Goal: Task Accomplishment & Management: Use online tool/utility

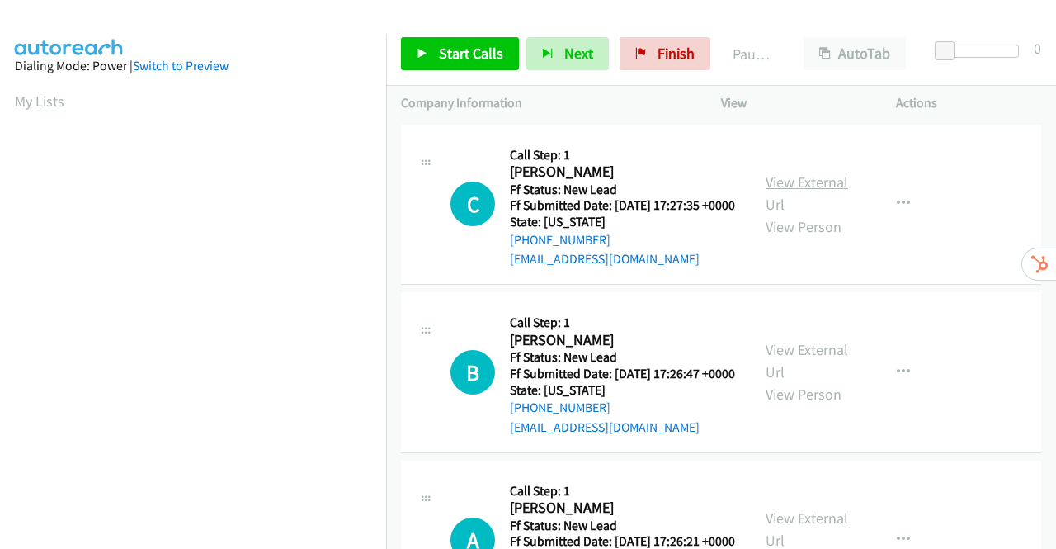
click at [804, 192] on link "View External Url" at bounding box center [807, 192] width 83 height 41
click at [805, 372] on link "View External Url" at bounding box center [807, 360] width 83 height 41
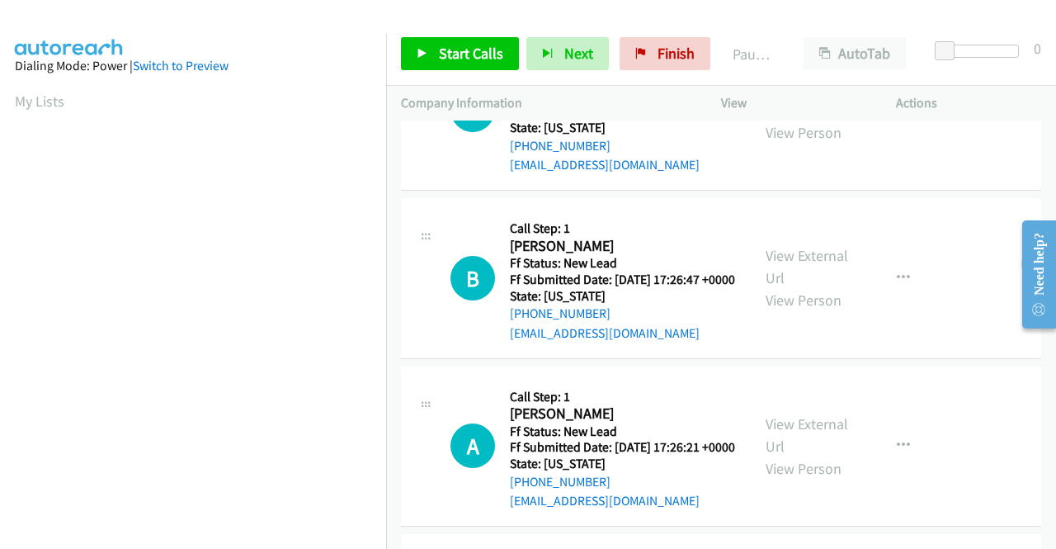
scroll to position [165, 0]
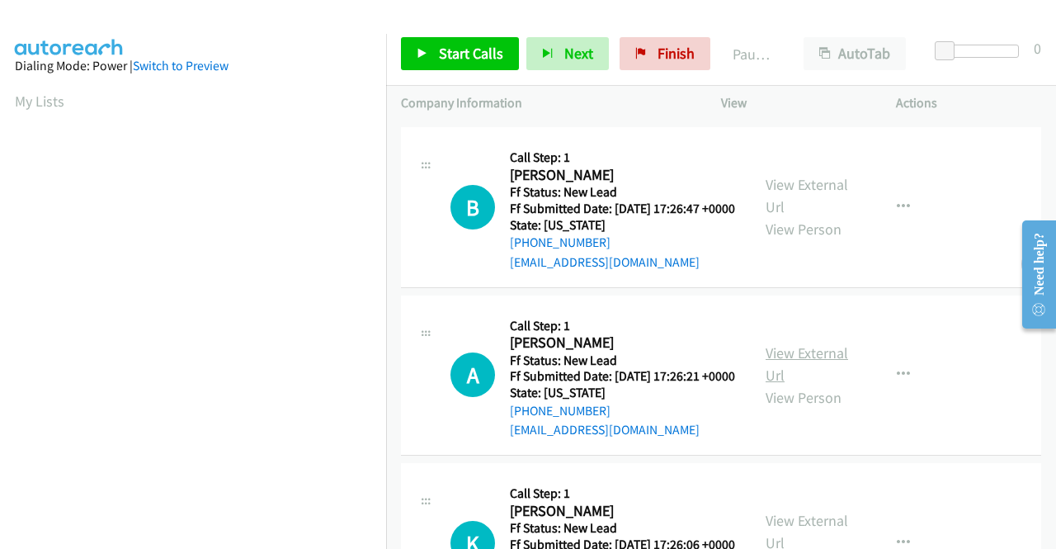
click at [792, 385] on link "View External Url" at bounding box center [807, 363] width 83 height 41
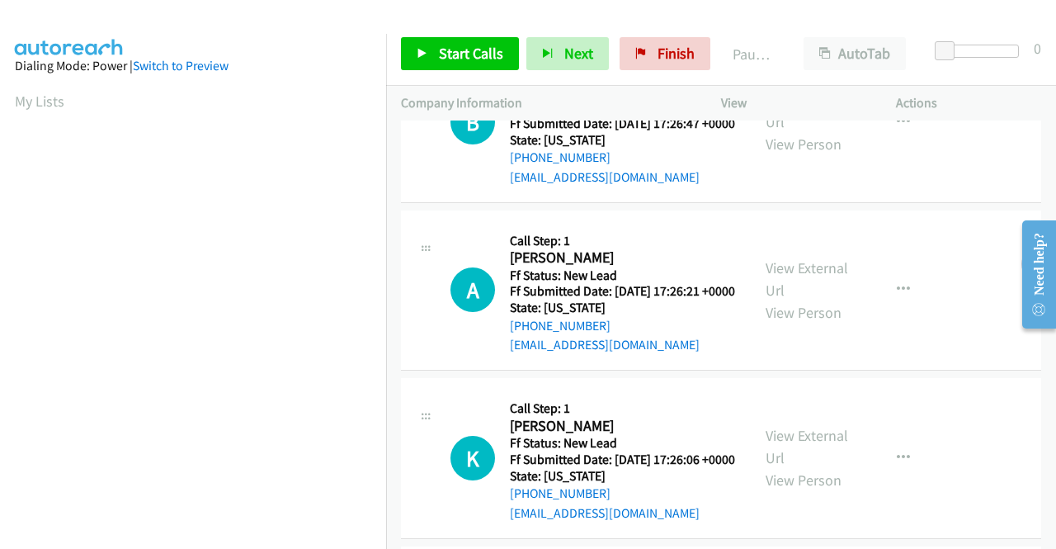
scroll to position [413, 0]
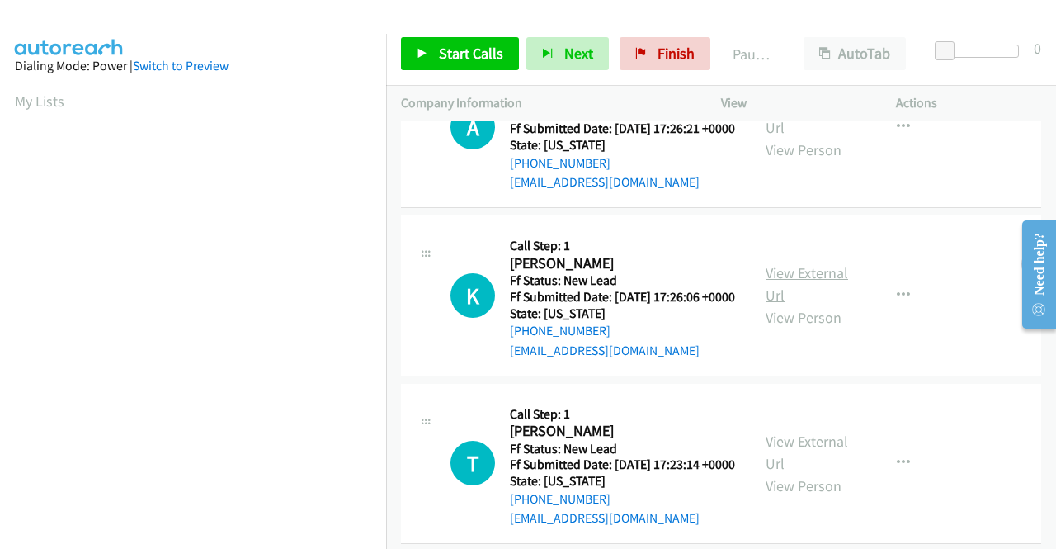
click at [796, 304] on link "View External Url" at bounding box center [807, 283] width 83 height 41
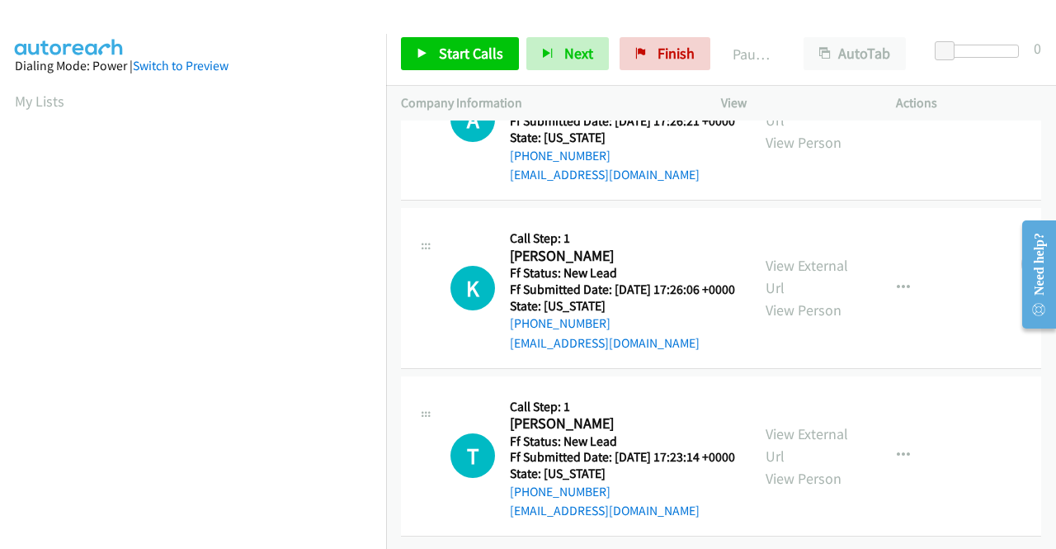
scroll to position [512, 0]
click at [825, 424] on link "View External Url" at bounding box center [807, 444] width 83 height 41
click at [447, 62] on span "Start Calls" at bounding box center [471, 53] width 64 height 19
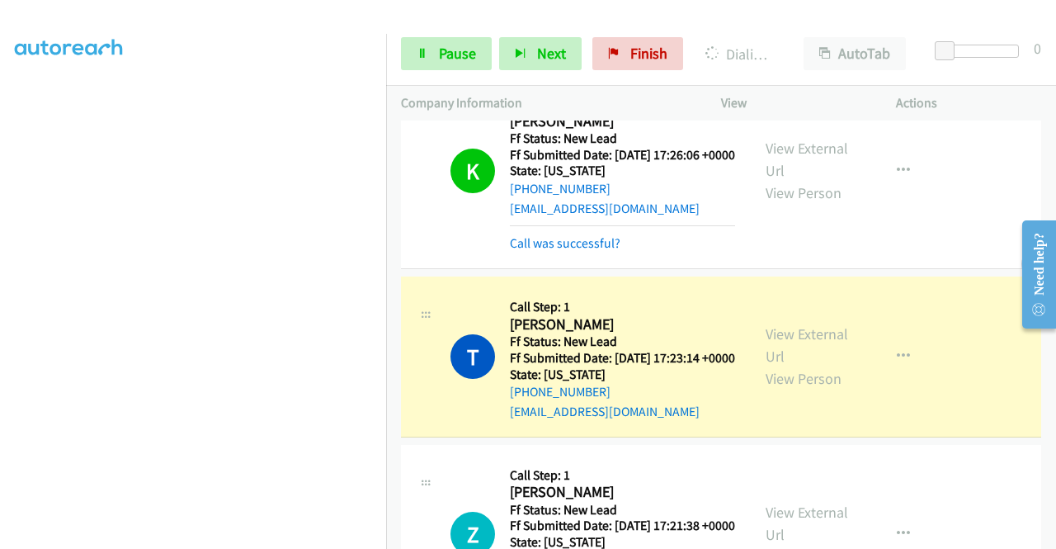
scroll to position [908, 0]
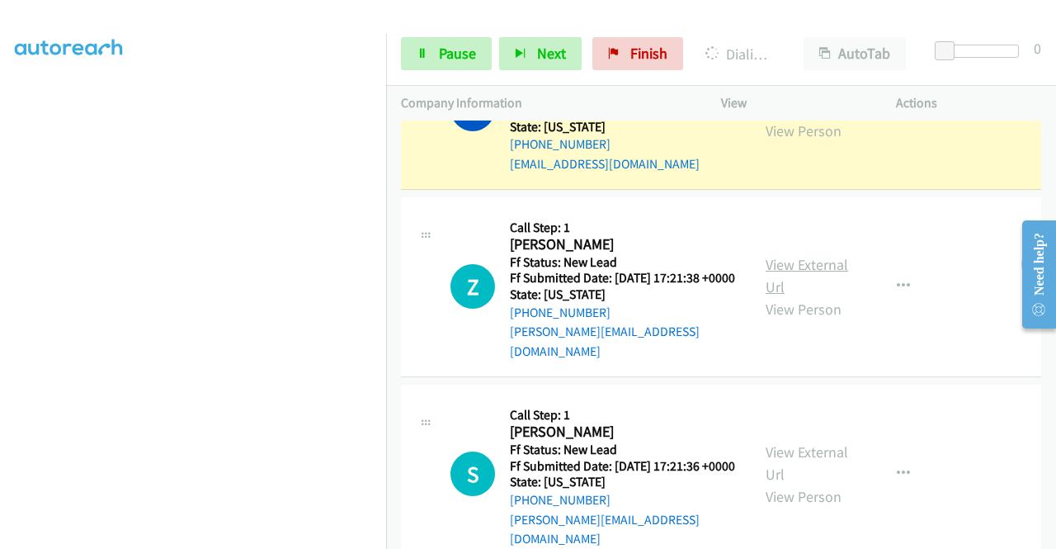
click at [805, 296] on link "View External Url" at bounding box center [807, 275] width 83 height 41
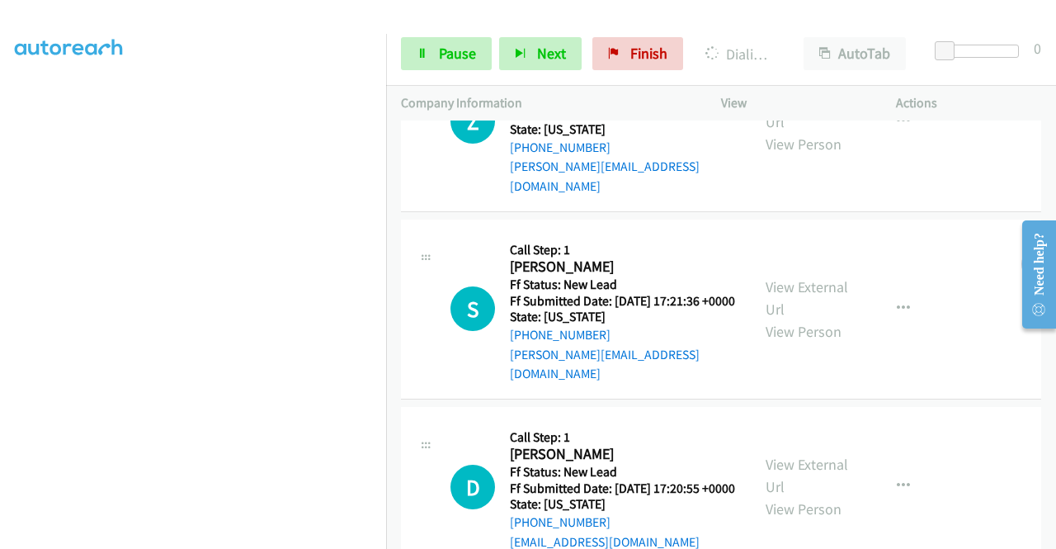
scroll to position [1203, 0]
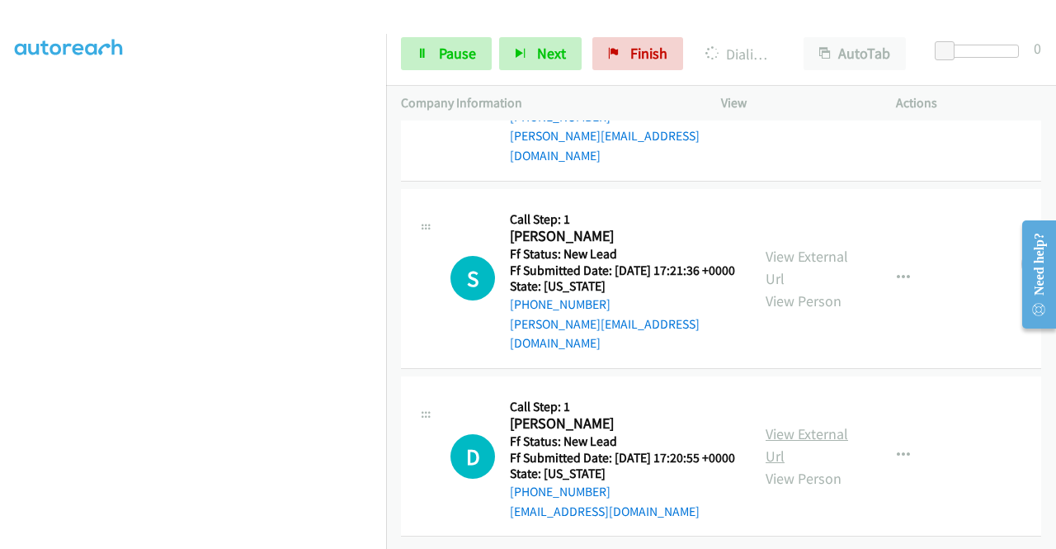
click at [810, 424] on link "View External Url" at bounding box center [807, 444] width 83 height 41
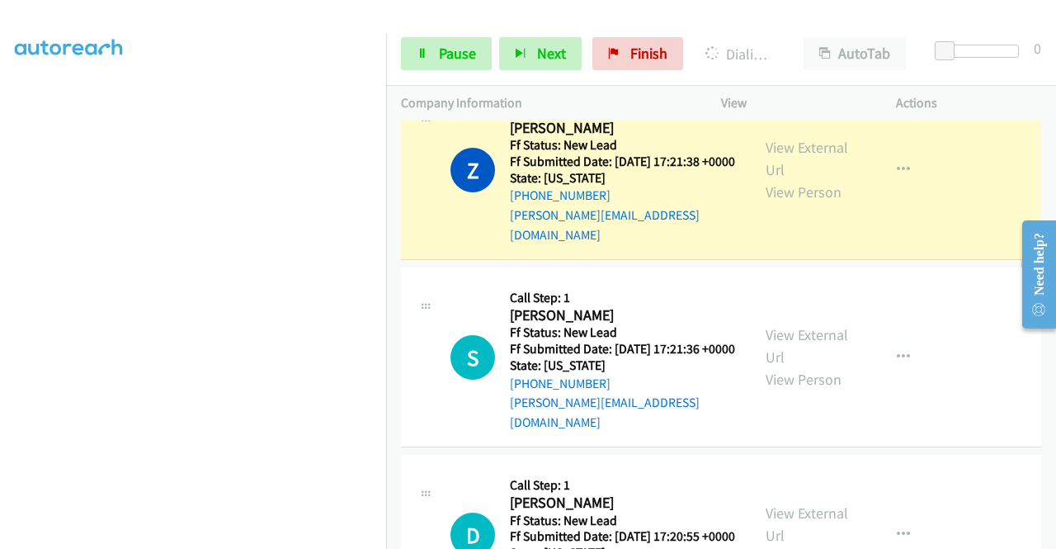
scroll to position [1220, 0]
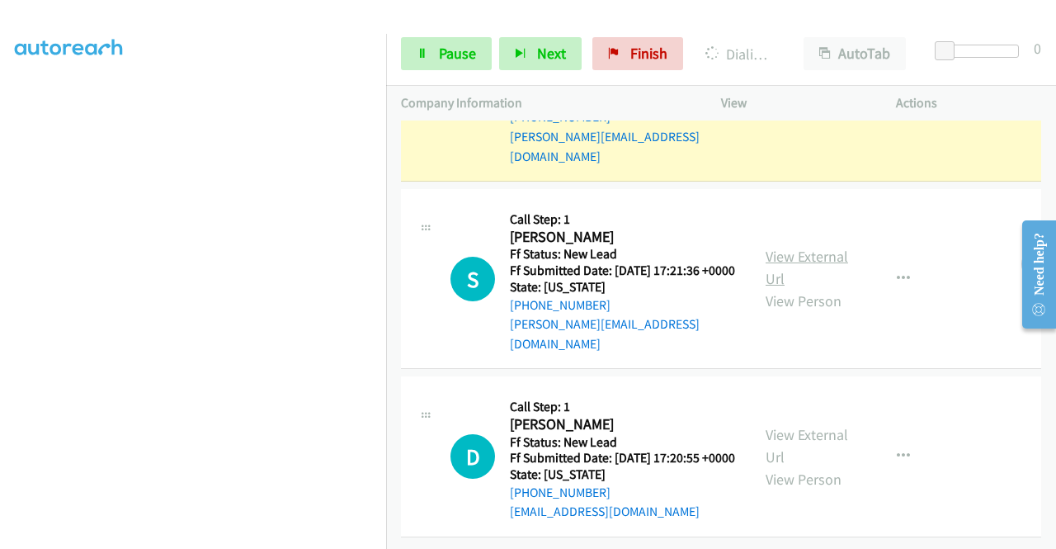
click at [805, 252] on link "View External Url" at bounding box center [807, 267] width 83 height 41
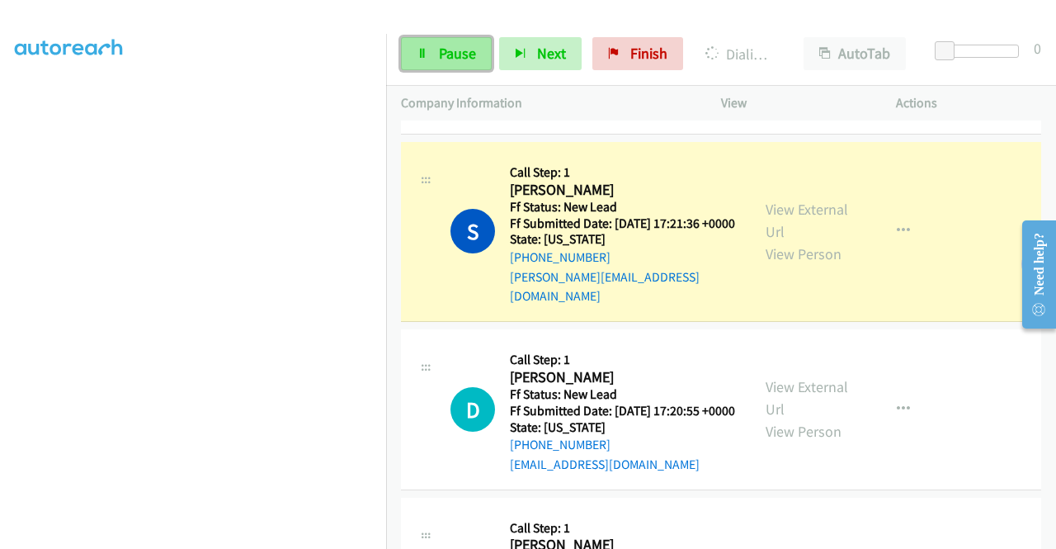
click at [447, 54] on span "Pause" at bounding box center [457, 53] width 37 height 19
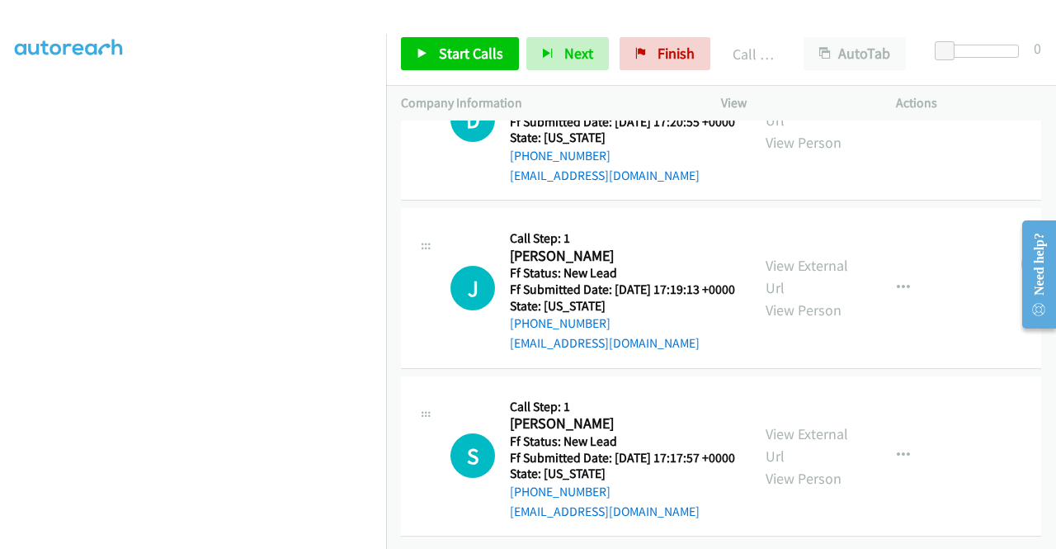
scroll to position [1668, 0]
click at [422, 49] on icon at bounding box center [423, 55] width 12 height 12
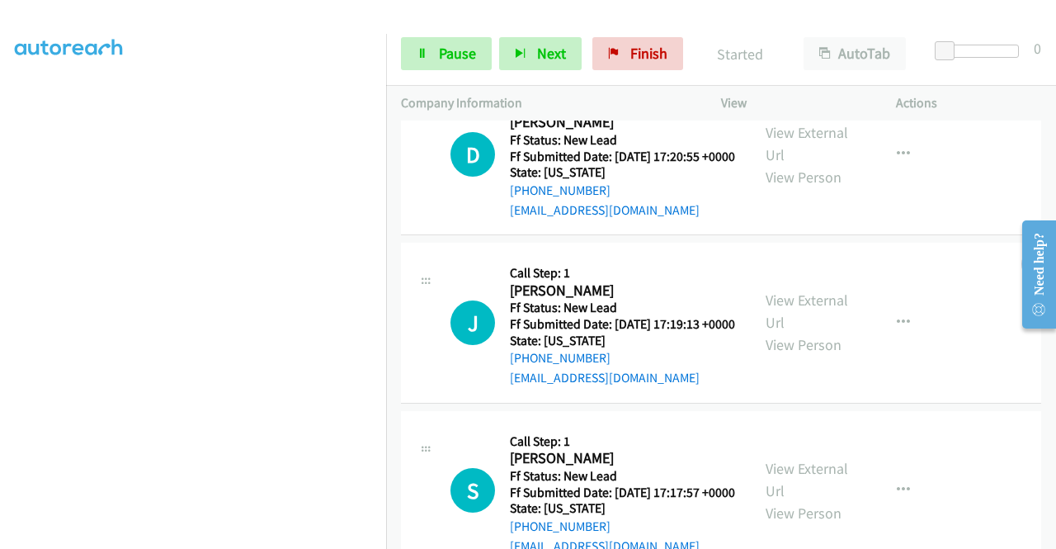
scroll to position [1675, 0]
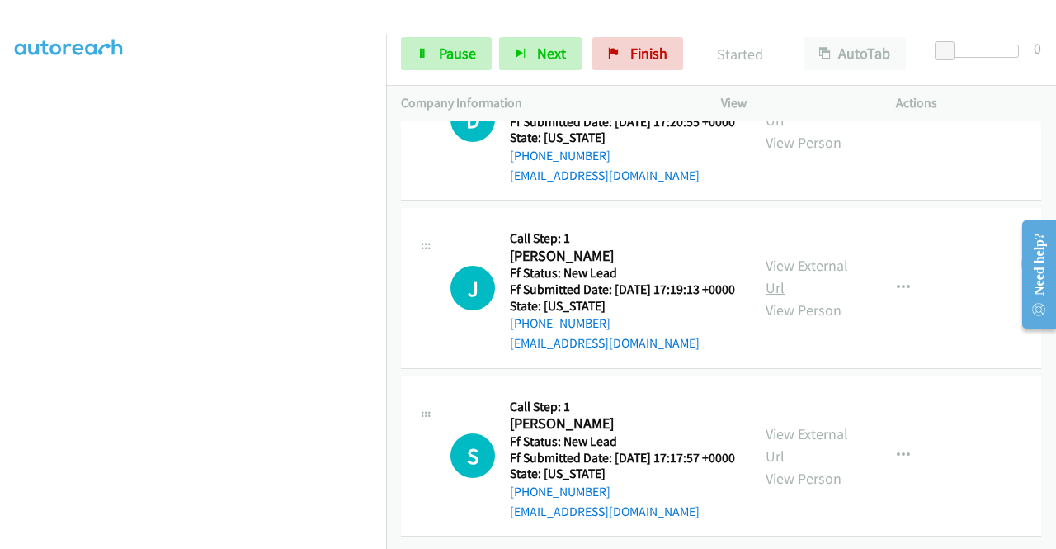
click at [828, 256] on link "View External Url" at bounding box center [807, 276] width 83 height 41
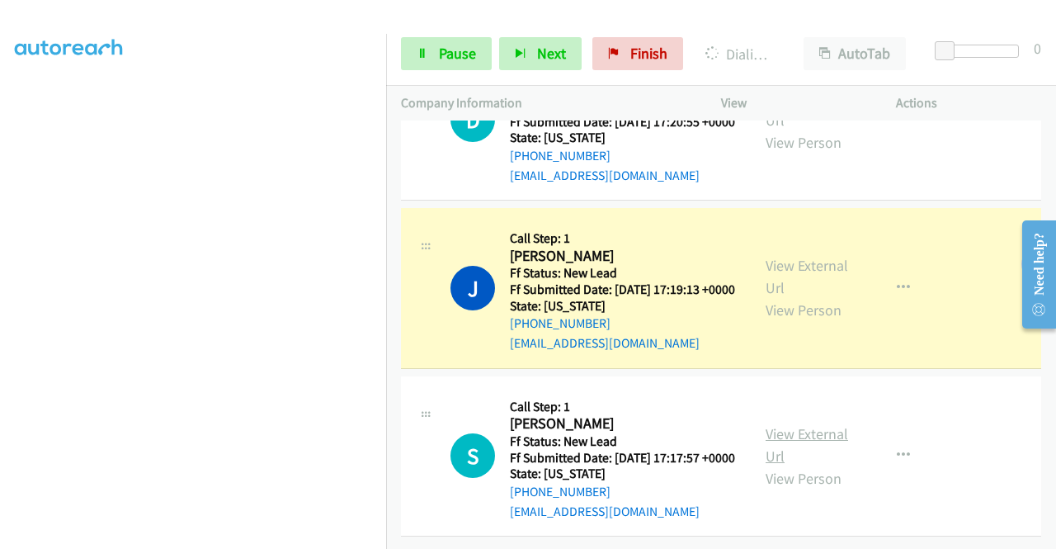
click at [797, 424] on link "View External Url" at bounding box center [807, 444] width 83 height 41
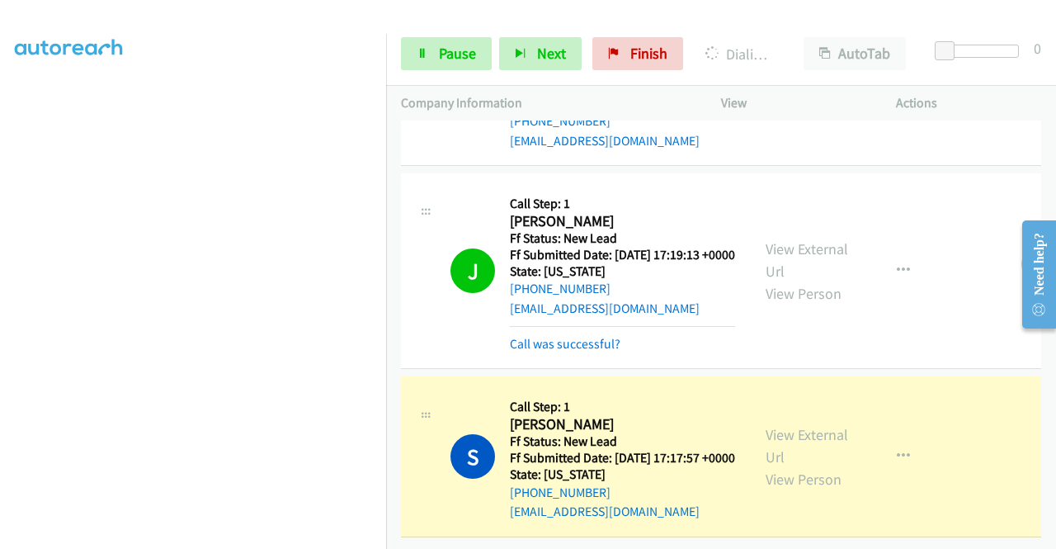
scroll to position [1710, 0]
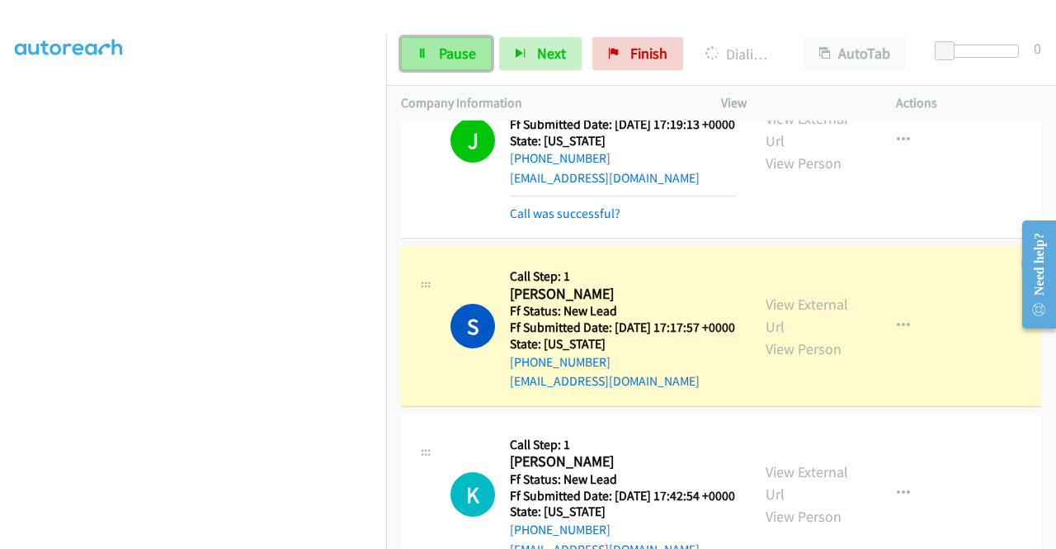
click at [434, 56] on link "Pause" at bounding box center [446, 53] width 91 height 33
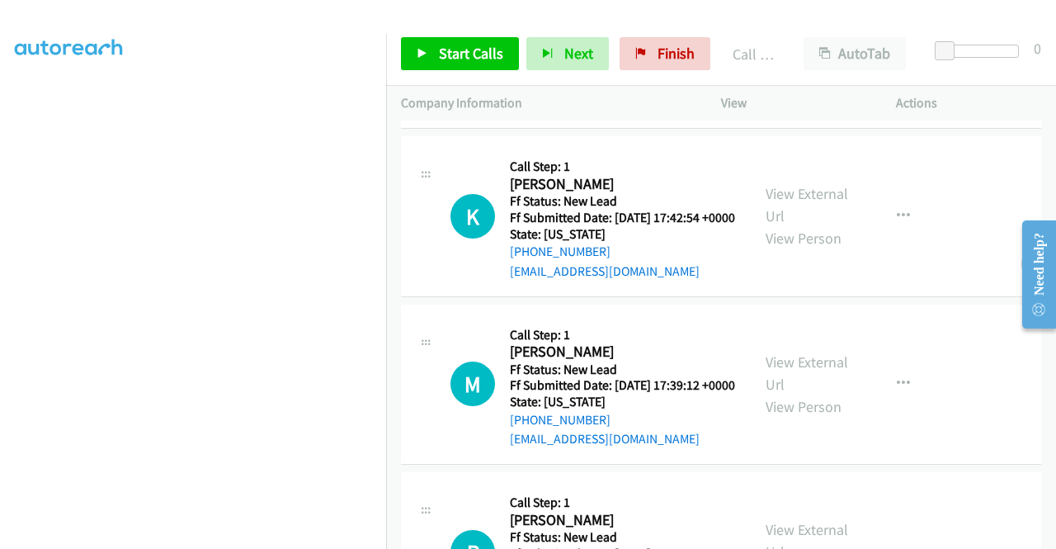
scroll to position [2093, 0]
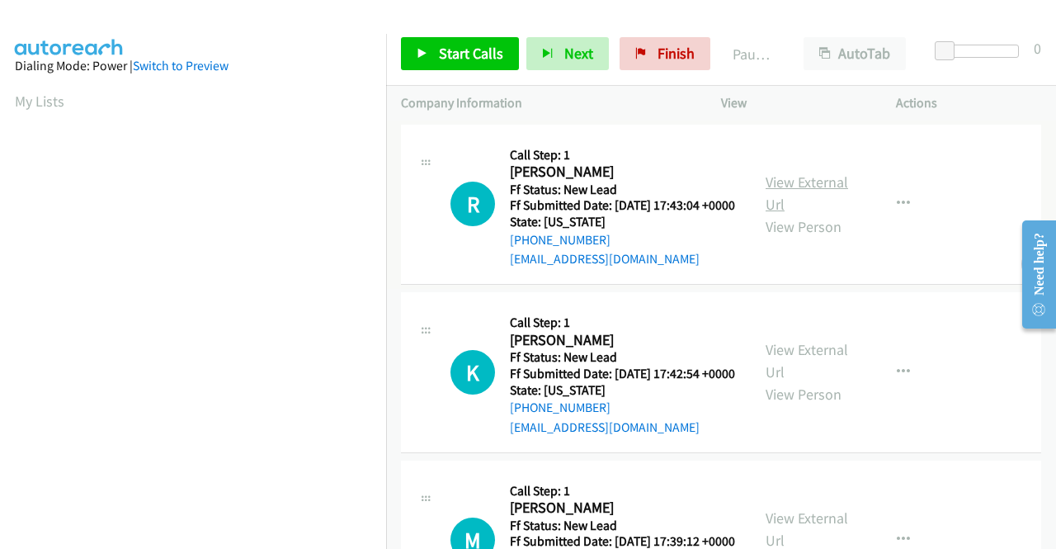
click at [815, 192] on link "View External Url" at bounding box center [807, 192] width 83 height 41
click at [827, 369] on link "View External Url" at bounding box center [807, 360] width 83 height 41
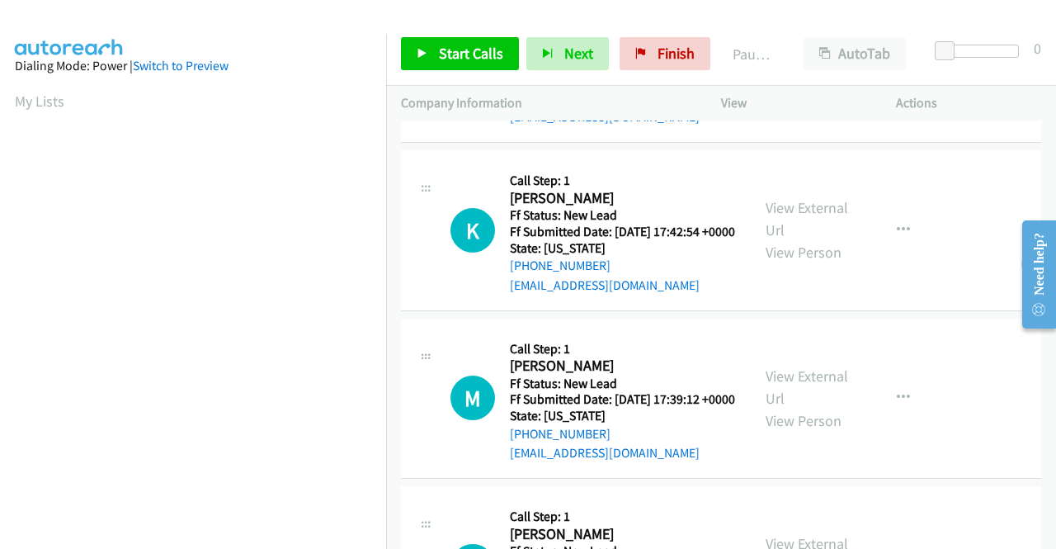
scroll to position [165, 0]
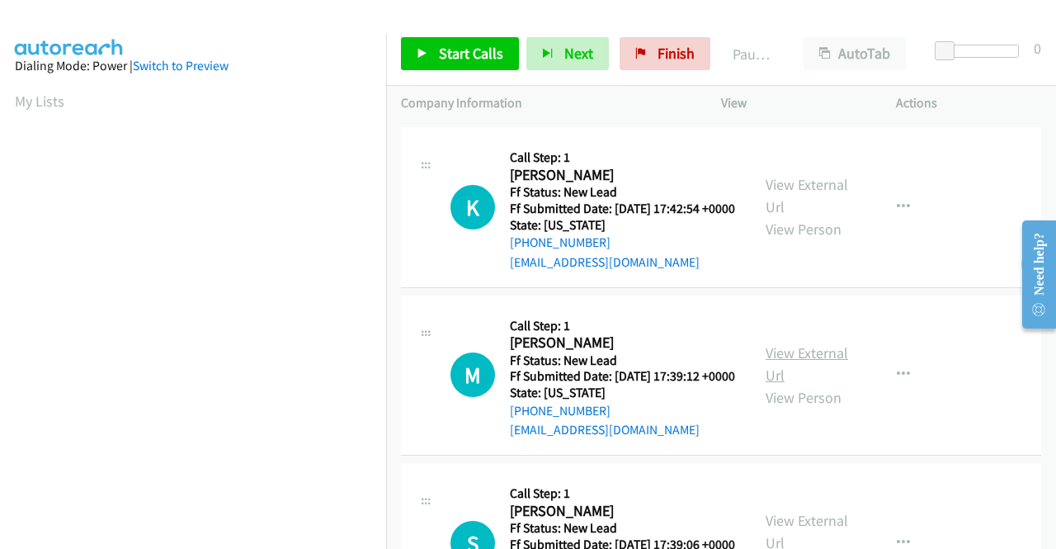
click at [820, 385] on link "View External Url" at bounding box center [807, 363] width 83 height 41
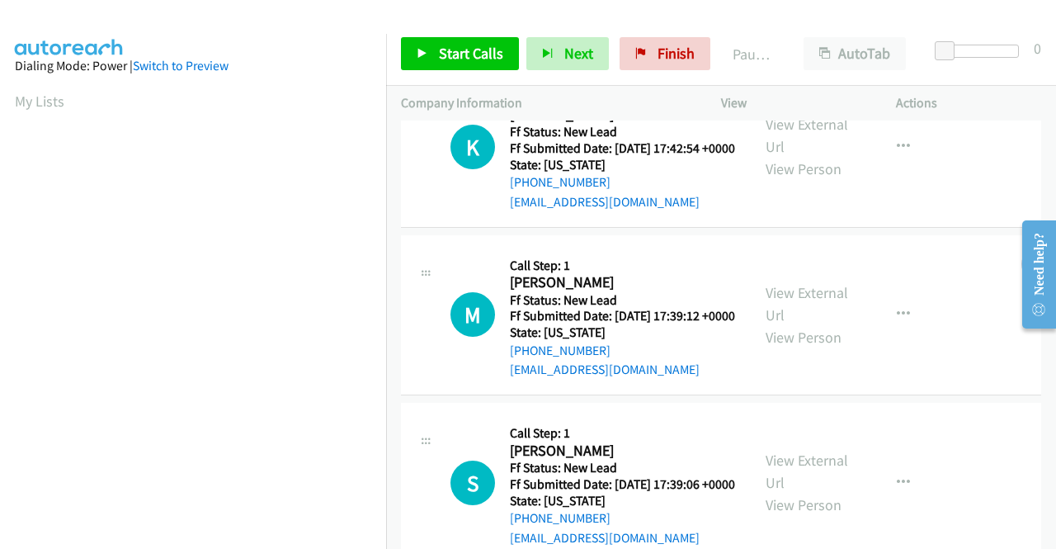
scroll to position [330, 0]
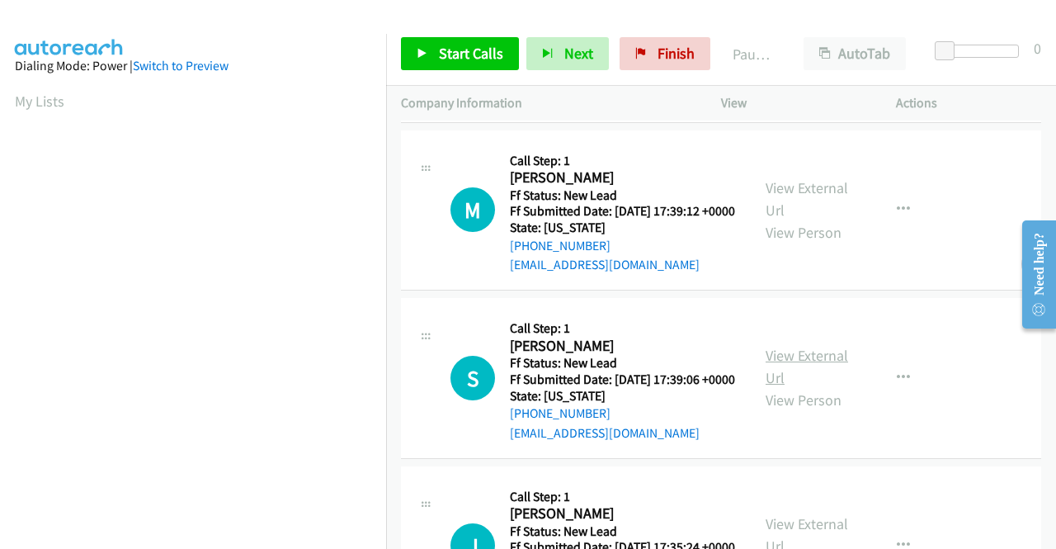
click at [797, 387] on link "View External Url" at bounding box center [807, 366] width 83 height 41
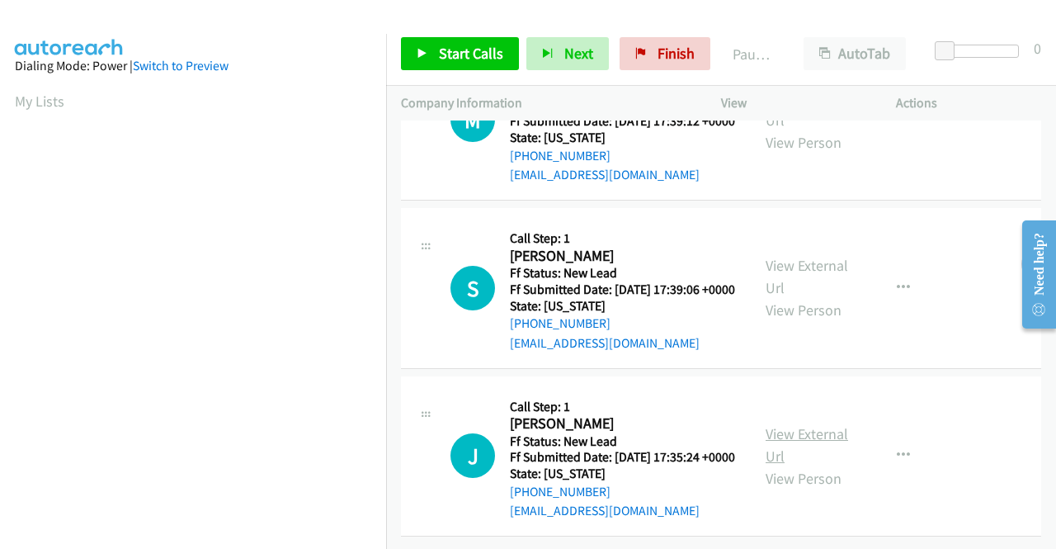
click at [805, 424] on link "View External Url" at bounding box center [807, 444] width 83 height 41
click at [434, 51] on link "Start Calls" at bounding box center [460, 53] width 118 height 33
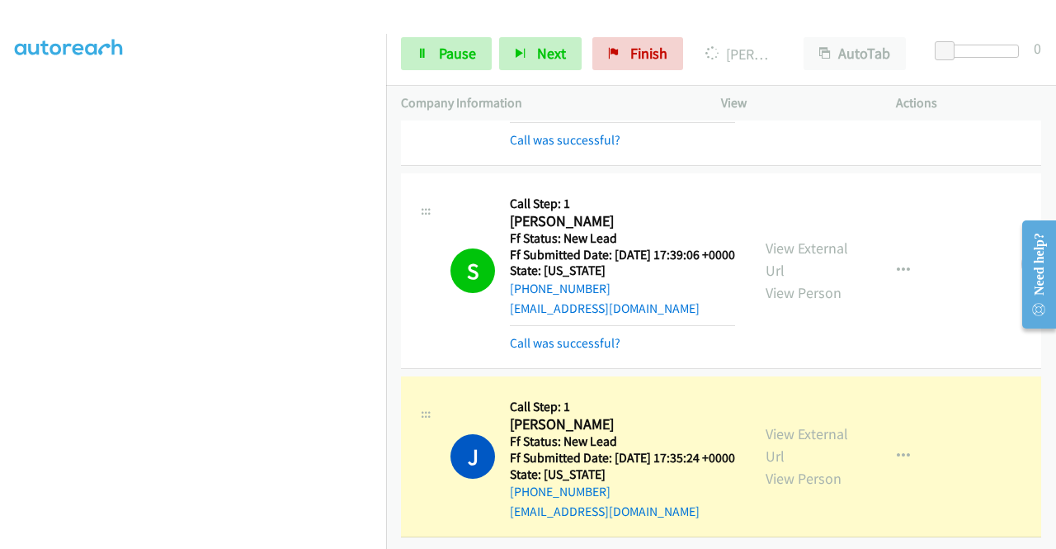
scroll to position [376, 0]
click at [435, 50] on link "Pause" at bounding box center [446, 53] width 91 height 33
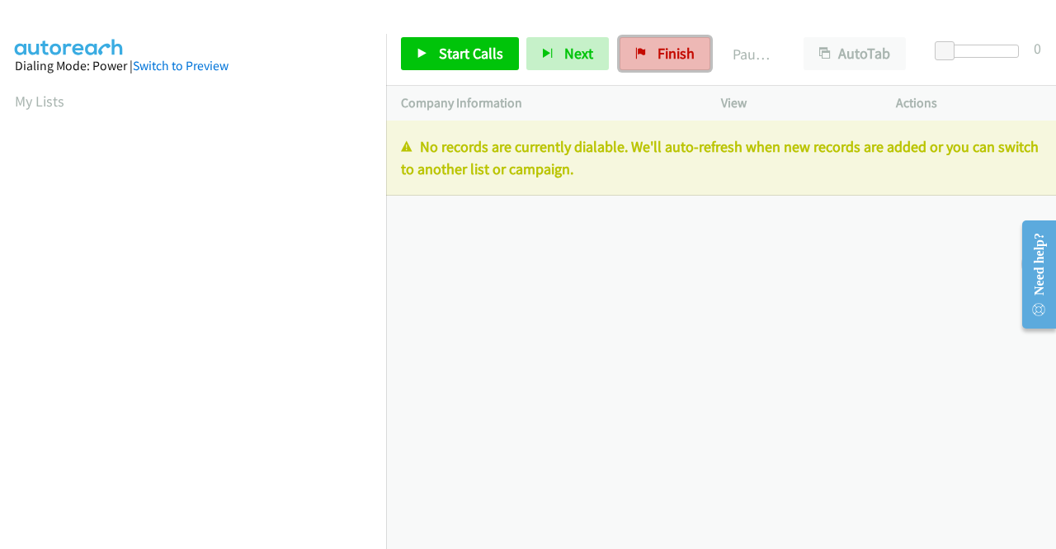
drag, startPoint x: 672, startPoint y: 55, endPoint x: 587, endPoint y: 83, distance: 88.7
click at [671, 56] on span "Finish" at bounding box center [676, 53] width 37 height 19
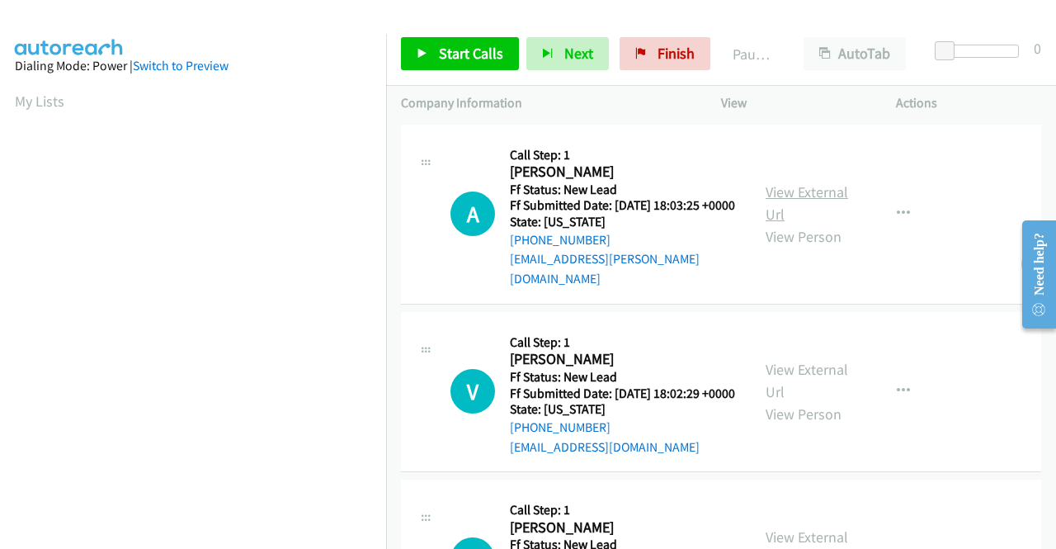
click at [793, 193] on link "View External Url" at bounding box center [807, 202] width 83 height 41
click at [828, 374] on link "View External Url" at bounding box center [807, 380] width 83 height 41
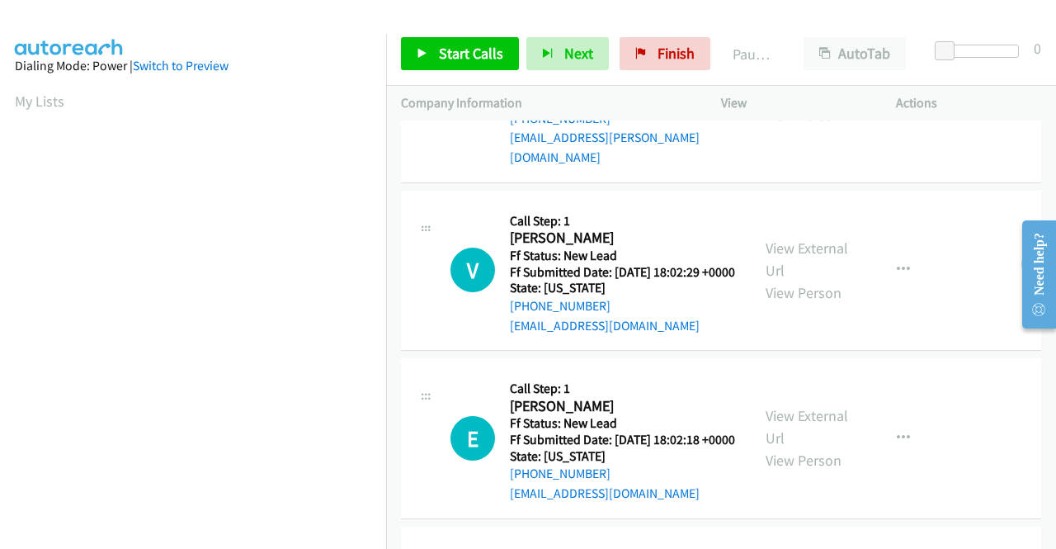
scroll to position [248, 0]
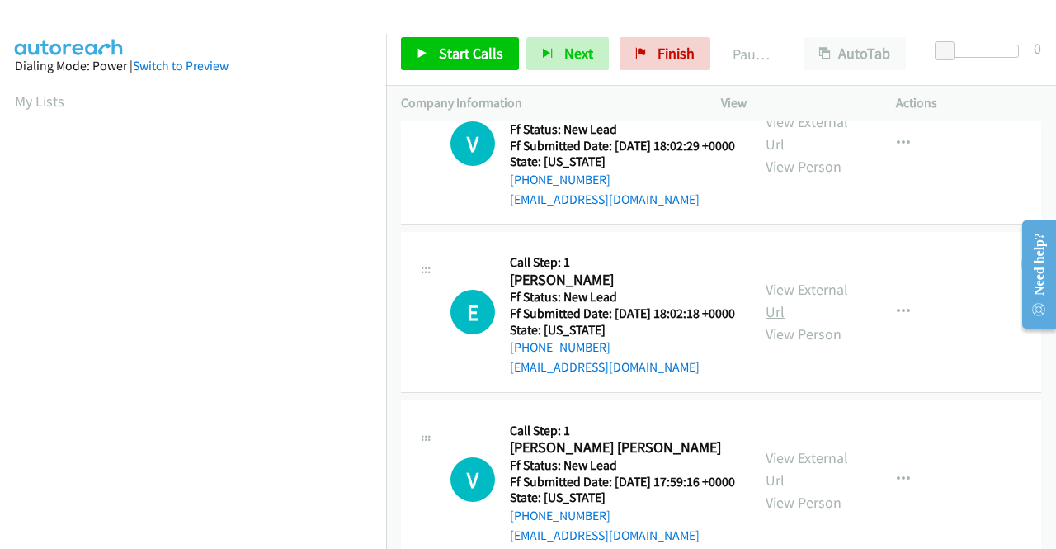
click at [823, 304] on link "View External Url" at bounding box center [807, 300] width 83 height 41
click at [806, 489] on link "View External Url" at bounding box center [807, 468] width 83 height 41
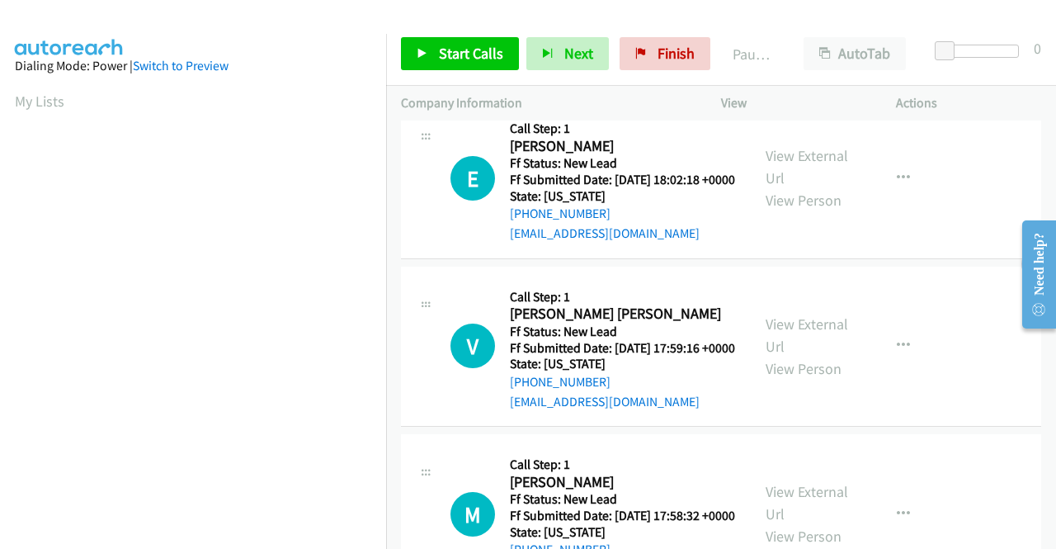
scroll to position [495, 0]
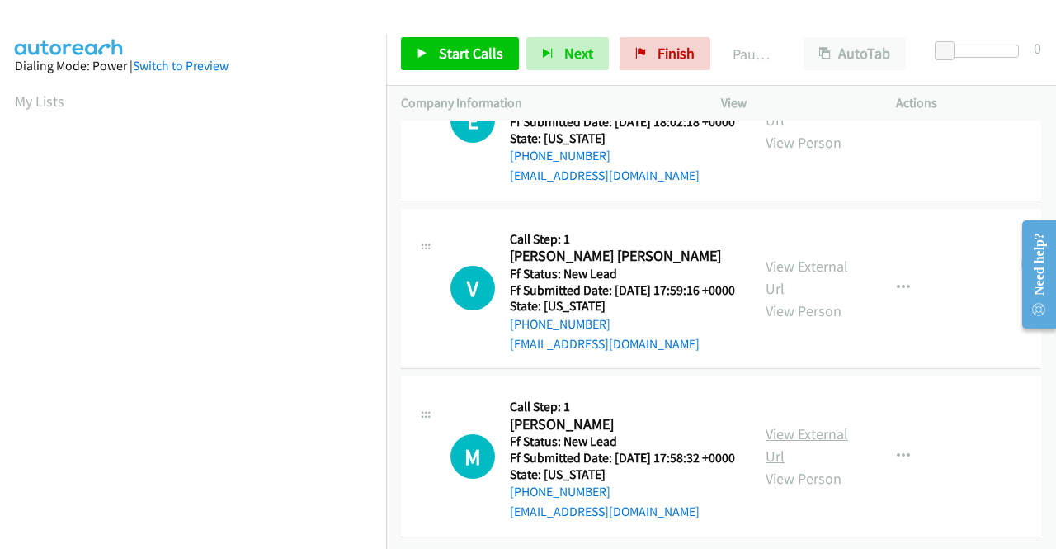
click at [823, 433] on link "View External Url" at bounding box center [807, 444] width 83 height 41
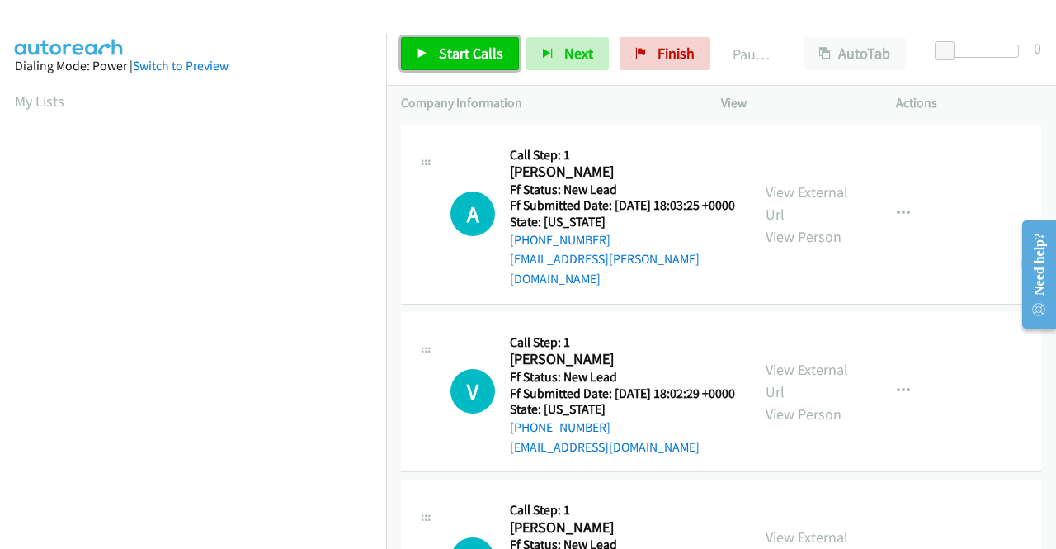
click at [462, 63] on link "Start Calls" at bounding box center [460, 53] width 118 height 33
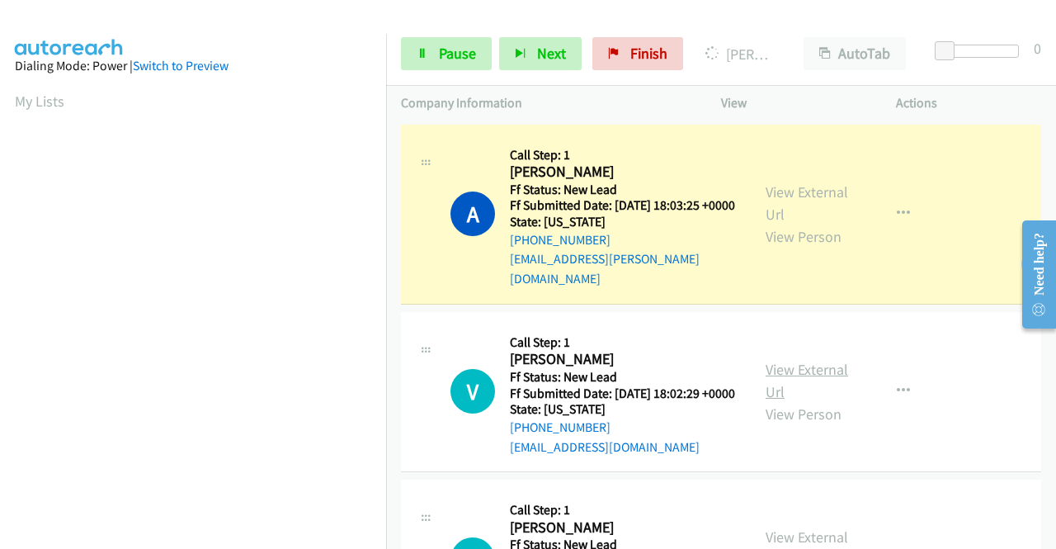
click at [771, 370] on link "View External Url" at bounding box center [807, 380] width 83 height 41
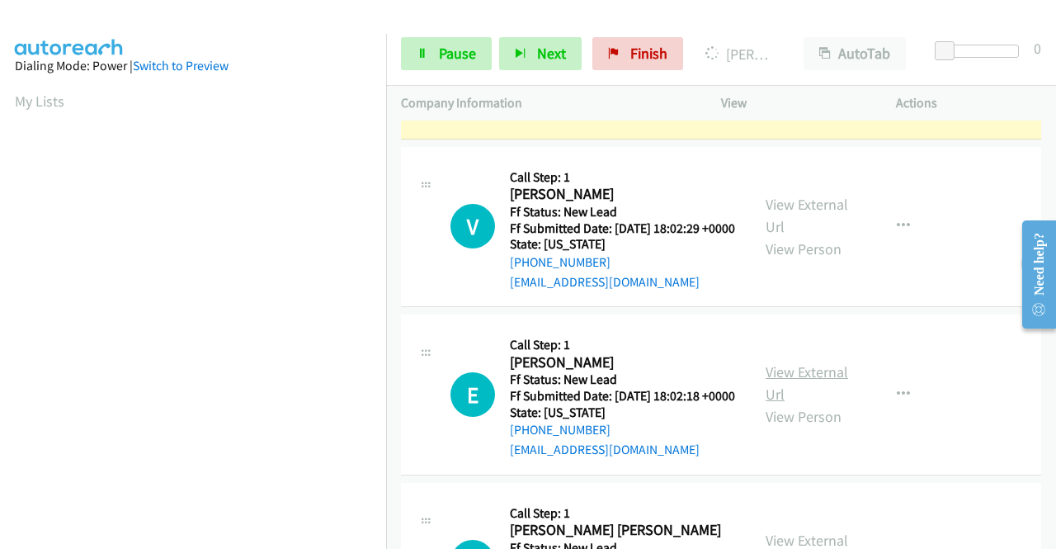
click at [828, 390] on link "View External Url" at bounding box center [807, 382] width 83 height 41
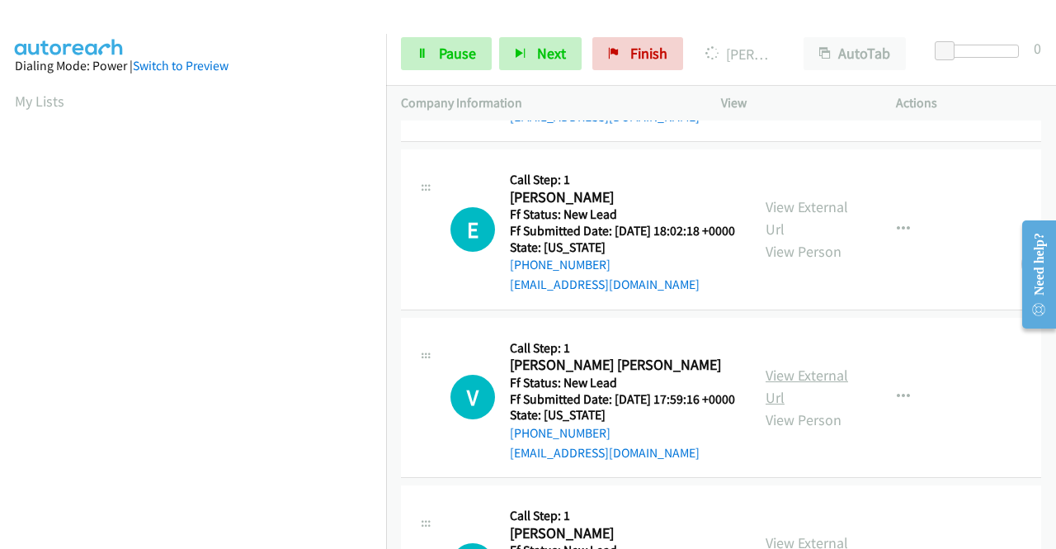
click at [824, 407] on link "View External Url" at bounding box center [807, 386] width 83 height 41
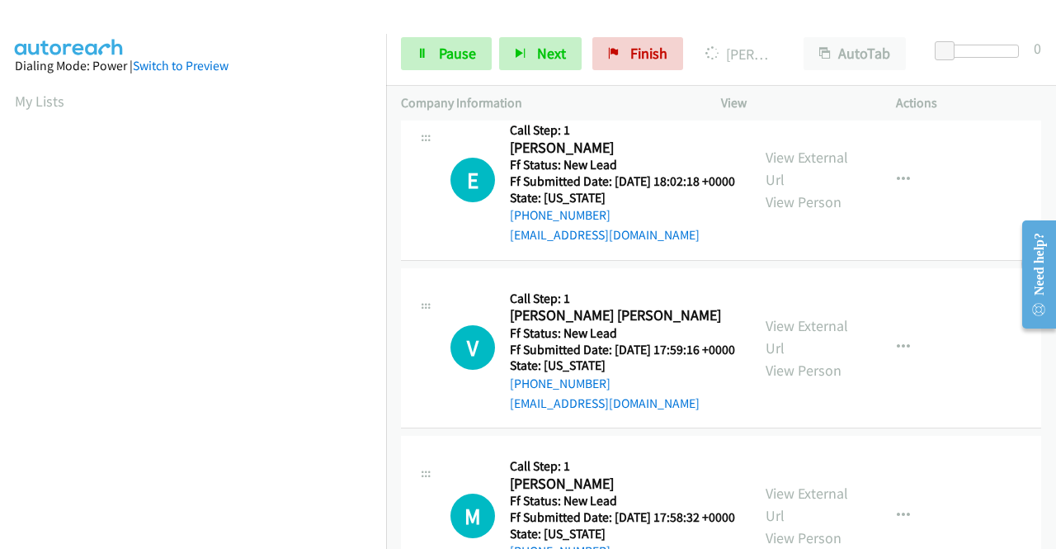
scroll to position [512, 0]
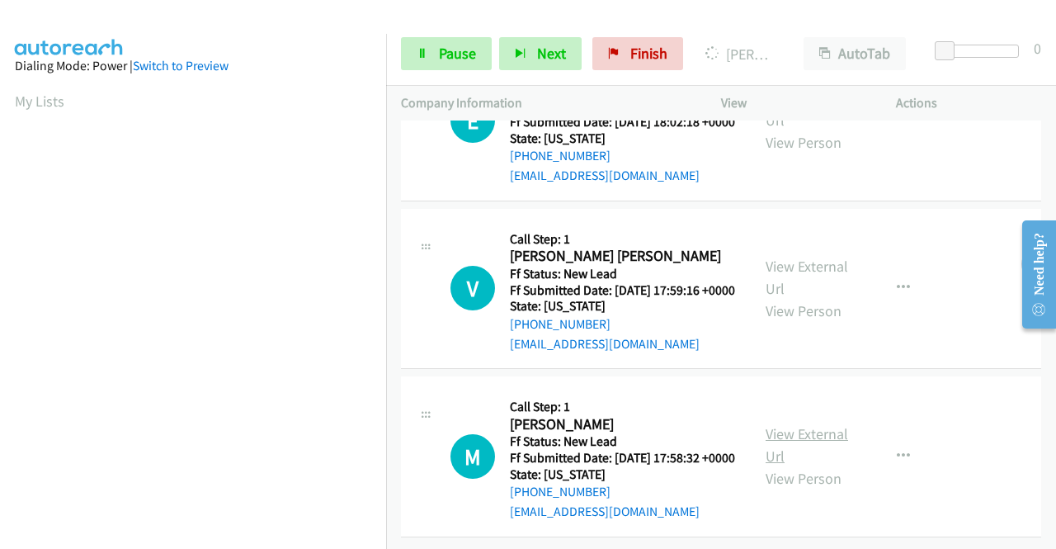
click at [800, 424] on link "View External Url" at bounding box center [807, 444] width 83 height 41
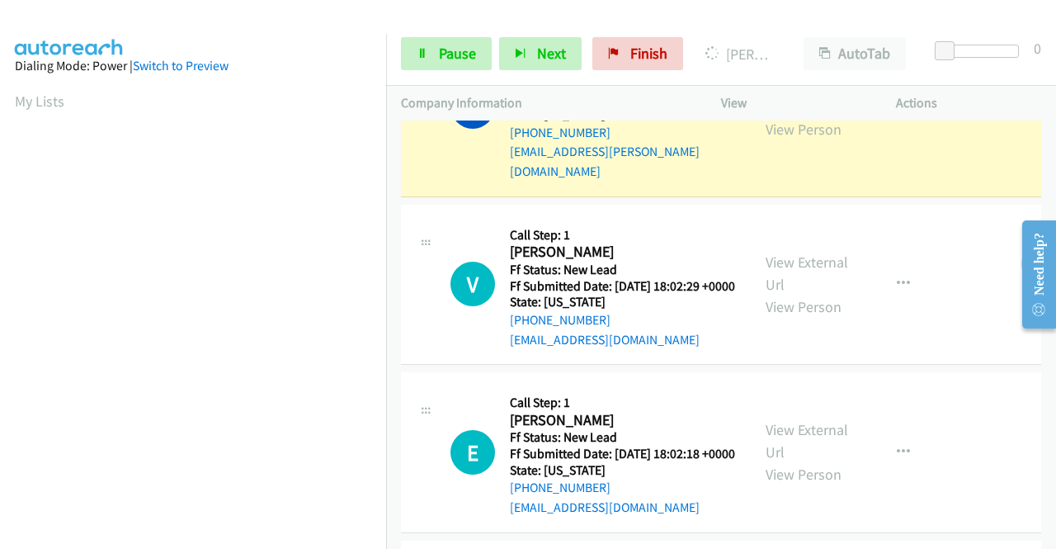
scroll to position [0, 0]
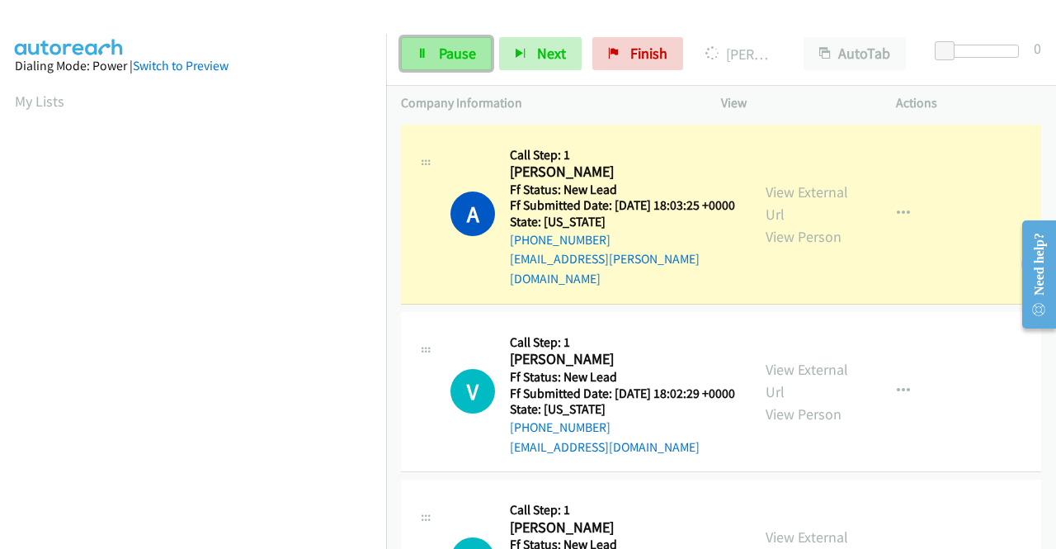
click at [421, 45] on link "Pause" at bounding box center [446, 53] width 91 height 33
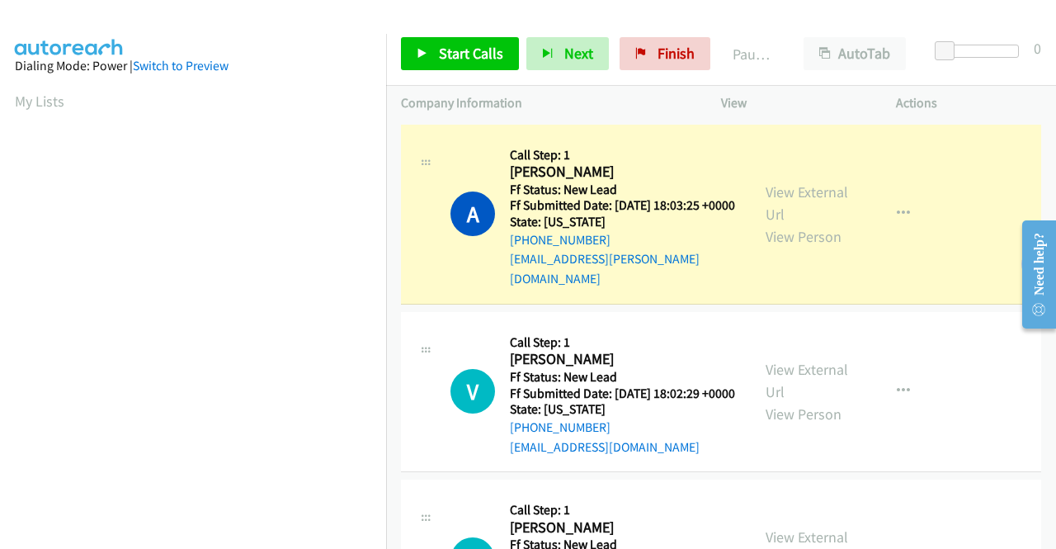
scroll to position [376, 0]
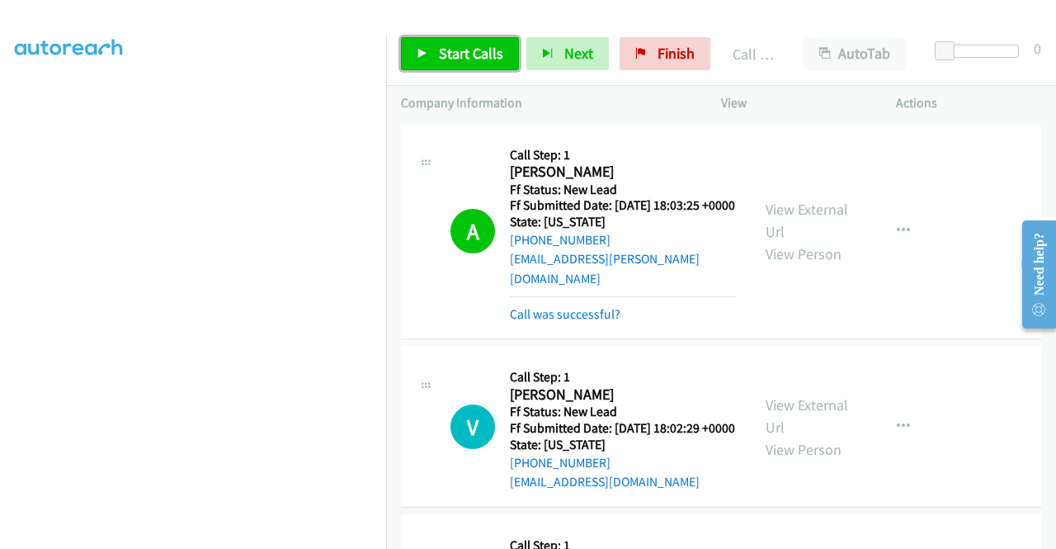
click at [442, 54] on span "Start Calls" at bounding box center [471, 53] width 64 height 19
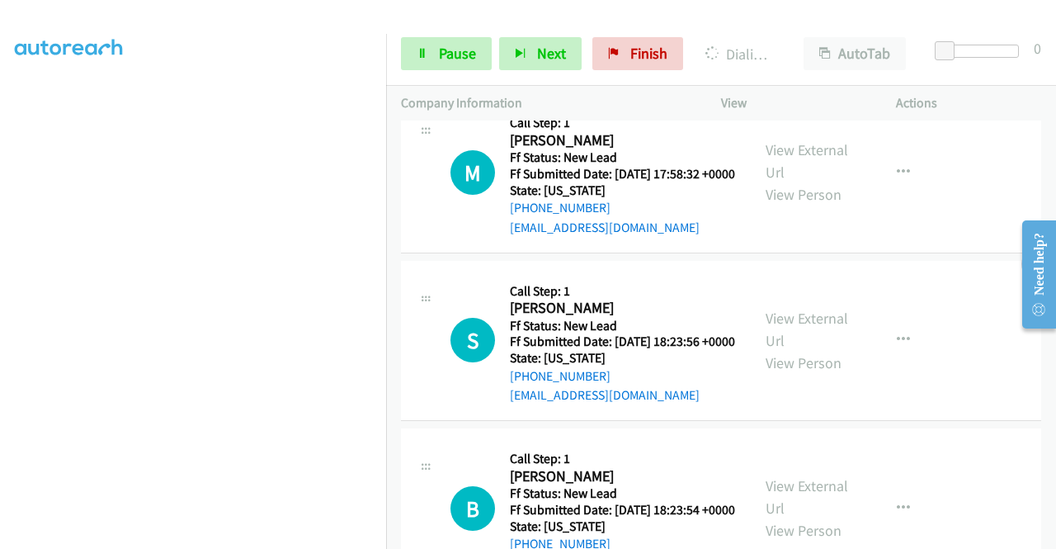
scroll to position [993, 0]
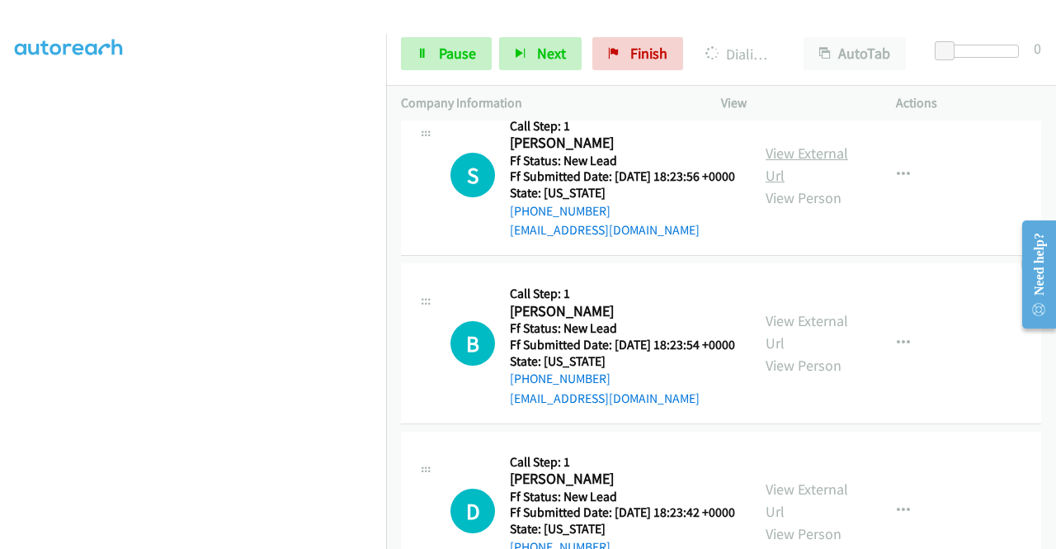
click at [809, 185] on link "View External Url" at bounding box center [807, 164] width 83 height 41
click at [794, 352] on link "View External Url" at bounding box center [807, 331] width 83 height 41
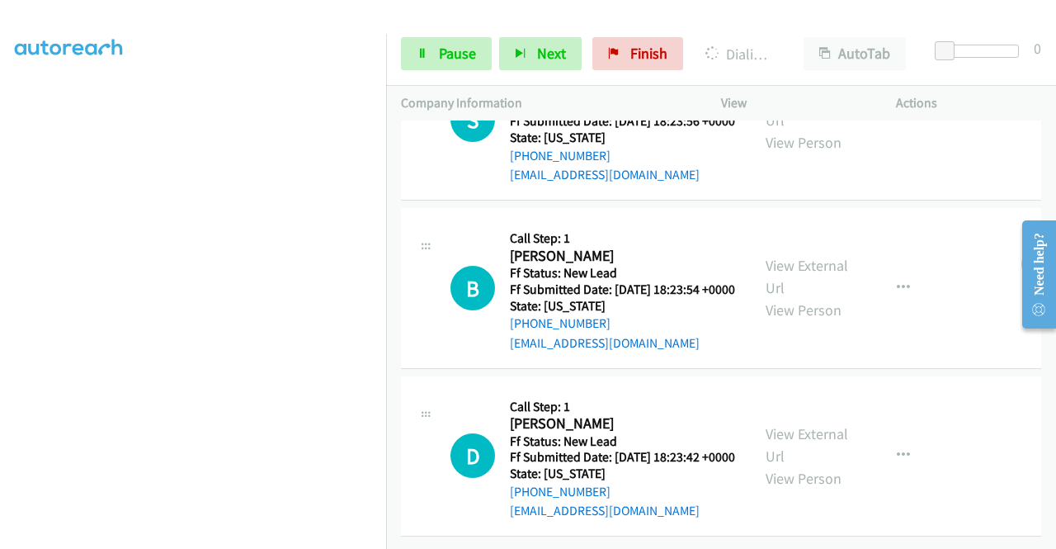
scroll to position [1168, 0]
click at [809, 424] on link "View External Url" at bounding box center [807, 444] width 83 height 41
click at [444, 60] on span "Pause" at bounding box center [457, 53] width 37 height 19
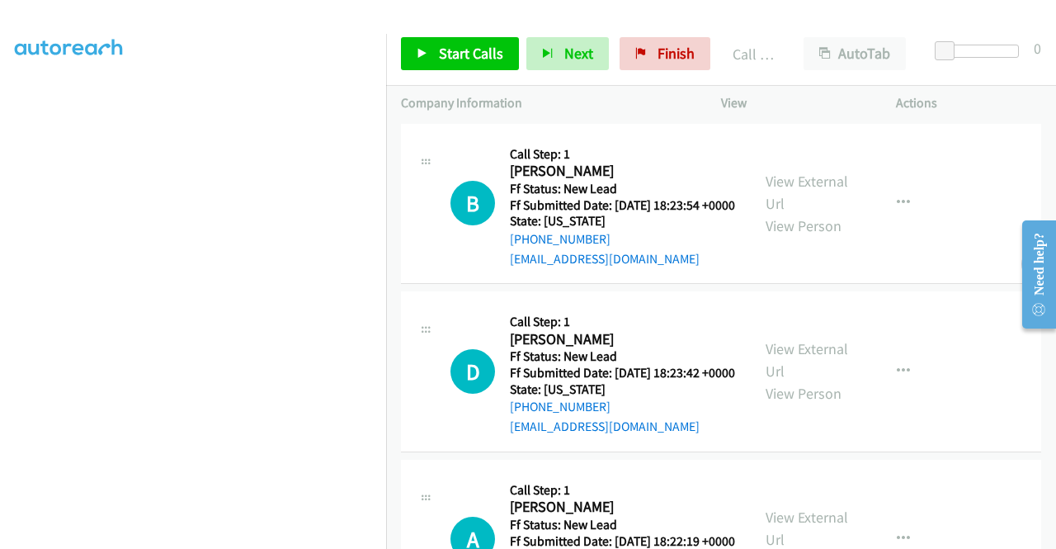
scroll to position [1203, 0]
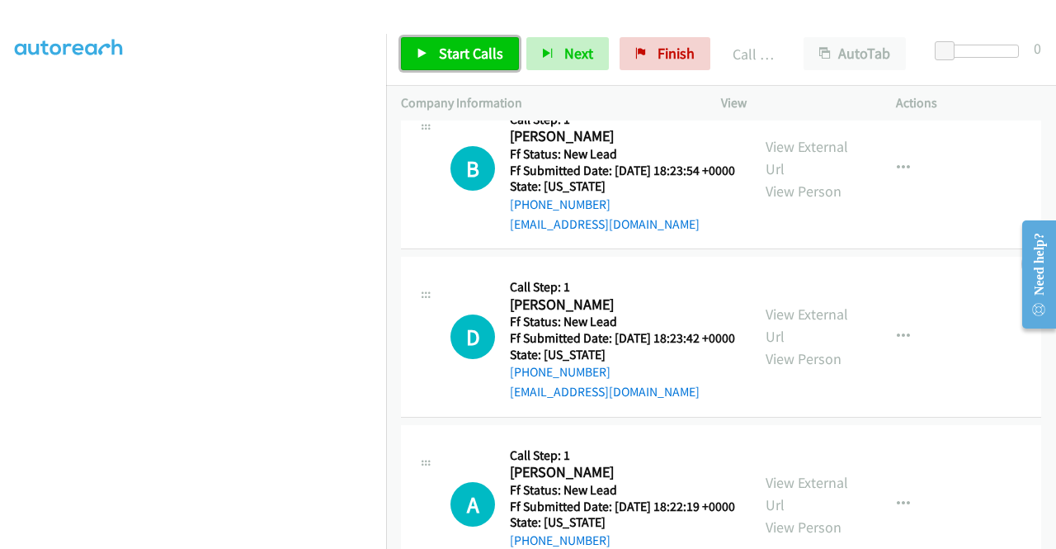
click at [462, 60] on span "Start Calls" at bounding box center [471, 53] width 64 height 19
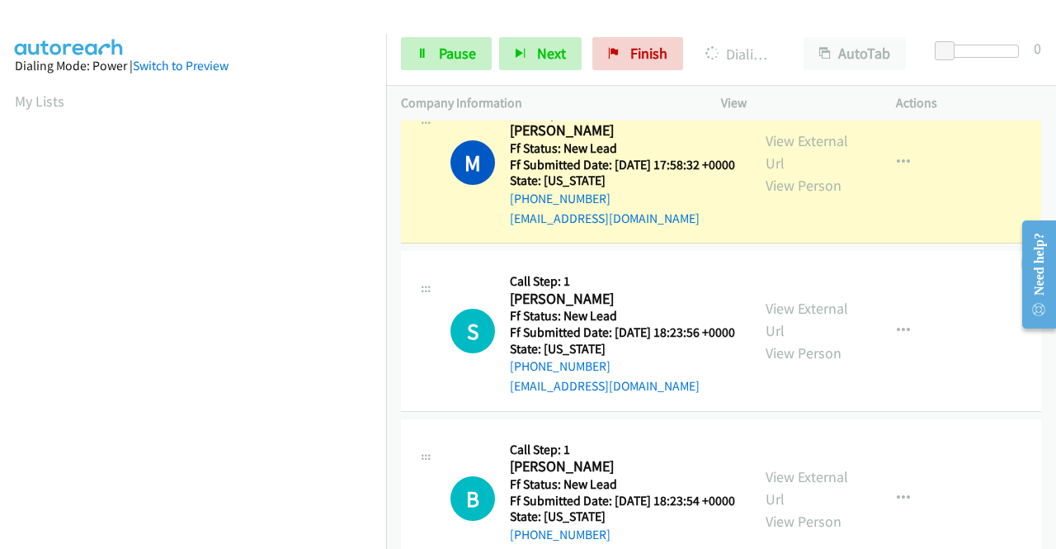
scroll to position [376, 0]
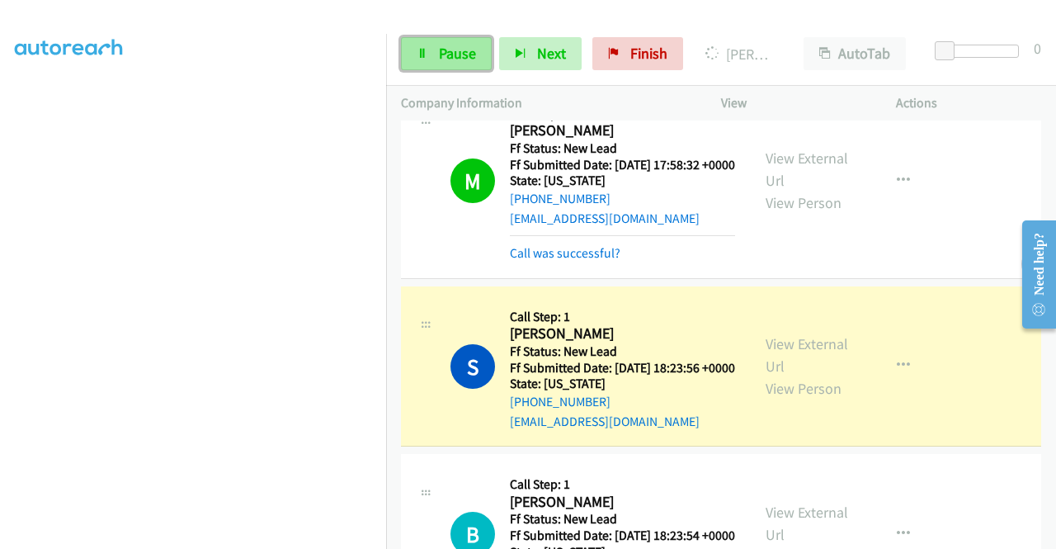
click at [459, 57] on span "Pause" at bounding box center [457, 53] width 37 height 19
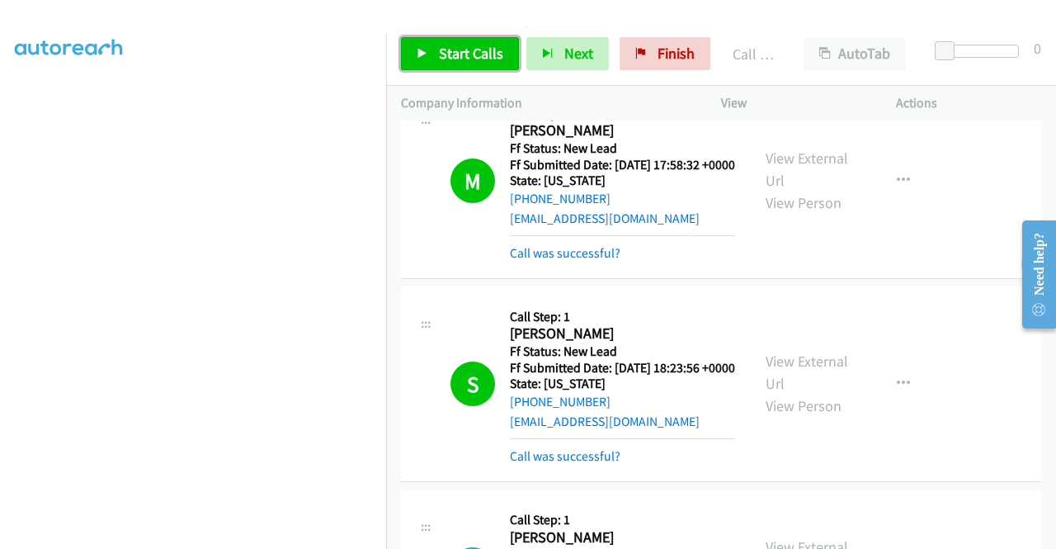
click at [439, 49] on span "Start Calls" at bounding box center [471, 53] width 64 height 19
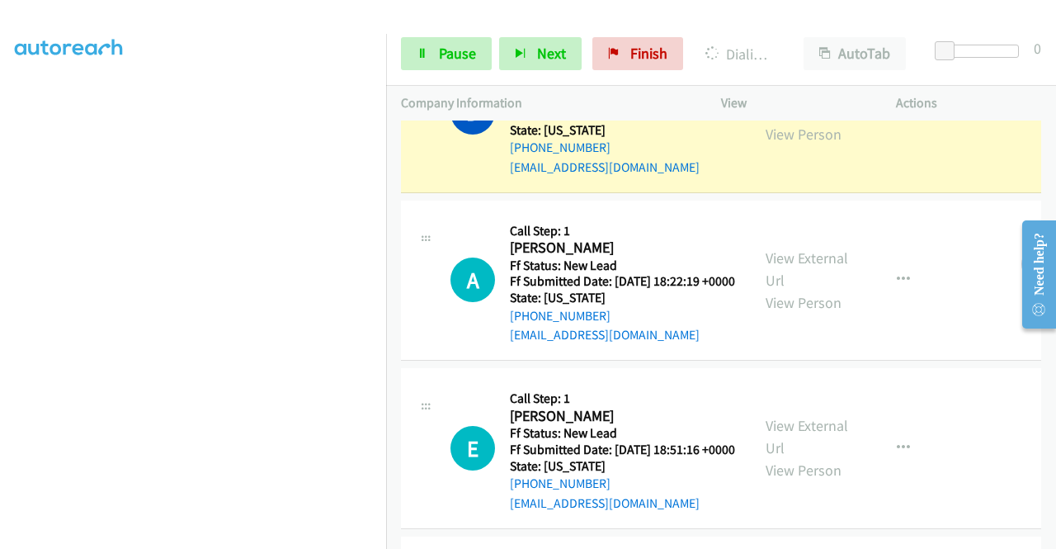
scroll to position [1698, 0]
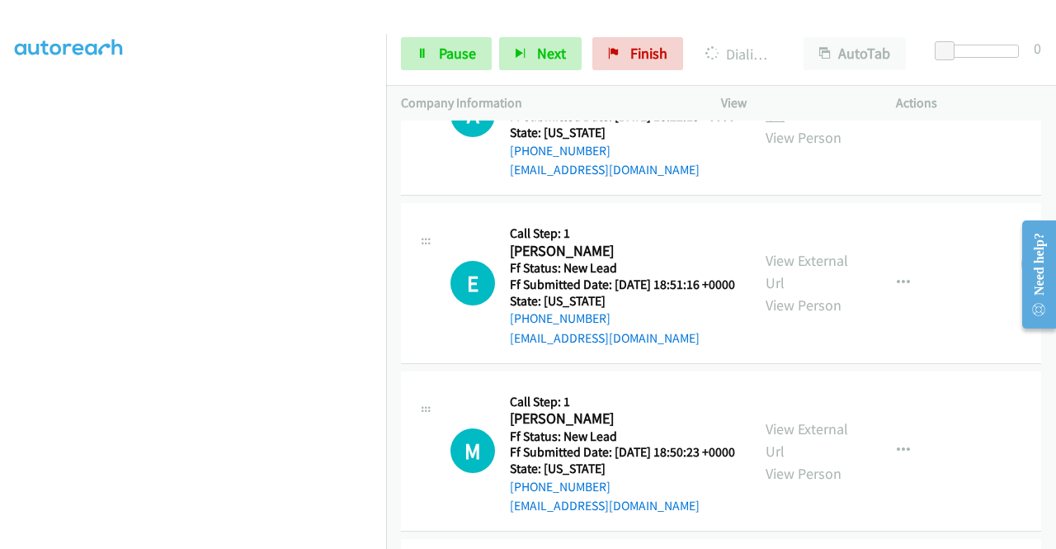
click at [802, 125] on link "View External Url" at bounding box center [807, 103] width 83 height 41
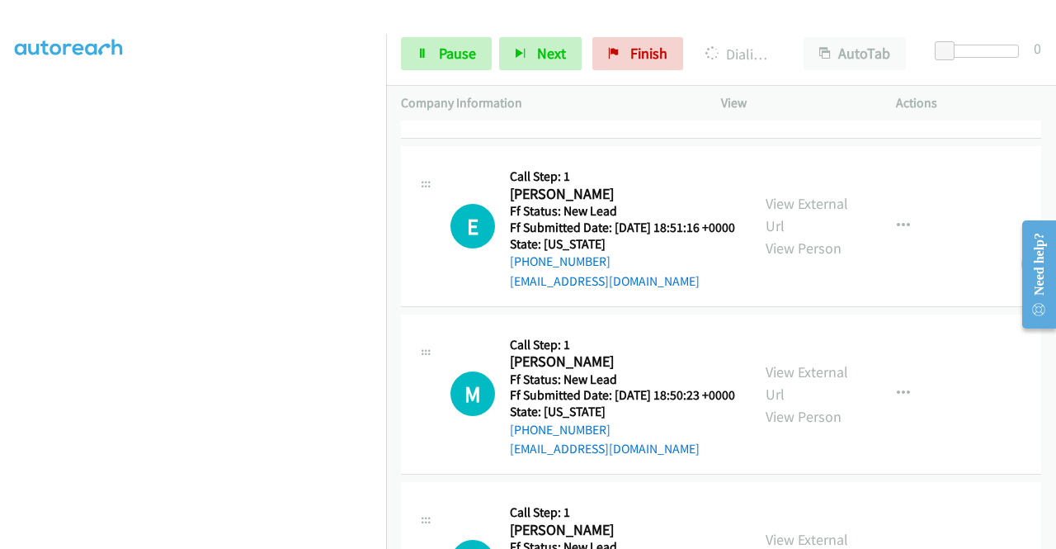
scroll to position [1781, 0]
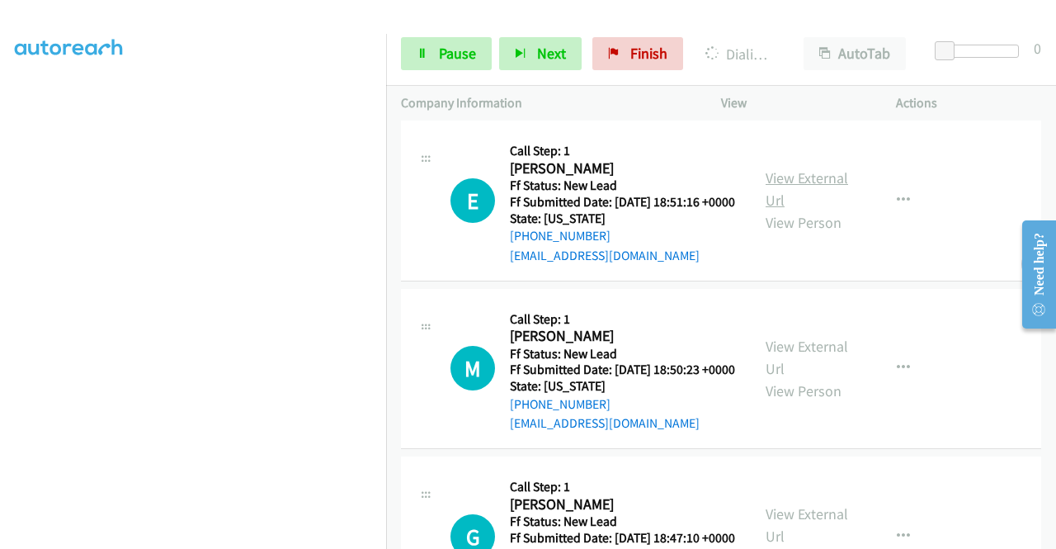
click at [814, 210] on link "View External Url" at bounding box center [807, 188] width 83 height 41
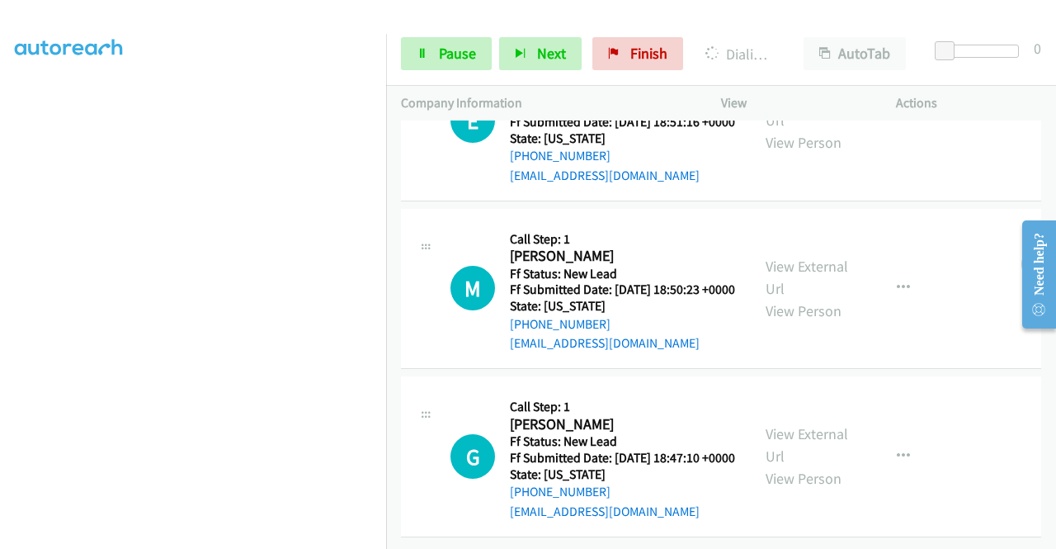
scroll to position [1946, 0]
click at [774, 298] on link "View External Url" at bounding box center [807, 277] width 83 height 41
click at [800, 424] on link "View External Url" at bounding box center [807, 444] width 83 height 41
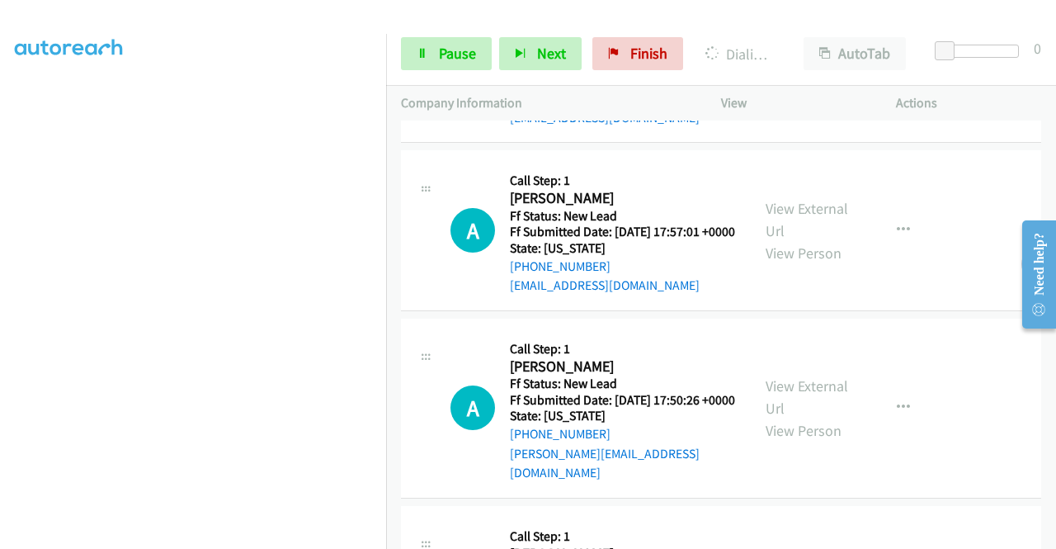
scroll to position [2525, 0]
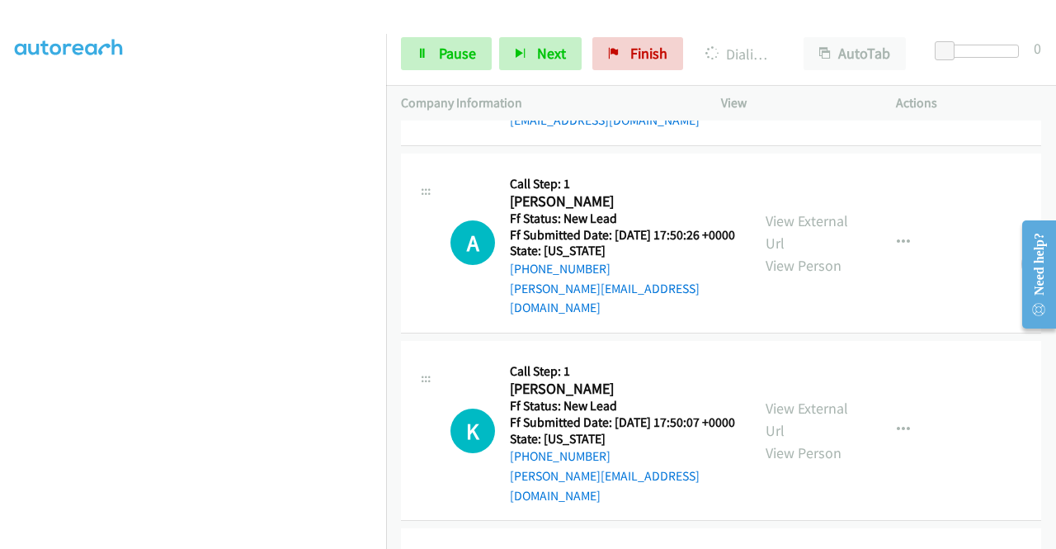
click at [831, 75] on link "View External Url" at bounding box center [807, 54] width 83 height 41
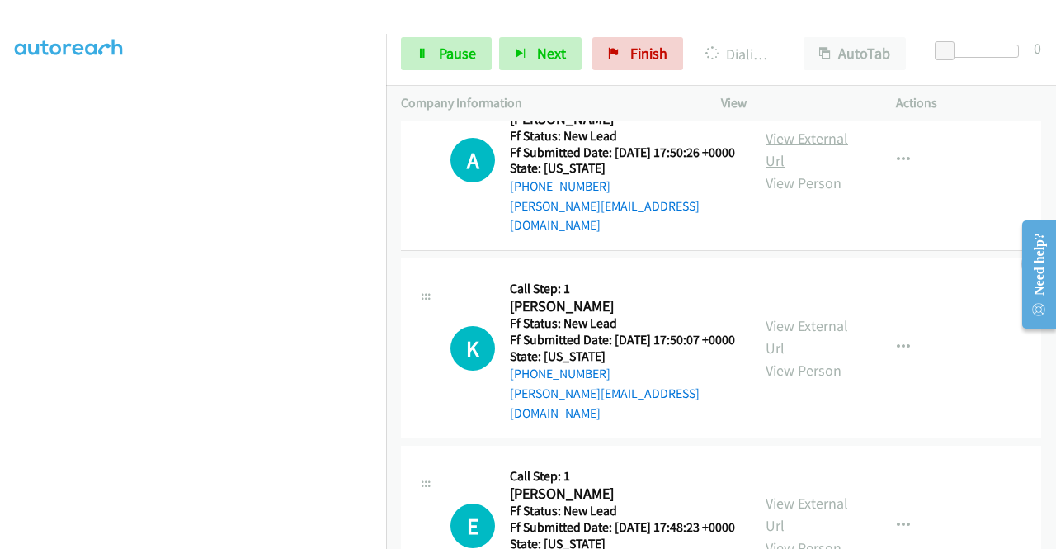
click at [786, 170] on link "View External Url" at bounding box center [807, 149] width 83 height 41
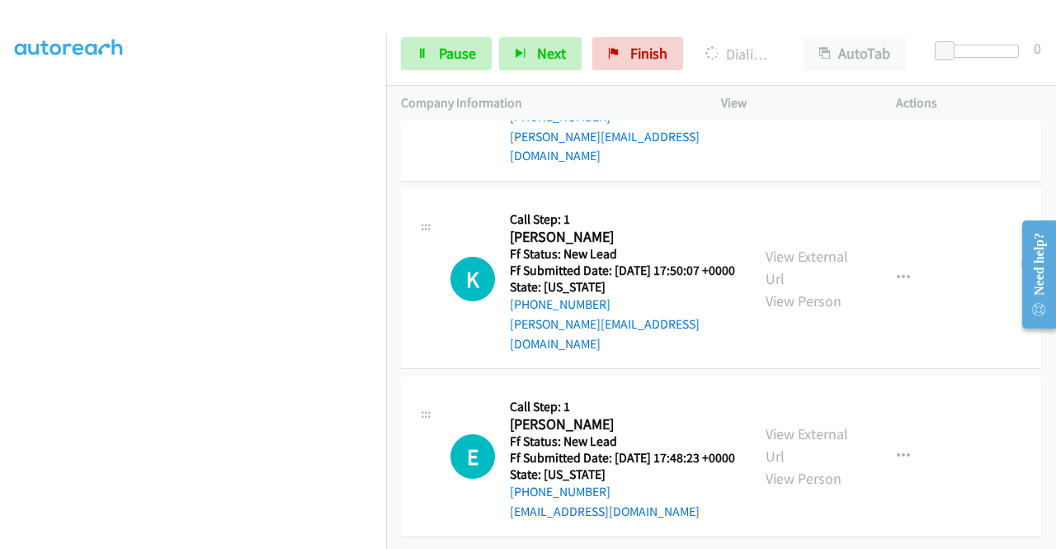
scroll to position [2772, 0]
click at [781, 288] on link "View External Url" at bounding box center [807, 267] width 83 height 41
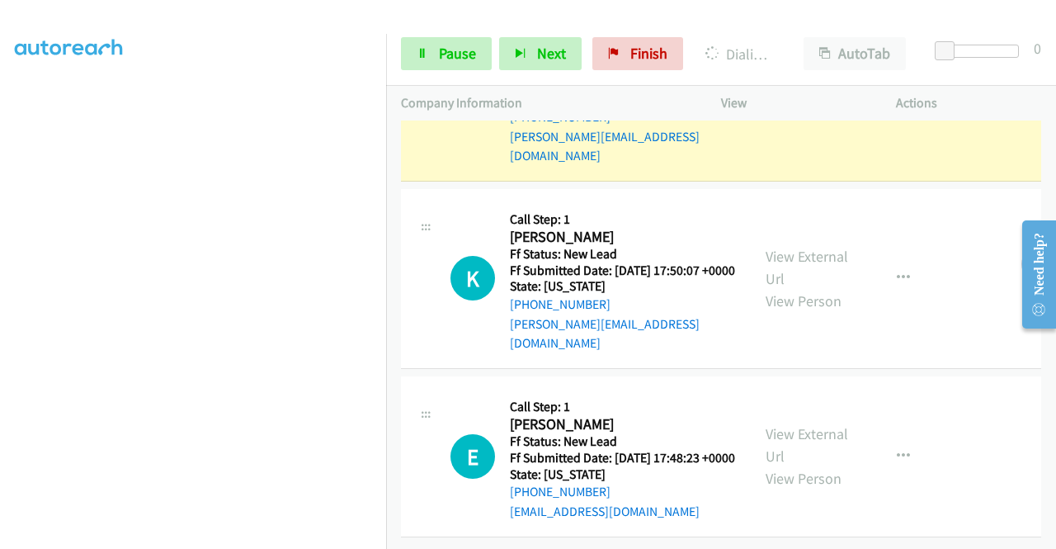
scroll to position [2988, 0]
click at [791, 424] on link "View External Url" at bounding box center [807, 444] width 83 height 41
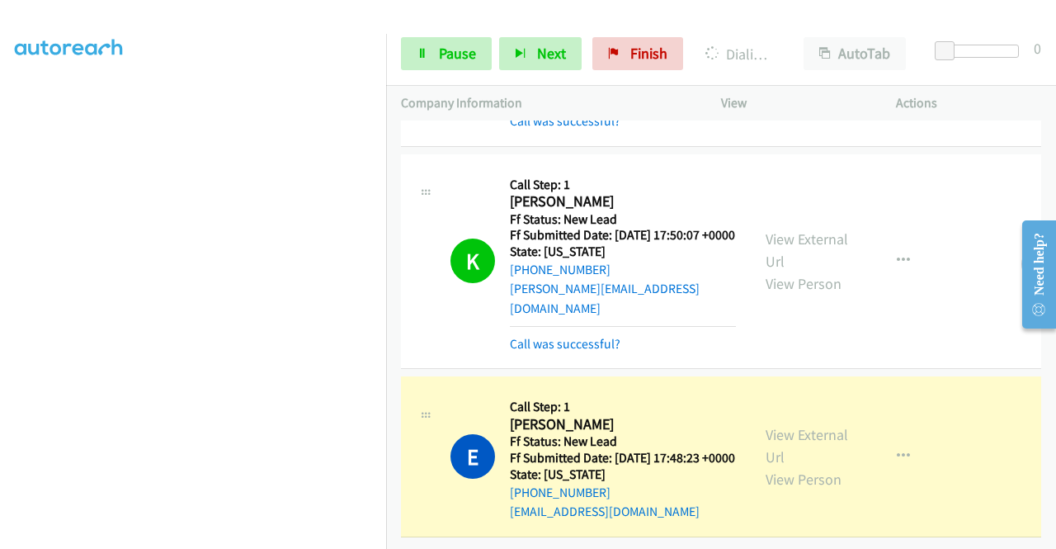
scroll to position [0, 0]
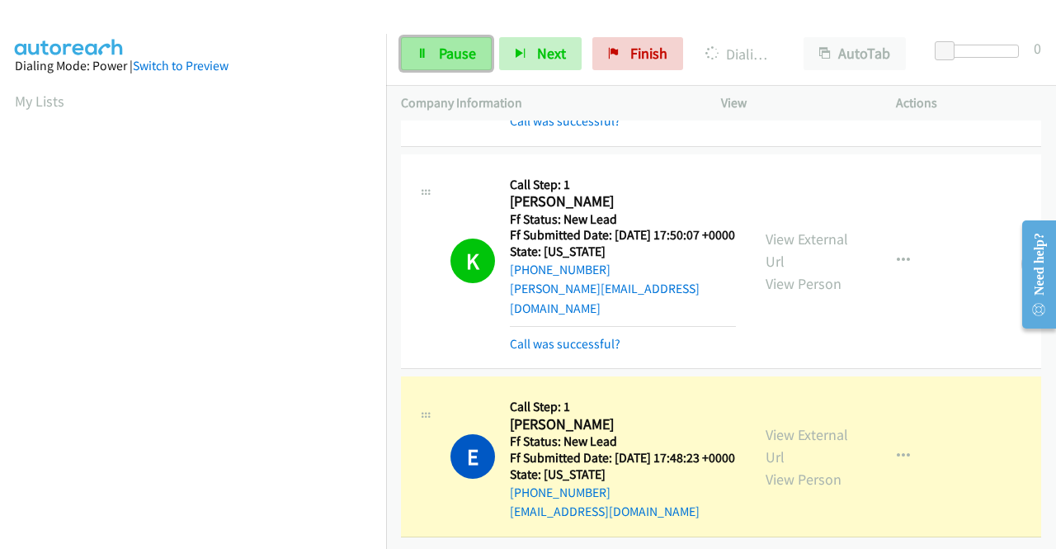
click at [428, 52] on link "Pause" at bounding box center [446, 53] width 91 height 33
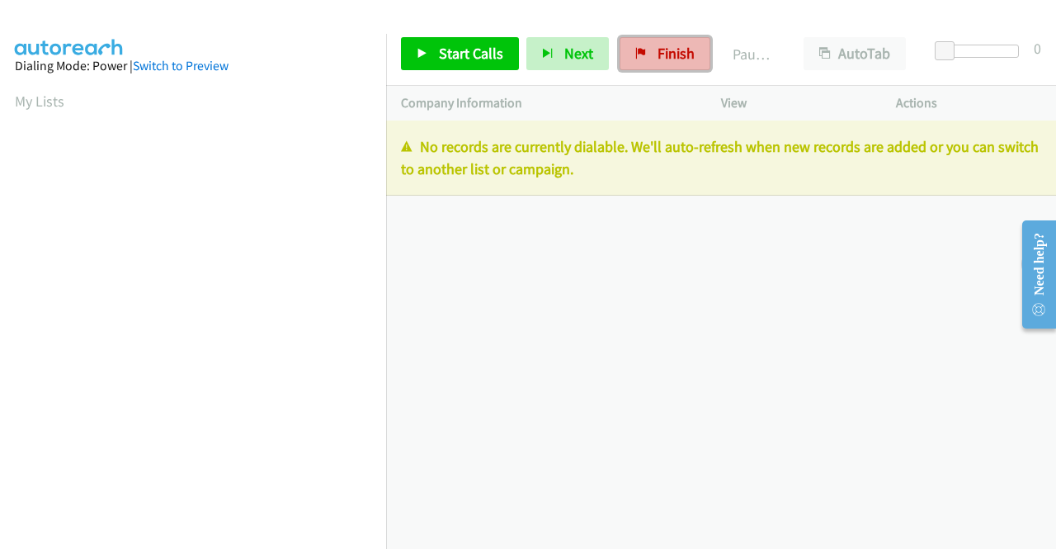
click at [658, 61] on span "Finish" at bounding box center [676, 53] width 37 height 19
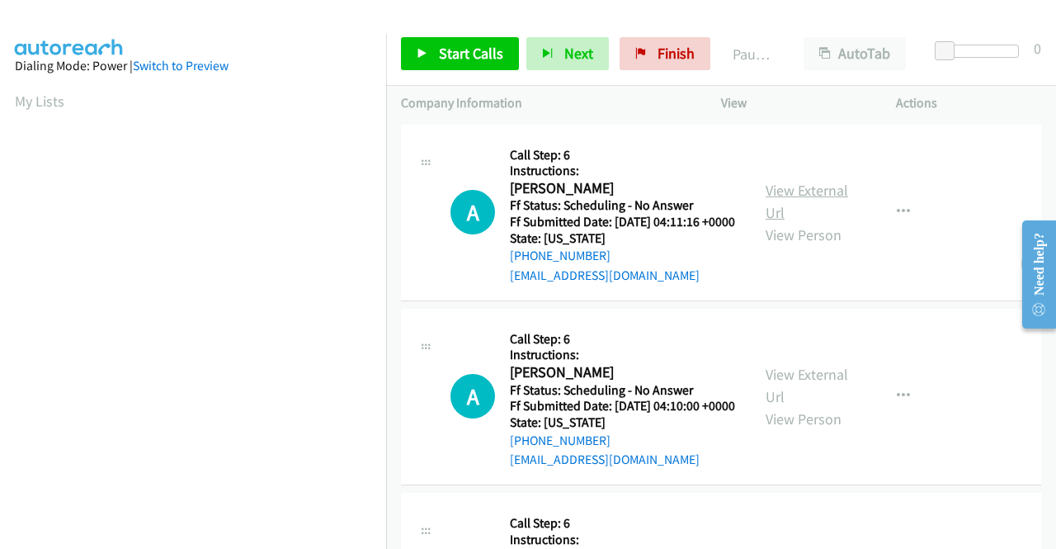
click at [805, 200] on link "View External Url" at bounding box center [807, 201] width 83 height 41
click at [822, 399] on link "View External Url" at bounding box center [807, 385] width 83 height 41
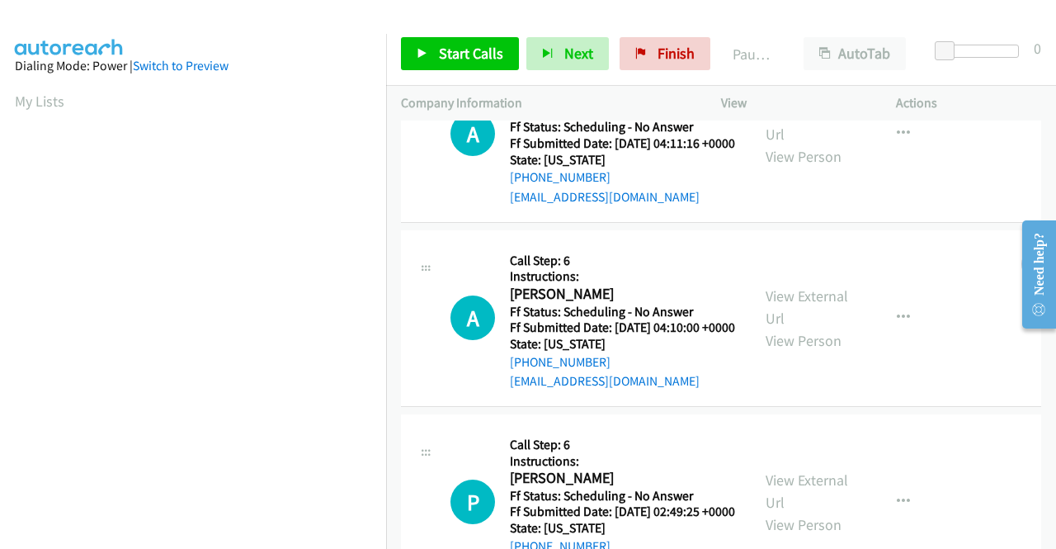
scroll to position [165, 0]
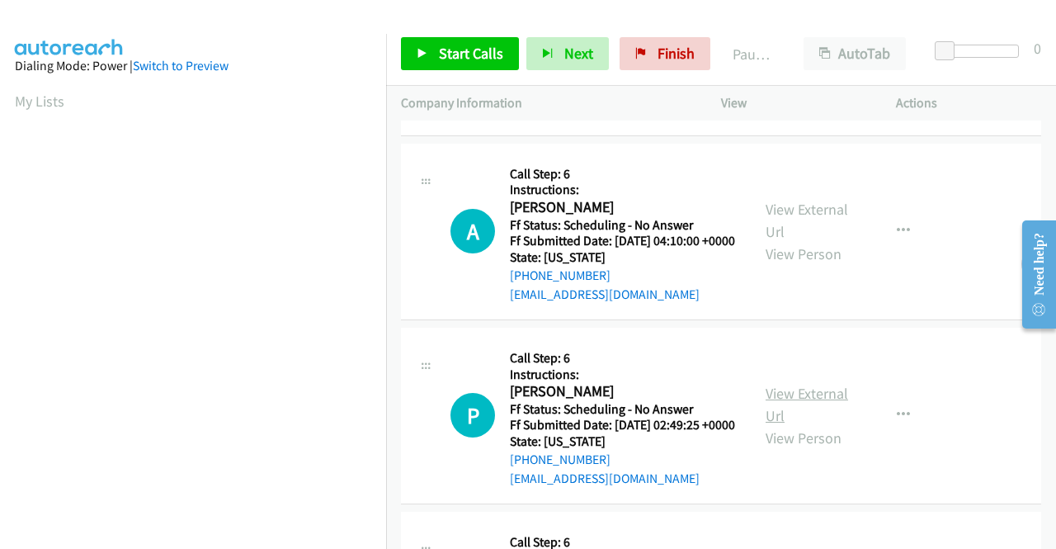
click at [814, 425] on link "View External Url" at bounding box center [807, 404] width 83 height 41
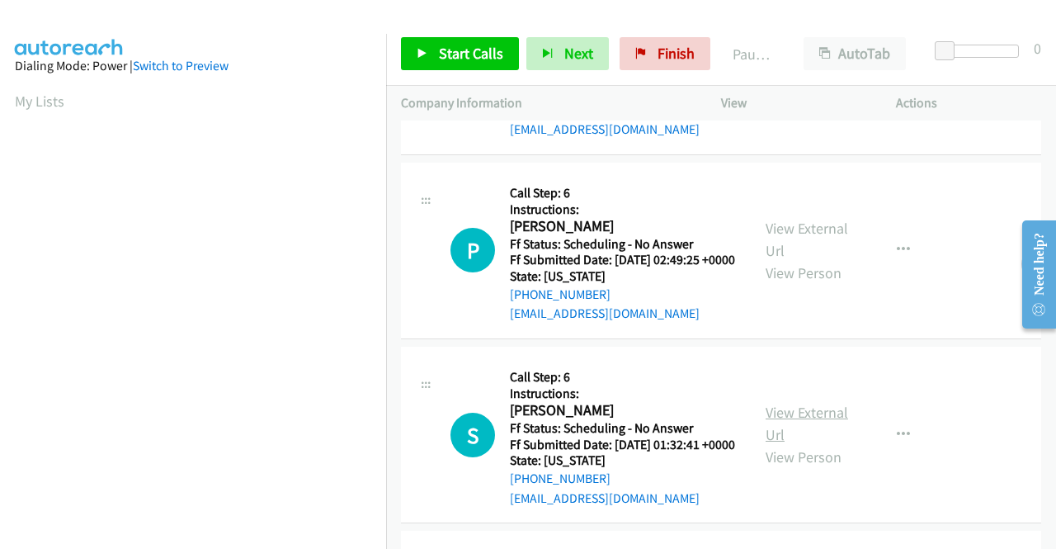
click at [811, 444] on link "View External Url" at bounding box center [807, 423] width 83 height 41
click at [439, 62] on span "Start Calls" at bounding box center [471, 53] width 64 height 19
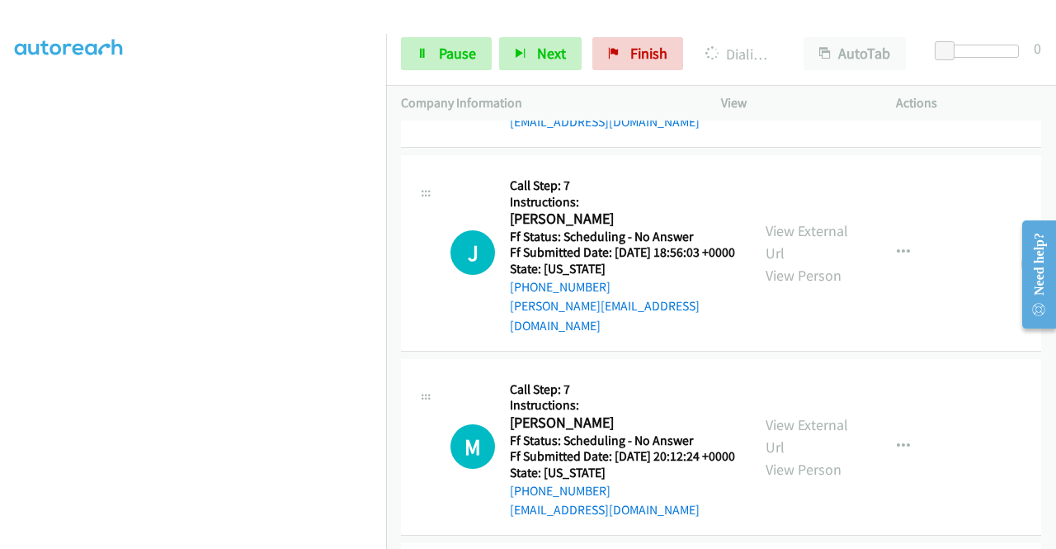
scroll to position [743, 0]
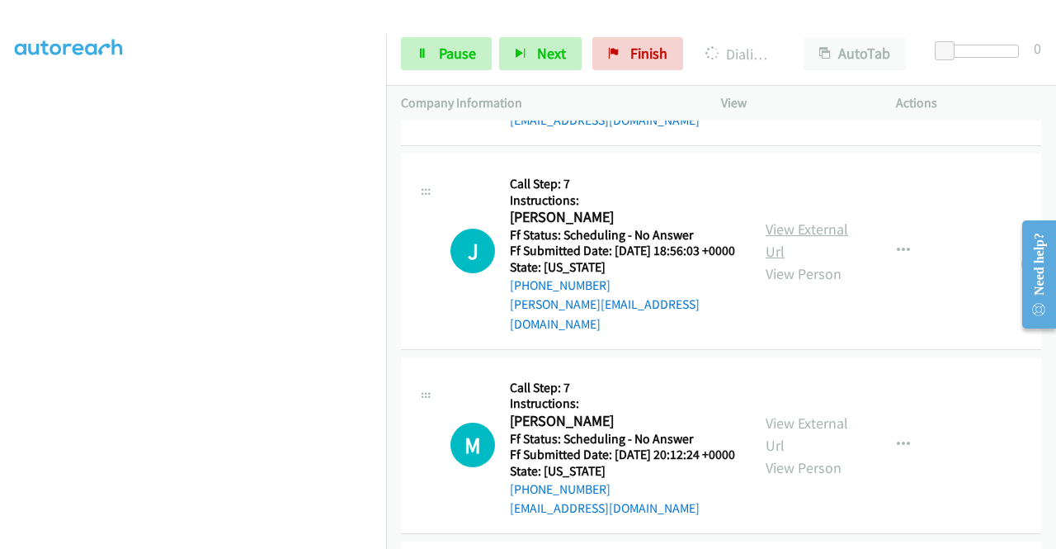
click at [819, 261] on link "View External Url" at bounding box center [807, 239] width 83 height 41
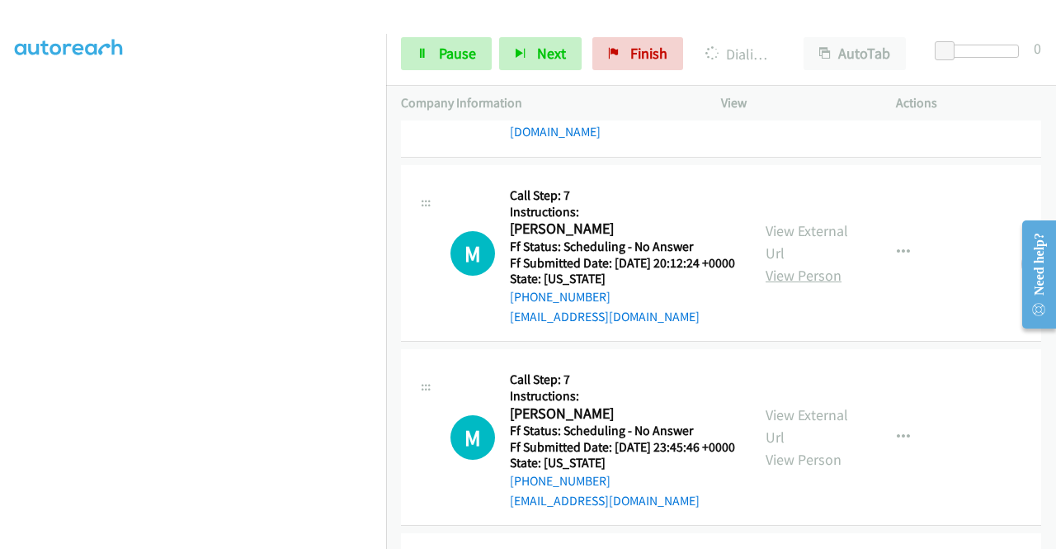
scroll to position [1025, 0]
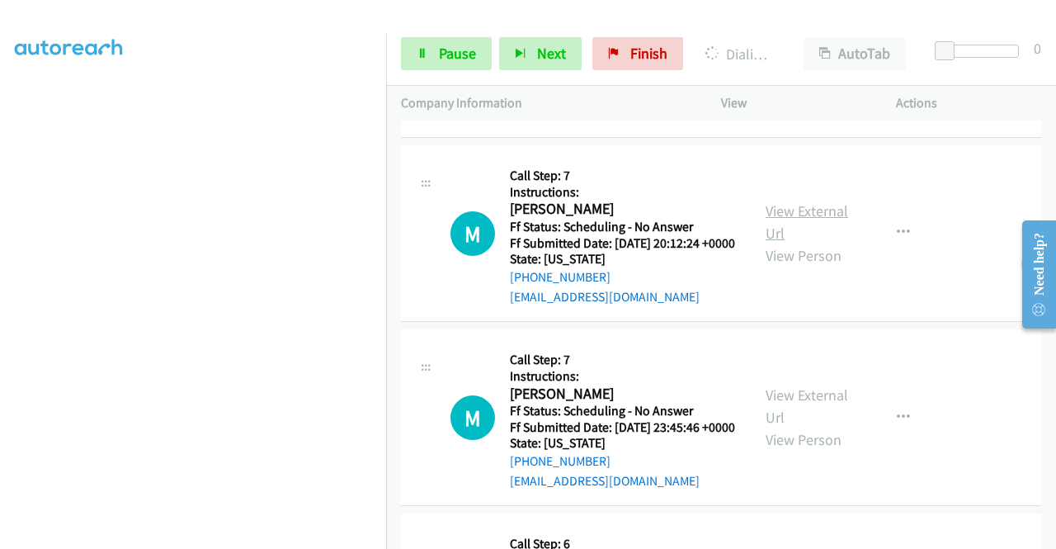
click at [800, 243] on link "View External Url" at bounding box center [807, 221] width 83 height 41
click at [799, 427] on link "View External Url" at bounding box center [807, 405] width 83 height 41
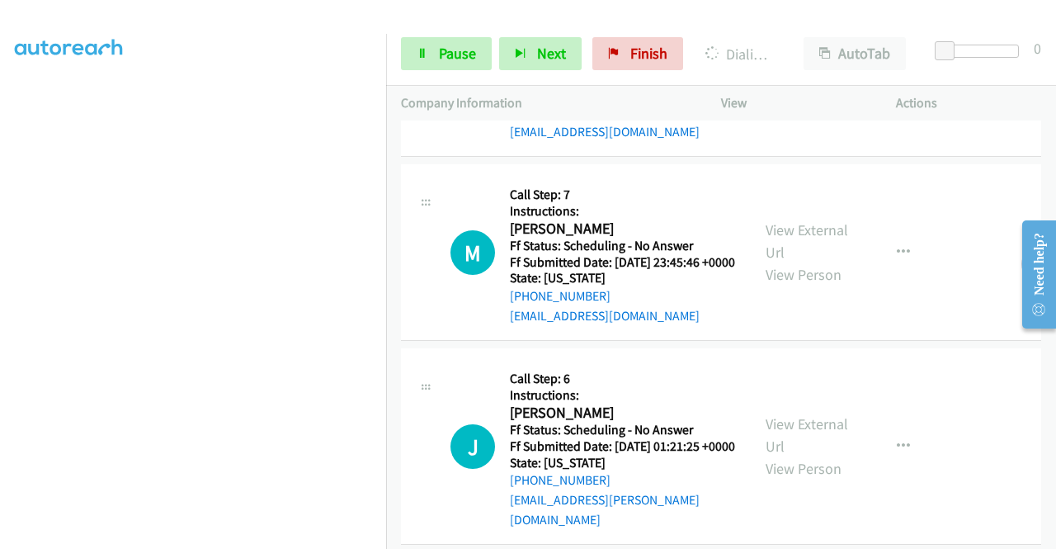
scroll to position [1272, 0]
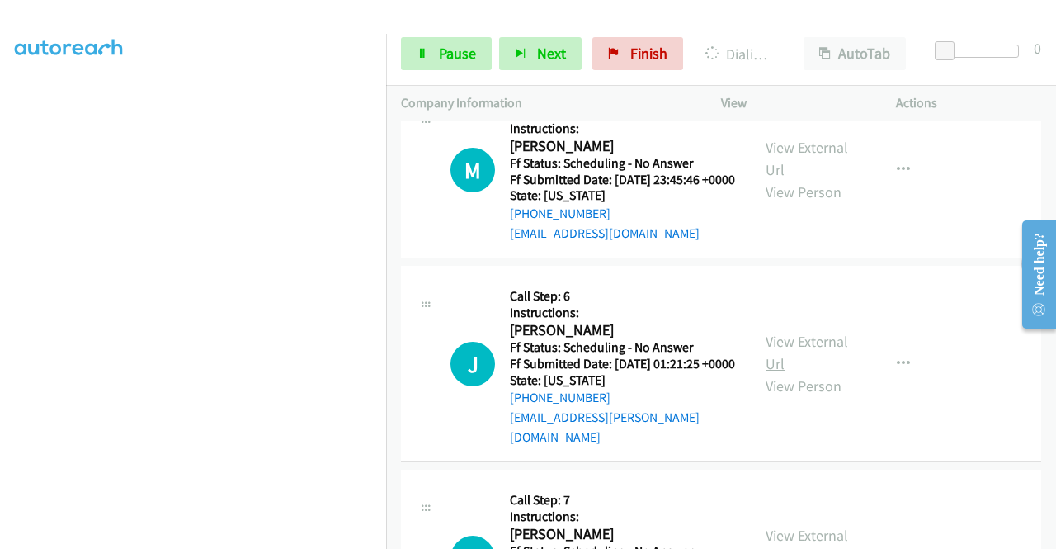
click at [823, 373] on link "View External Url" at bounding box center [807, 352] width 83 height 41
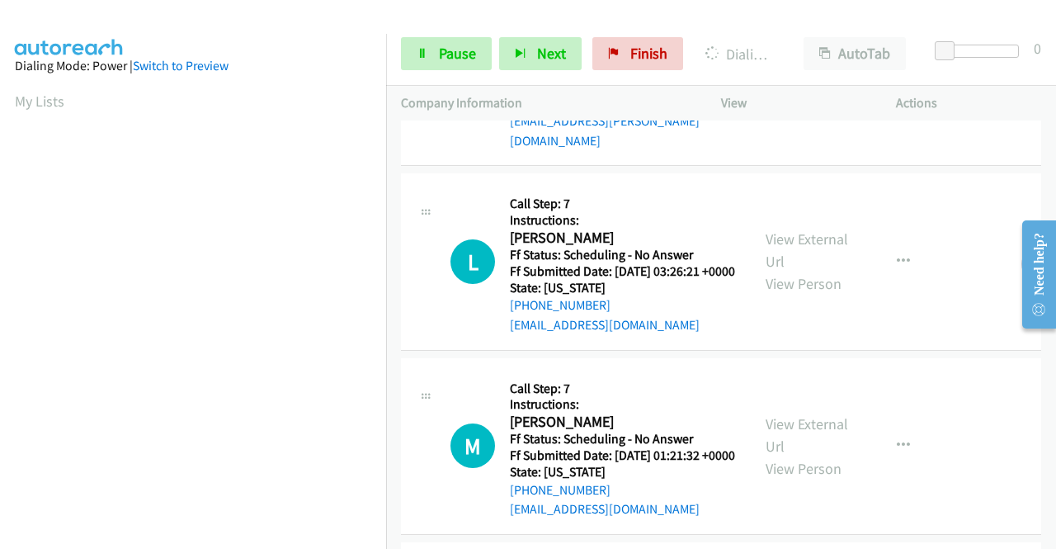
scroll to position [1685, 0]
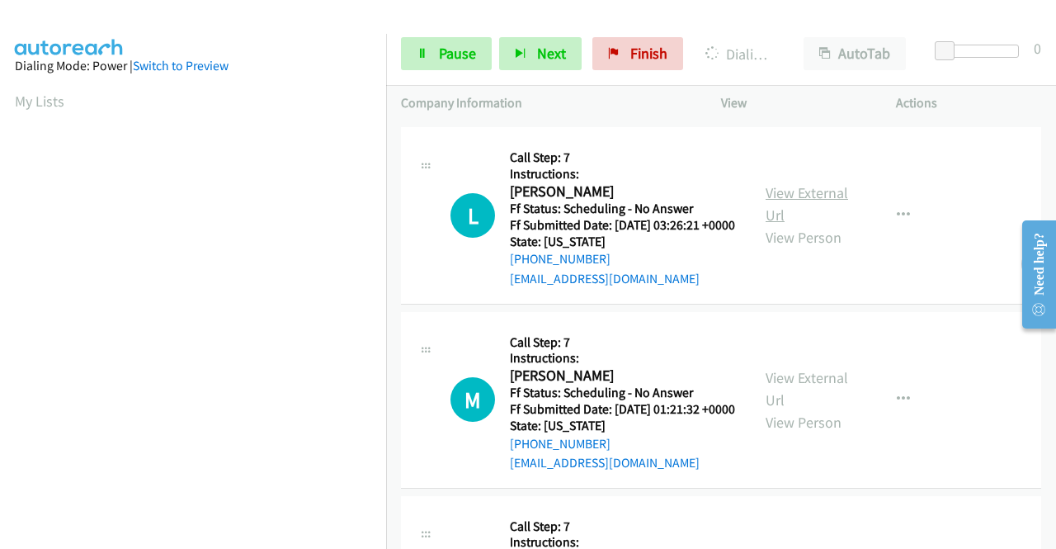
click at [787, 224] on link "View External Url" at bounding box center [807, 203] width 83 height 41
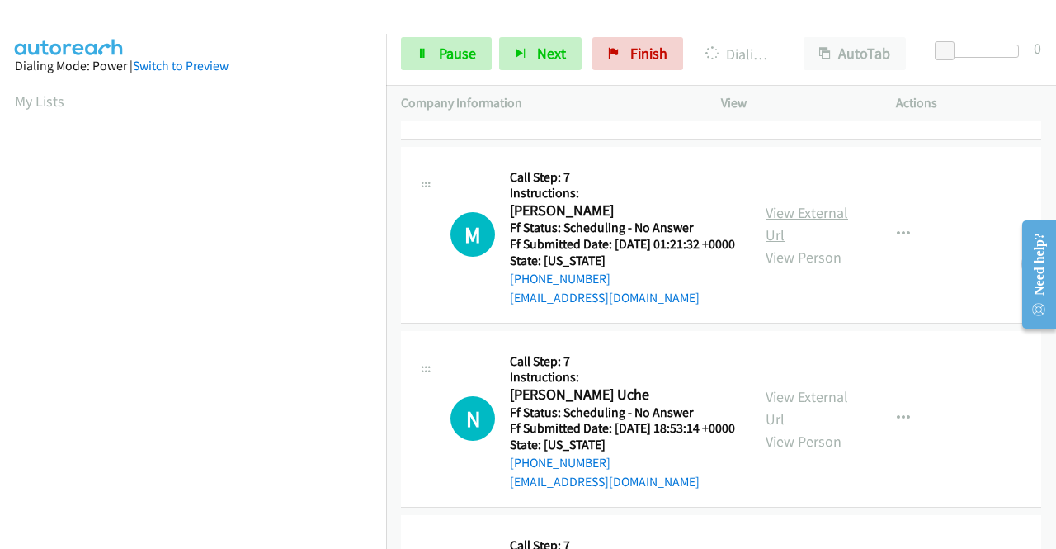
click at [791, 244] on link "View External Url" at bounding box center [807, 223] width 83 height 41
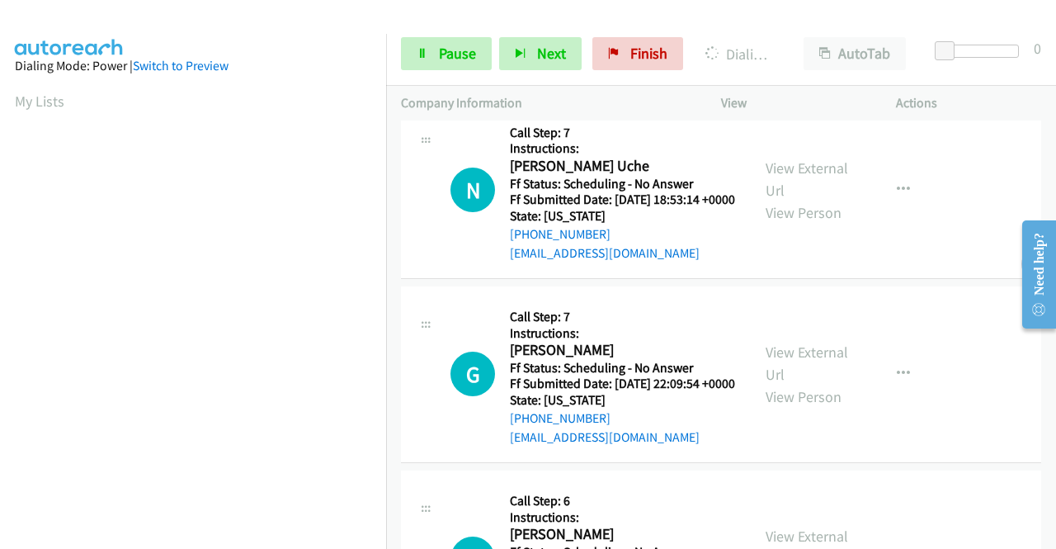
scroll to position [2263, 0]
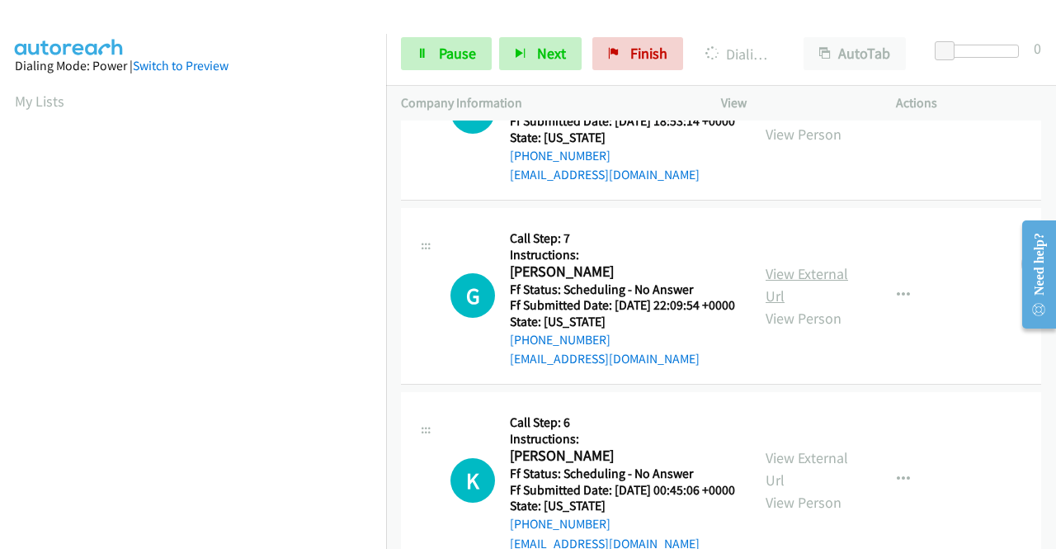
click at [773, 305] on link "View External Url" at bounding box center [807, 284] width 83 height 41
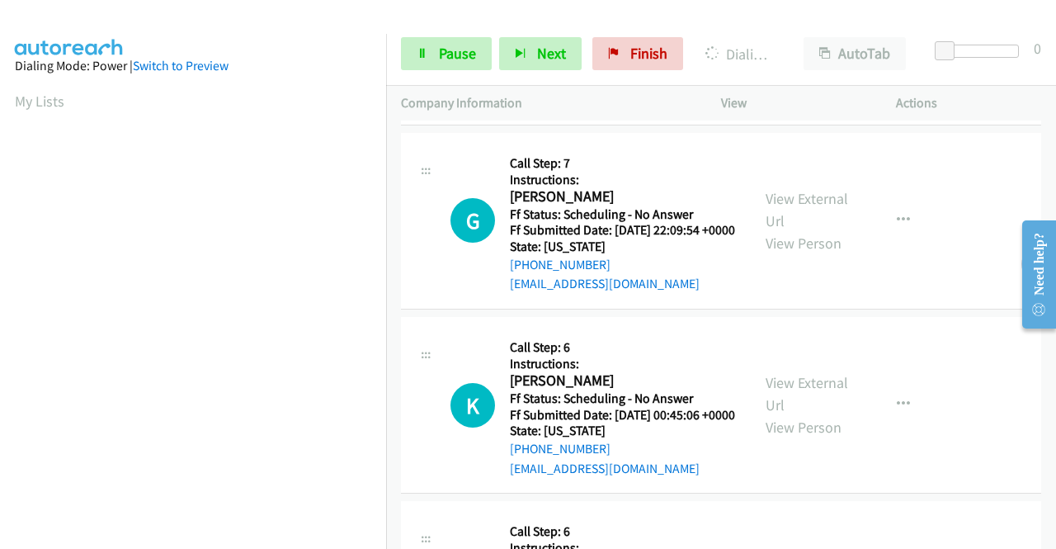
scroll to position [2428, 0]
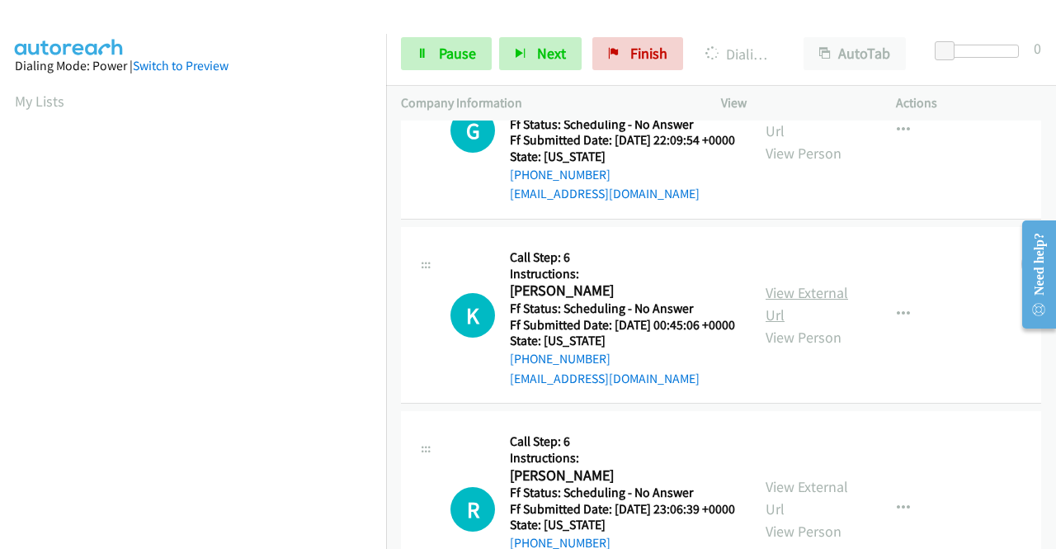
click at [768, 324] on link "View External Url" at bounding box center [807, 303] width 83 height 41
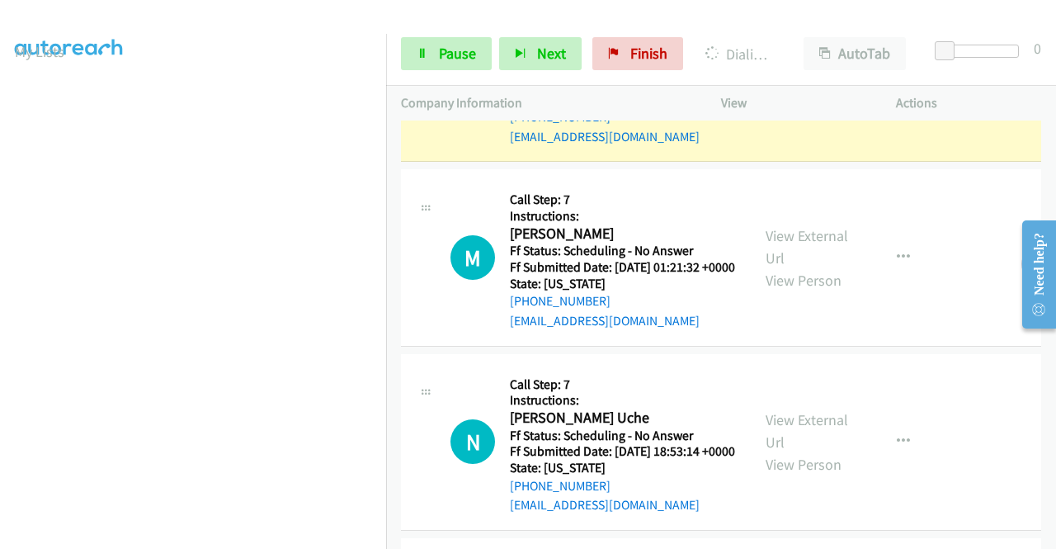
scroll to position [0, 0]
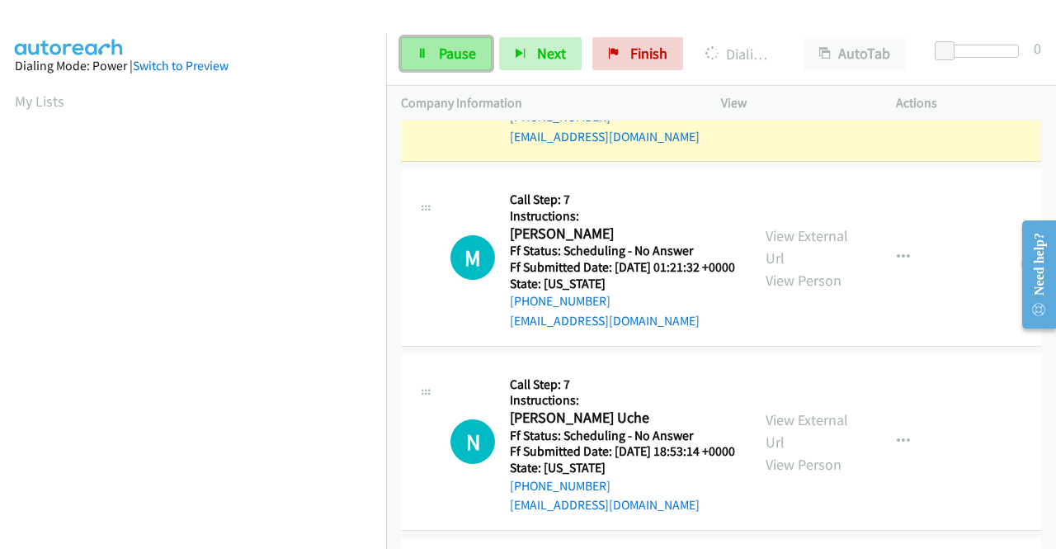
click at [449, 54] on span "Pause" at bounding box center [457, 53] width 37 height 19
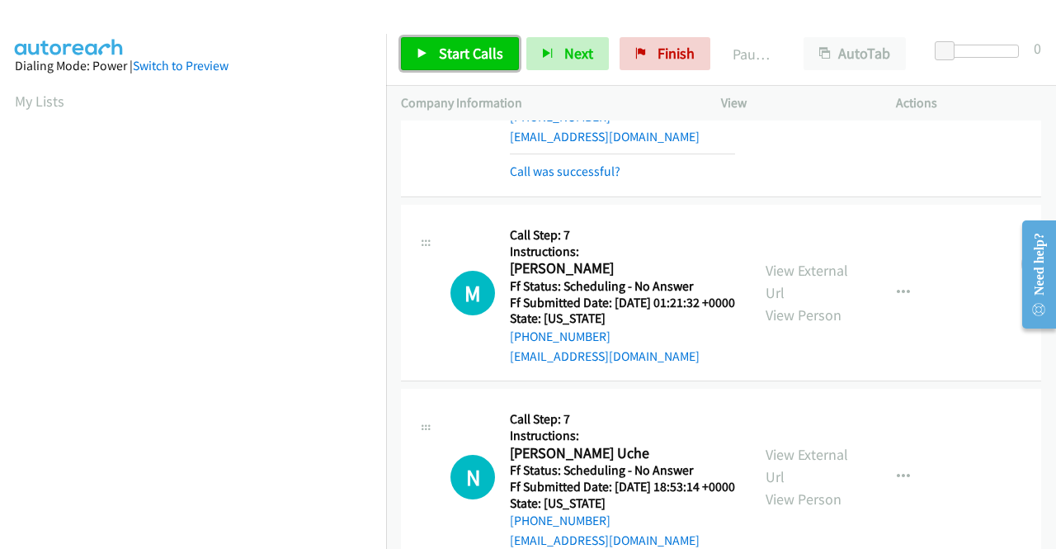
click at [460, 54] on span "Start Calls" at bounding box center [471, 53] width 64 height 19
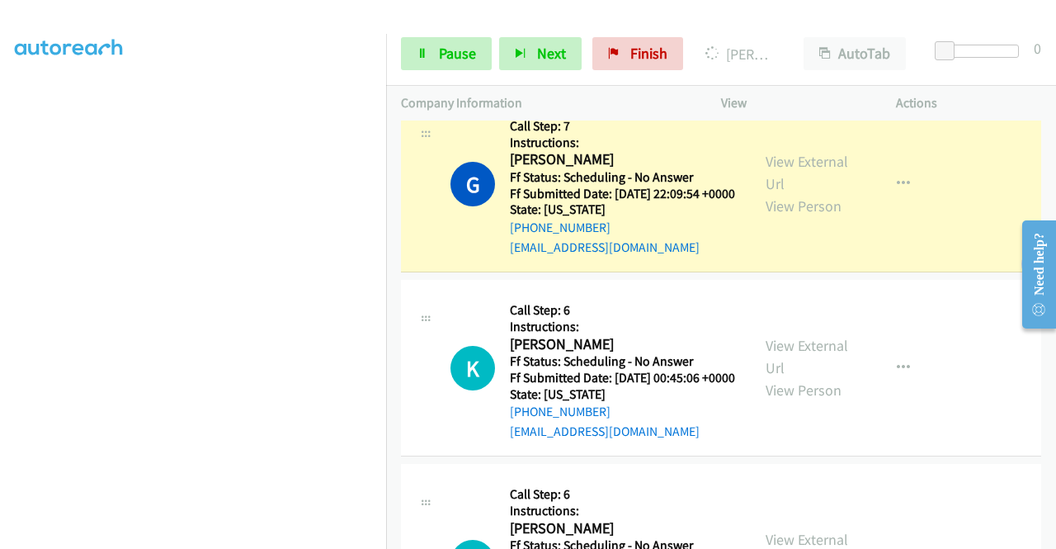
scroll to position [2280, 0]
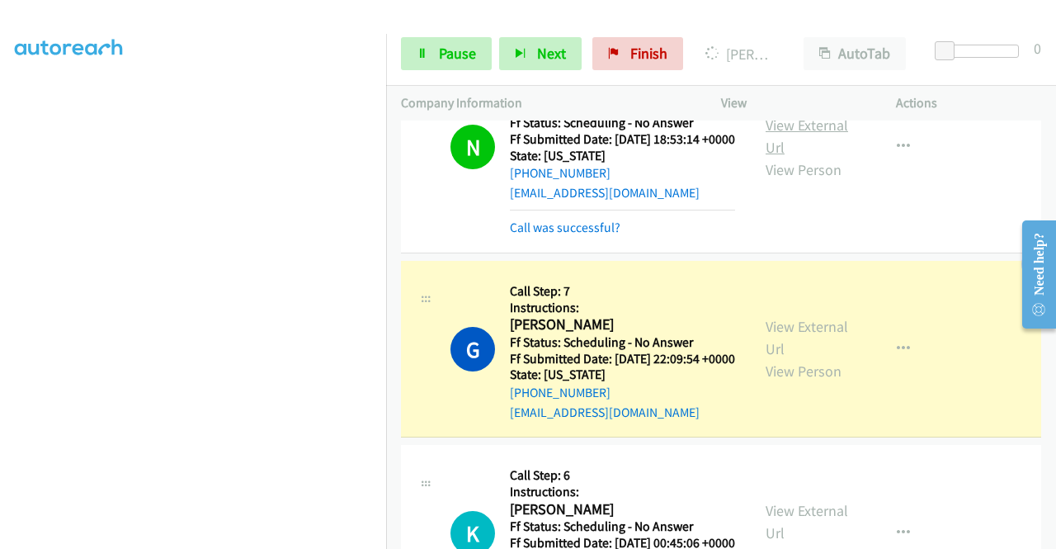
click at [832, 157] on link "View External Url" at bounding box center [807, 136] width 83 height 41
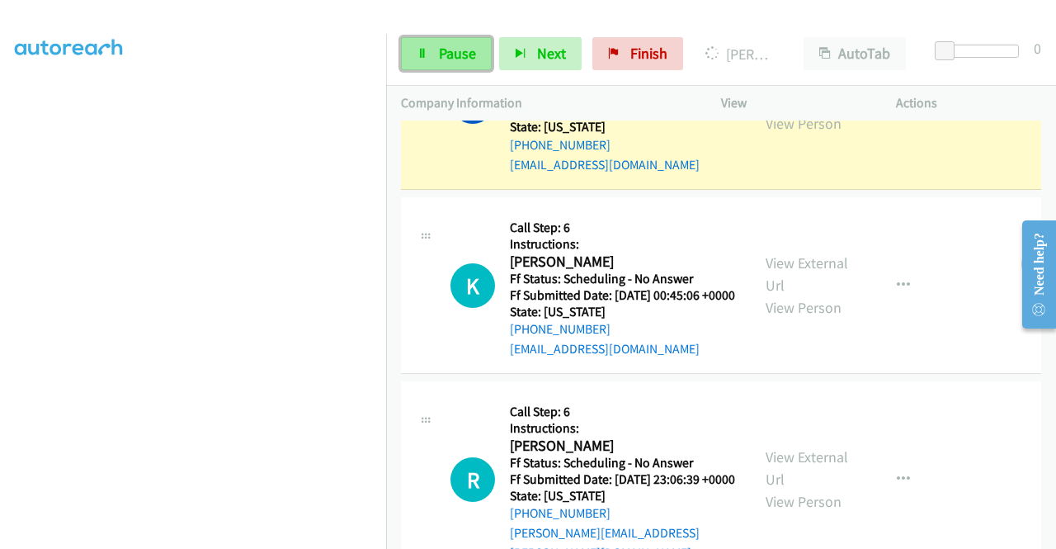
click at [446, 55] on span "Pause" at bounding box center [457, 53] width 37 height 19
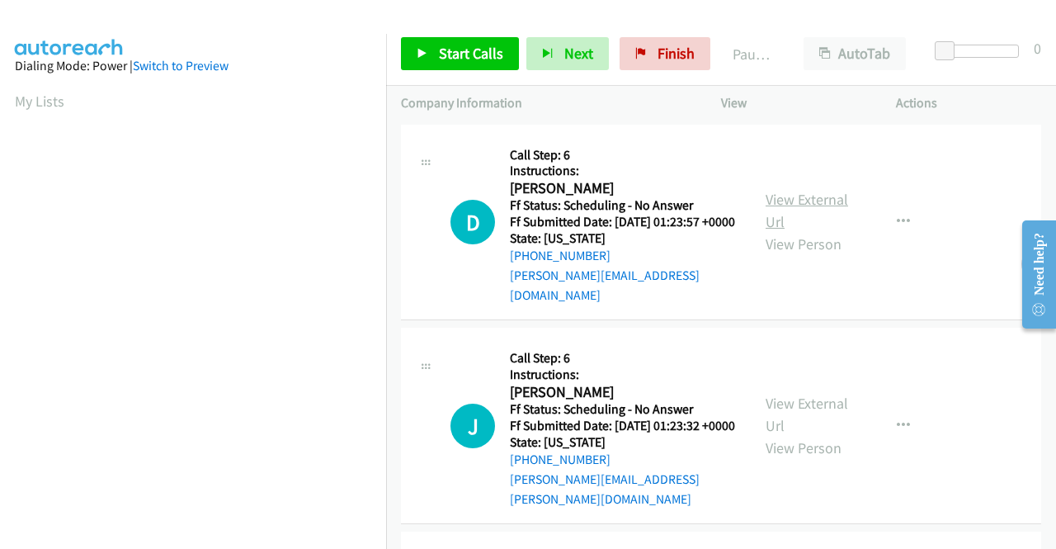
click at [795, 197] on link "View External Url" at bounding box center [807, 210] width 83 height 41
click at [823, 402] on link "View External Url" at bounding box center [807, 414] width 83 height 41
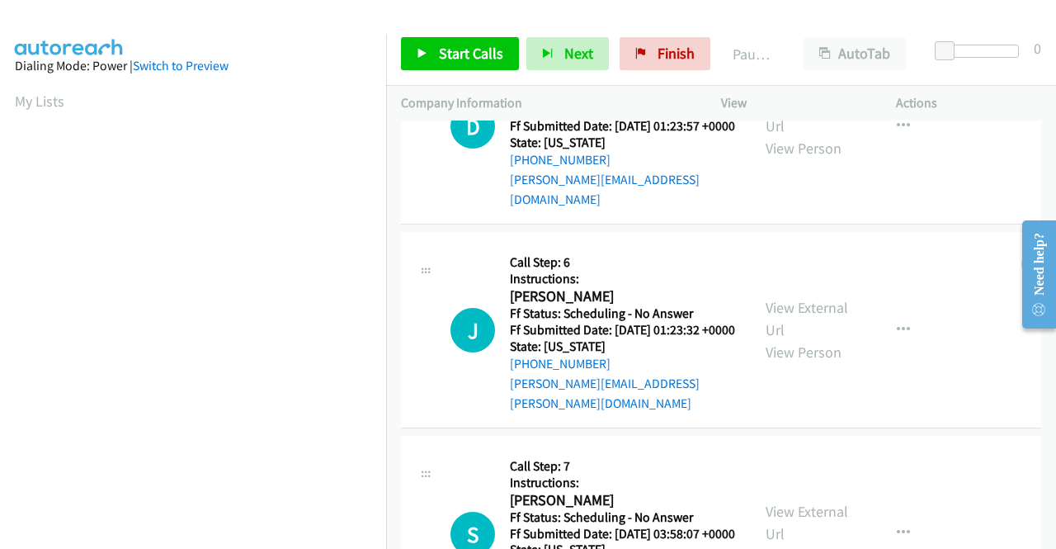
scroll to position [165, 0]
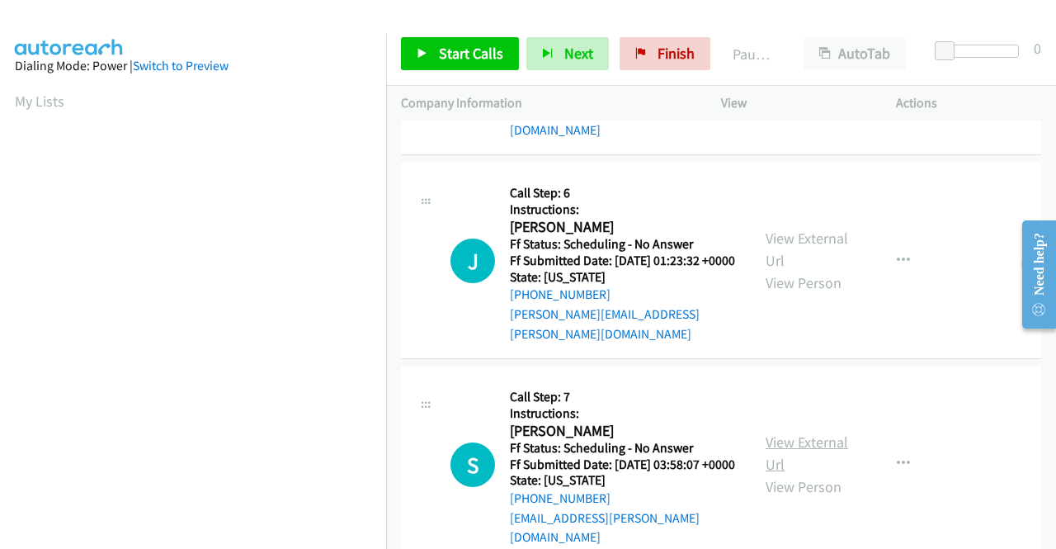
click at [816, 432] on link "View External Url" at bounding box center [807, 452] width 83 height 41
click at [439, 52] on span "Start Calls" at bounding box center [471, 53] width 64 height 19
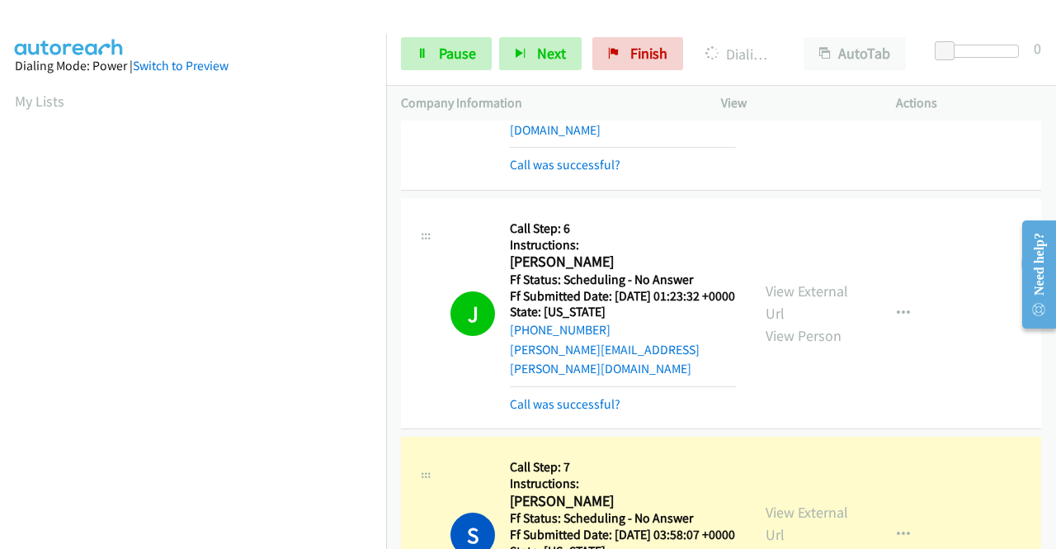
scroll to position [376, 0]
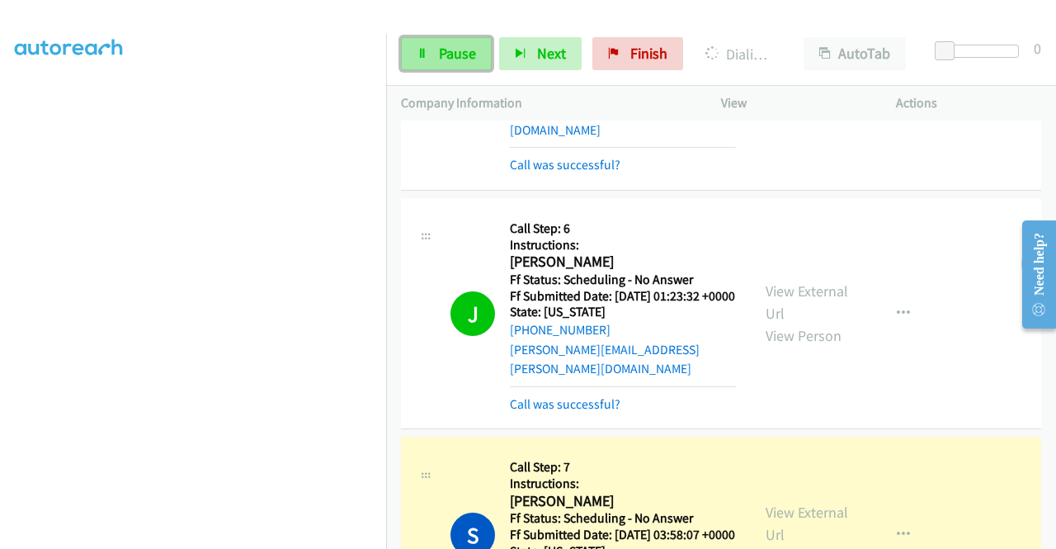
click at [459, 50] on span "Pause" at bounding box center [457, 53] width 37 height 19
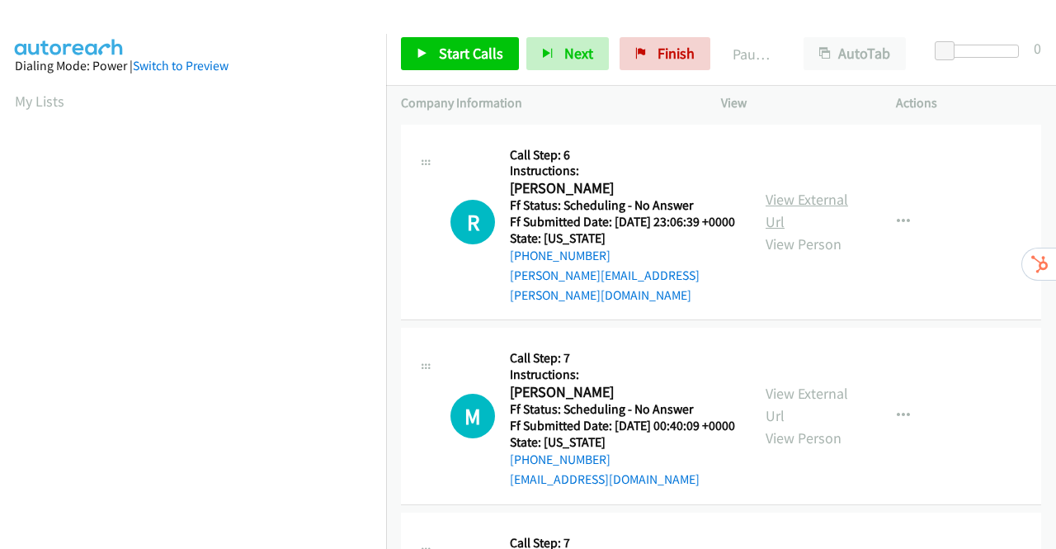
click at [795, 201] on link "View External Url" at bounding box center [807, 210] width 83 height 41
click at [793, 399] on link "View External Url" at bounding box center [807, 404] width 83 height 41
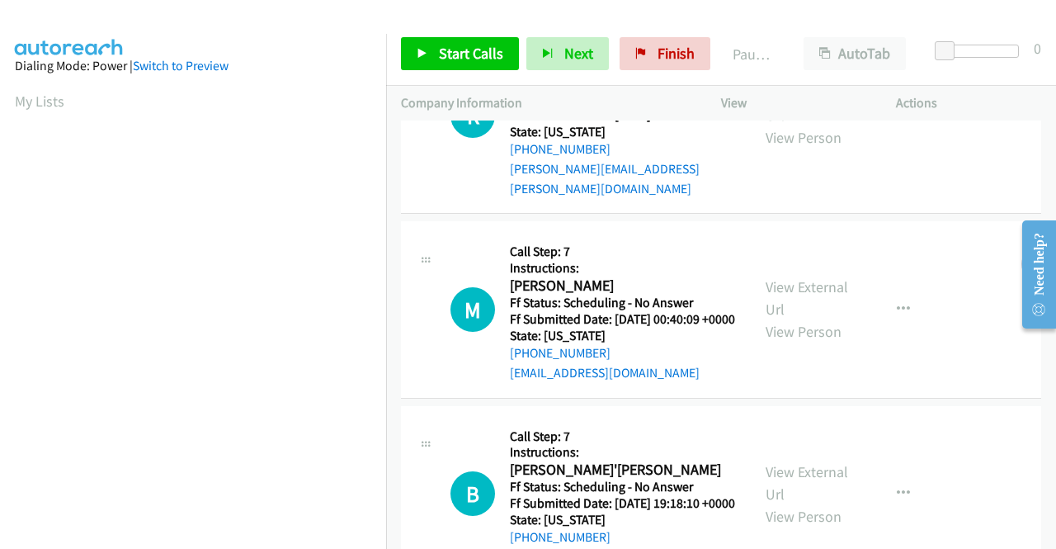
scroll to position [165, 0]
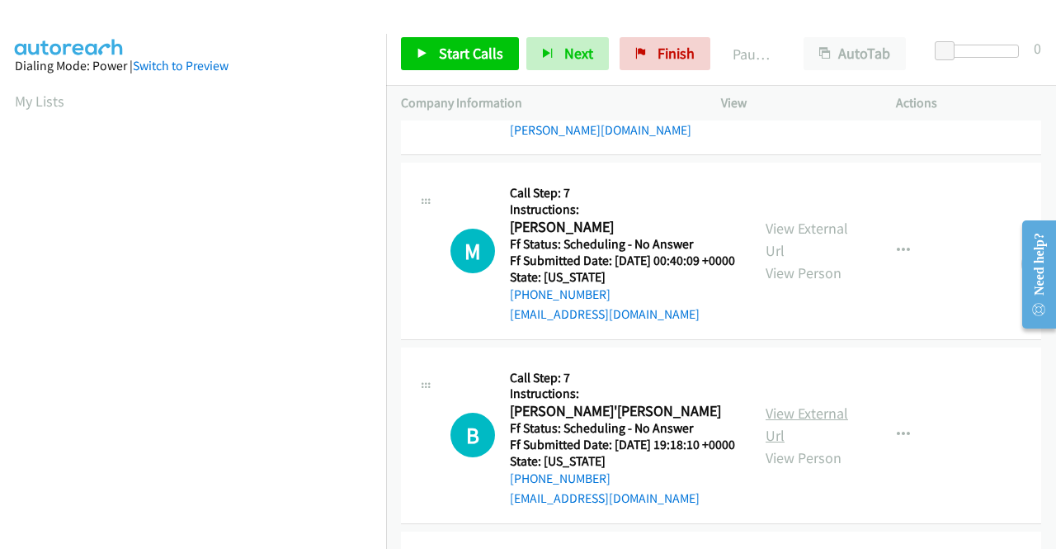
click at [803, 436] on link "View External Url" at bounding box center [807, 423] width 83 height 41
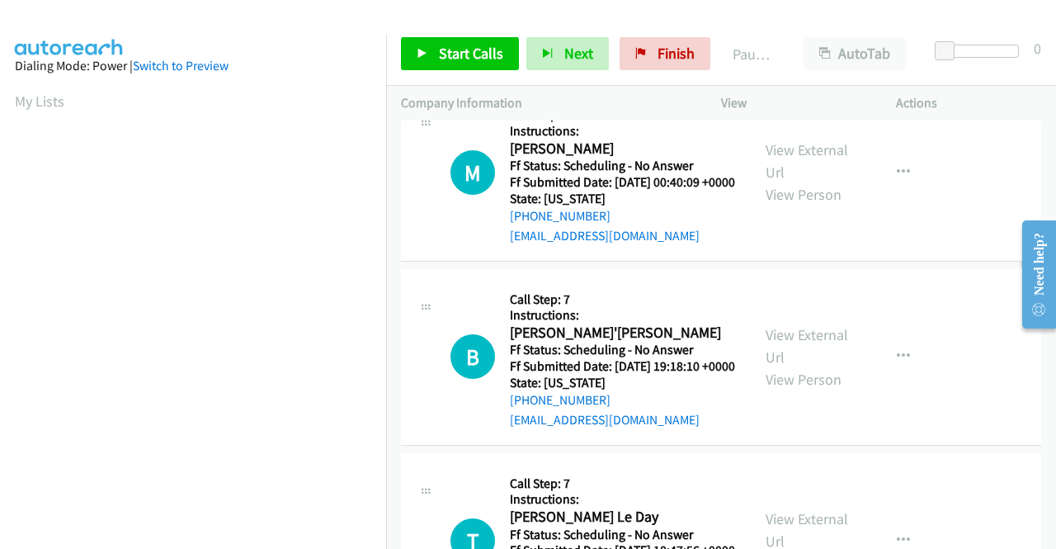
scroll to position [330, 0]
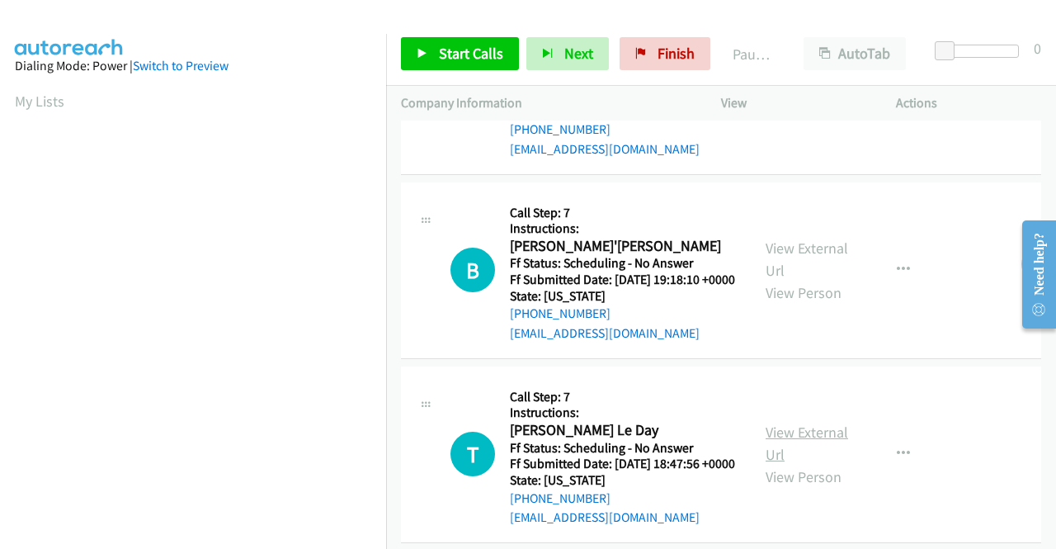
click at [795, 464] on link "View External Url" at bounding box center [807, 442] width 83 height 41
click at [436, 54] on link "Start Calls" at bounding box center [460, 53] width 118 height 33
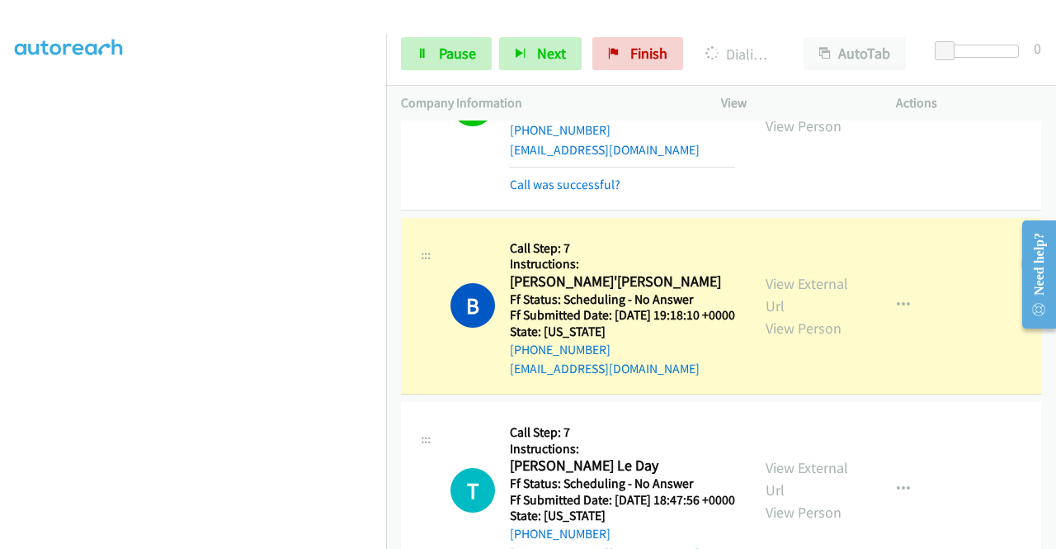
scroll to position [376, 0]
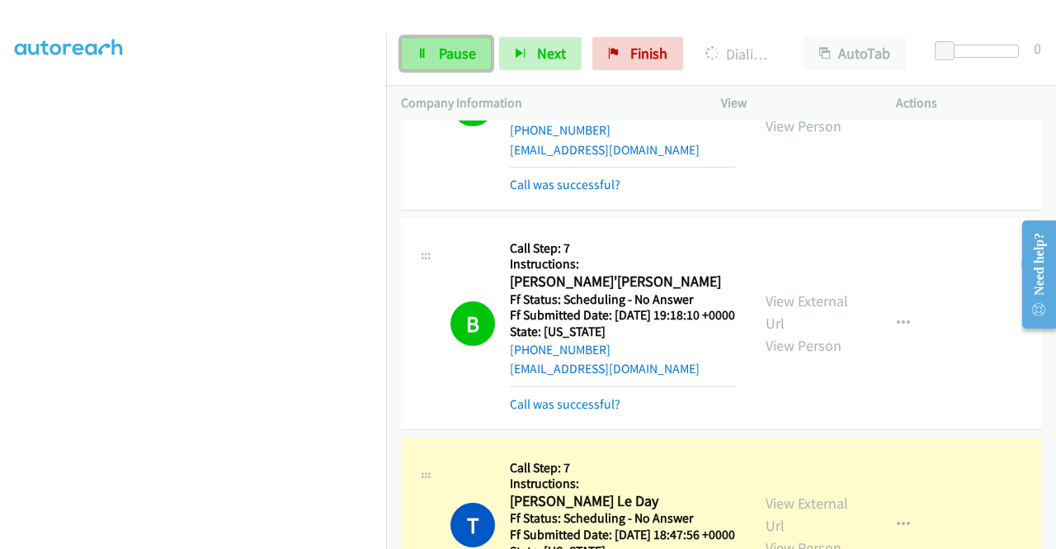
click at [445, 55] on span "Pause" at bounding box center [457, 53] width 37 height 19
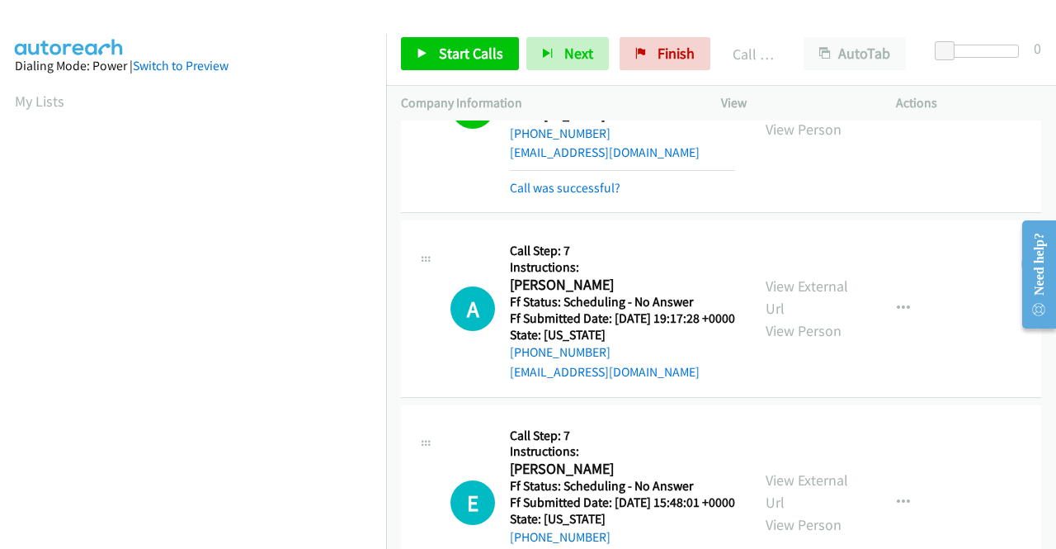
scroll to position [942, 0]
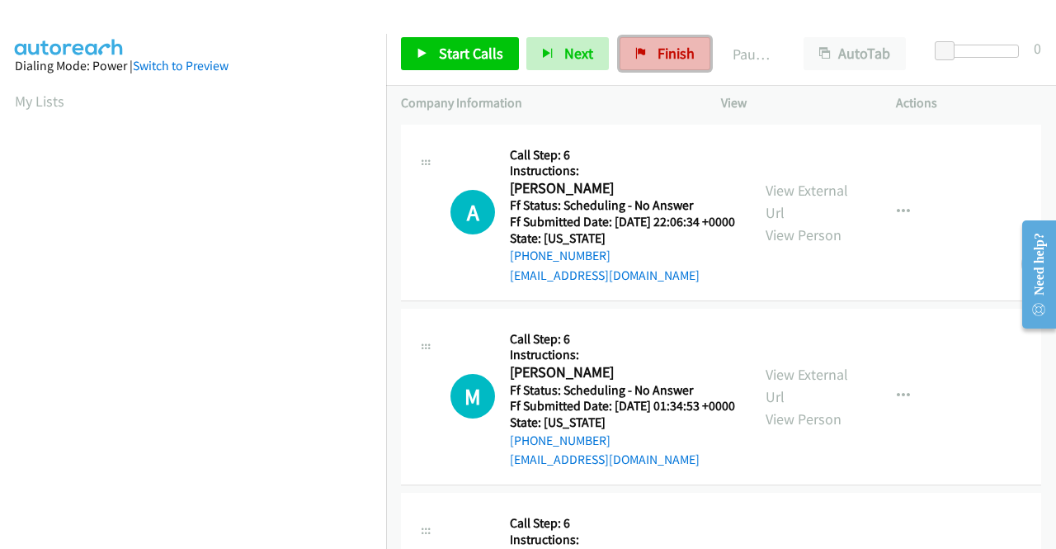
click at [658, 45] on span "Finish" at bounding box center [676, 53] width 37 height 19
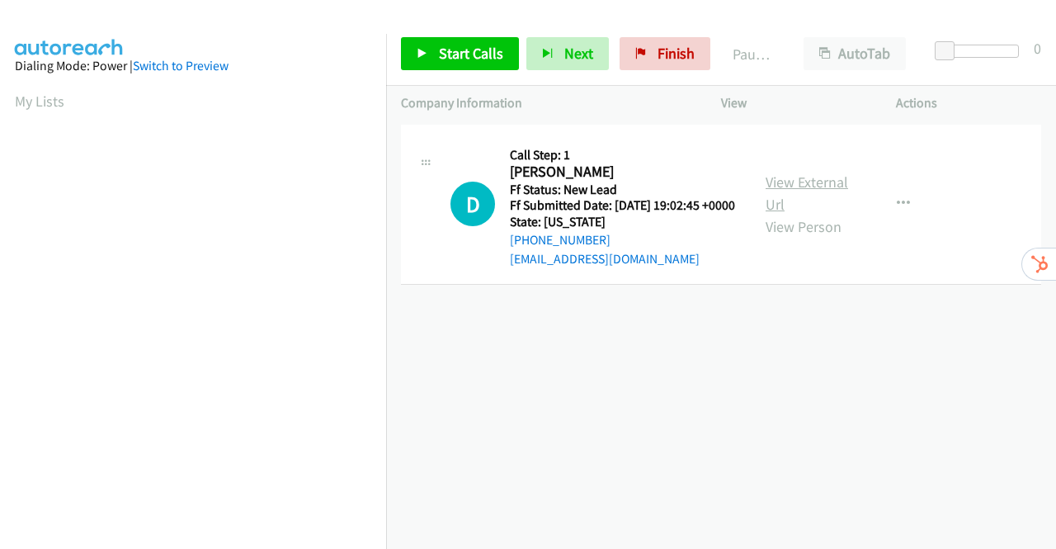
click at [790, 192] on link "View External Url" at bounding box center [807, 192] width 83 height 41
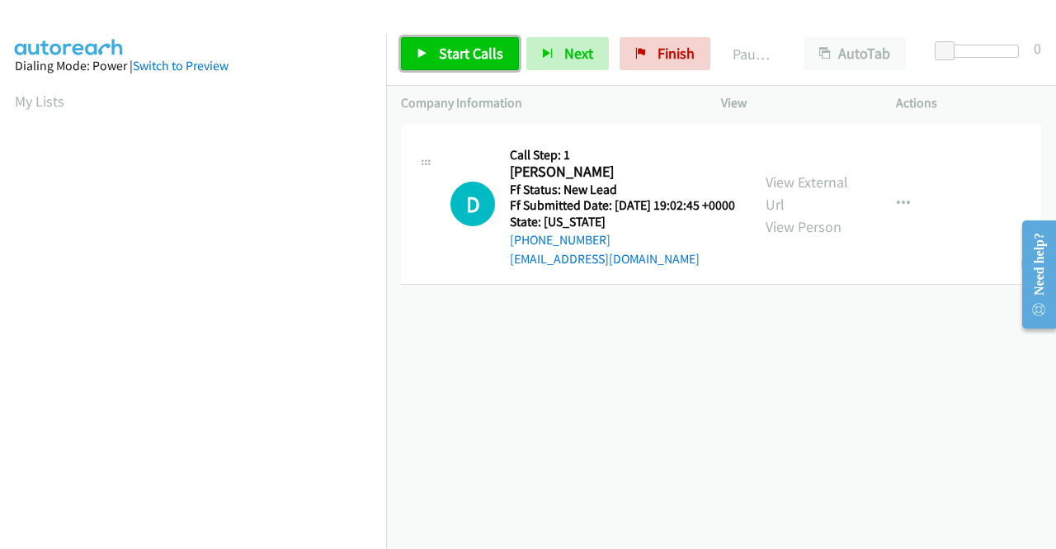
click at [439, 54] on span "Start Calls" at bounding box center [471, 53] width 64 height 19
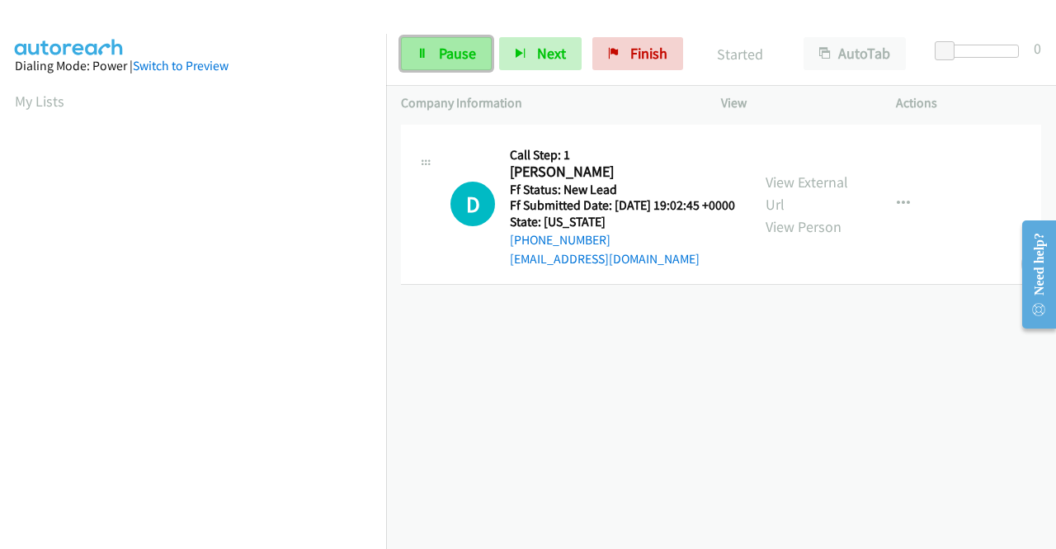
click at [441, 48] on span "Pause" at bounding box center [457, 53] width 37 height 19
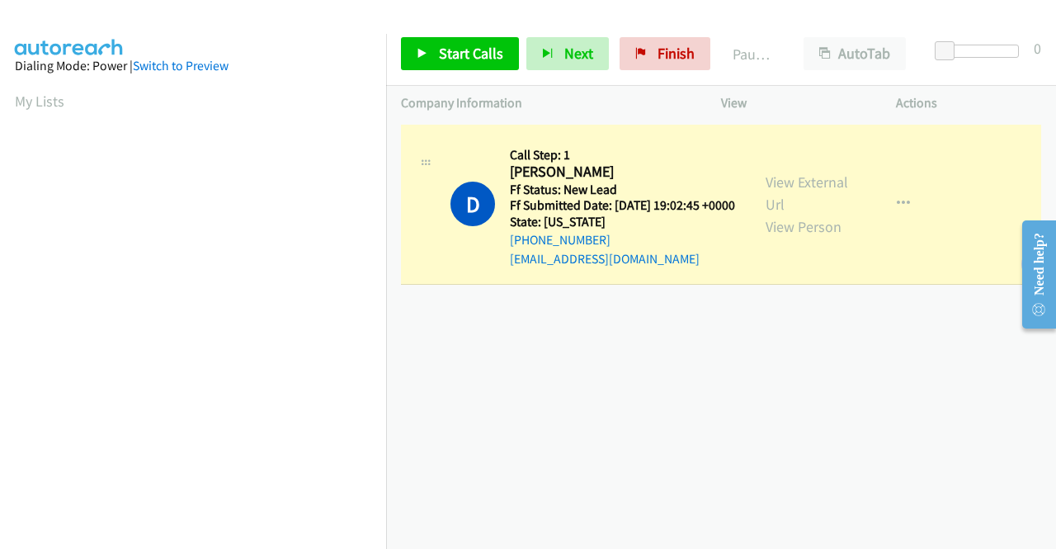
scroll to position [376, 0]
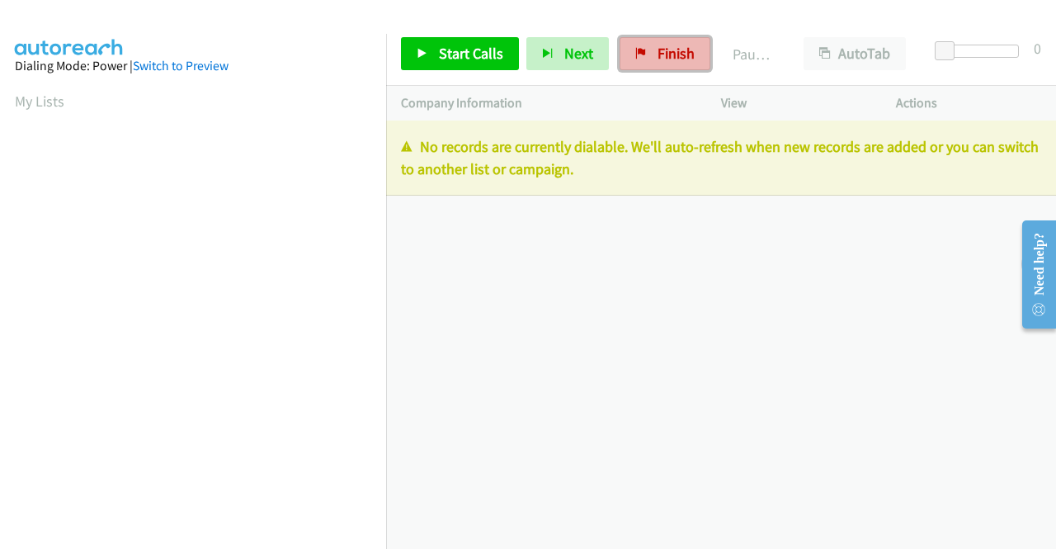
click at [663, 60] on span "Finish" at bounding box center [676, 53] width 37 height 19
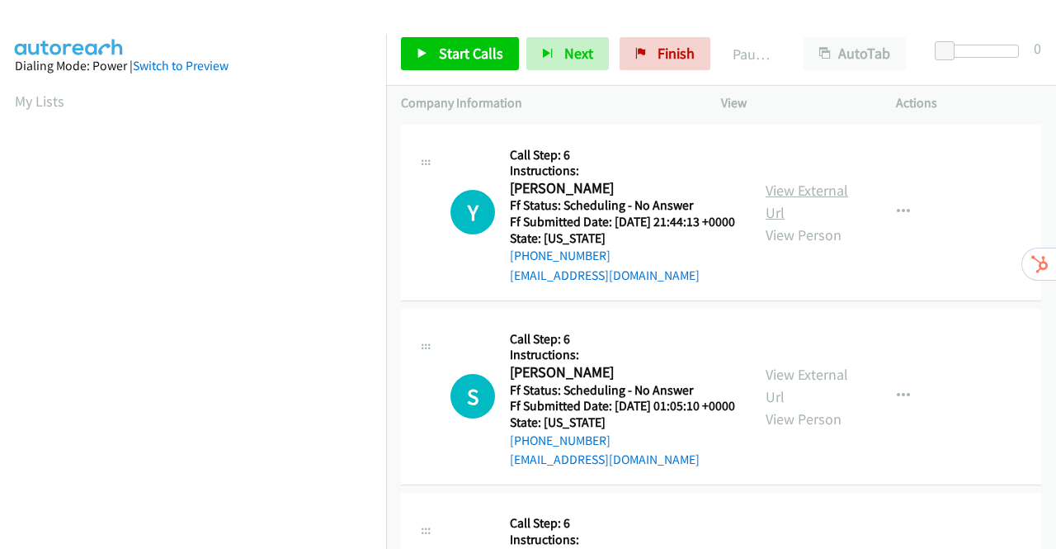
click at [789, 198] on link "View External Url" at bounding box center [807, 201] width 83 height 41
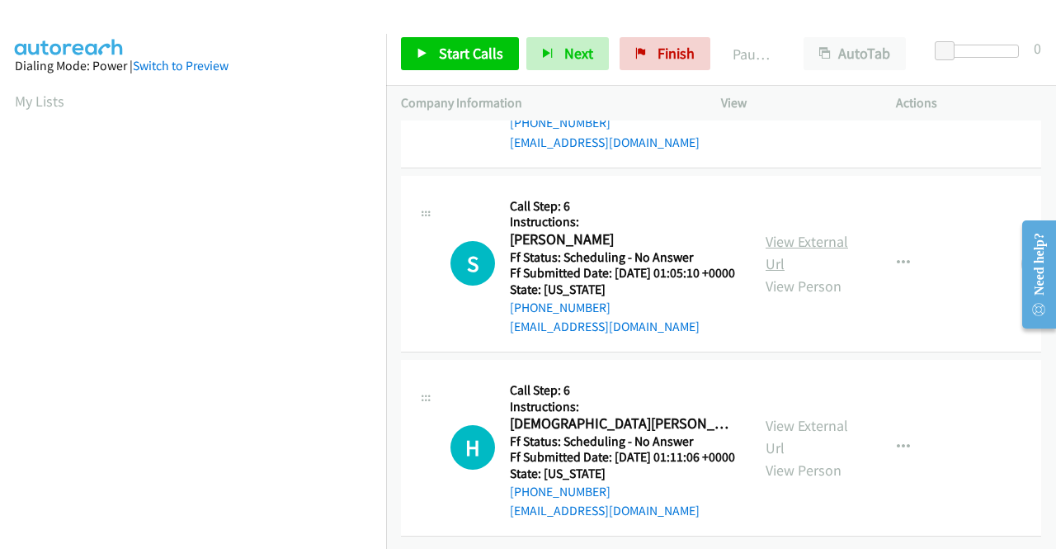
click at [809, 234] on link "View External Url" at bounding box center [807, 252] width 83 height 41
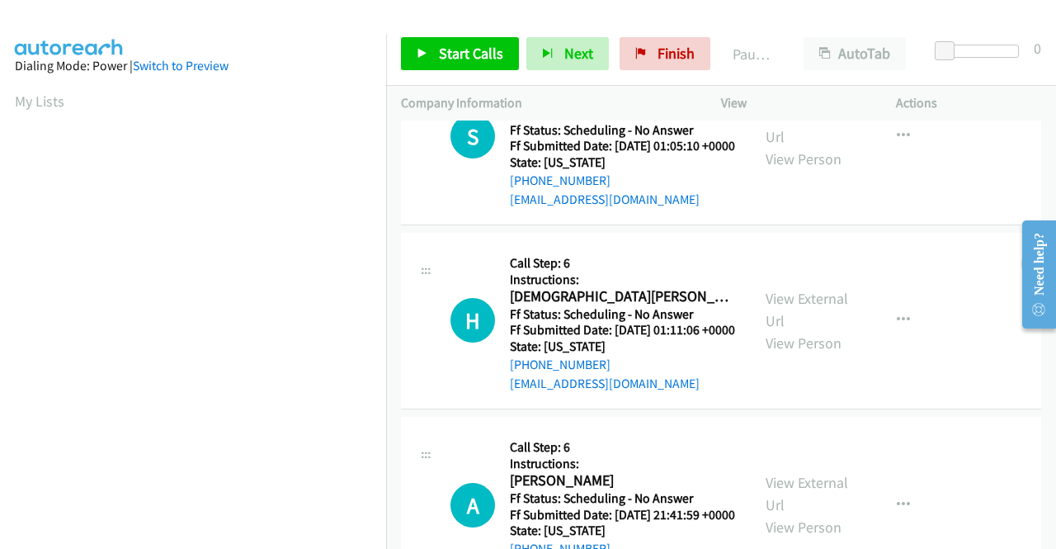
scroll to position [330, 0]
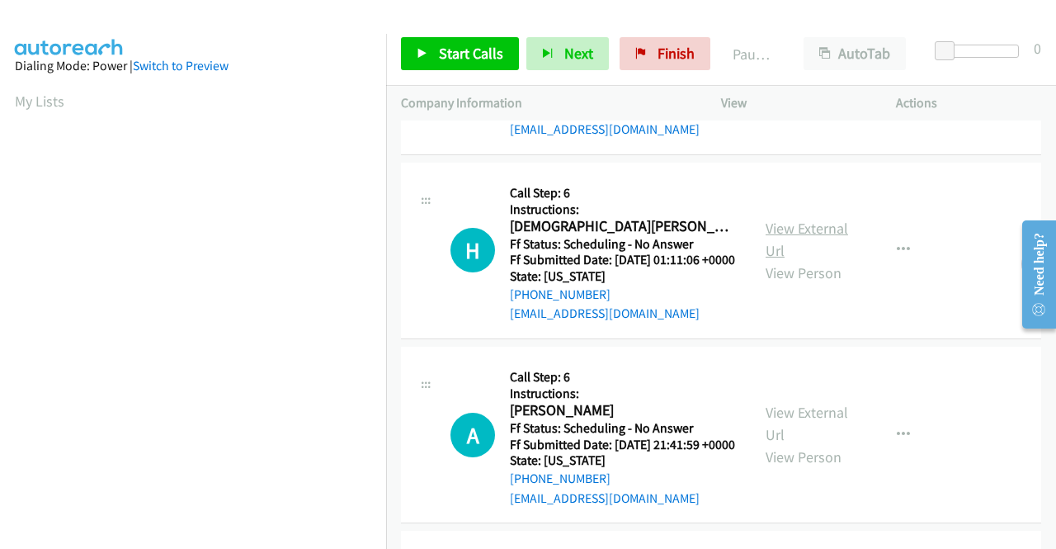
click at [768, 260] on link "View External Url" at bounding box center [807, 239] width 83 height 41
click at [455, 51] on span "Start Calls" at bounding box center [471, 53] width 64 height 19
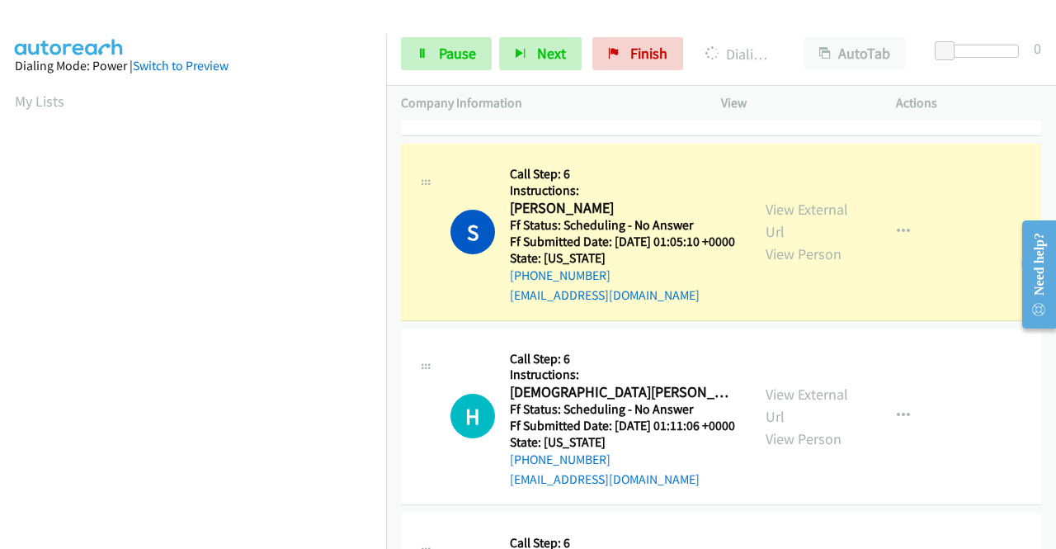
scroll to position [447, 0]
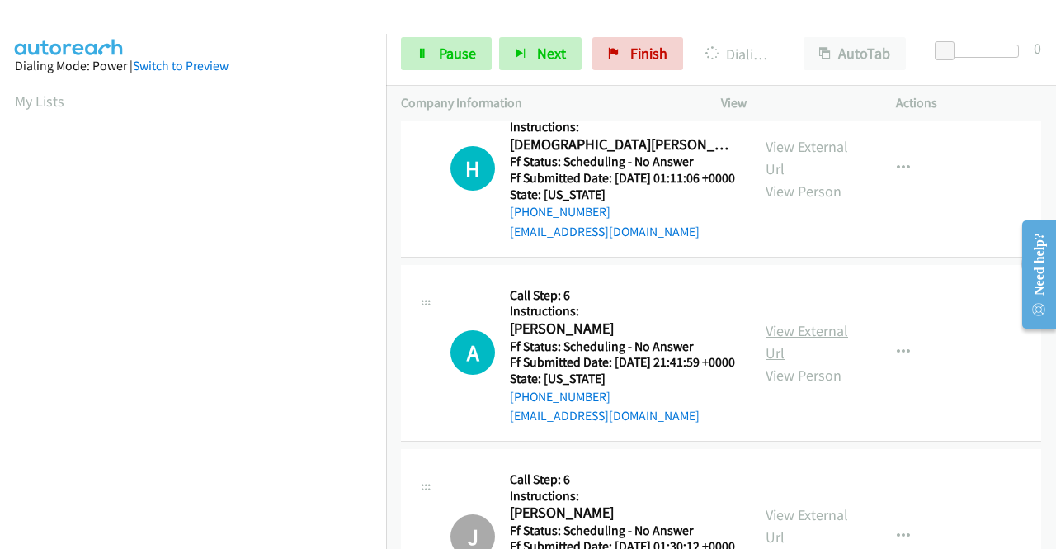
click at [786, 362] on link "View External Url" at bounding box center [807, 341] width 83 height 41
click at [432, 52] on link "Pause" at bounding box center [446, 53] width 91 height 33
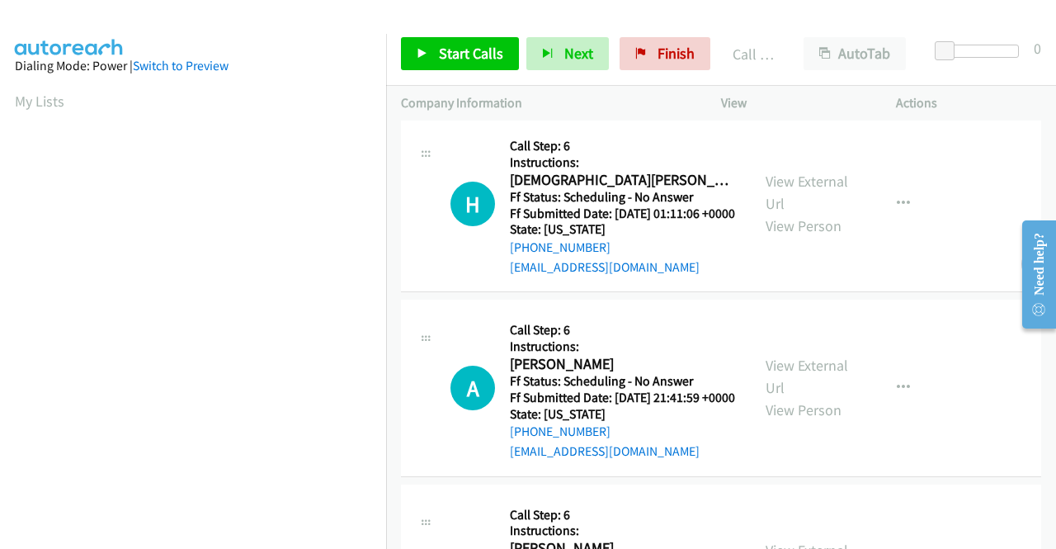
scroll to position [482, 0]
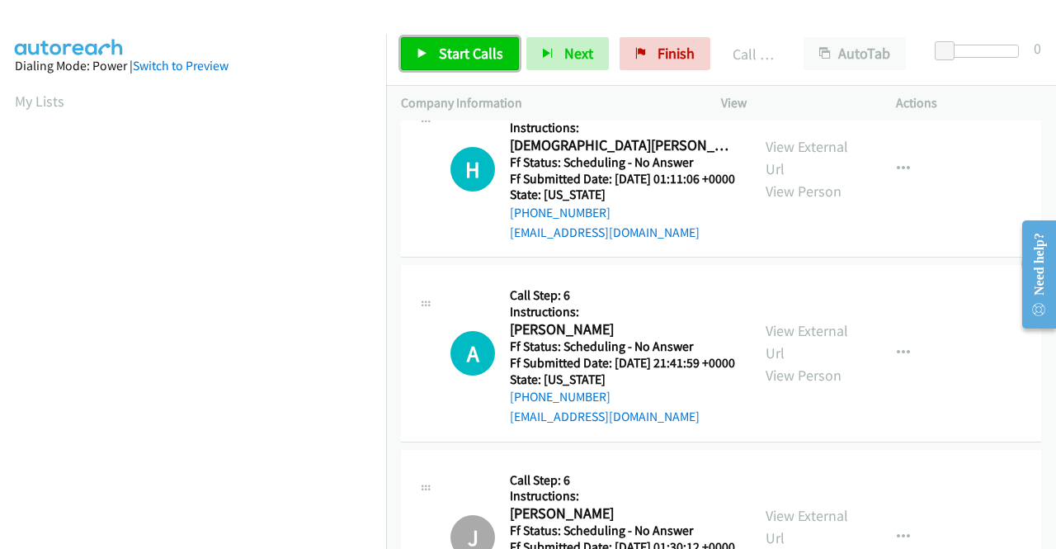
click at [450, 55] on span "Start Calls" at bounding box center [471, 53] width 64 height 19
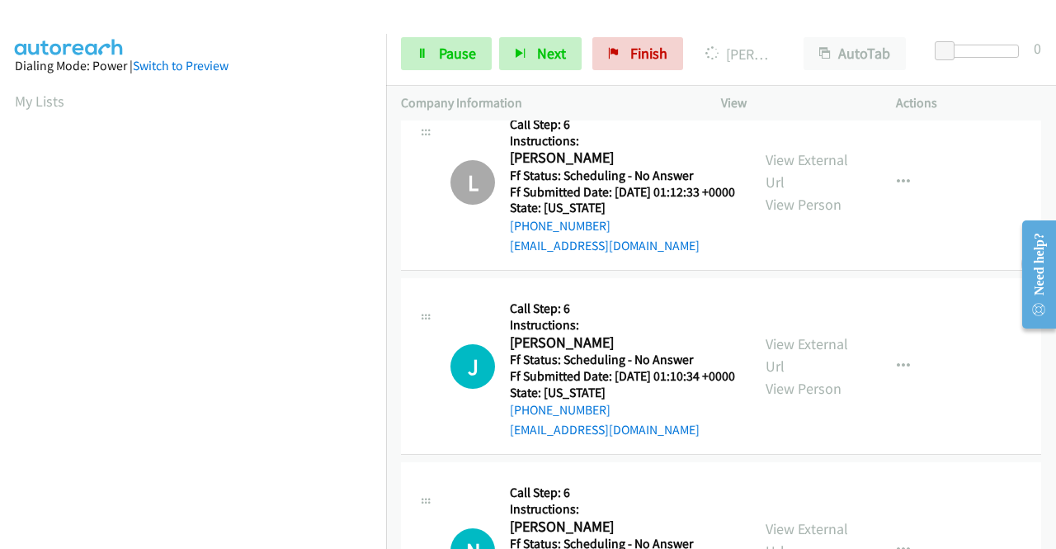
scroll to position [1637, 0]
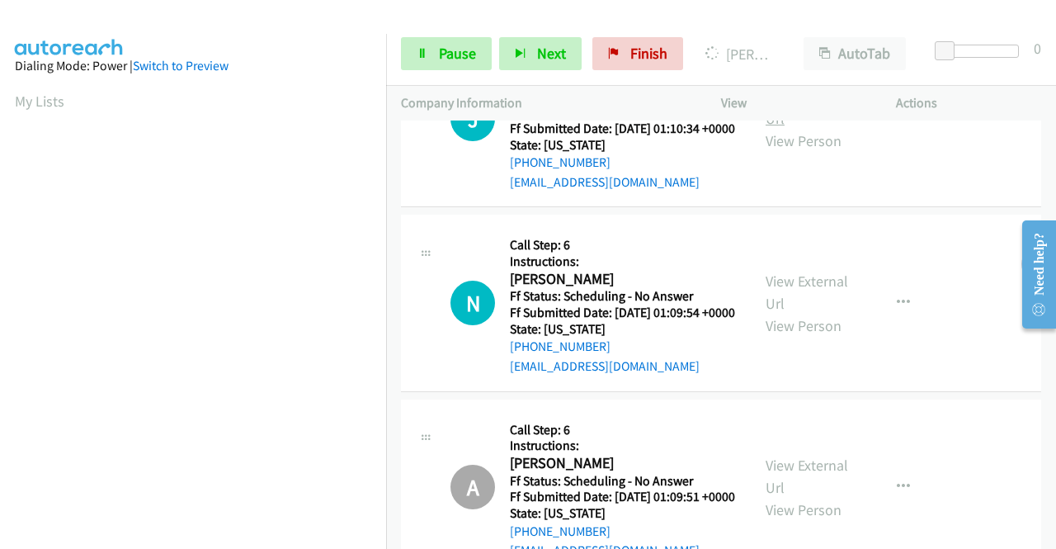
click at [825, 128] on link "View External Url" at bounding box center [807, 107] width 83 height 41
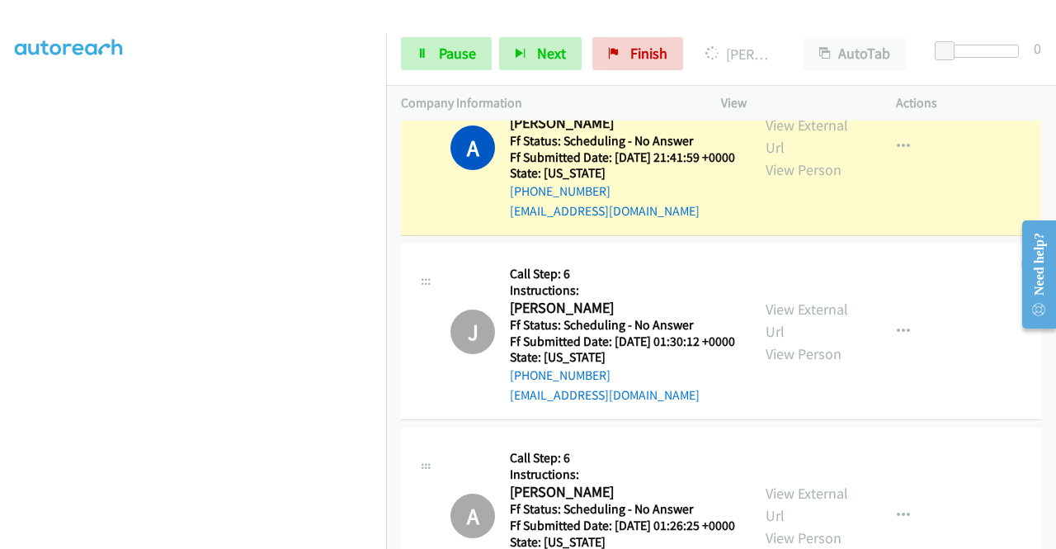
scroll to position [682, 0]
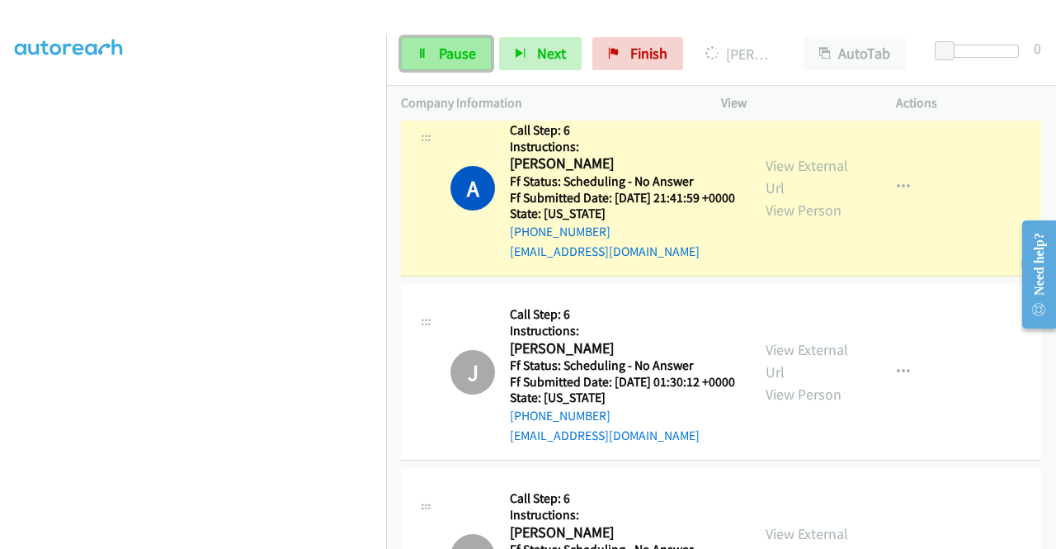
click at [447, 50] on span "Pause" at bounding box center [457, 53] width 37 height 19
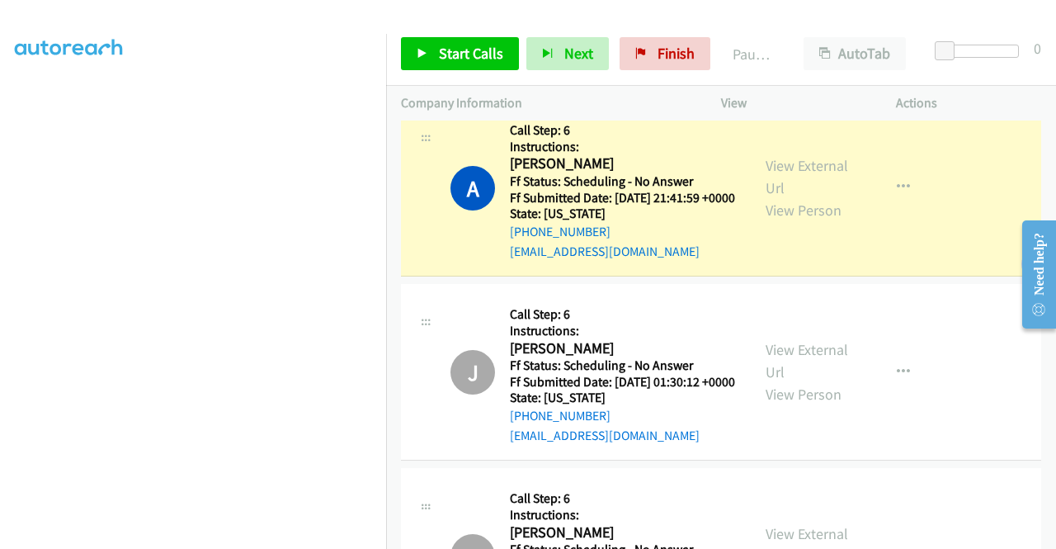
scroll to position [0, 0]
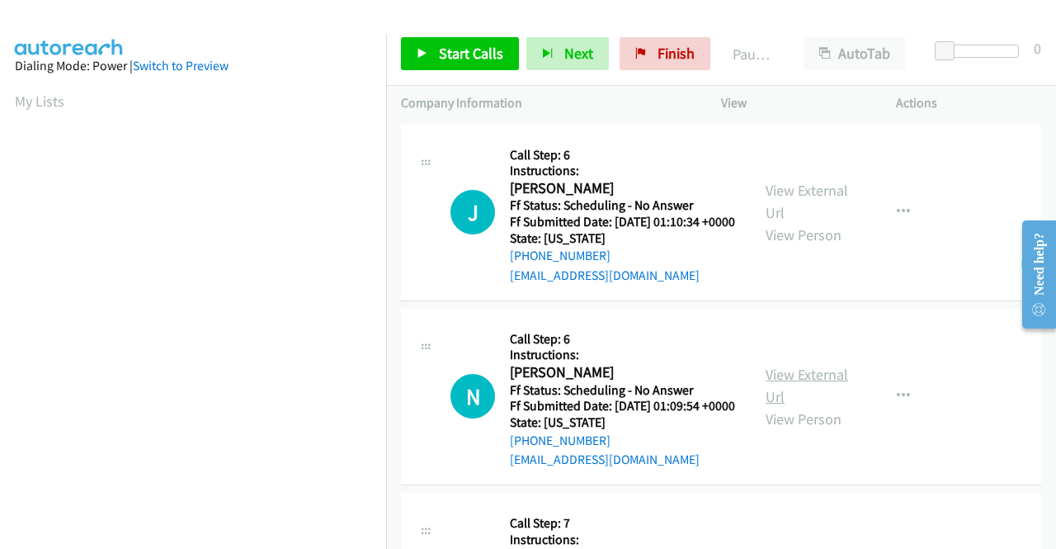
click at [806, 400] on link "View External Url" at bounding box center [807, 385] width 83 height 41
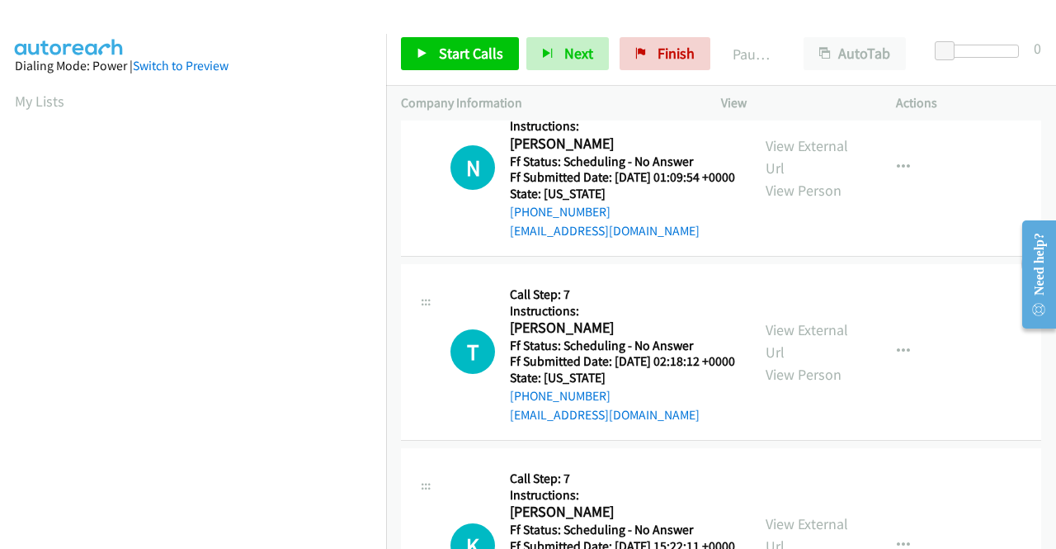
scroll to position [248, 0]
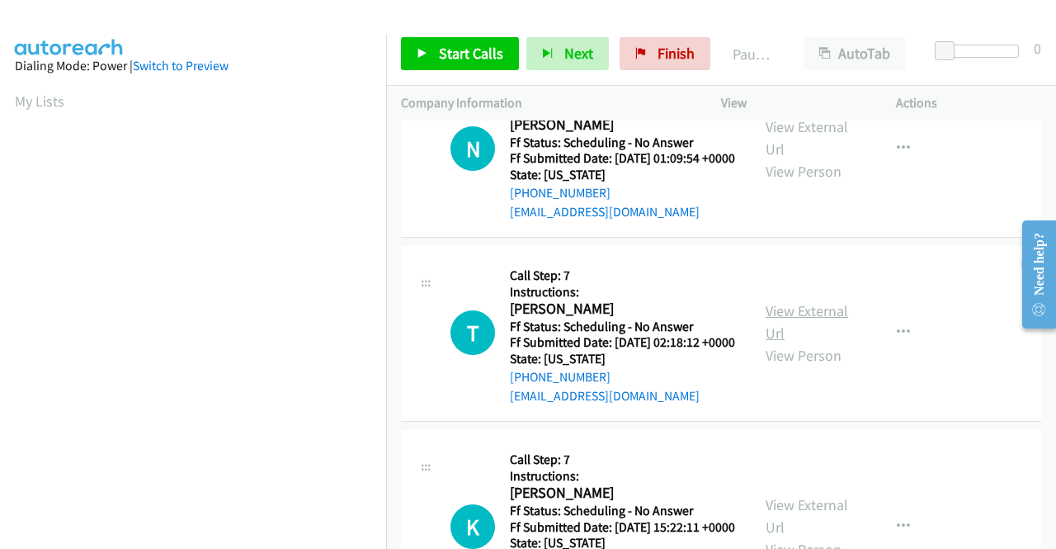
click at [814, 342] on link "View External Url" at bounding box center [807, 321] width 83 height 41
click at [441, 56] on span "Start Calls" at bounding box center [471, 53] width 64 height 19
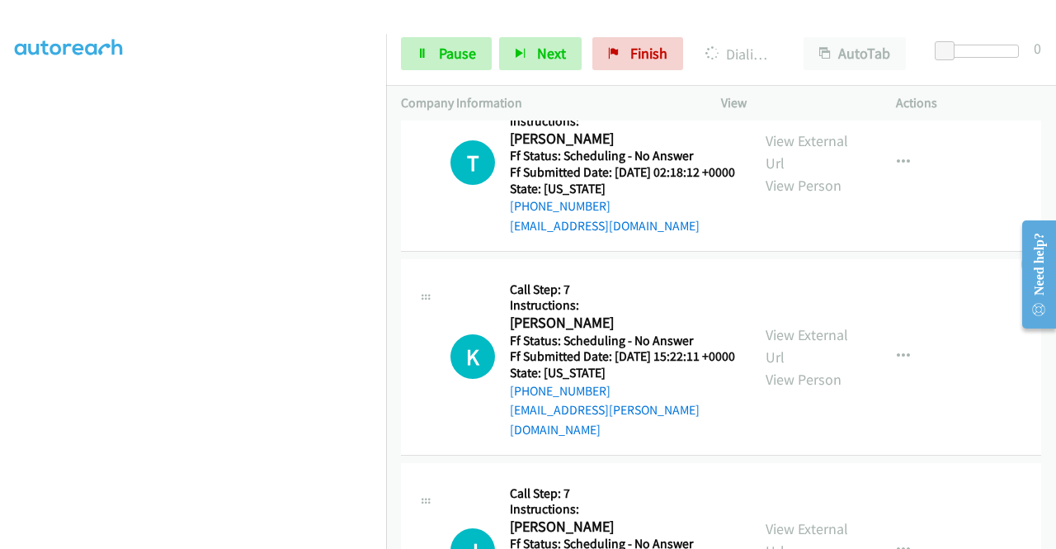
scroll to position [495, 0]
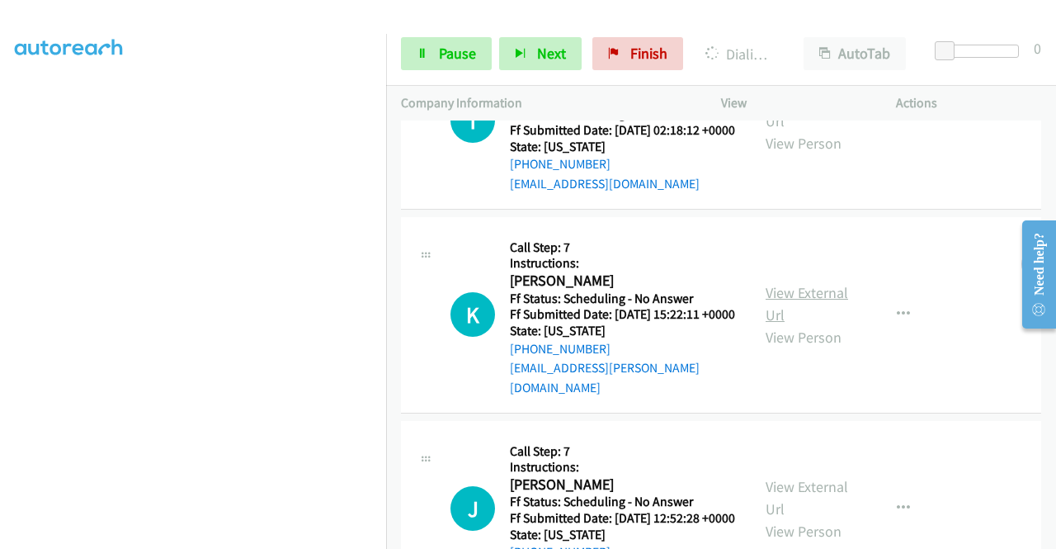
click at [793, 324] on link "View External Url" at bounding box center [807, 303] width 83 height 41
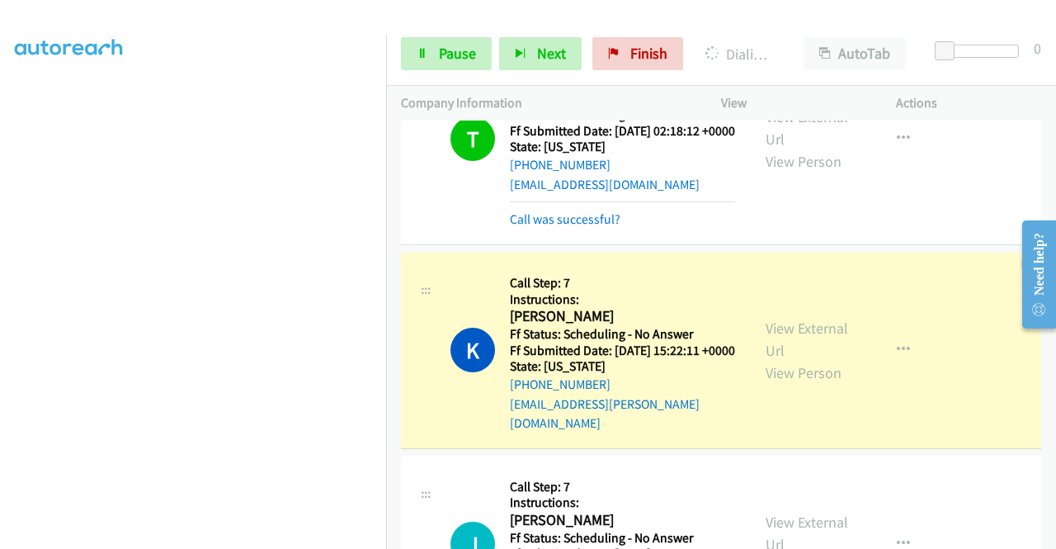
scroll to position [777, 0]
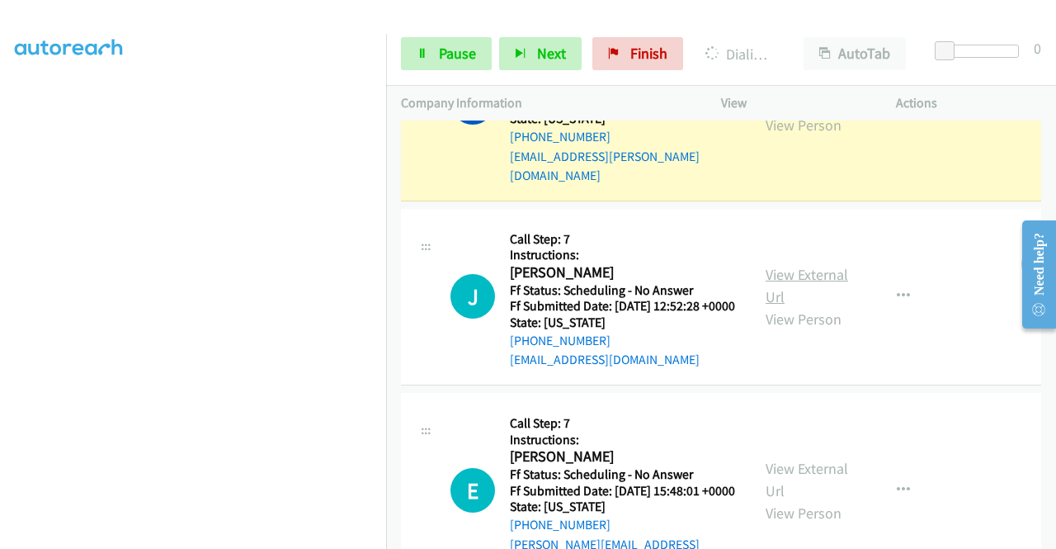
click at [785, 306] on link "View External Url" at bounding box center [807, 285] width 83 height 41
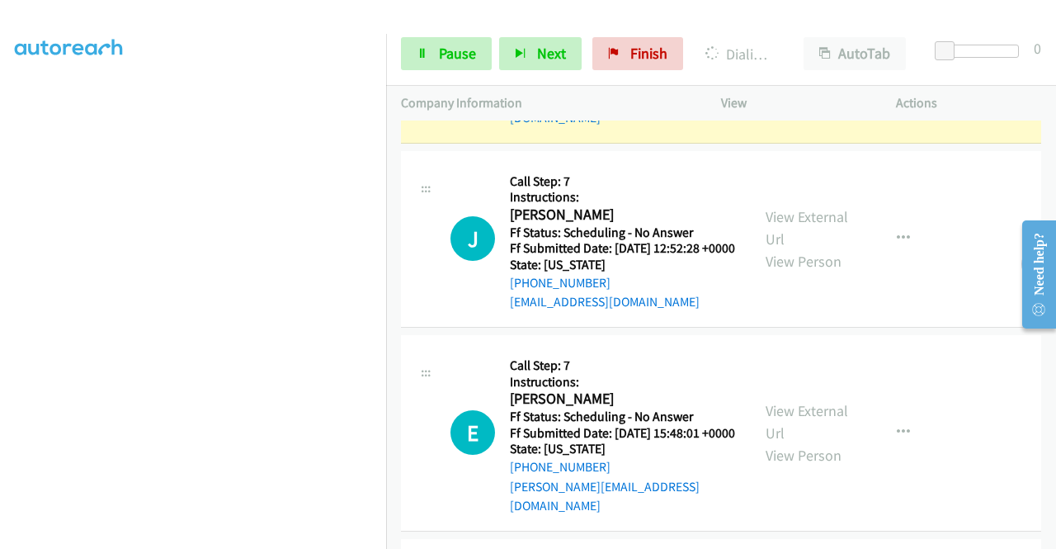
scroll to position [942, 0]
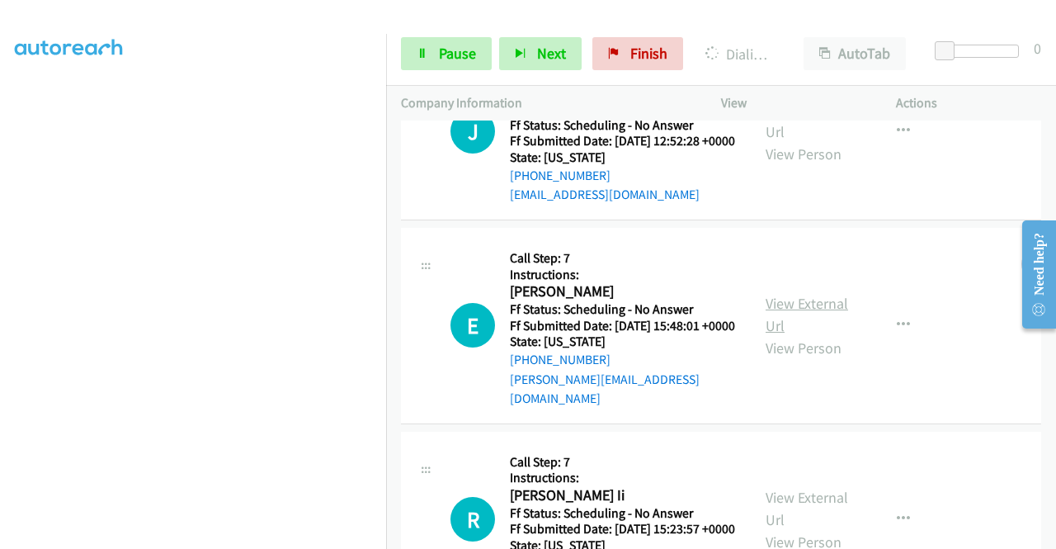
click at [768, 335] on link "View External Url" at bounding box center [807, 314] width 83 height 41
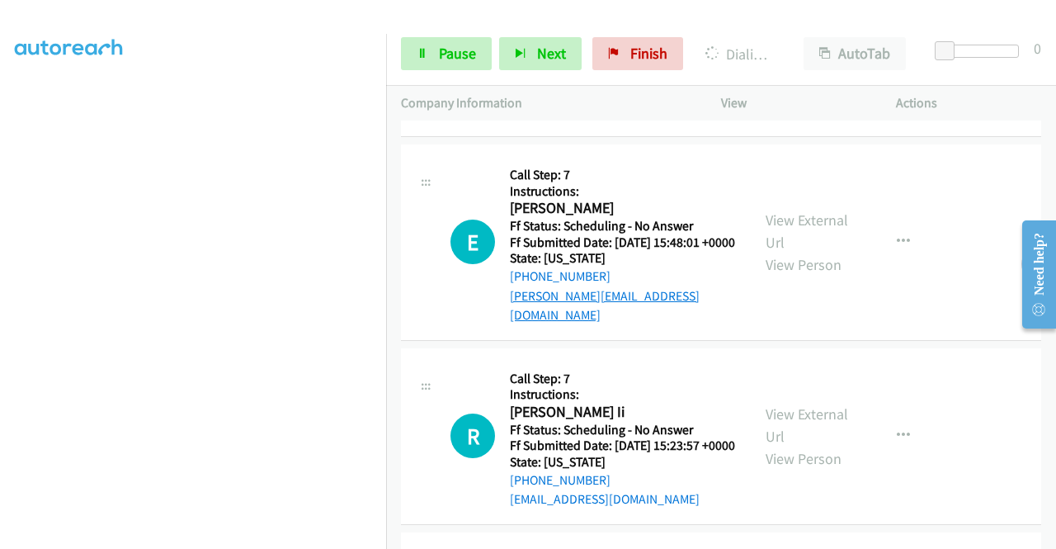
scroll to position [1107, 0]
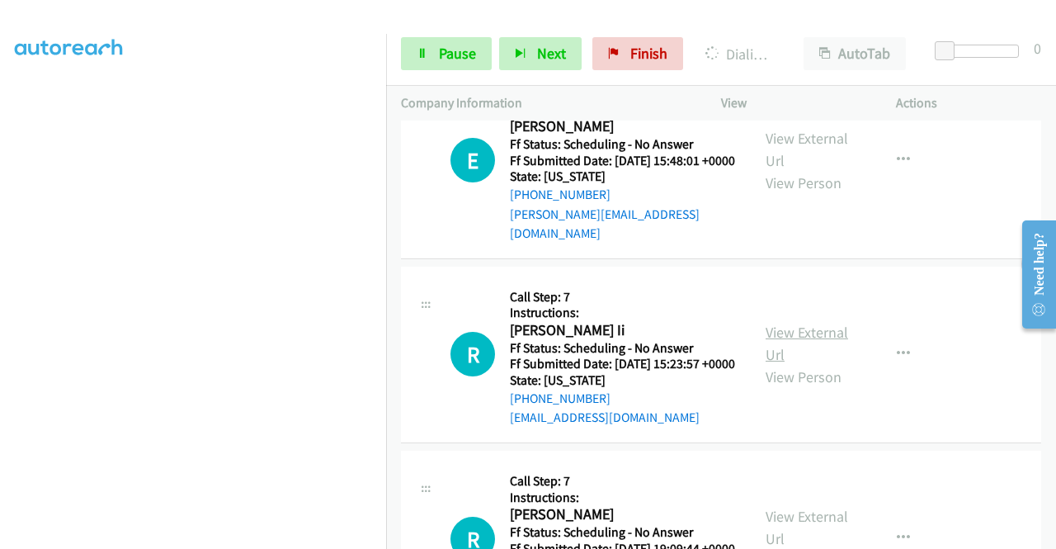
click at [809, 364] on link "View External Url" at bounding box center [807, 343] width 83 height 41
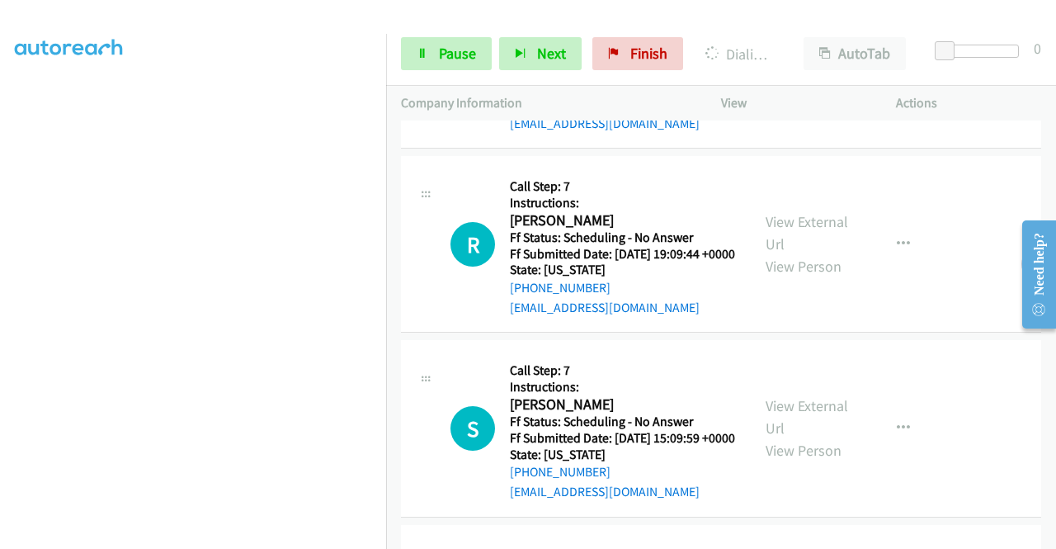
scroll to position [1472, 0]
click at [831, 253] on link "View External Url" at bounding box center [807, 232] width 83 height 41
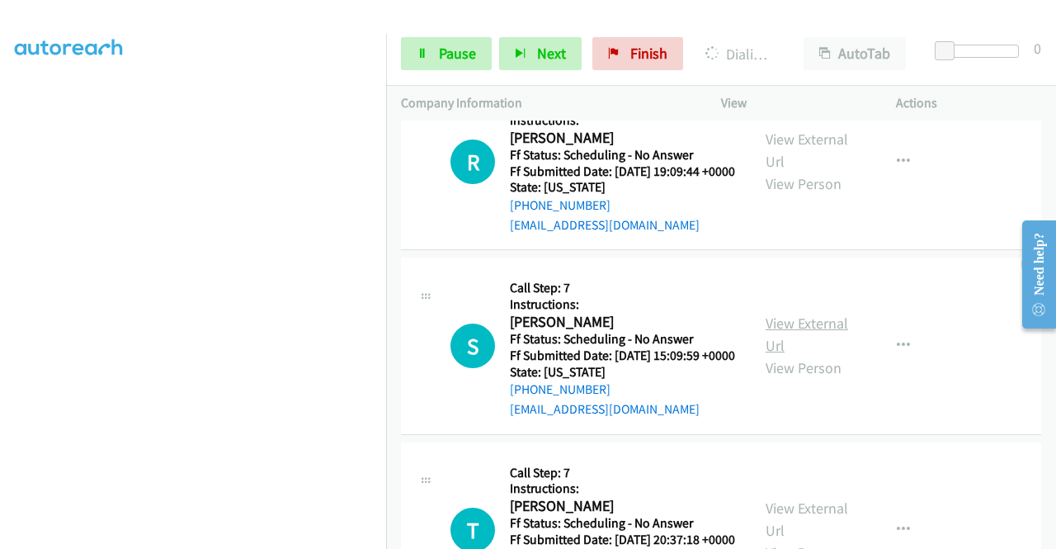
click at [817, 355] on link "View External Url" at bounding box center [807, 334] width 83 height 41
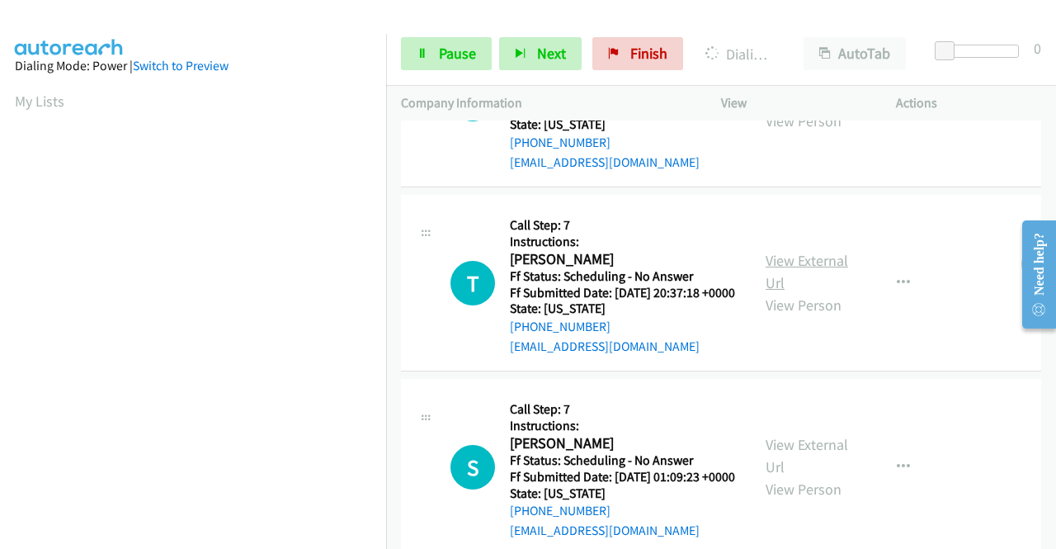
click at [792, 292] on link "View External Url" at bounding box center [807, 271] width 83 height 41
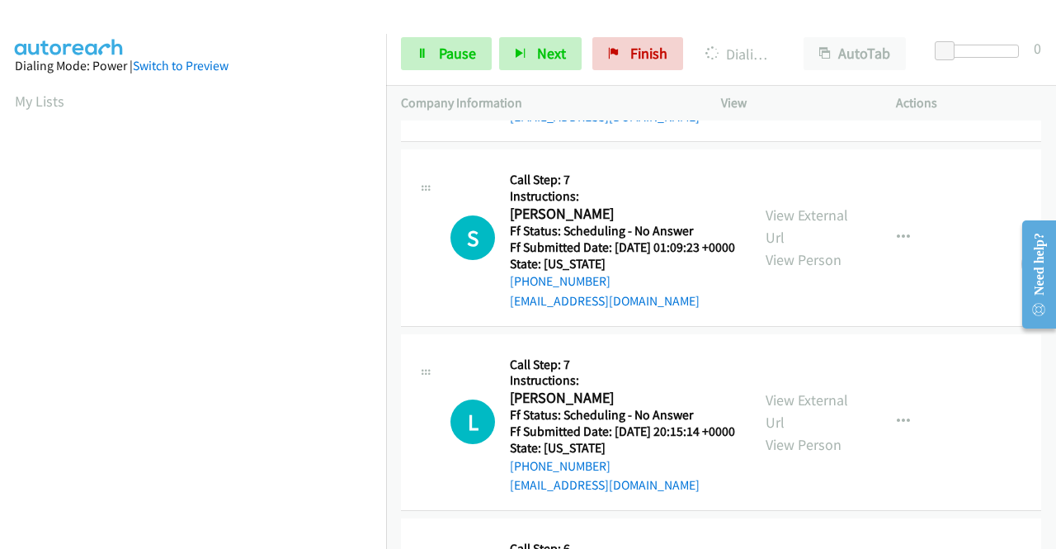
scroll to position [2084, 0]
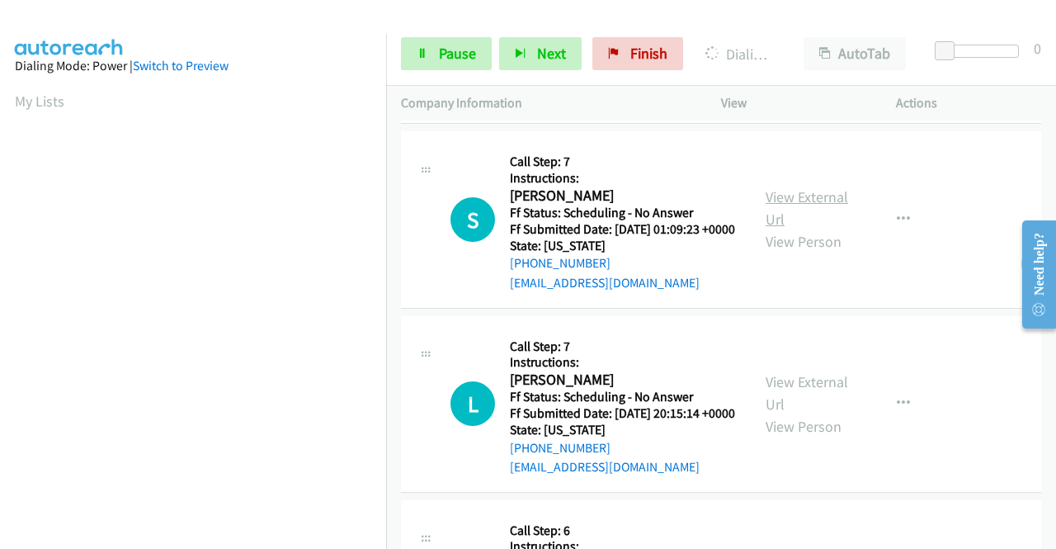
click at [795, 229] on link "View External Url" at bounding box center [807, 207] width 83 height 41
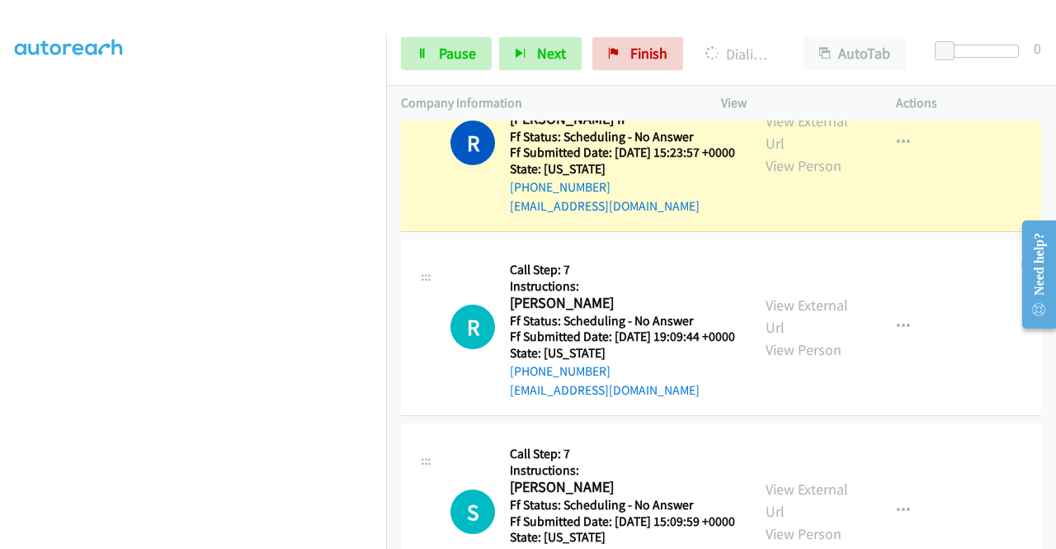
scroll to position [0, 0]
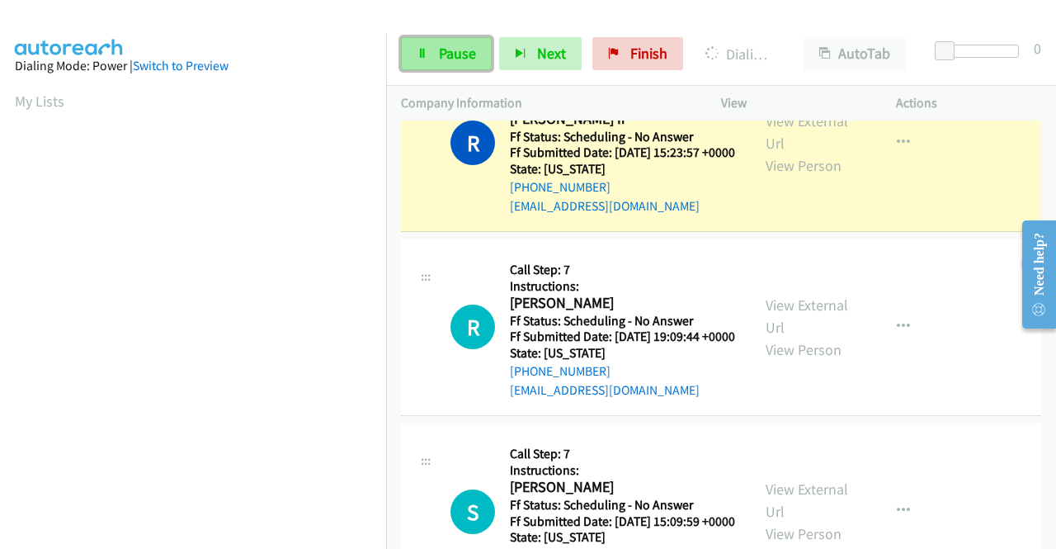
click at [436, 47] on link "Pause" at bounding box center [446, 53] width 91 height 33
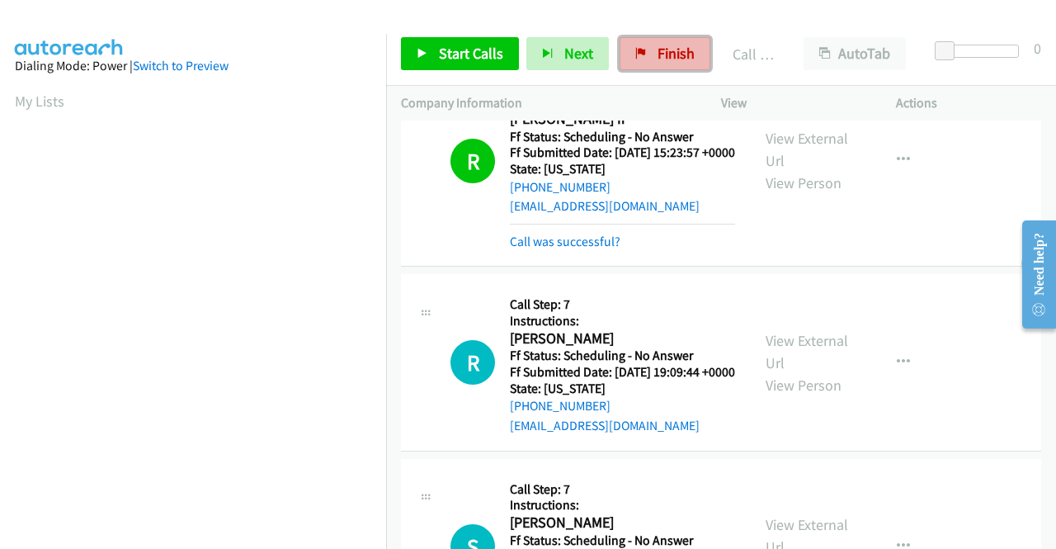
click at [637, 54] on icon at bounding box center [641, 55] width 12 height 12
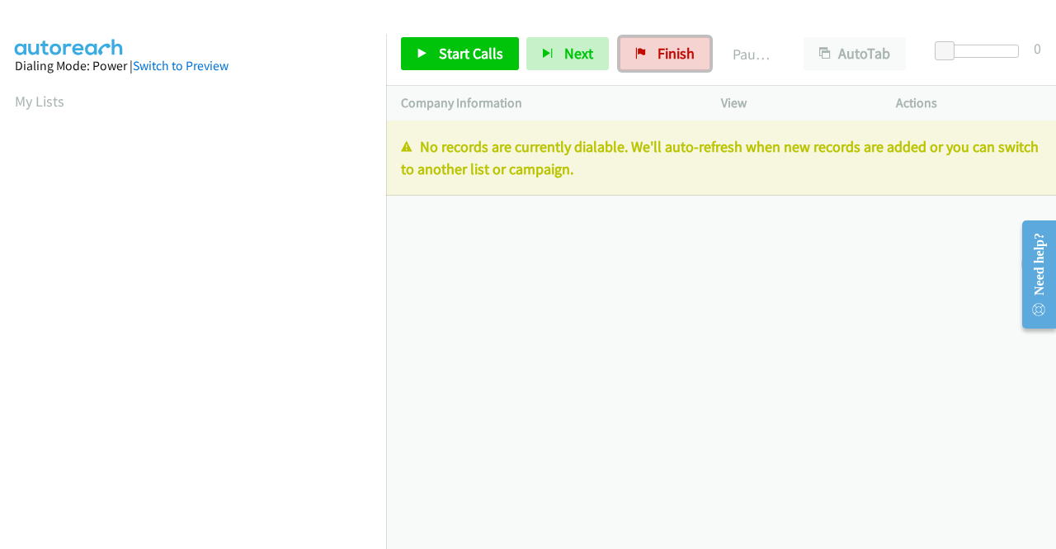
click at [658, 56] on span "Finish" at bounding box center [676, 53] width 37 height 19
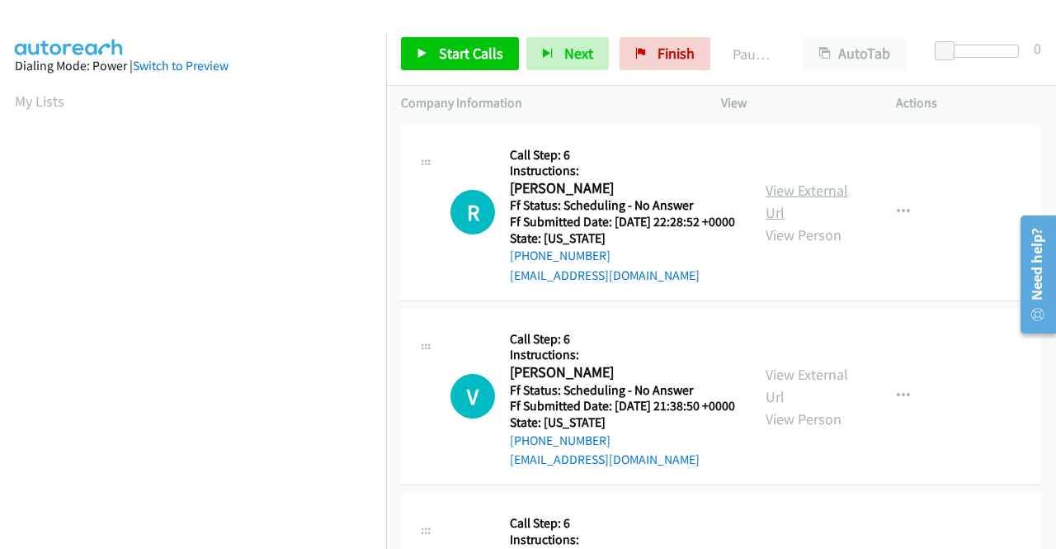
click at [788, 193] on link "View External Url" at bounding box center [807, 201] width 83 height 41
click at [809, 400] on link "View External Url" at bounding box center [807, 385] width 83 height 41
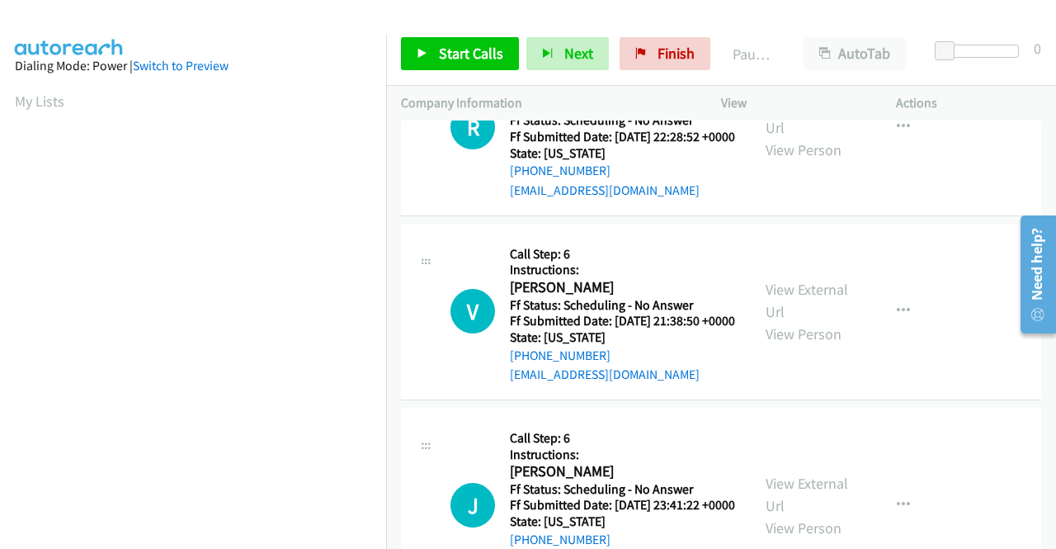
scroll to position [165, 0]
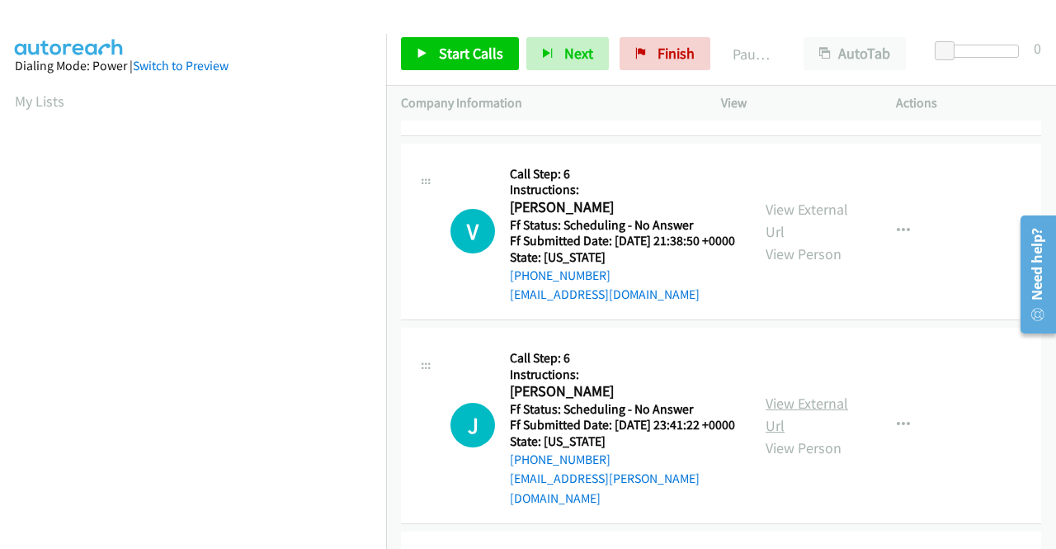
click at [799, 435] on link "View External Url" at bounding box center [807, 414] width 83 height 41
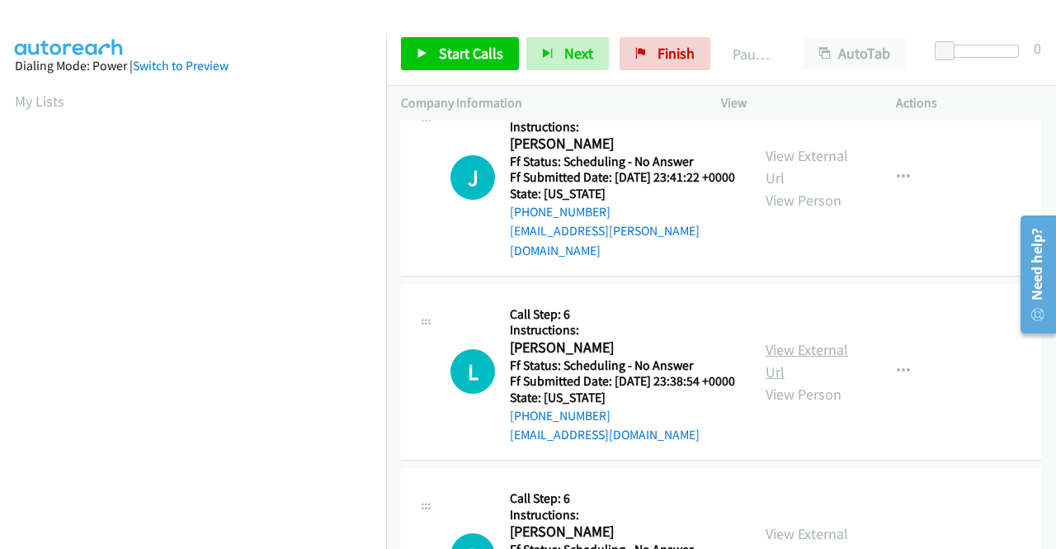
click at [789, 381] on link "View External Url" at bounding box center [807, 360] width 83 height 41
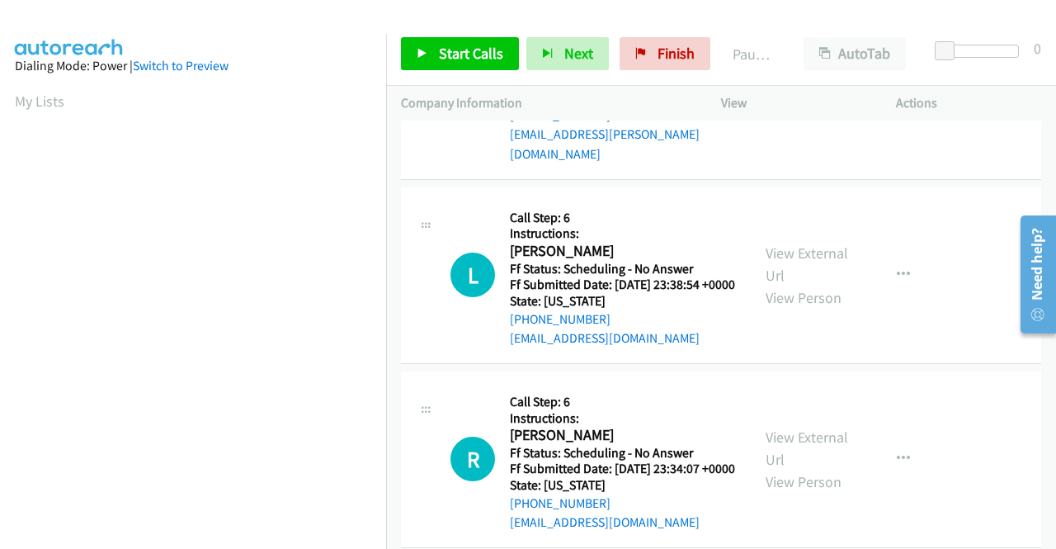
scroll to position [578, 0]
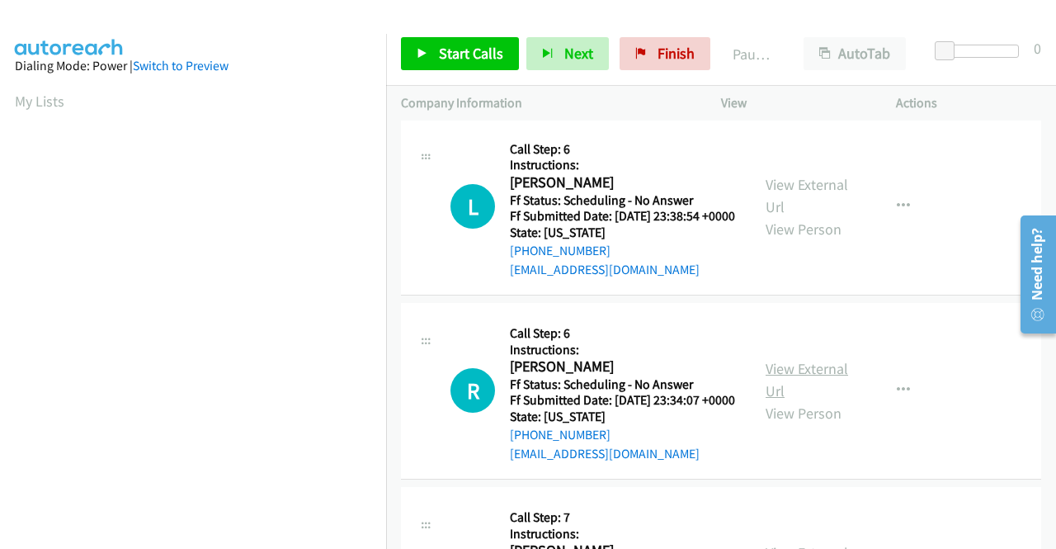
click at [797, 400] on link "View External Url" at bounding box center [807, 379] width 83 height 41
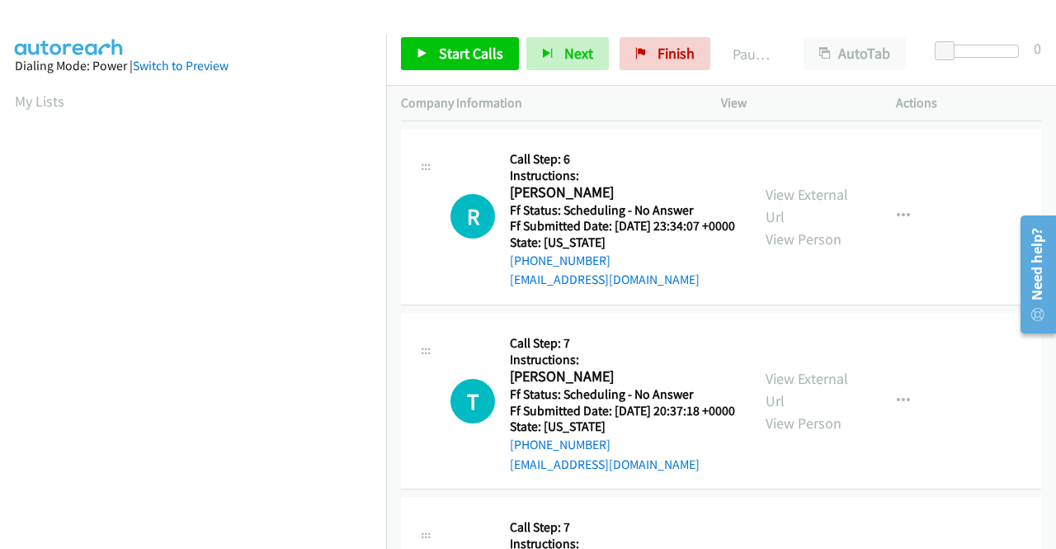
scroll to position [825, 0]
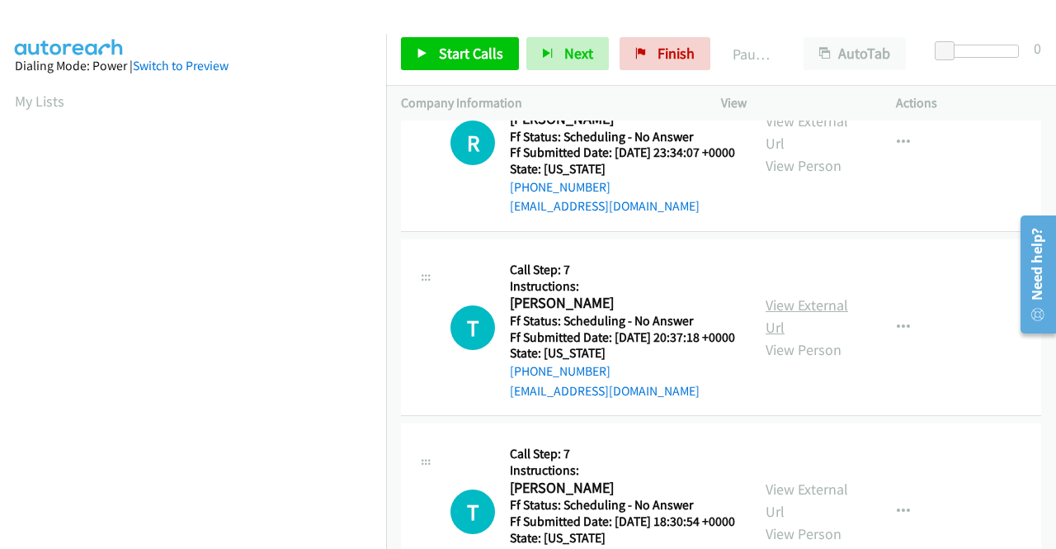
click at [807, 337] on link "View External Url" at bounding box center [807, 315] width 83 height 41
click at [432, 48] on link "Start Calls" at bounding box center [460, 53] width 118 height 33
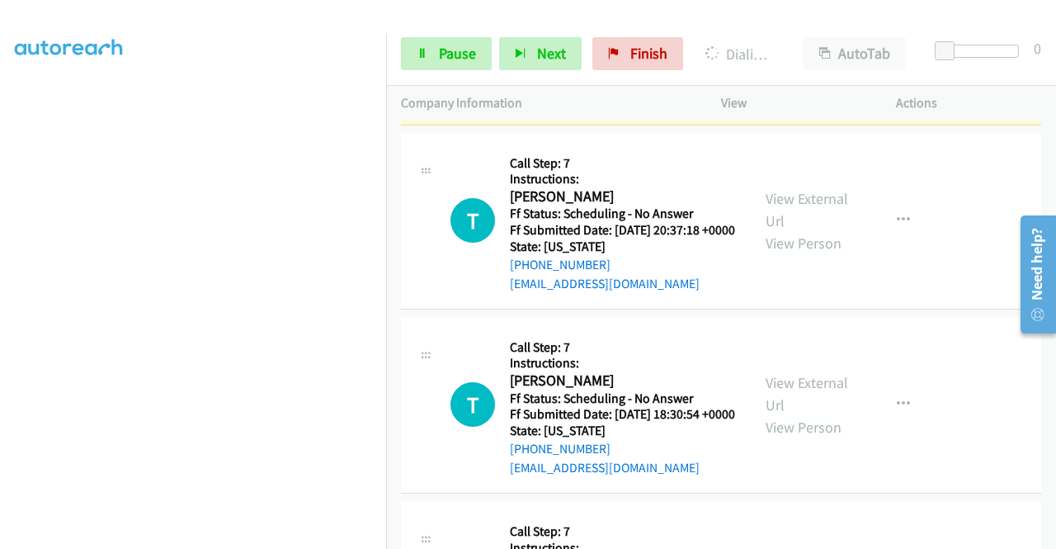
scroll to position [1155, 0]
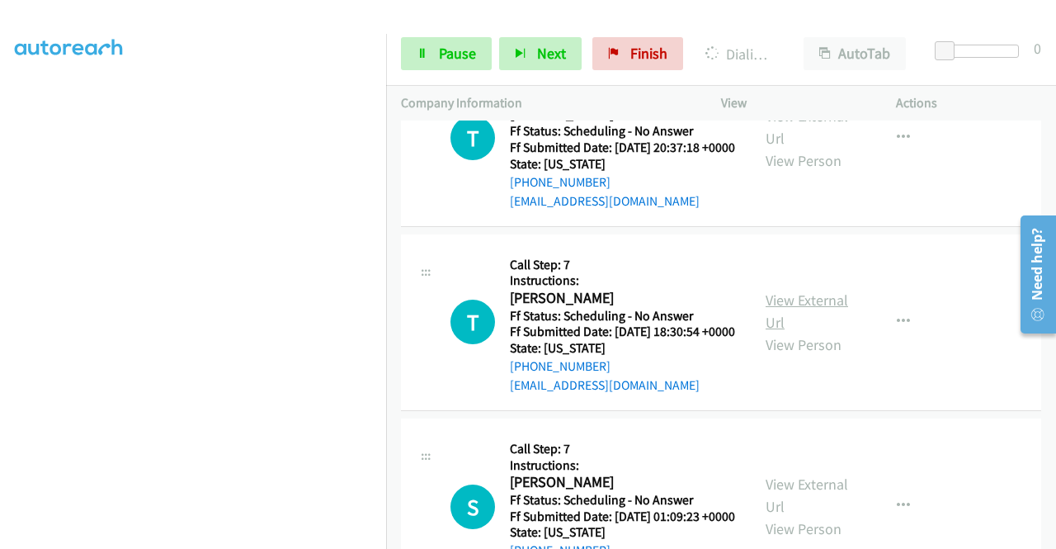
click at [811, 332] on link "View External Url" at bounding box center [807, 310] width 83 height 41
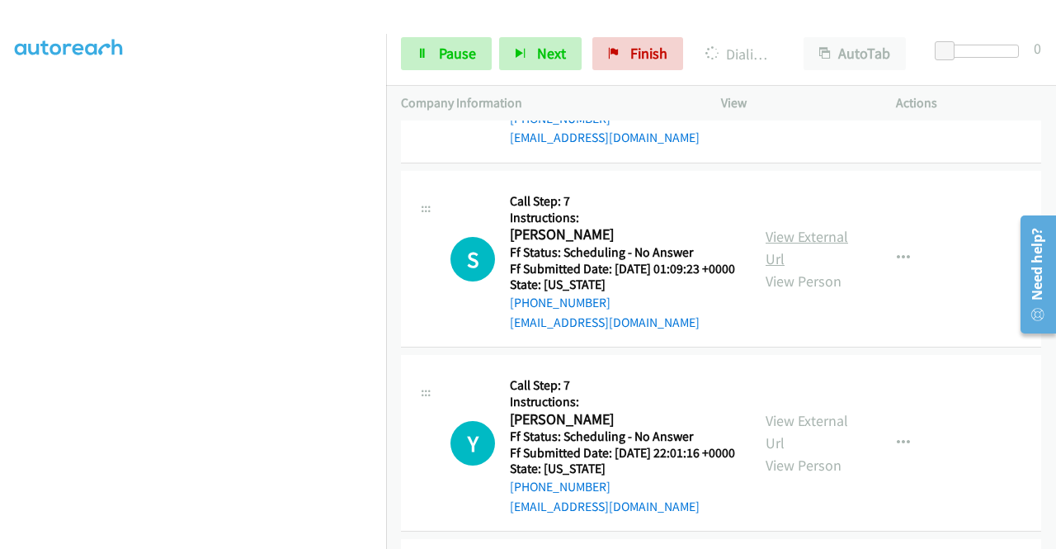
click at [794, 268] on link "View External Url" at bounding box center [807, 247] width 83 height 41
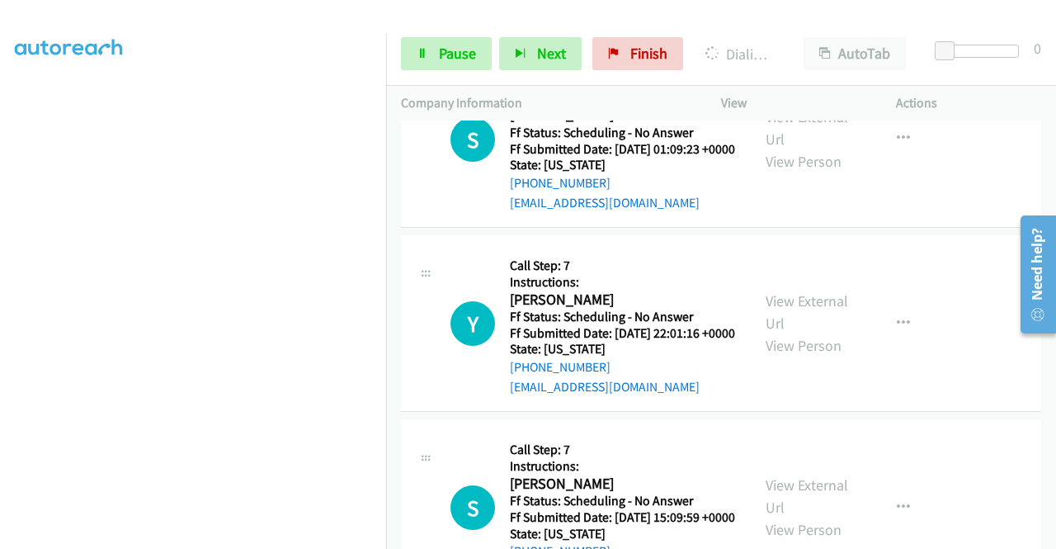
scroll to position [1568, 0]
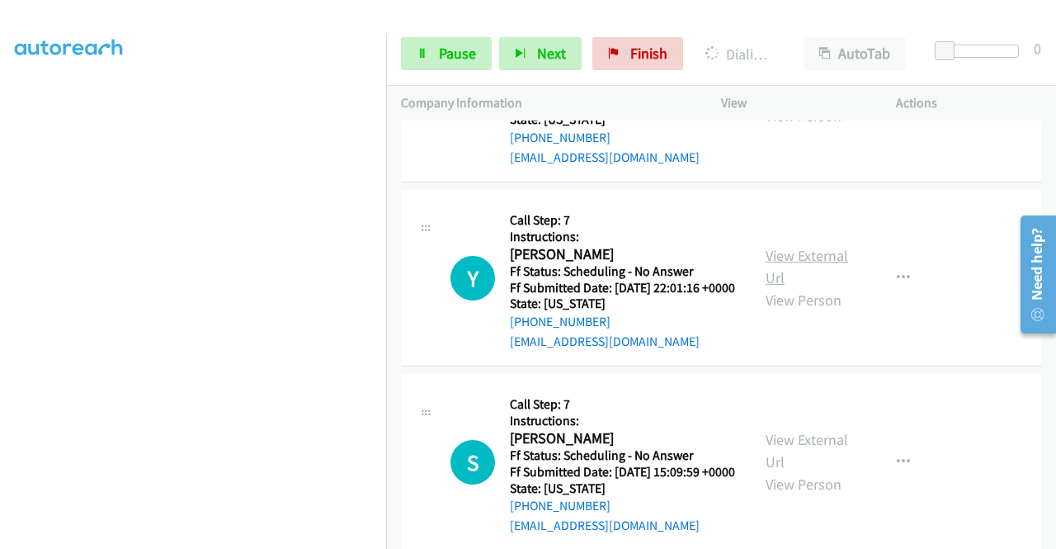
click at [790, 287] on link "View External Url" at bounding box center [807, 266] width 83 height 41
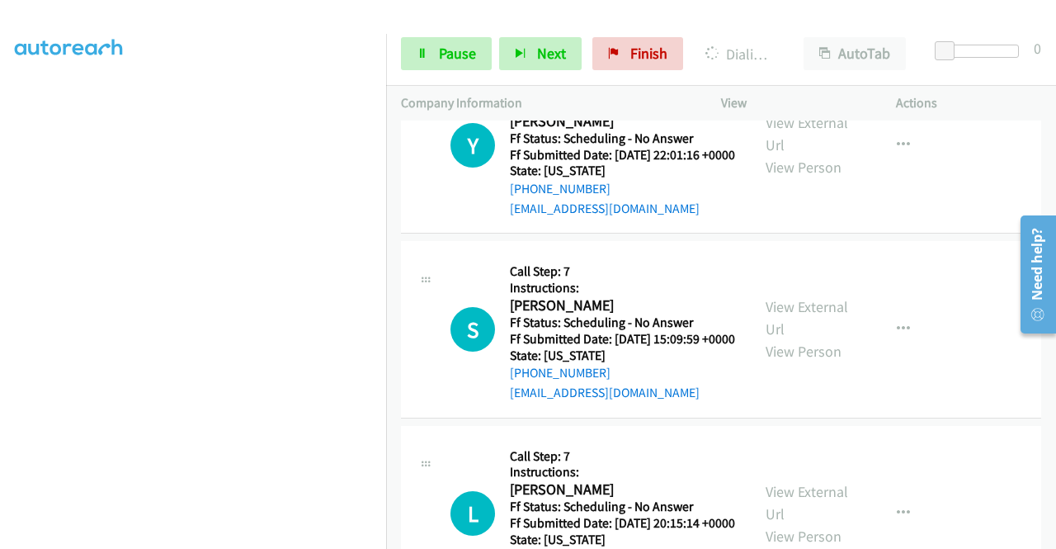
scroll to position [1815, 0]
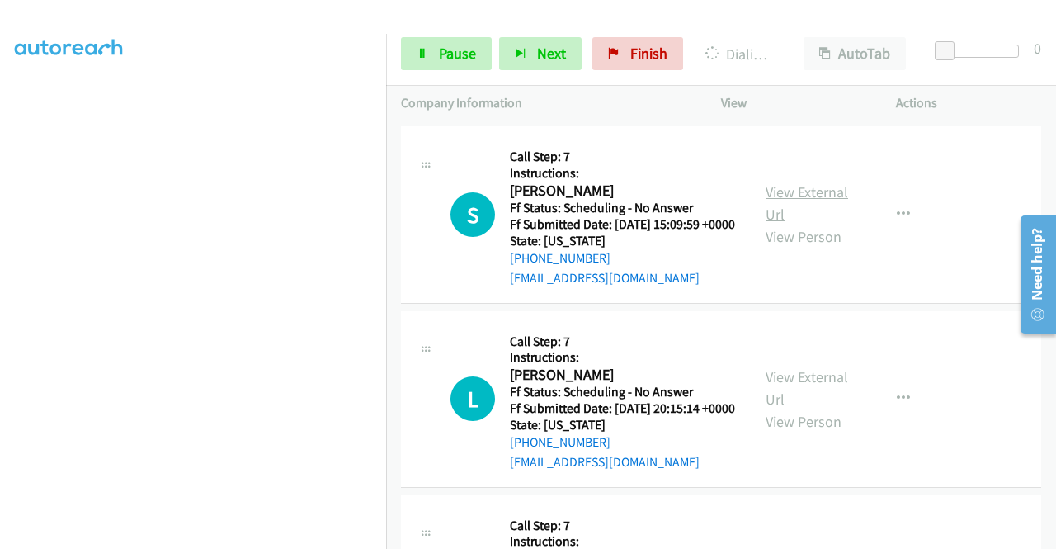
click at [783, 224] on link "View External Url" at bounding box center [807, 202] width 83 height 41
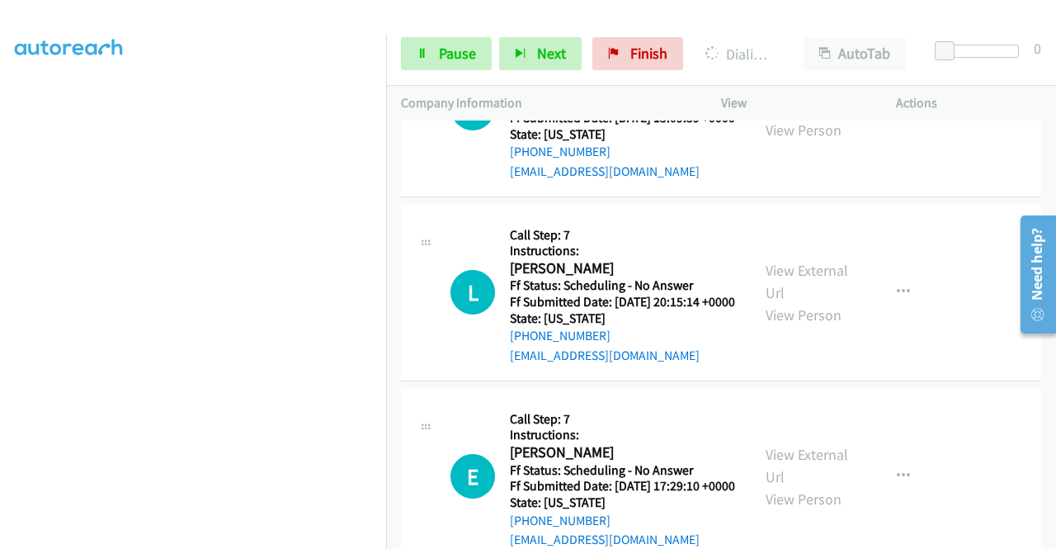
scroll to position [1980, 0]
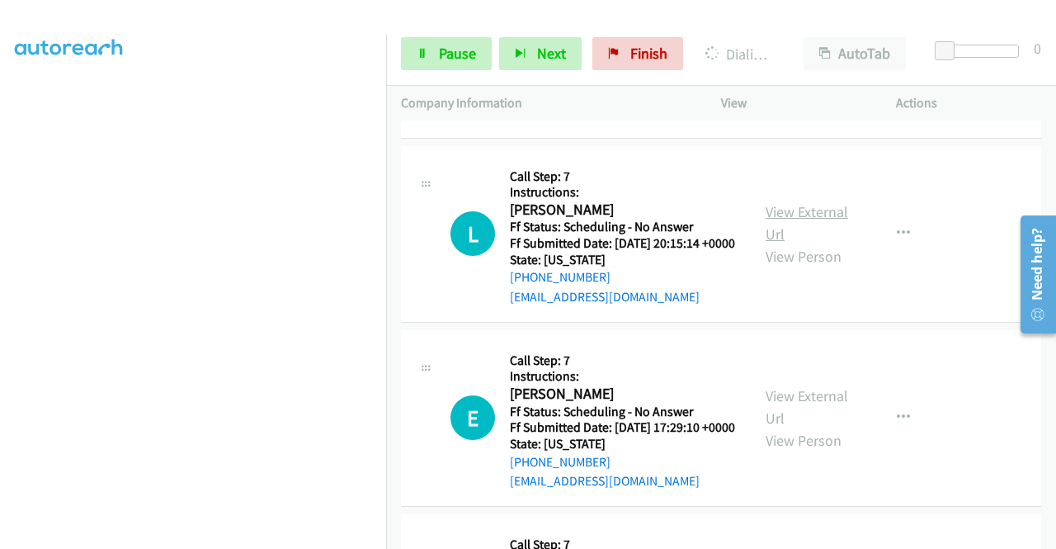
click at [794, 243] on link "View External Url" at bounding box center [807, 222] width 83 height 41
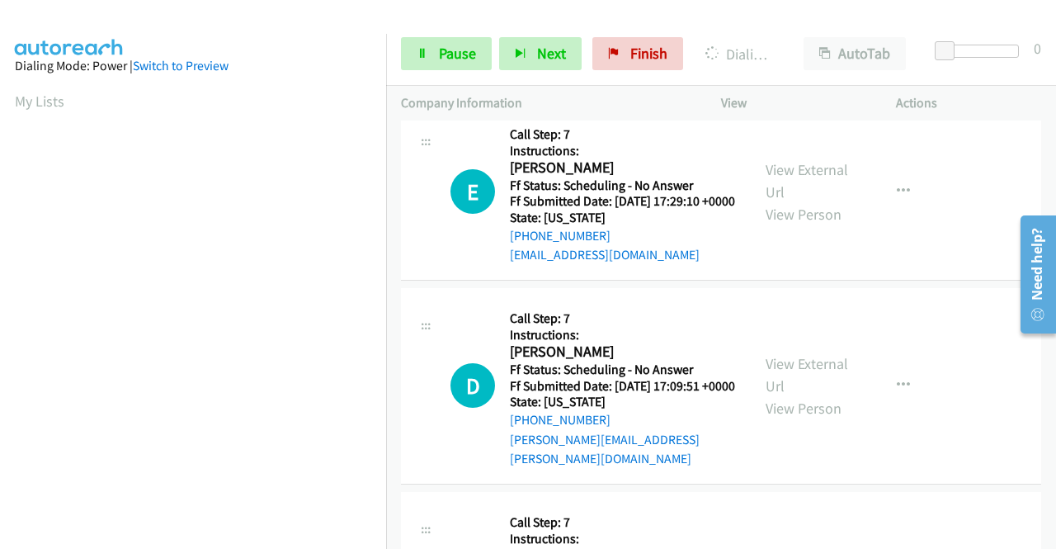
scroll to position [2493, 0]
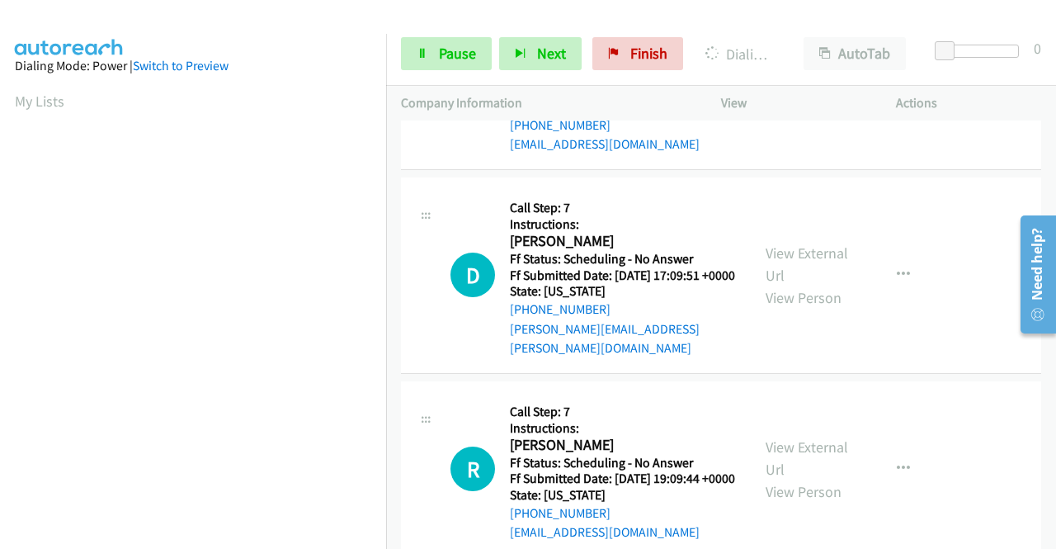
click at [804, 91] on link "View External Url" at bounding box center [807, 70] width 83 height 41
click at [799, 285] on link "View External Url" at bounding box center [807, 263] width 83 height 41
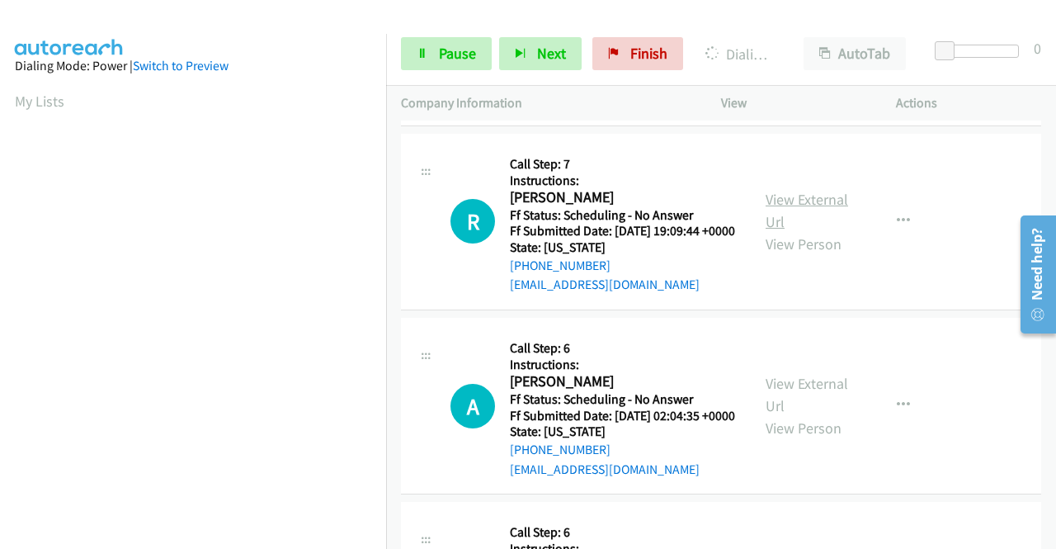
click at [800, 231] on link "View External Url" at bounding box center [807, 210] width 83 height 41
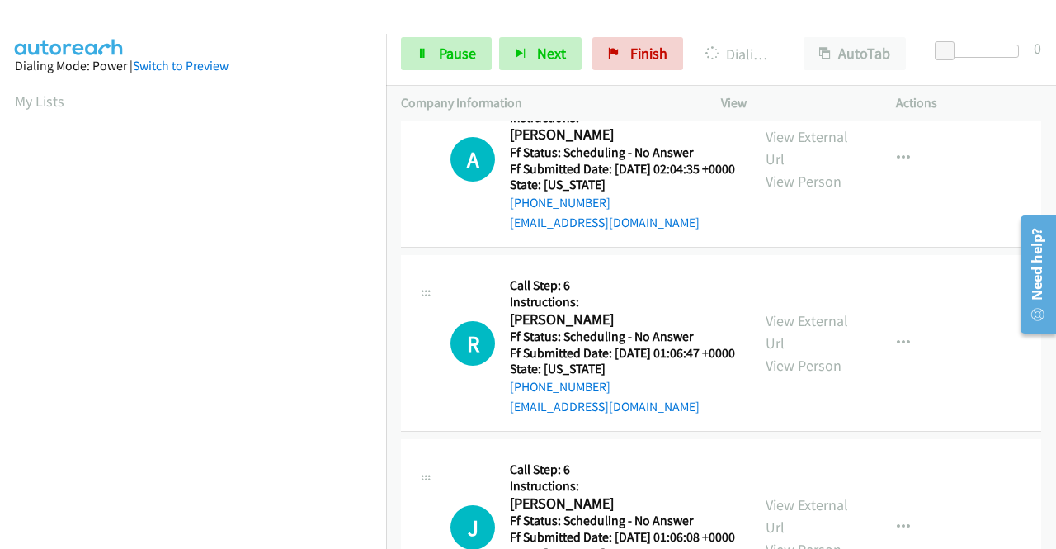
scroll to position [2988, 0]
click at [807, 168] on link "View External Url" at bounding box center [807, 146] width 83 height 41
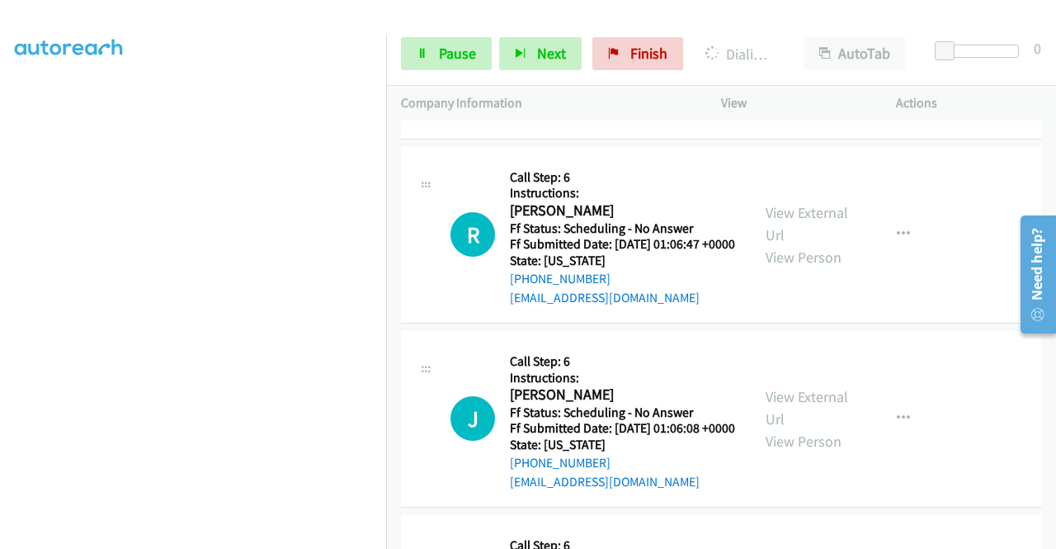
scroll to position [3318, 0]
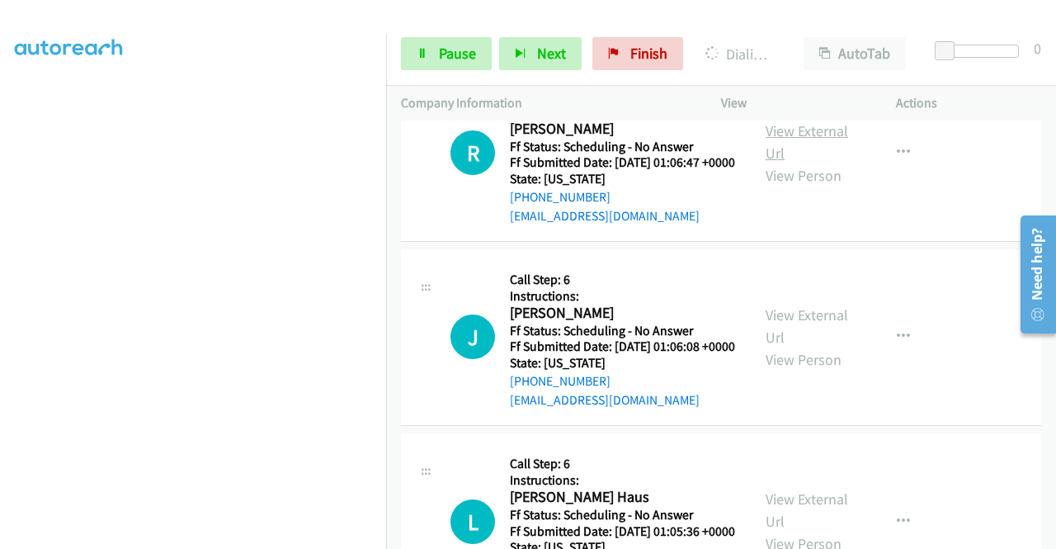
click at [814, 163] on link "View External Url" at bounding box center [807, 141] width 83 height 41
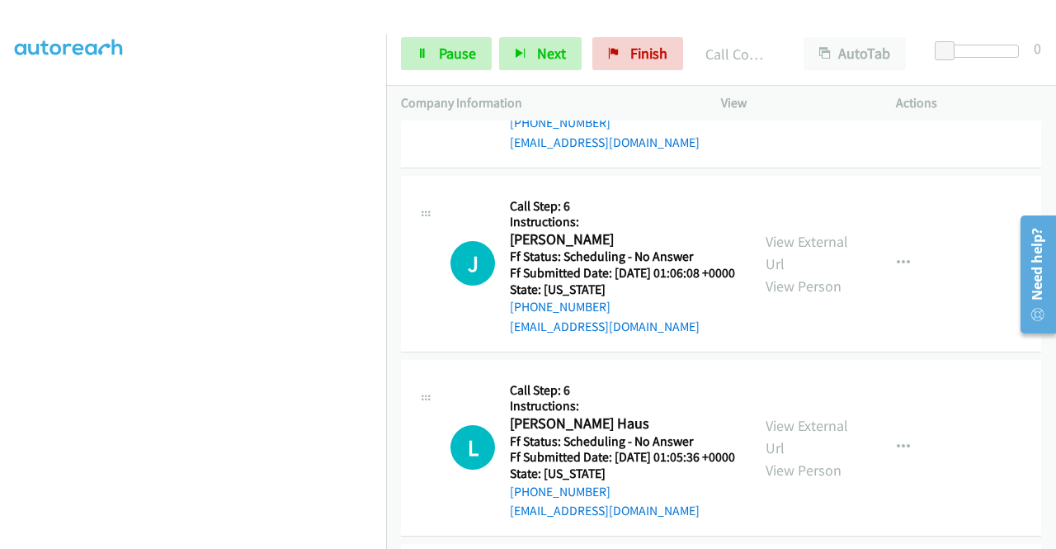
scroll to position [3518, 0]
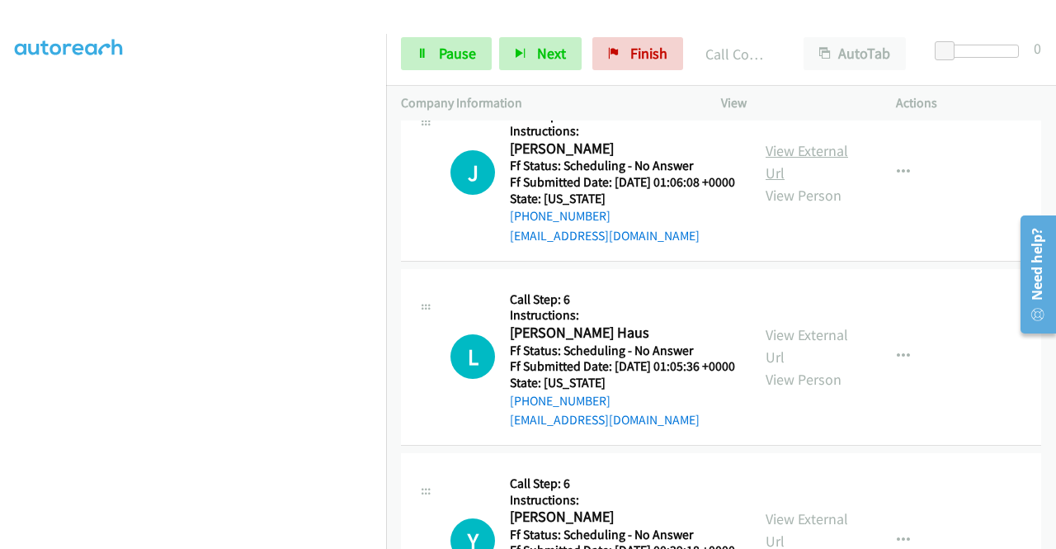
click at [814, 182] on link "View External Url" at bounding box center [807, 161] width 83 height 41
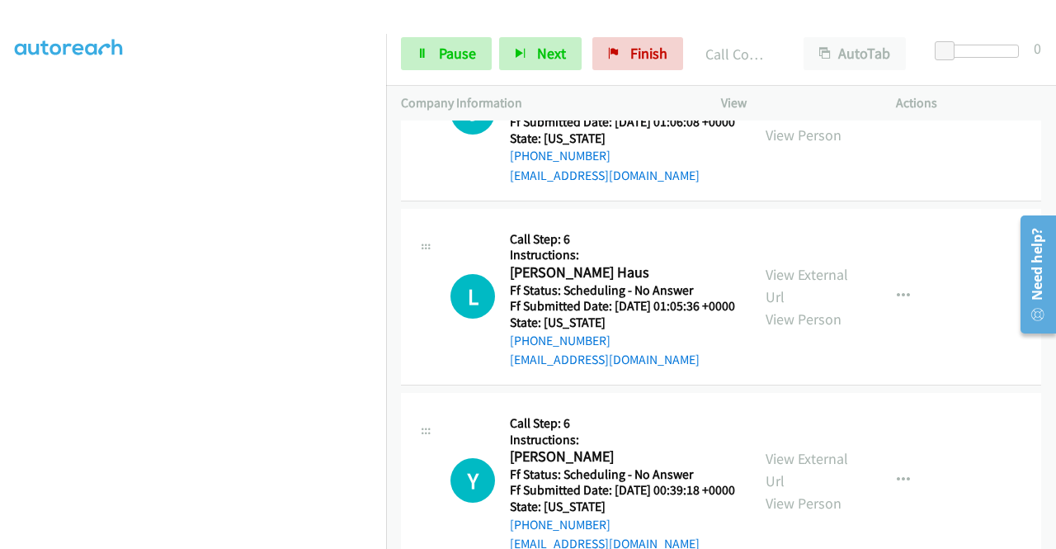
scroll to position [3683, 0]
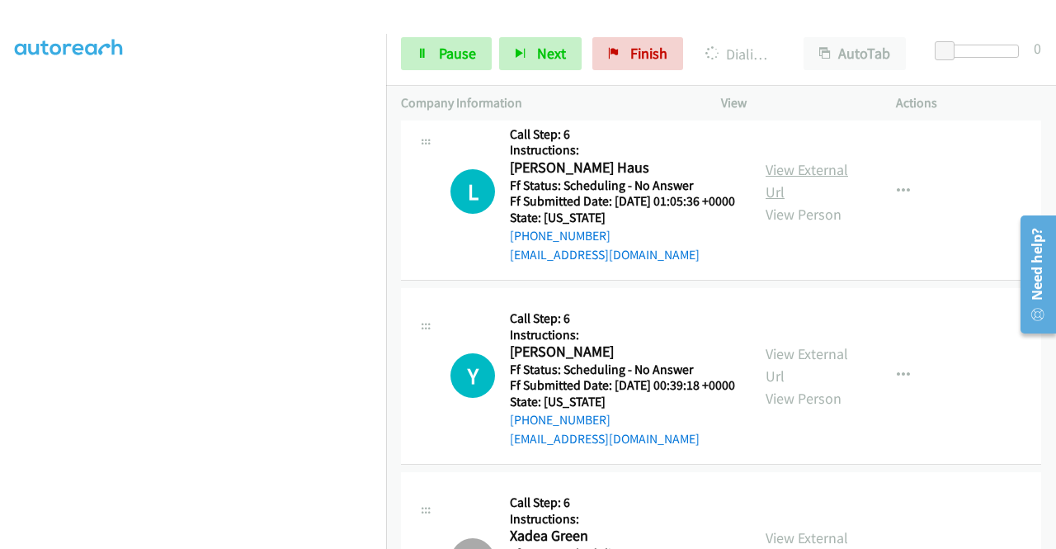
click at [801, 201] on link "View External Url" at bounding box center [807, 180] width 83 height 41
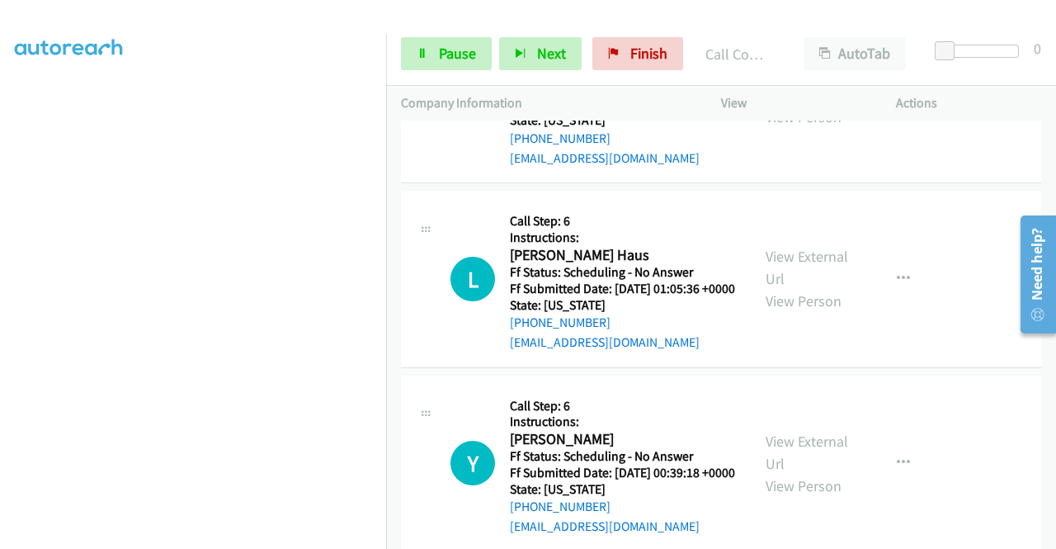
scroll to position [3518, 0]
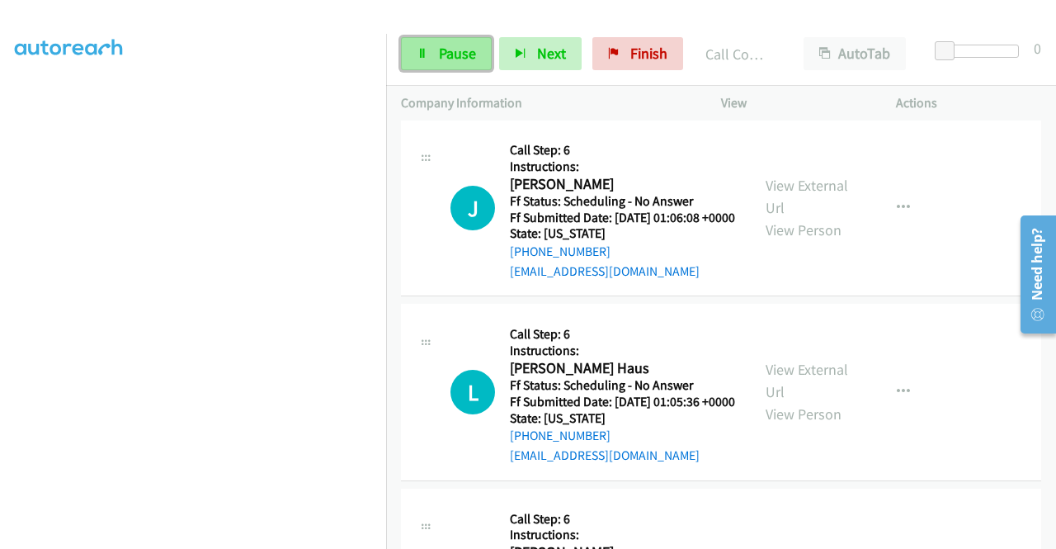
click at [446, 53] on span "Pause" at bounding box center [457, 53] width 37 height 19
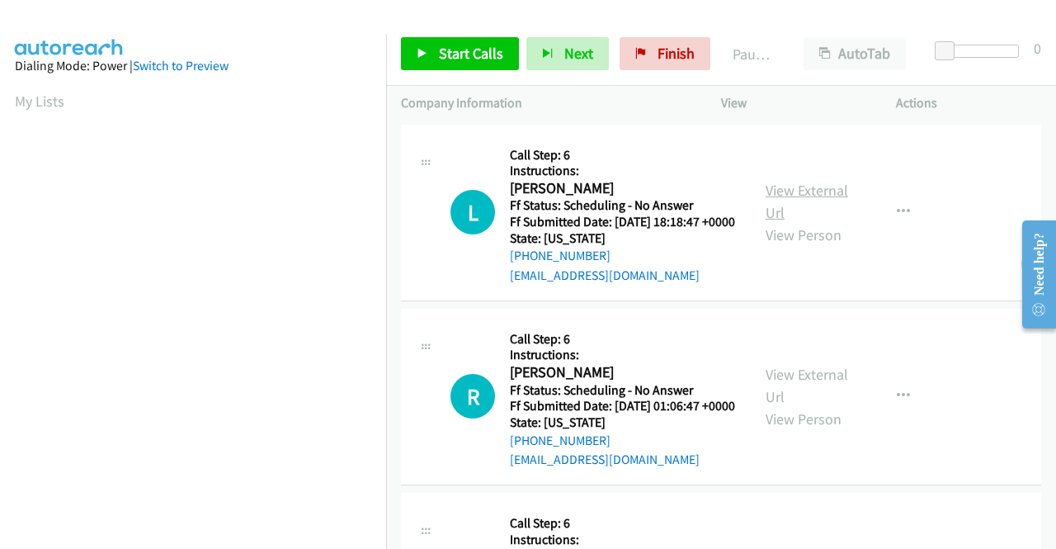
click at [803, 201] on link "View External Url" at bounding box center [807, 201] width 83 height 41
click at [451, 54] on span "Start Calls" at bounding box center [471, 53] width 64 height 19
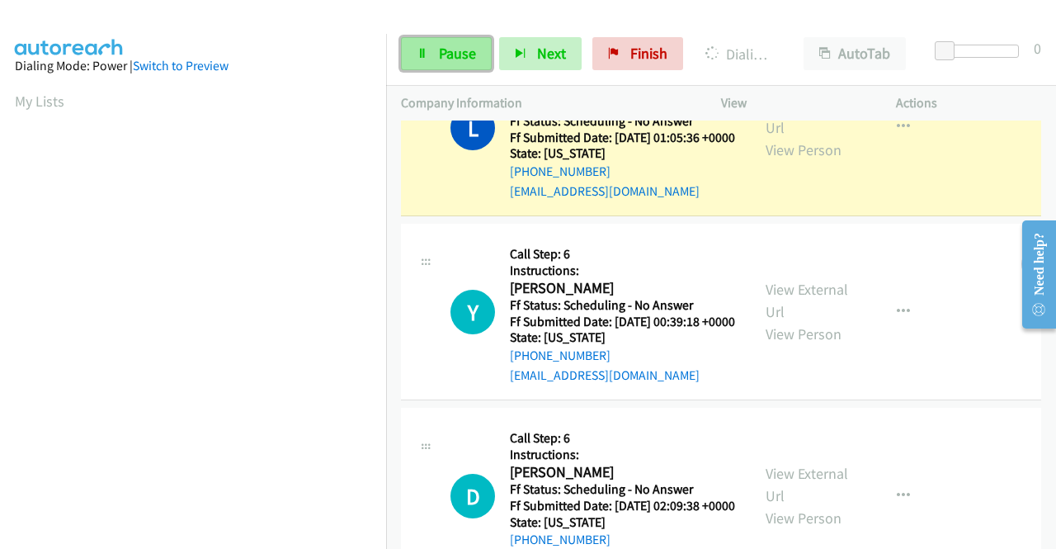
click at [437, 45] on link "Pause" at bounding box center [446, 53] width 91 height 33
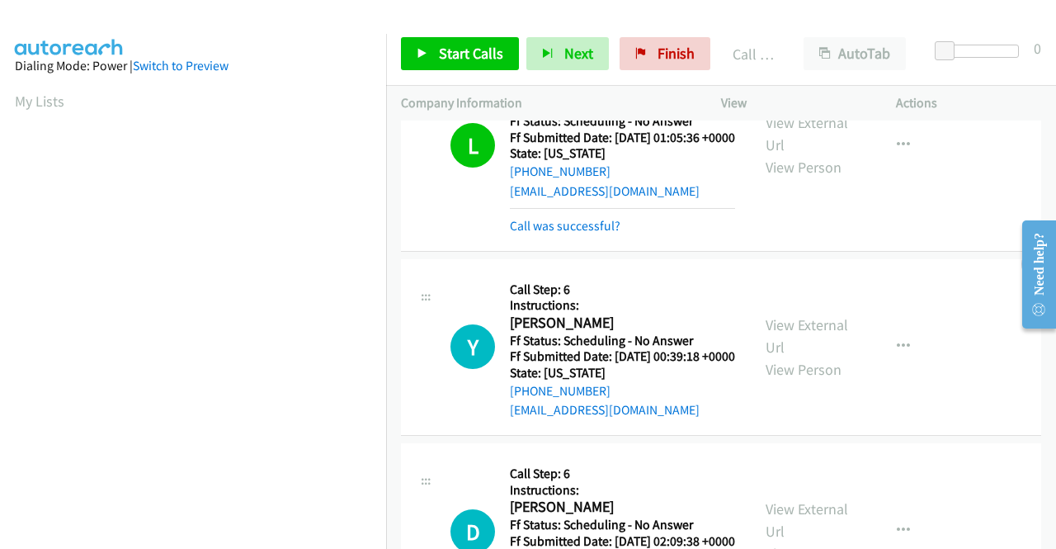
scroll to position [376, 0]
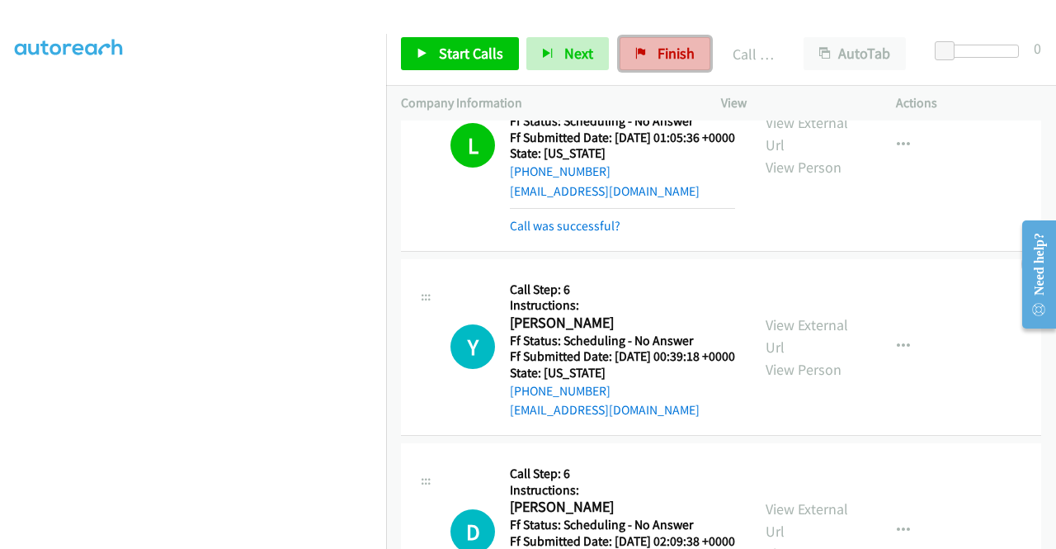
click at [658, 57] on span "Finish" at bounding box center [676, 53] width 37 height 19
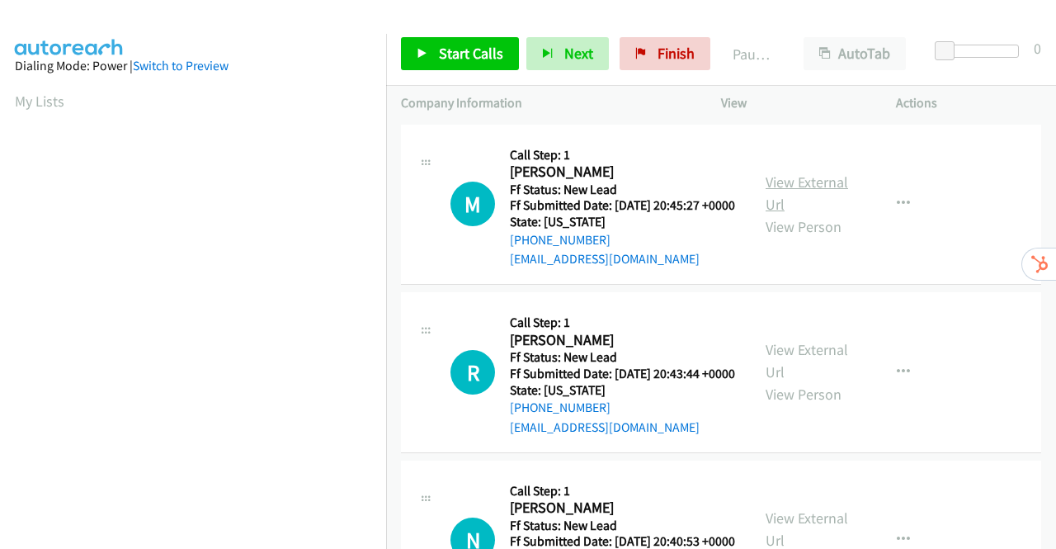
click at [812, 192] on link "View External Url" at bounding box center [807, 192] width 83 height 41
click at [794, 361] on div "View External Url View Person View External Url Email Schedule/Manage Callback …" at bounding box center [846, 372] width 190 height 130
click at [799, 367] on link "View External Url" at bounding box center [807, 360] width 83 height 41
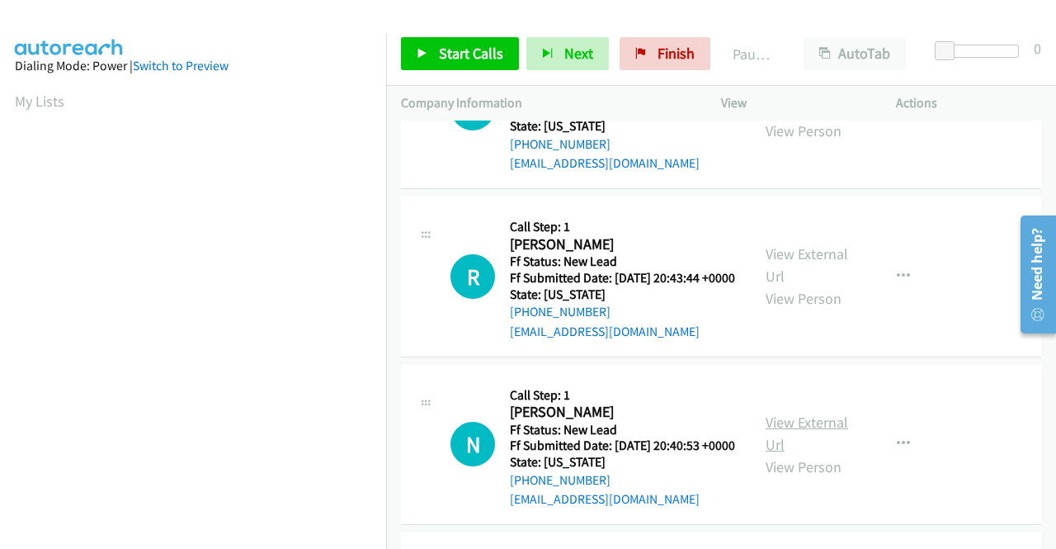
scroll to position [165, 0]
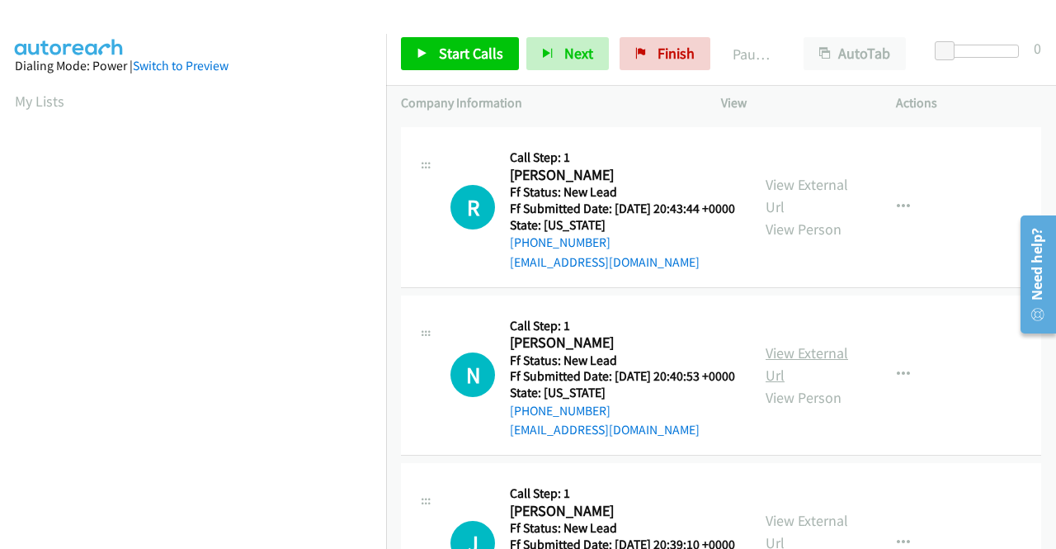
click at [823, 385] on link "View External Url" at bounding box center [807, 363] width 83 height 41
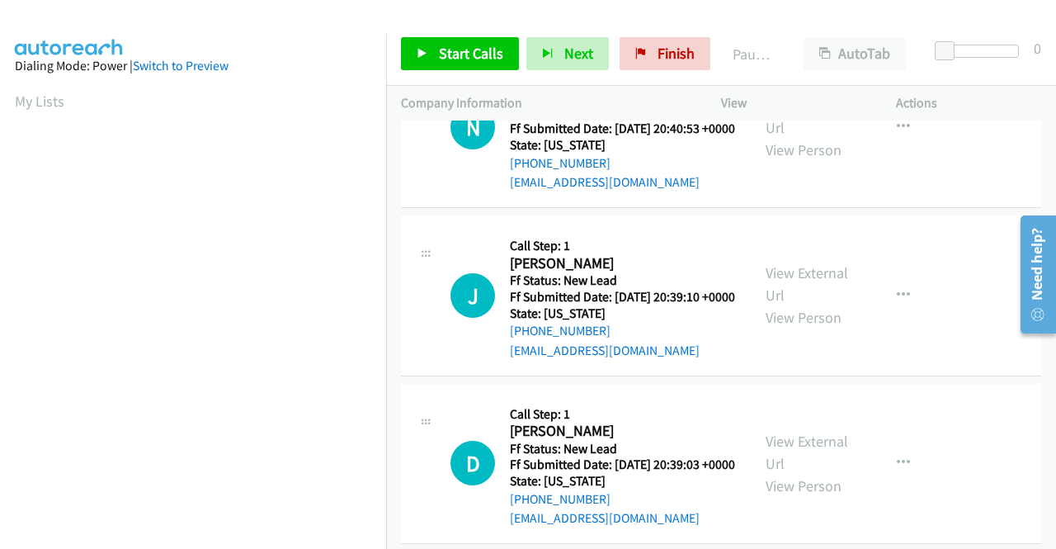
click at [804, 328] on div "View External Url View Person" at bounding box center [809, 295] width 86 height 67
click at [808, 304] on link "View External Url" at bounding box center [807, 283] width 83 height 41
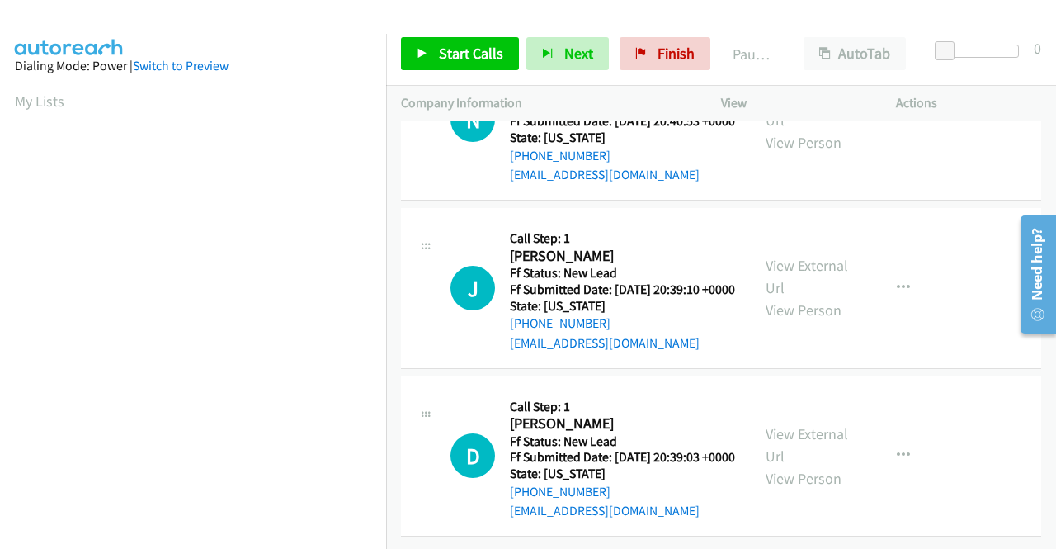
scroll to position [512, 0]
click at [828, 424] on link "View External Url" at bounding box center [807, 444] width 83 height 41
drag, startPoint x: 464, startPoint y: 59, endPoint x: 484, endPoint y: 55, distance: 20.9
click at [464, 59] on span "Start Calls" at bounding box center [471, 53] width 64 height 19
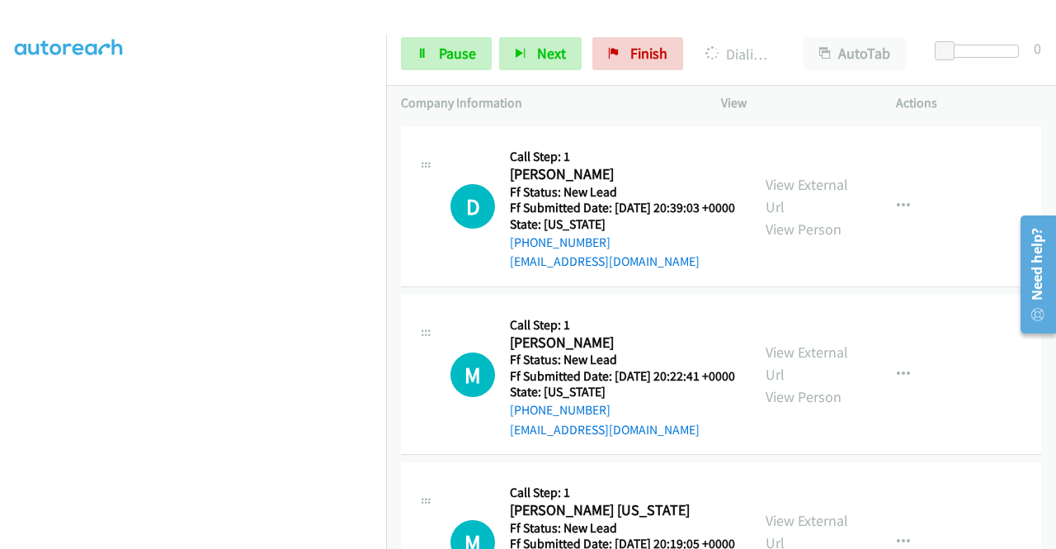
scroll to position [746, 0]
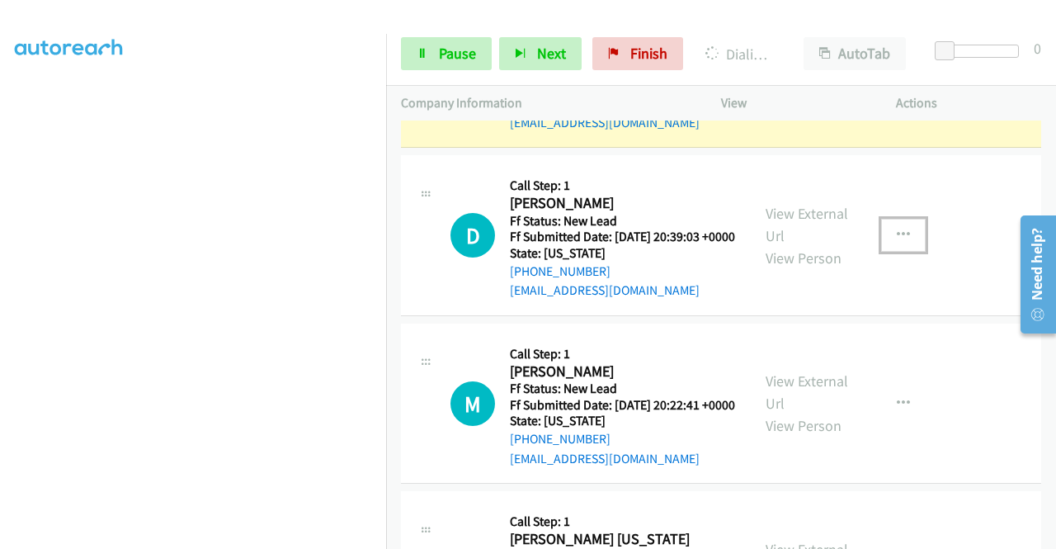
click at [897, 242] on icon "button" at bounding box center [903, 235] width 13 height 13
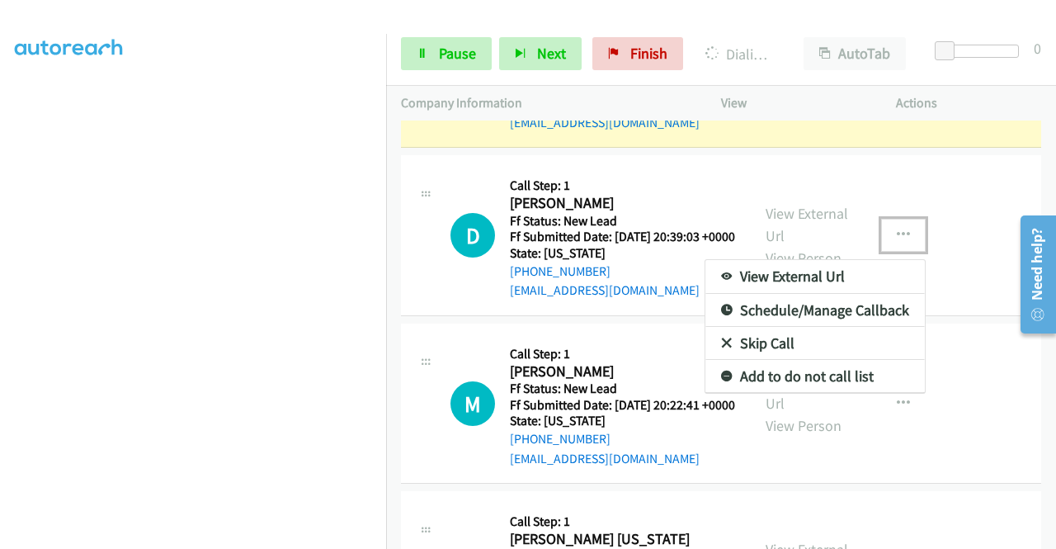
click at [767, 360] on link "Skip Call" at bounding box center [814, 343] width 219 height 33
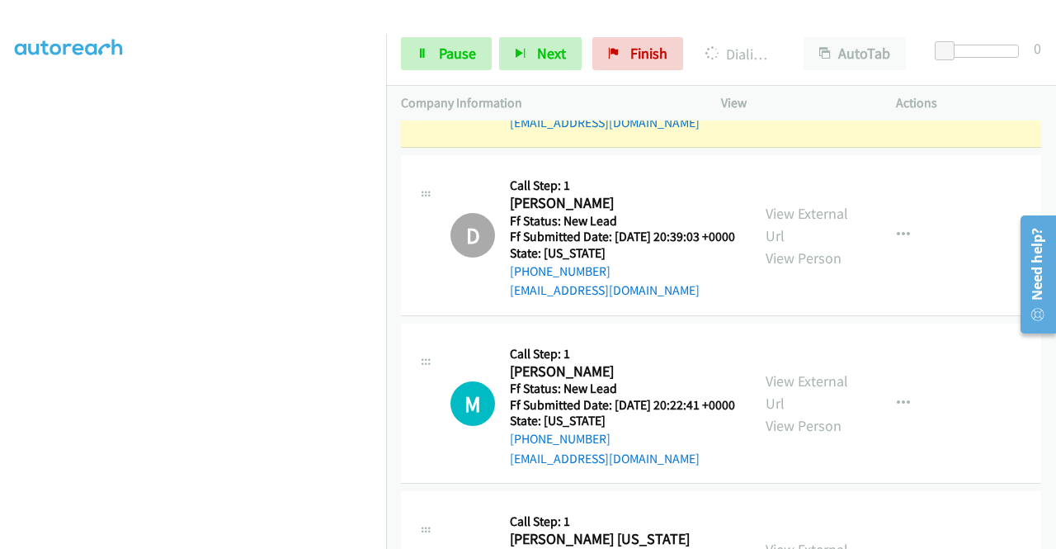
scroll to position [376, 0]
click at [461, 50] on span "Pause" at bounding box center [457, 53] width 37 height 19
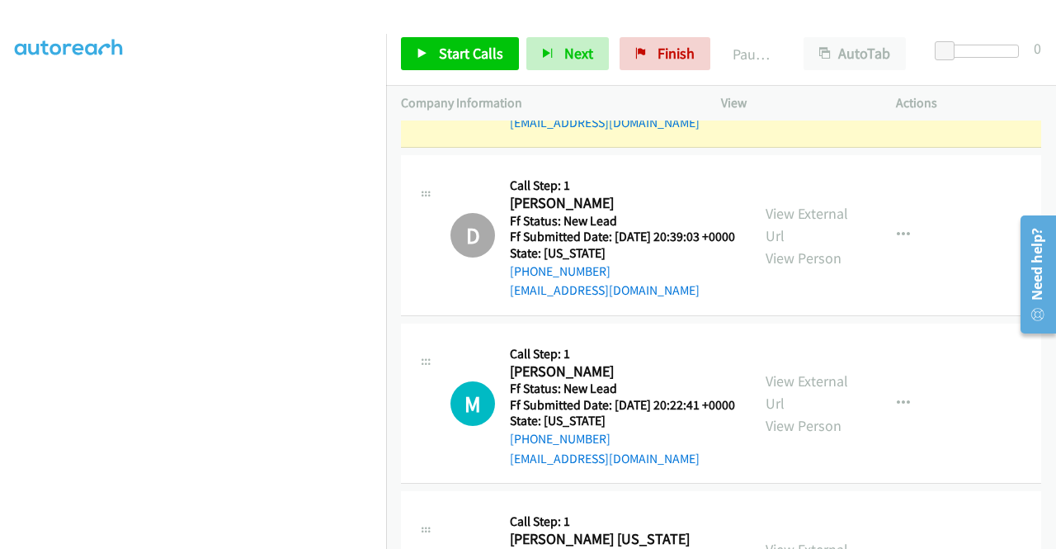
scroll to position [764, 0]
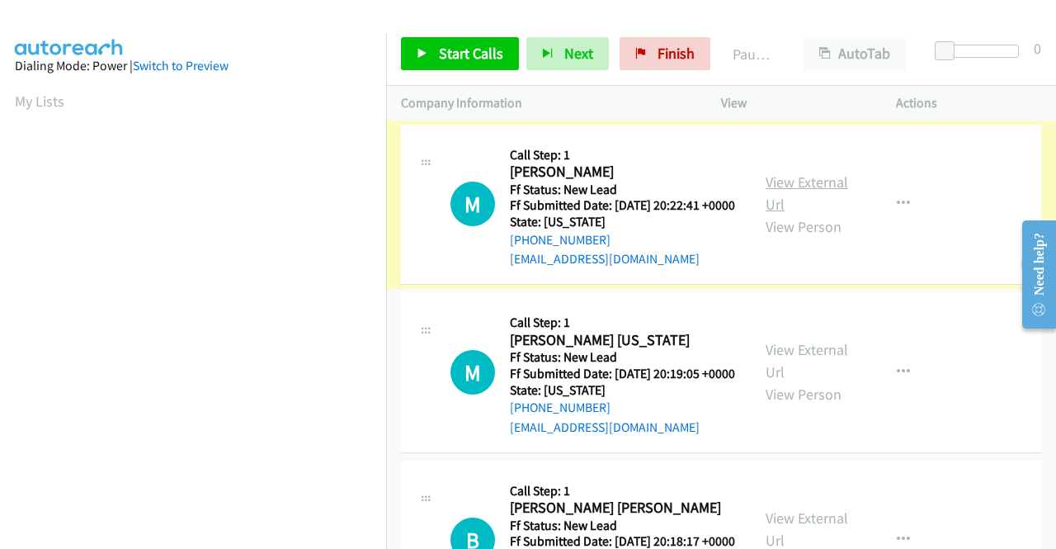
click at [799, 189] on link "View External Url" at bounding box center [807, 192] width 83 height 41
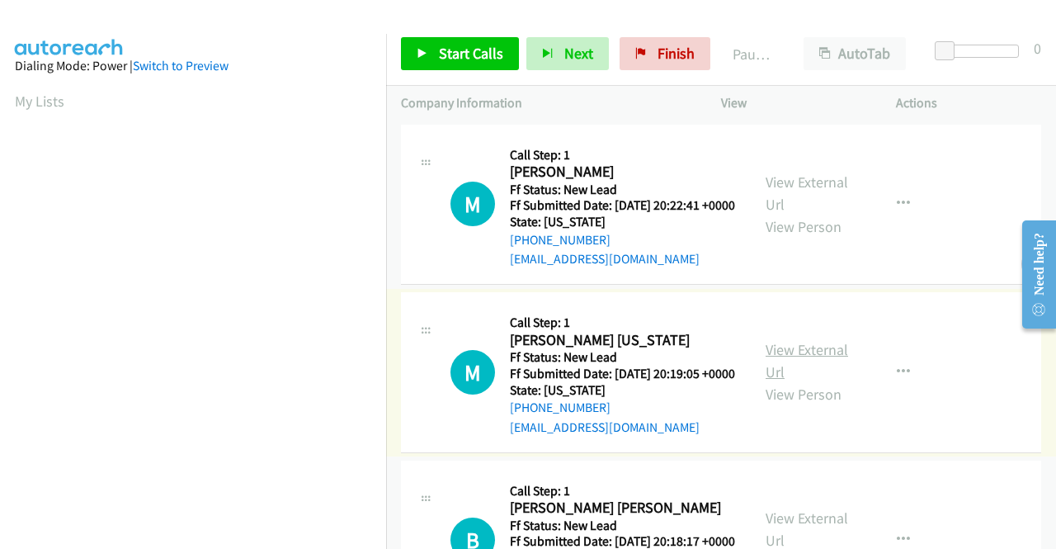
click at [809, 378] on link "View External Url" at bounding box center [807, 360] width 83 height 41
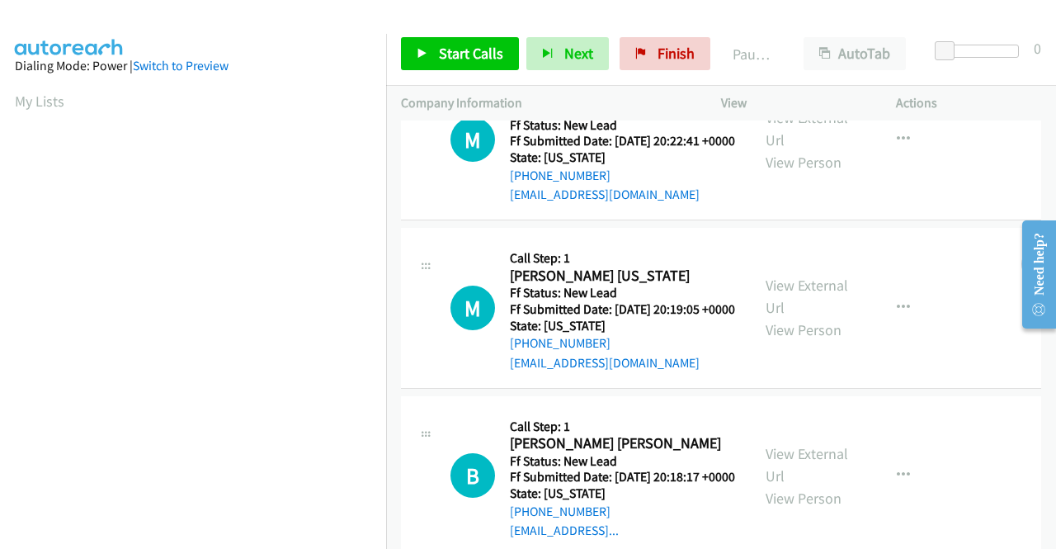
scroll to position [144, 0]
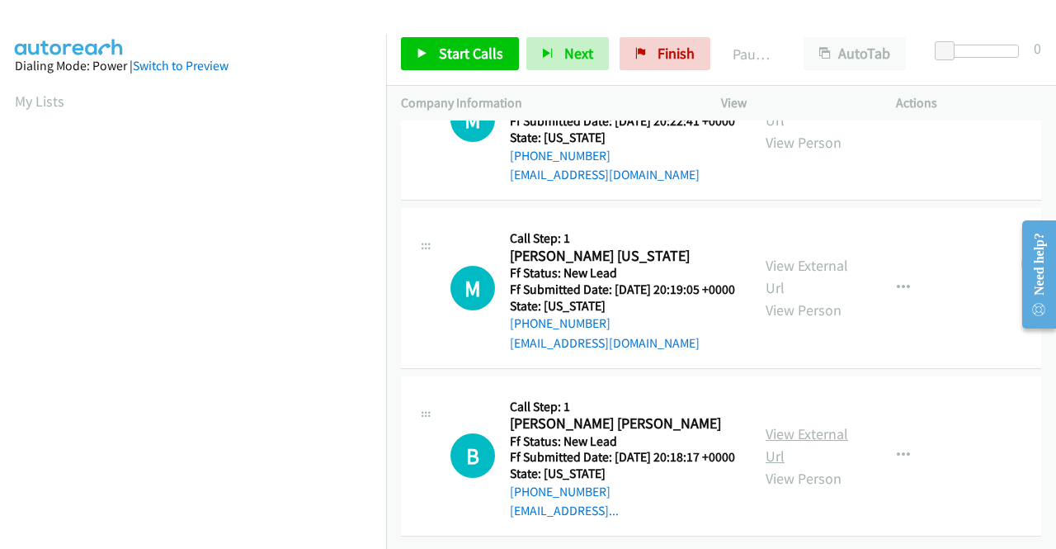
click at [820, 424] on link "View External Url" at bounding box center [807, 444] width 83 height 41
click at [472, 73] on div "Start Calls Pause Next Finish Paused AutoTab AutoTab 0" at bounding box center [721, 54] width 670 height 64
click at [464, 59] on span "Start Calls" at bounding box center [471, 53] width 64 height 19
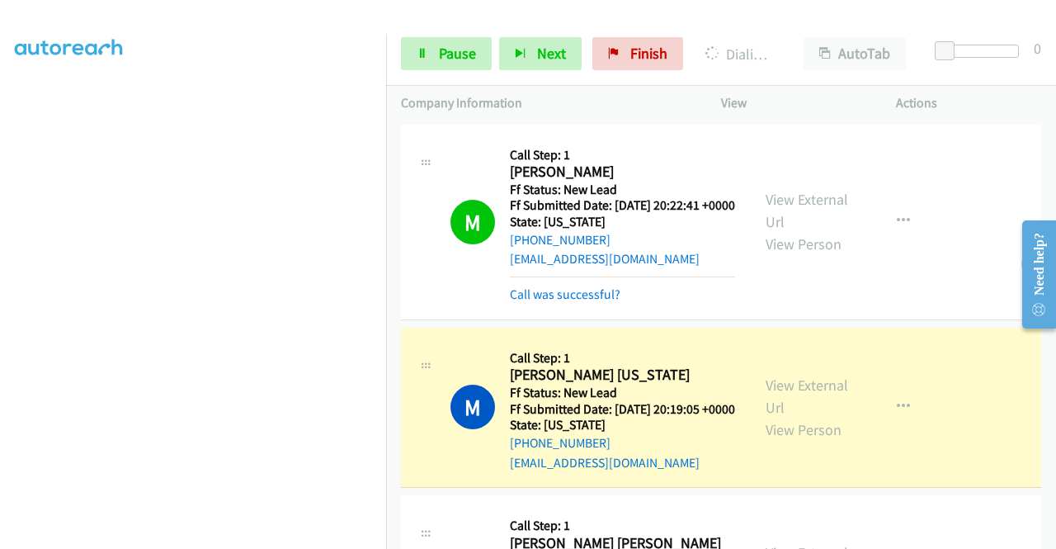
scroll to position [330, 0]
click at [452, 54] on span "Pause" at bounding box center [457, 53] width 37 height 19
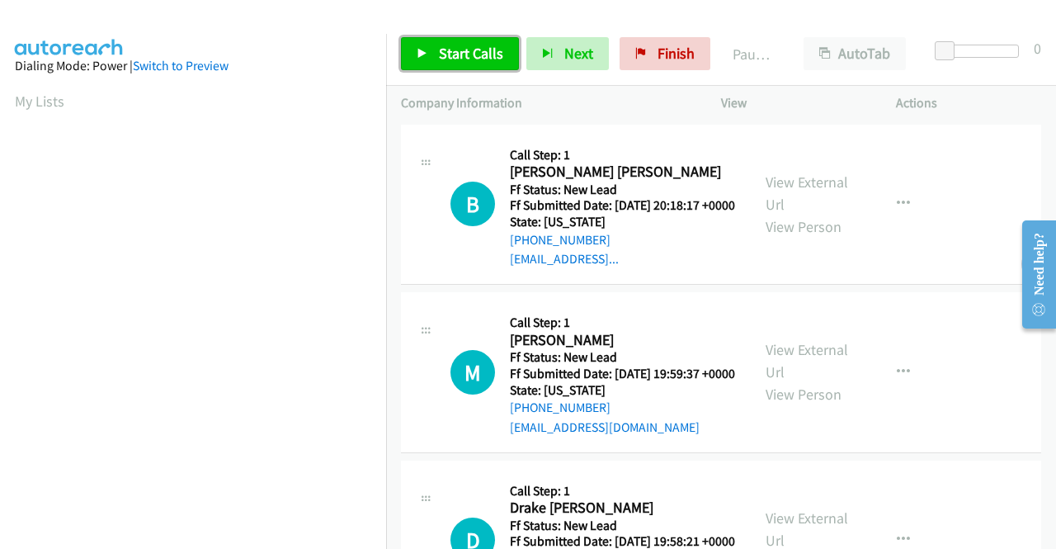
click at [449, 64] on link "Start Calls" at bounding box center [460, 53] width 118 height 33
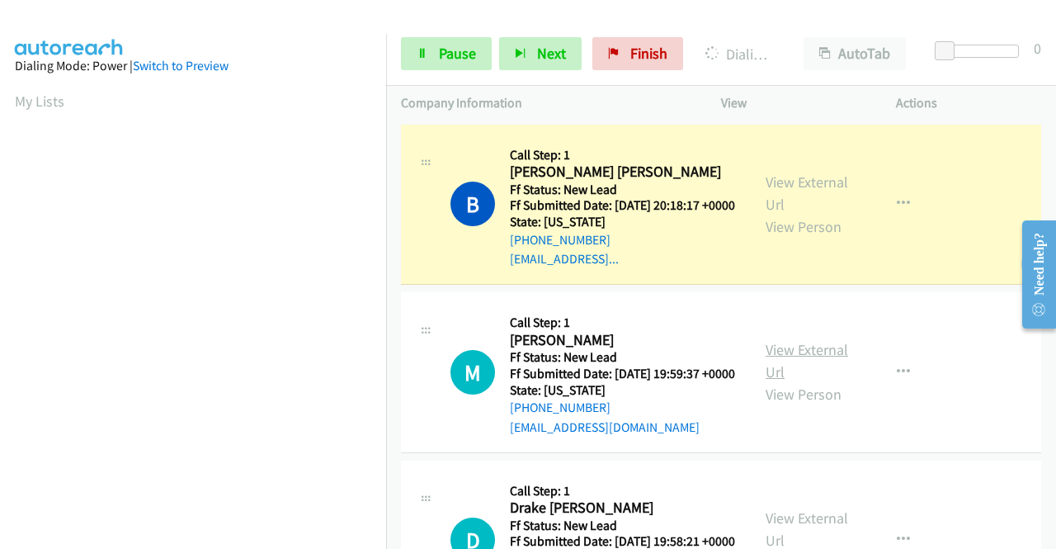
click at [782, 372] on link "View External Url" at bounding box center [807, 360] width 83 height 41
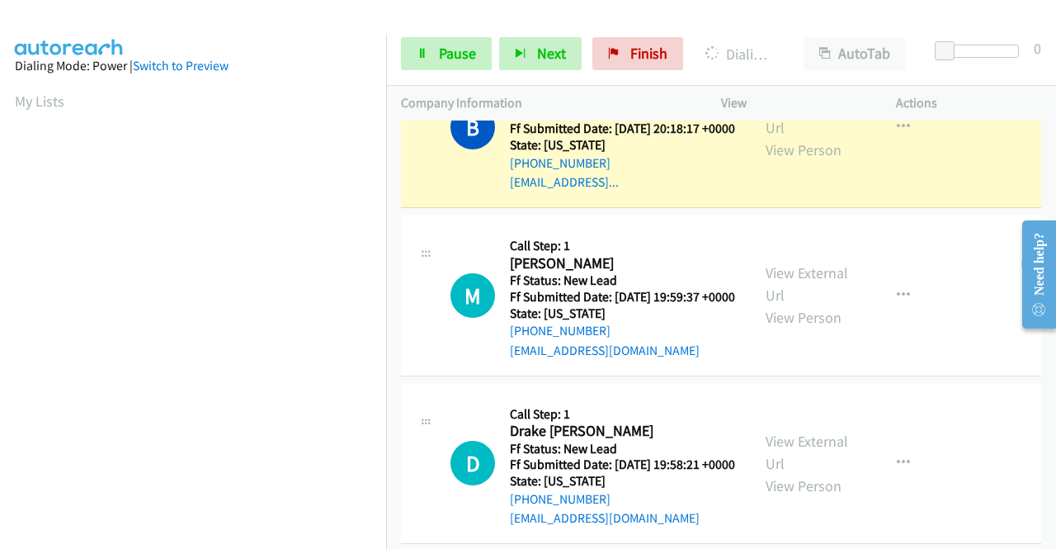
scroll to position [165, 0]
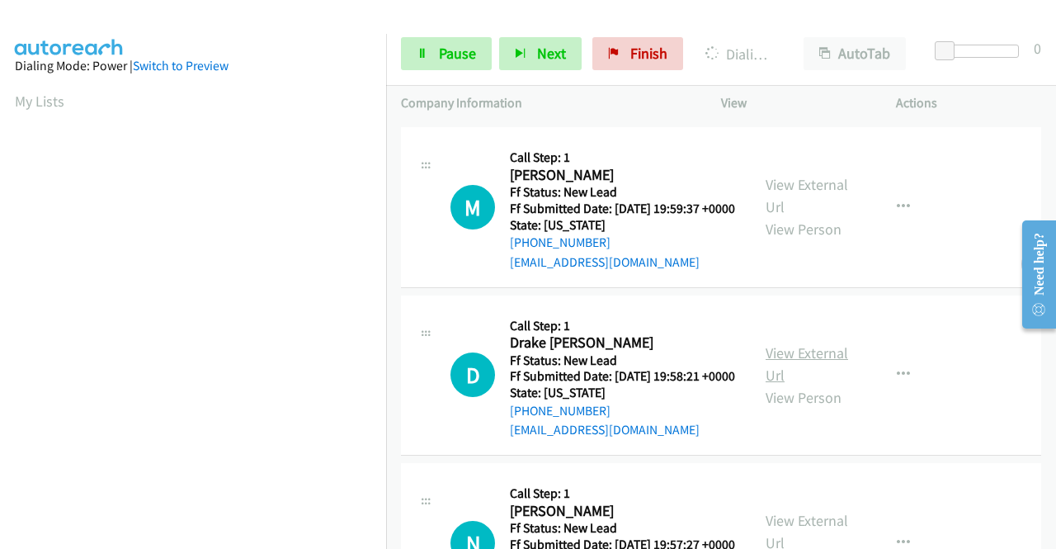
click at [805, 385] on link "View External Url" at bounding box center [807, 363] width 83 height 41
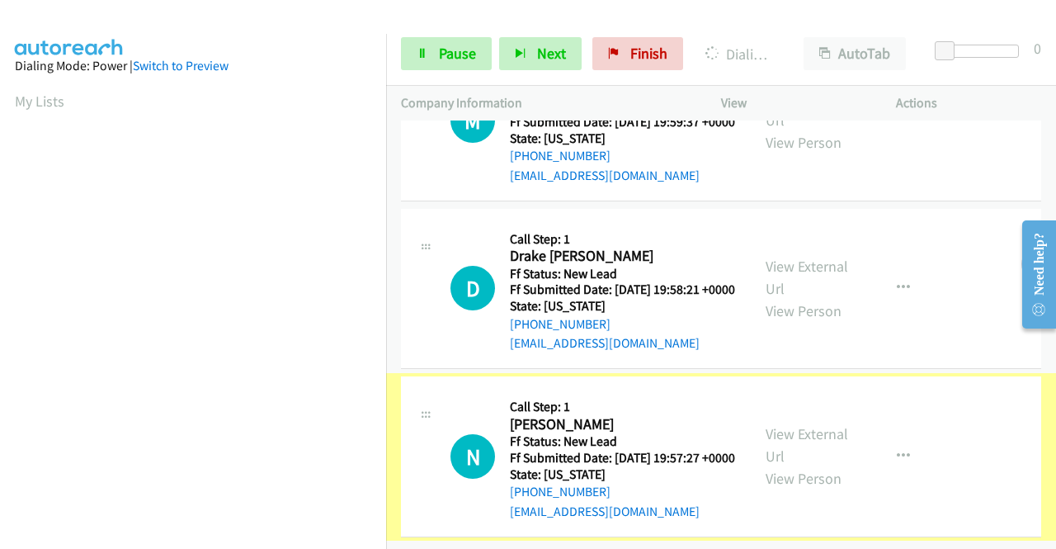
scroll to position [328, 0]
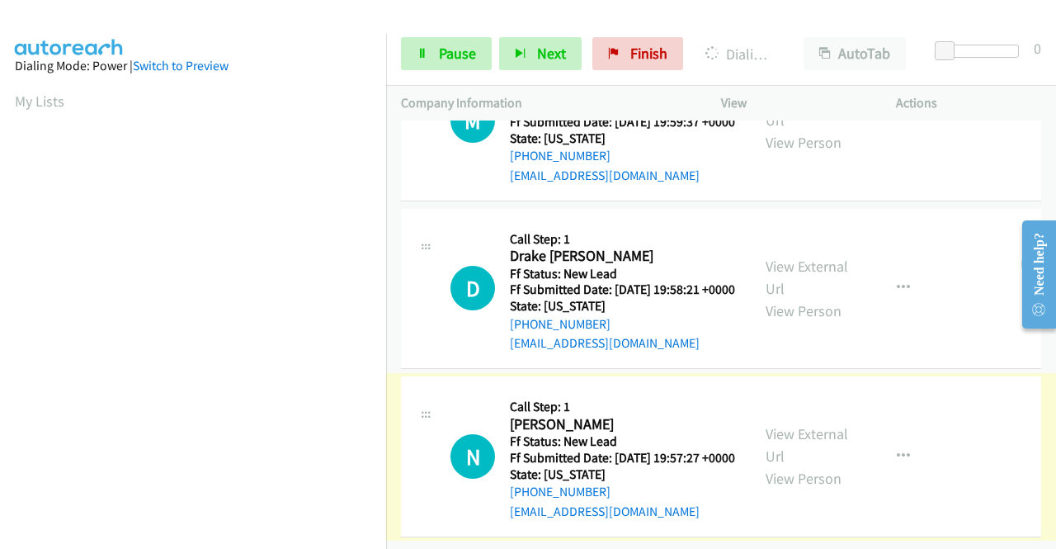
click at [803, 424] on link "View External Url" at bounding box center [807, 444] width 83 height 41
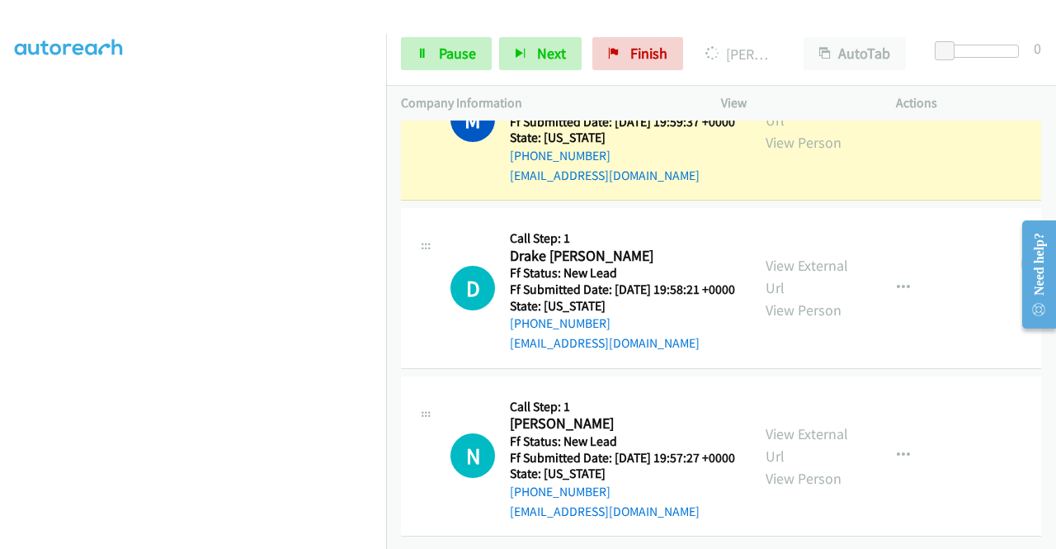
scroll to position [197, 0]
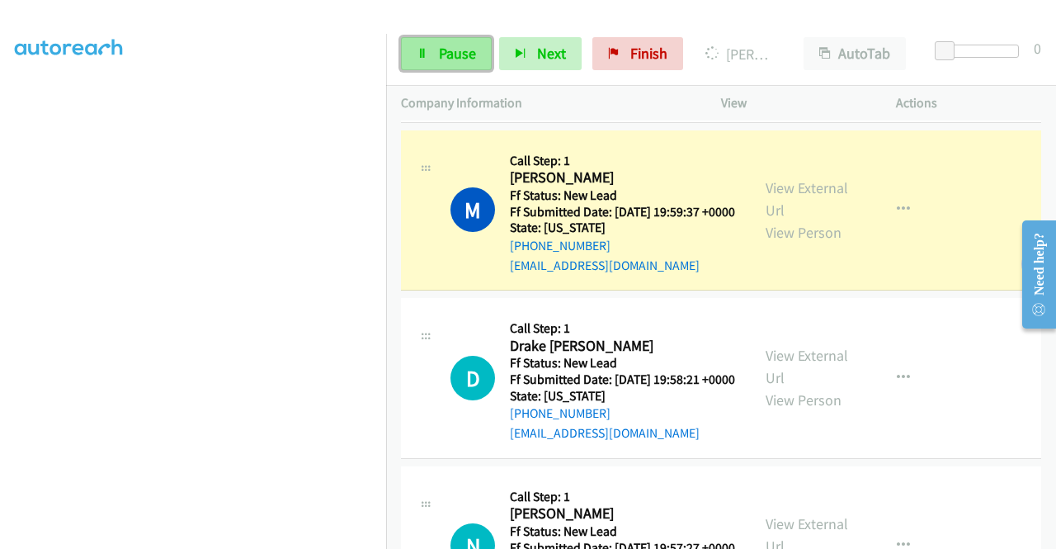
click at [440, 50] on span "Pause" at bounding box center [457, 53] width 37 height 19
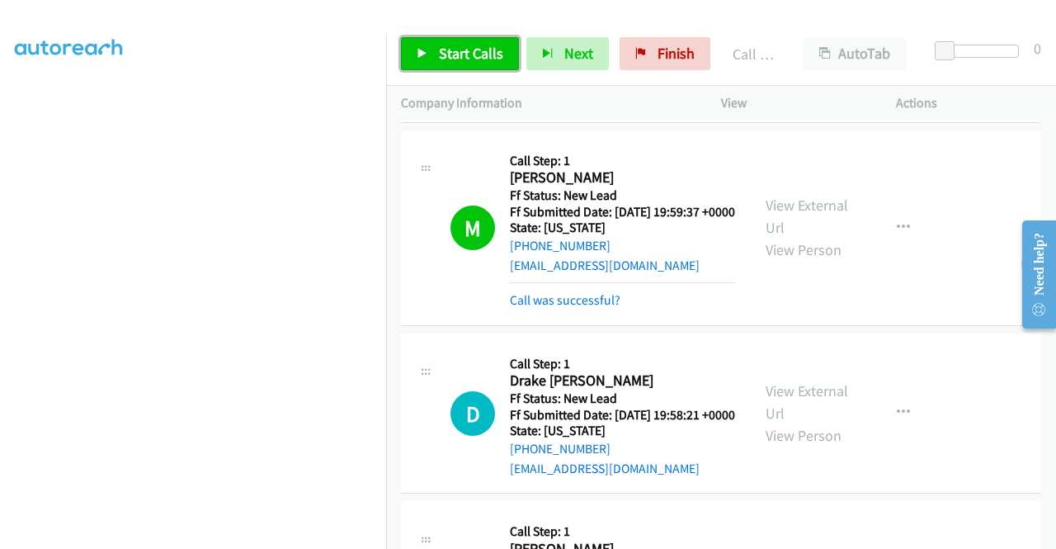
click at [444, 54] on span "Start Calls" at bounding box center [471, 53] width 64 height 19
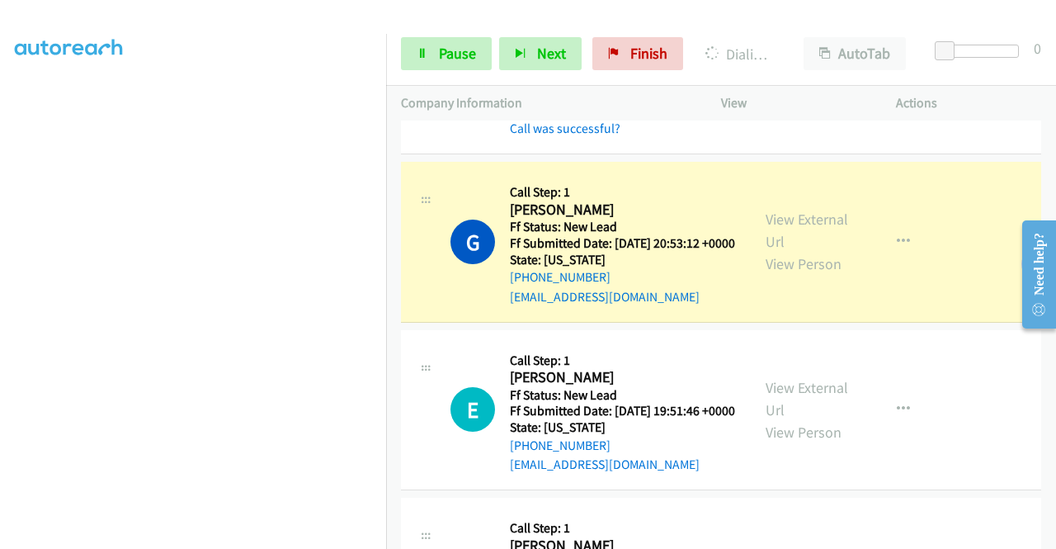
scroll to position [940, 0]
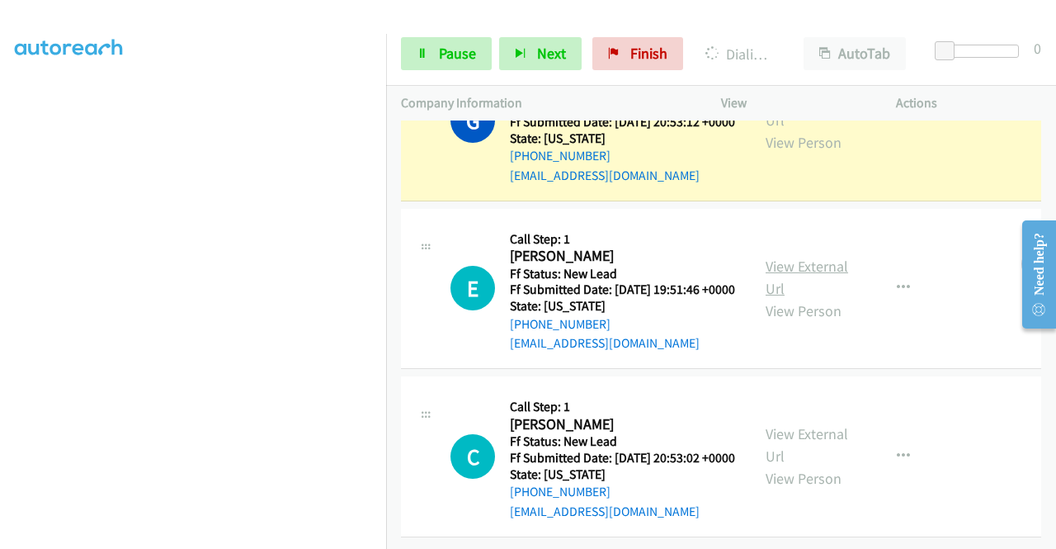
click at [793, 298] on link "View External Url" at bounding box center [807, 277] width 83 height 41
click at [781, 424] on link "View External Url" at bounding box center [807, 444] width 83 height 41
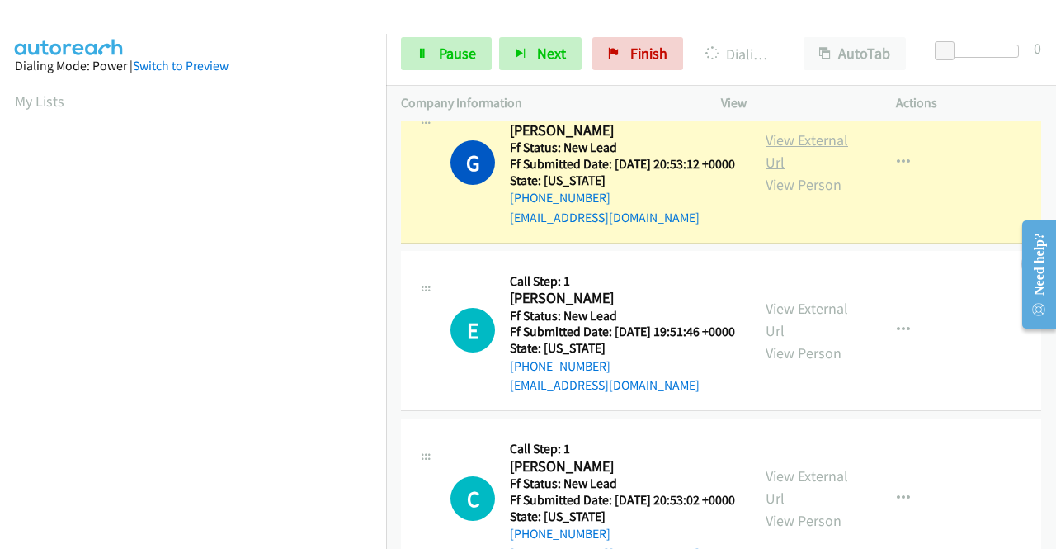
click at [811, 172] on link "View External Url" at bounding box center [807, 150] width 83 height 41
click at [449, 53] on span "Pause" at bounding box center [457, 53] width 37 height 19
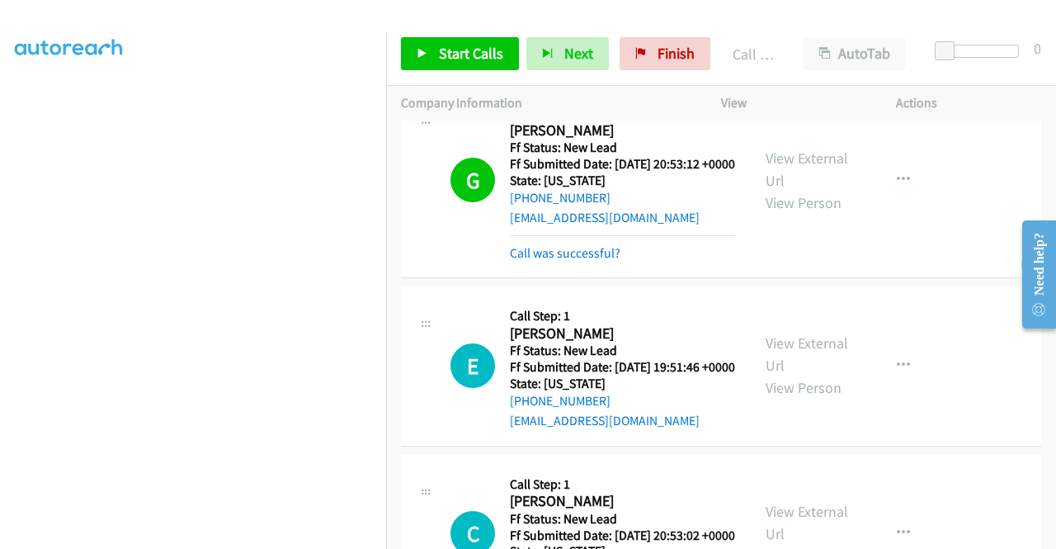
scroll to position [689, 0]
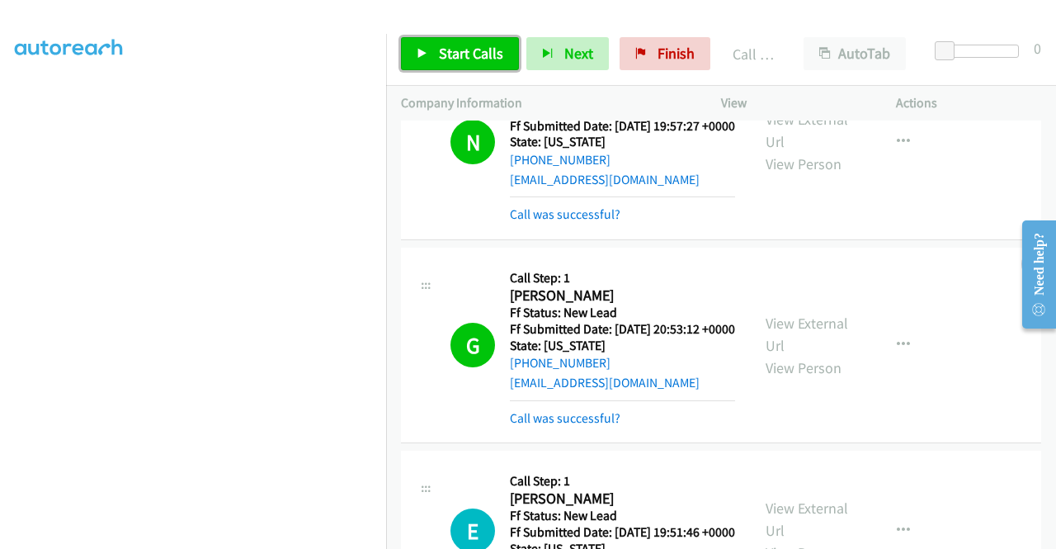
click at [485, 41] on link "Start Calls" at bounding box center [460, 53] width 118 height 33
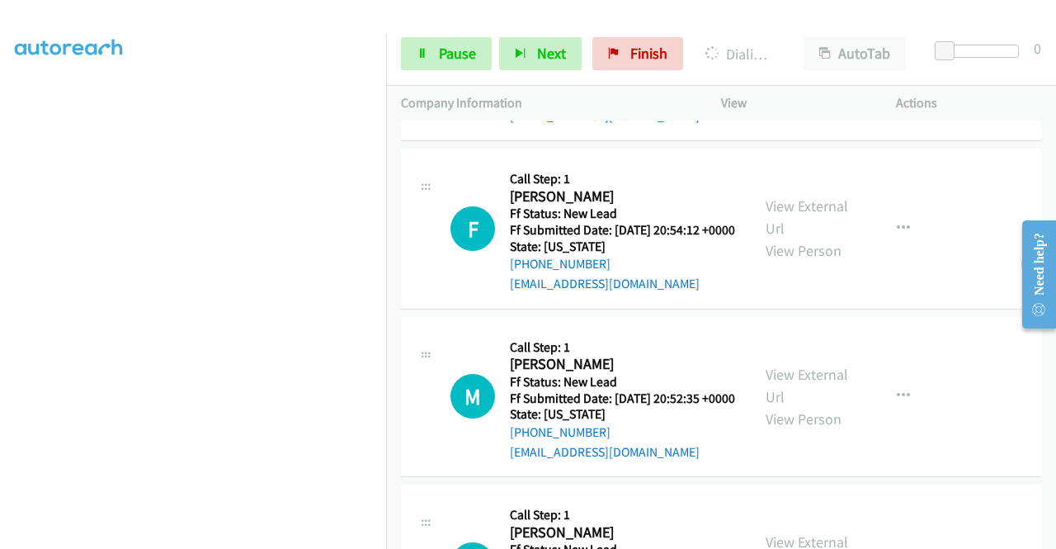
scroll to position [1267, 0]
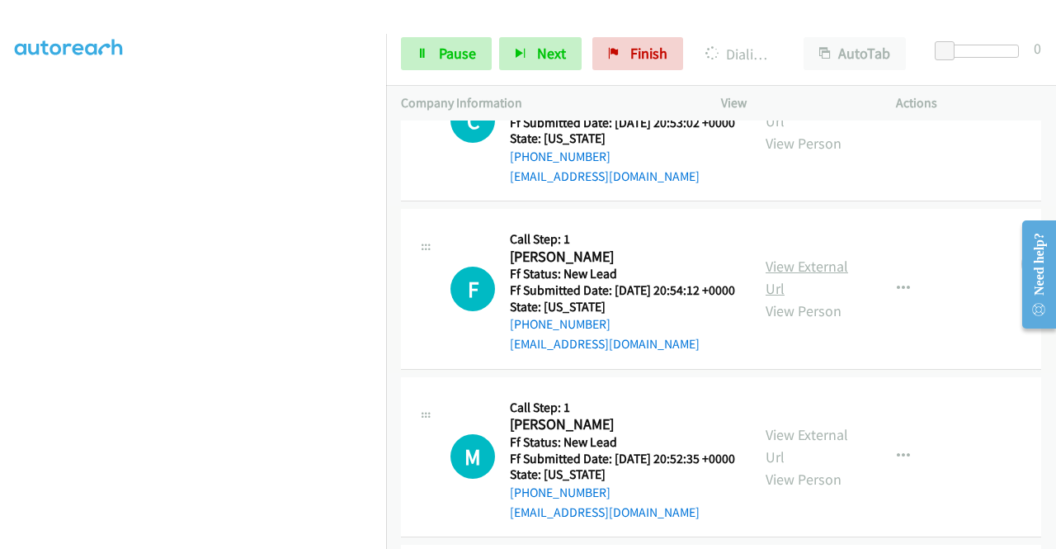
click at [802, 298] on link "View External Url" at bounding box center [807, 277] width 83 height 41
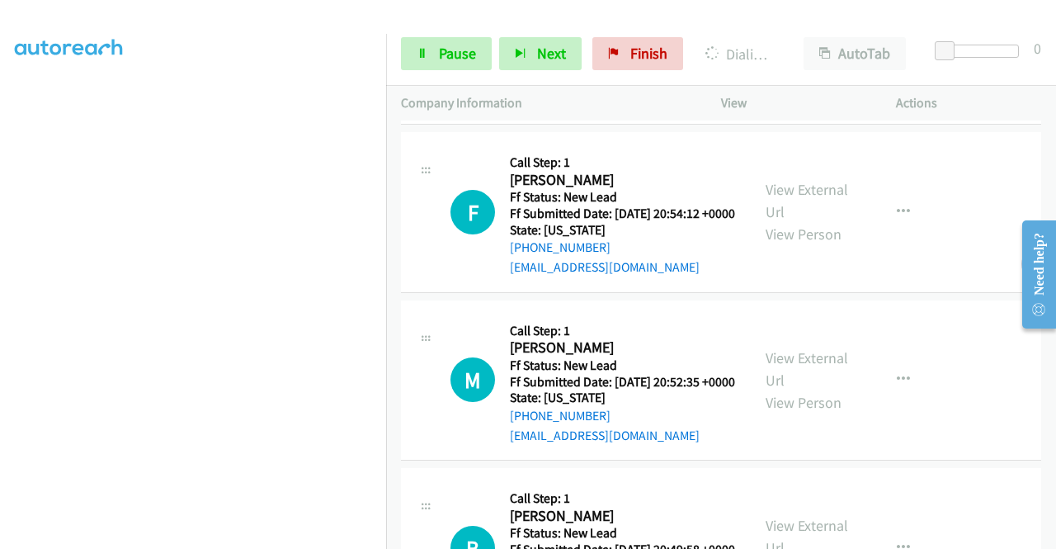
scroll to position [1432, 0]
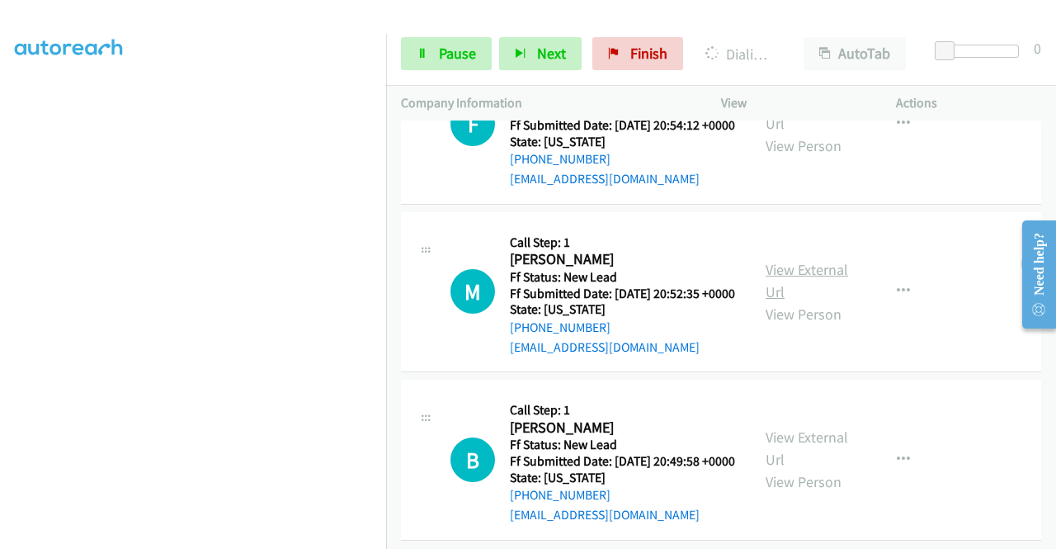
click at [819, 301] on link "View External Url" at bounding box center [807, 280] width 83 height 41
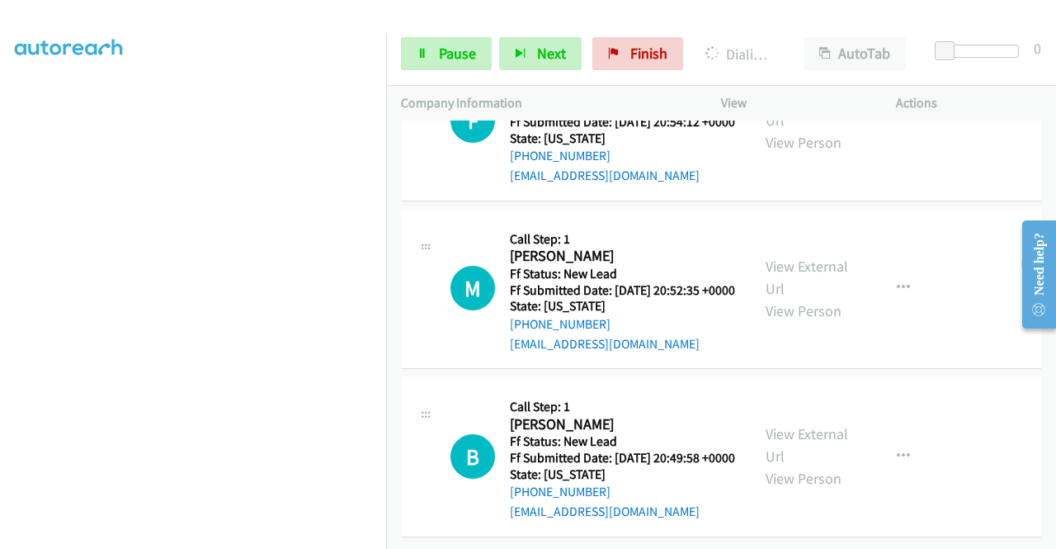
scroll to position [1606, 0]
click at [833, 424] on link "View External Url" at bounding box center [807, 444] width 83 height 41
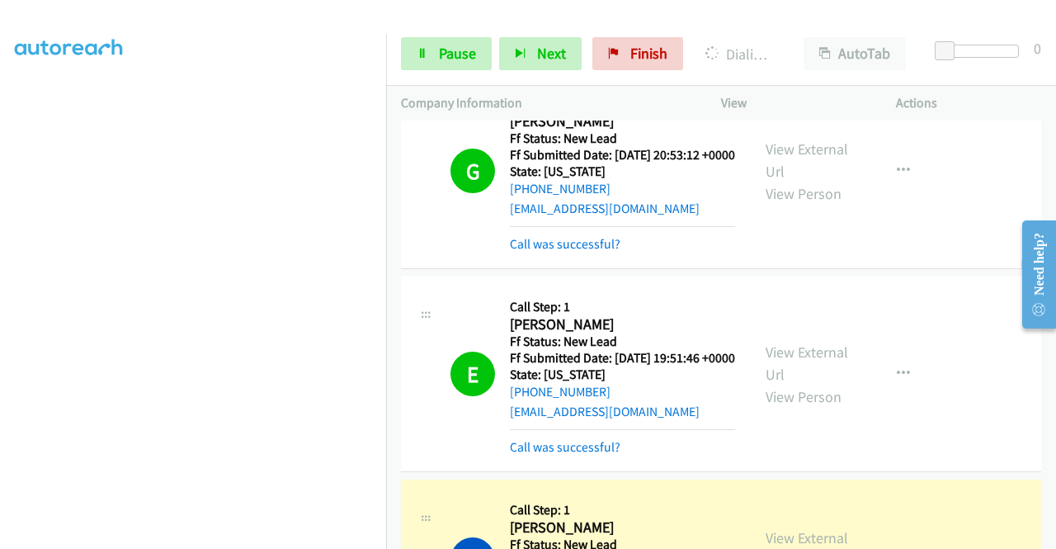
scroll to position [376, 0]
click at [453, 53] on span "Pause" at bounding box center [457, 53] width 37 height 19
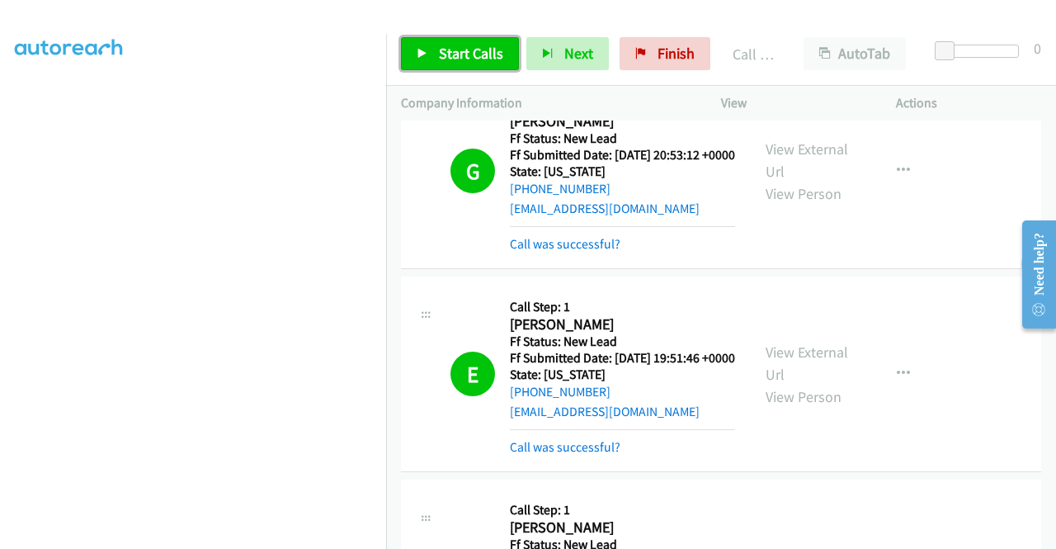
click at [444, 57] on span "Start Calls" at bounding box center [471, 53] width 64 height 19
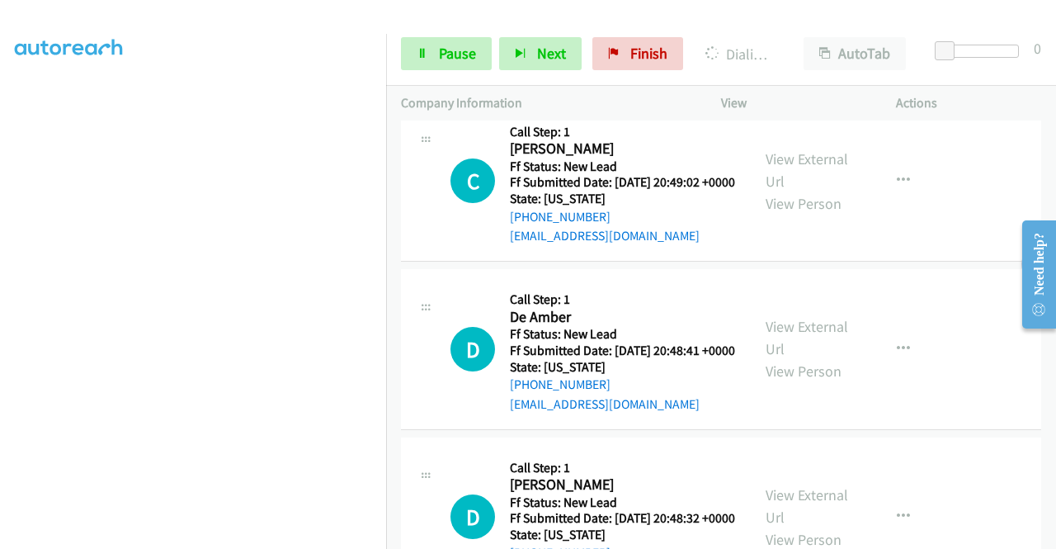
scroll to position [1936, 0]
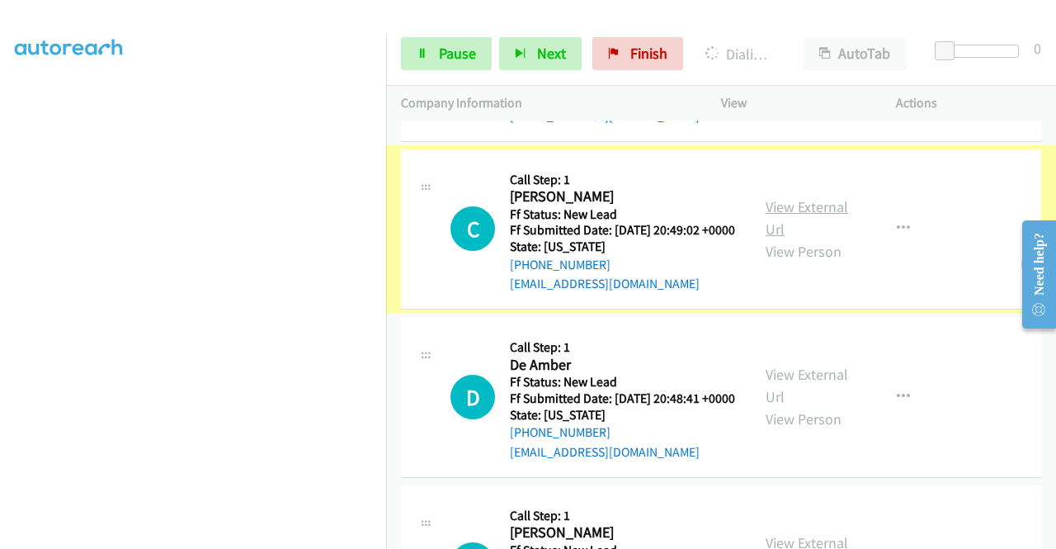
click at [805, 238] on link "View External Url" at bounding box center [807, 217] width 83 height 41
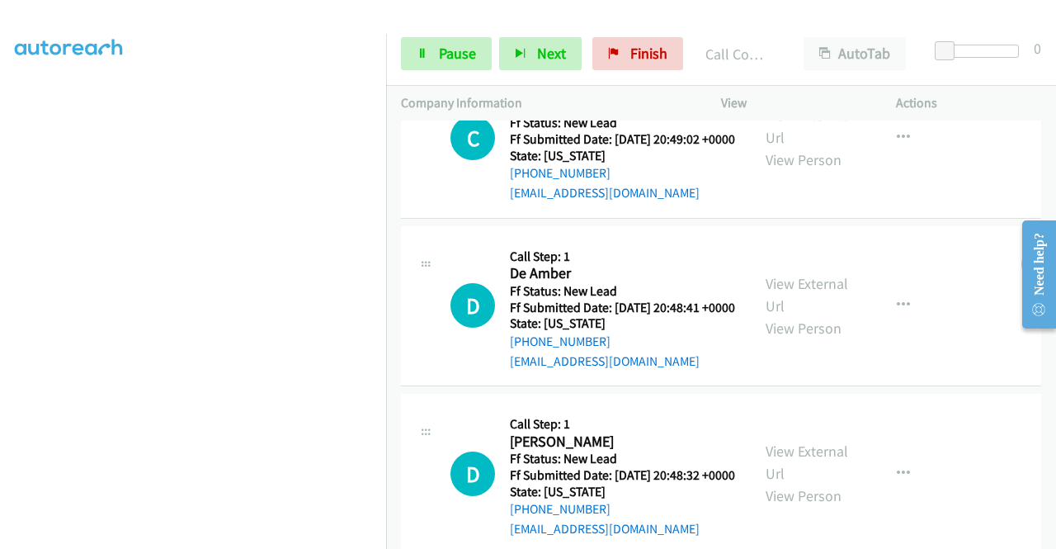
scroll to position [2218, 0]
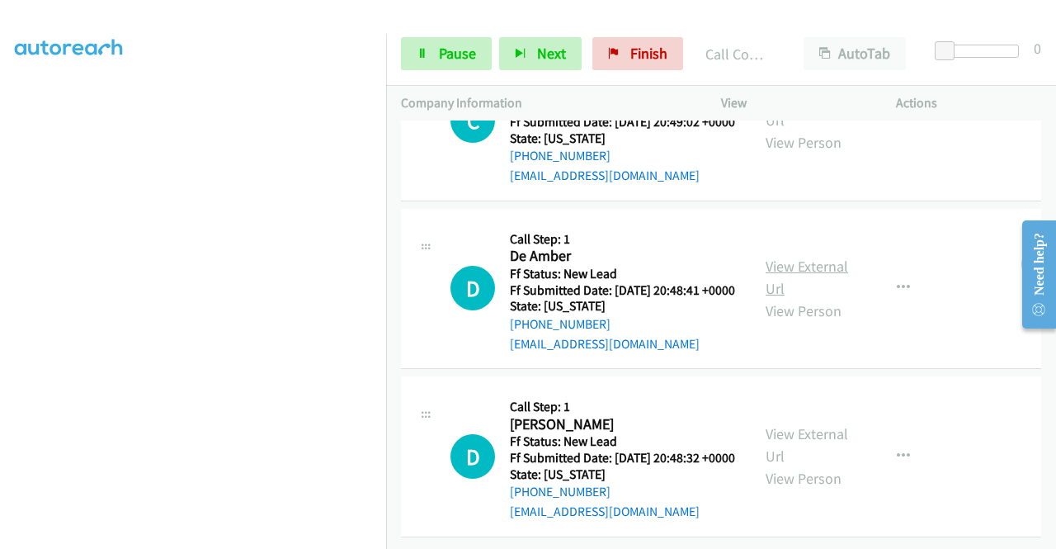
click at [796, 298] on link "View External Url" at bounding box center [807, 277] width 83 height 41
click at [817, 424] on link "View External Url" at bounding box center [807, 444] width 83 height 41
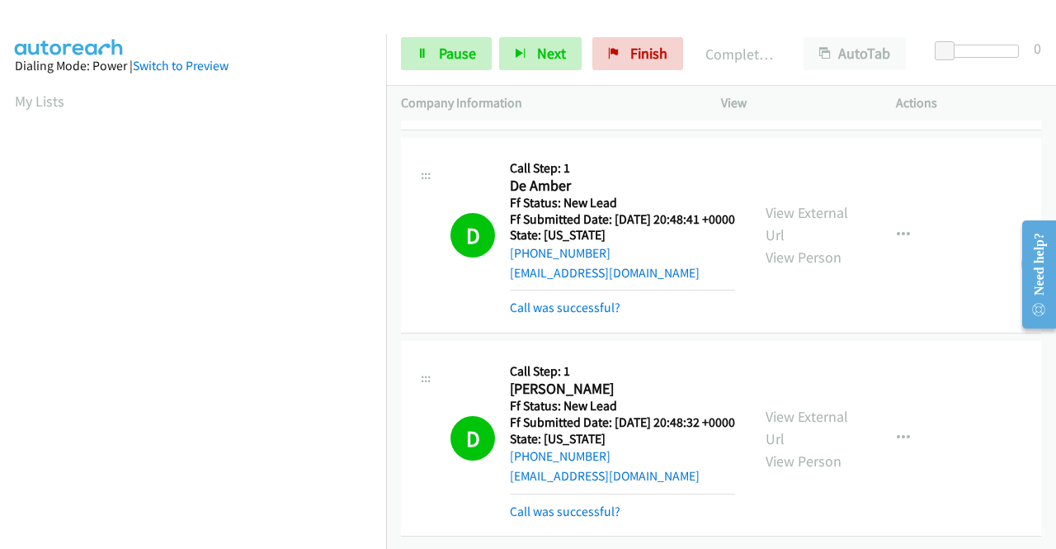
scroll to position [2511, 0]
click at [447, 60] on span "Pause" at bounding box center [457, 53] width 37 height 19
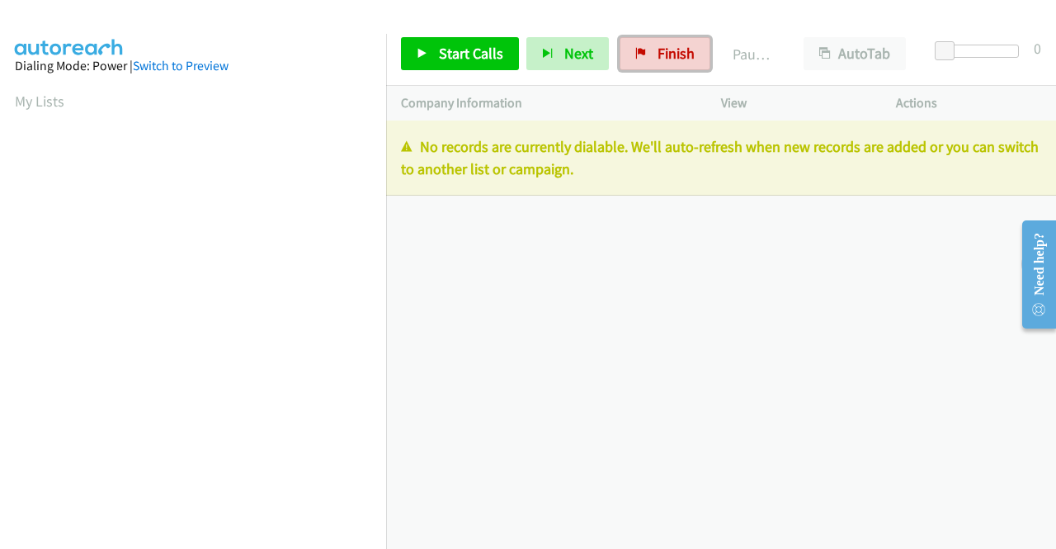
drag, startPoint x: 675, startPoint y: 55, endPoint x: 541, endPoint y: 312, distance: 289.3
click at [675, 55] on span "Finish" at bounding box center [676, 53] width 37 height 19
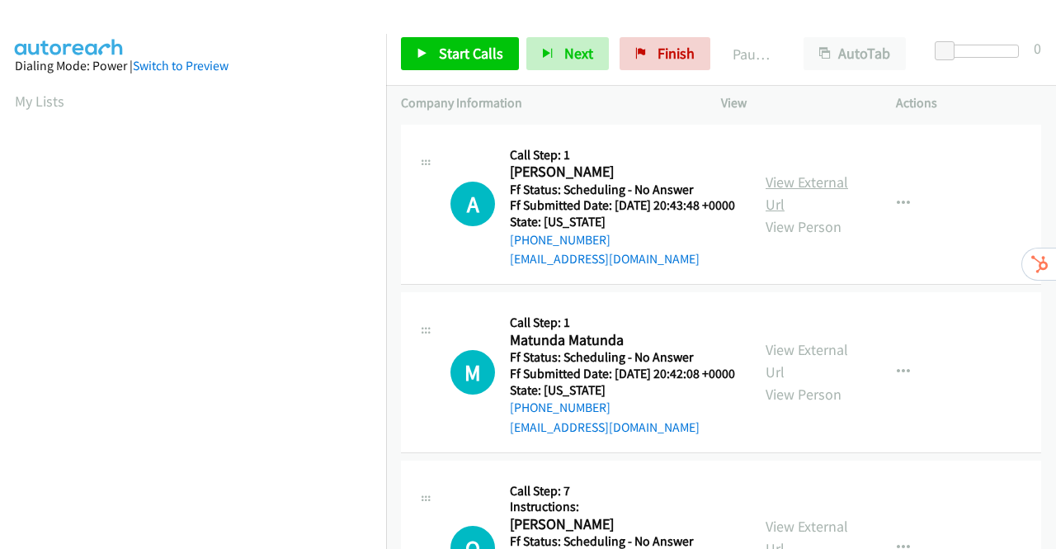
click at [787, 184] on link "View External Url" at bounding box center [807, 192] width 83 height 41
click at [828, 377] on link "View External Url" at bounding box center [807, 360] width 83 height 41
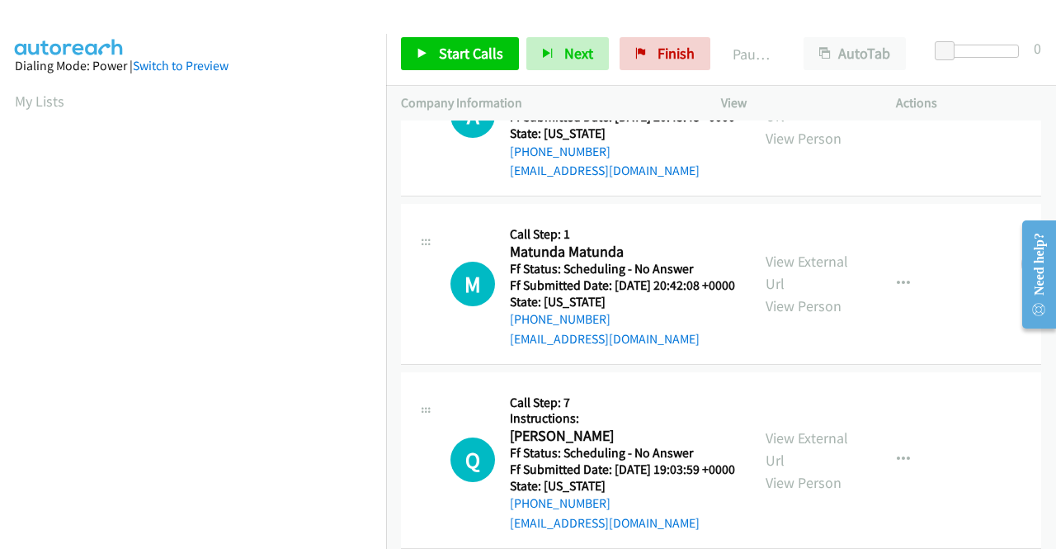
scroll to position [248, 0]
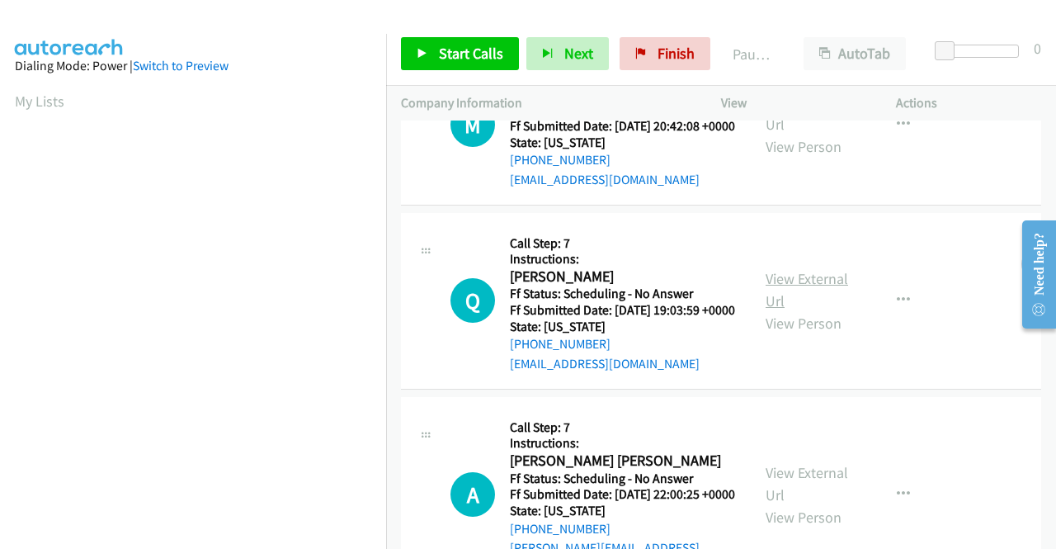
click at [812, 310] on link "View External Url" at bounding box center [807, 289] width 83 height 41
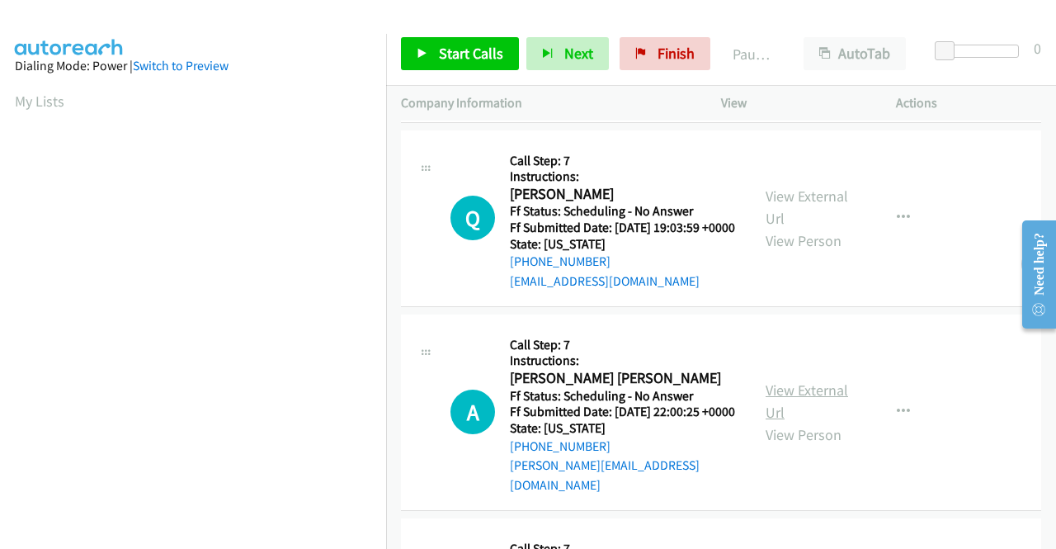
click at [810, 422] on link "View External Url" at bounding box center [807, 400] width 83 height 41
click at [451, 54] on span "Start Calls" at bounding box center [471, 53] width 64 height 19
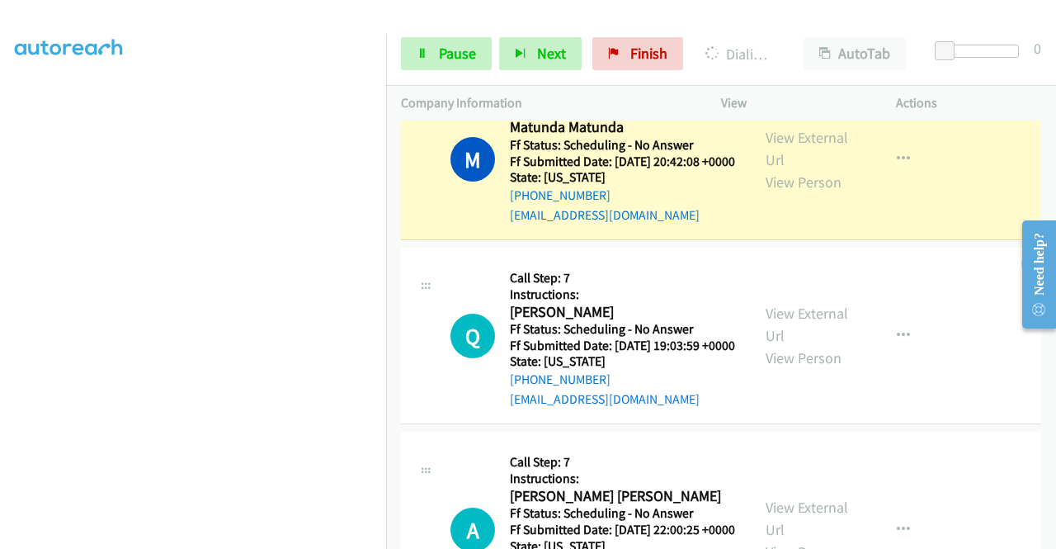
scroll to position [0, 0]
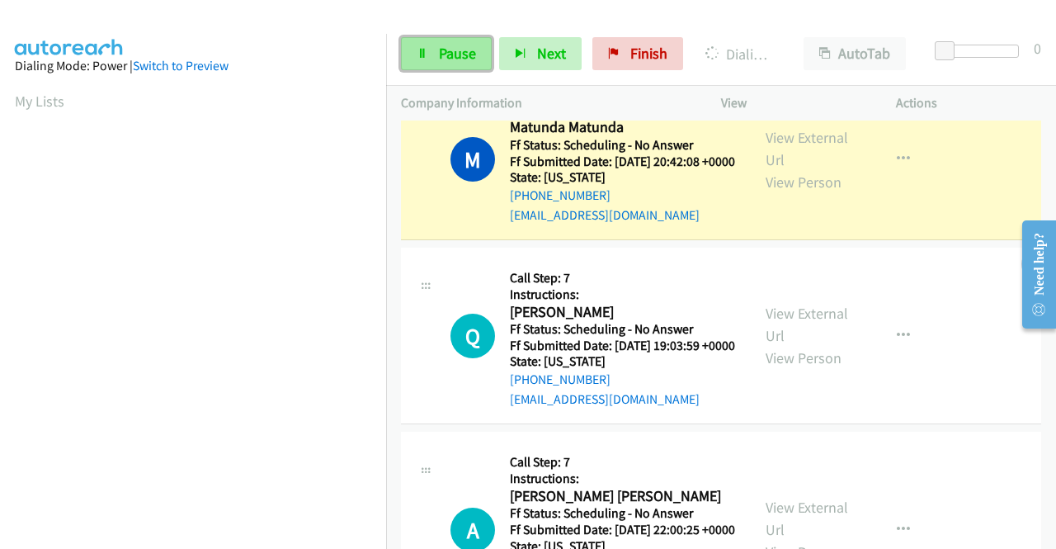
click at [459, 65] on link "Pause" at bounding box center [446, 53] width 91 height 33
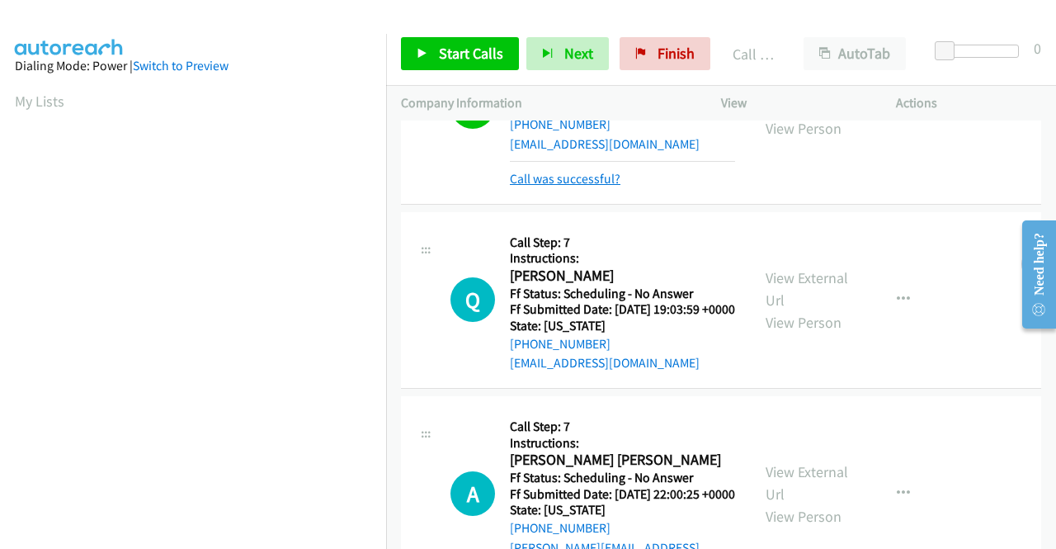
scroll to position [248, 0]
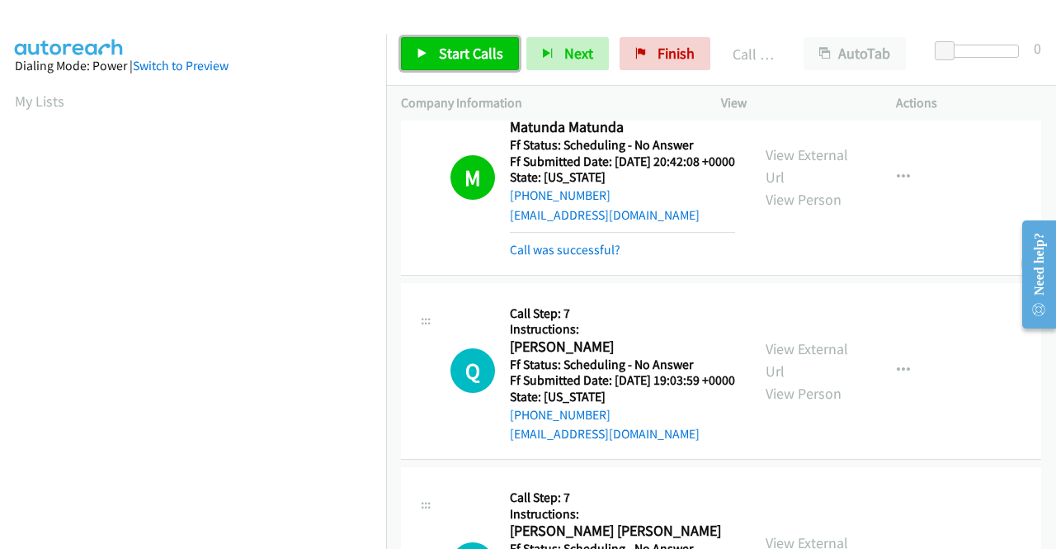
click at [432, 45] on link "Start Calls" at bounding box center [460, 53] width 118 height 33
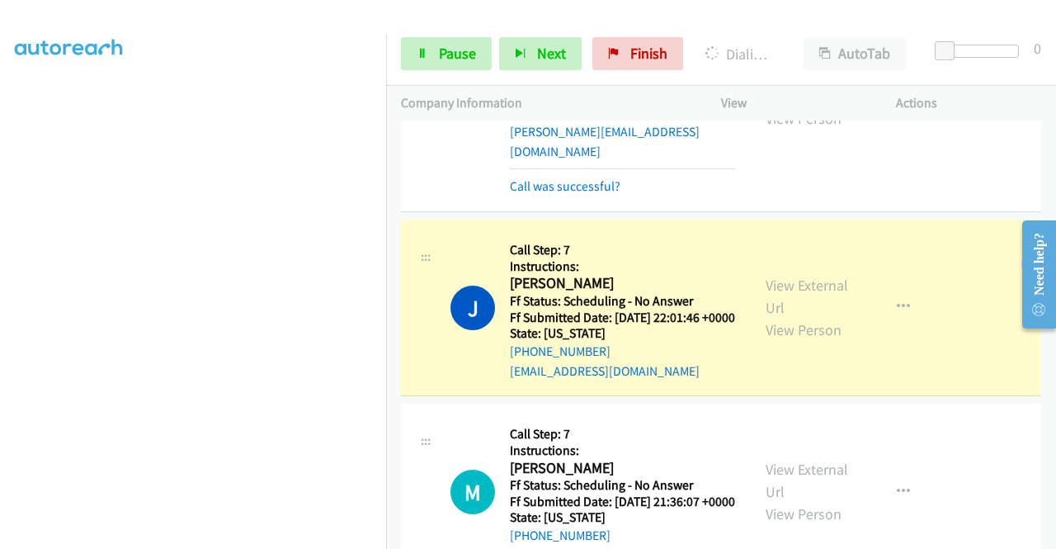
scroll to position [908, 0]
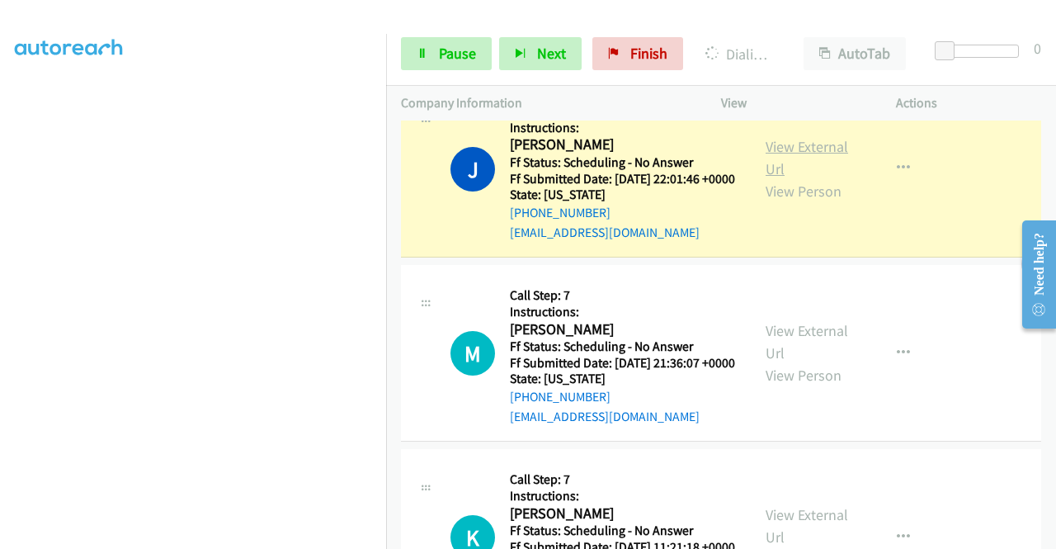
click at [813, 178] on link "View External Url" at bounding box center [807, 157] width 83 height 41
click at [799, 362] on link "View External Url" at bounding box center [807, 341] width 83 height 41
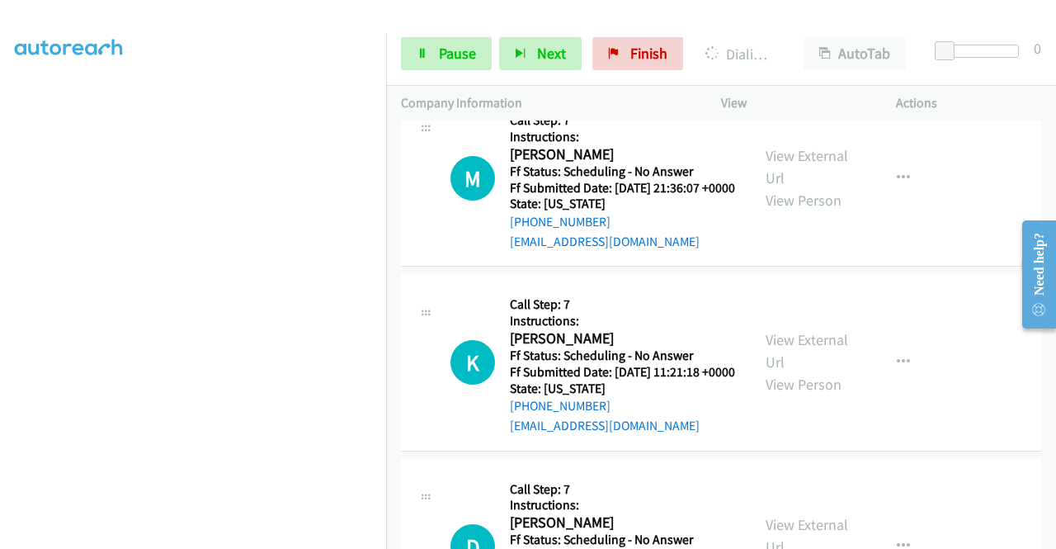
scroll to position [1155, 0]
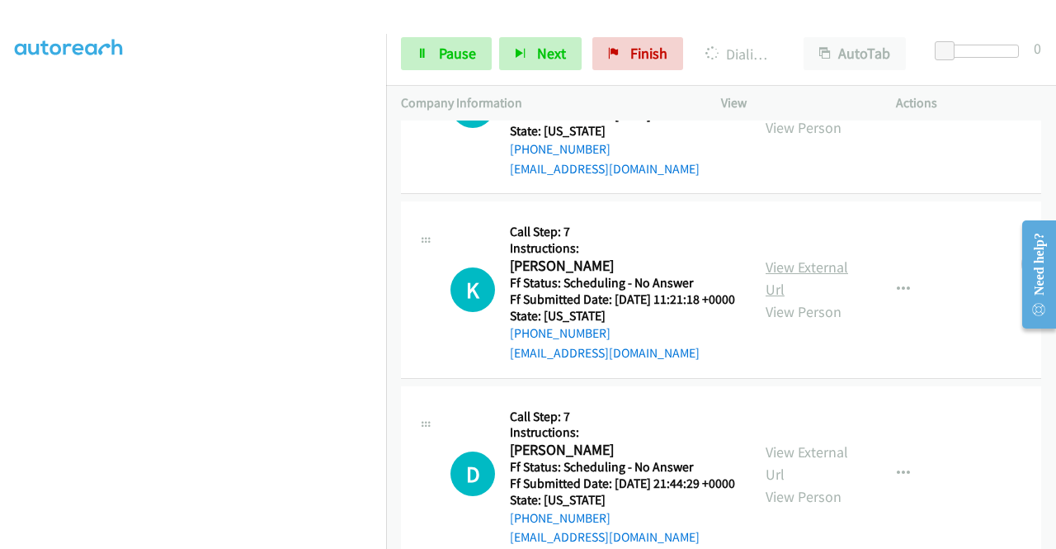
click at [766, 299] on link "View External Url" at bounding box center [807, 277] width 83 height 41
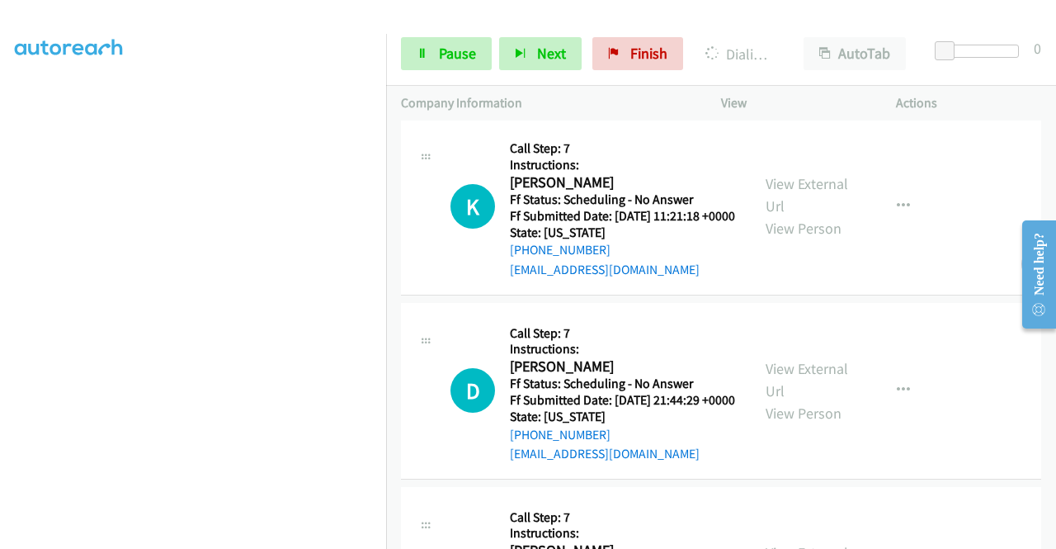
scroll to position [1320, 0]
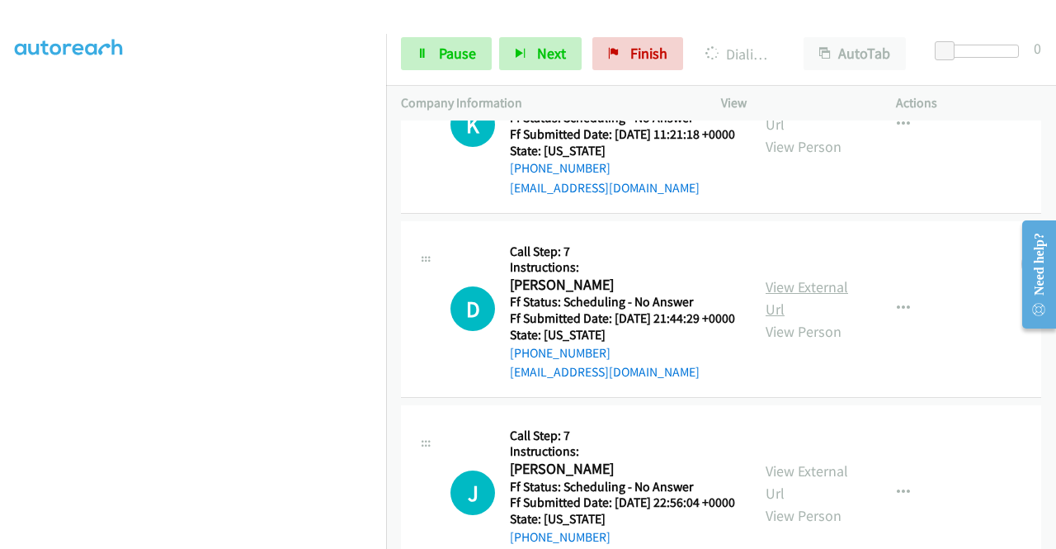
click at [772, 318] on link "View External Url" at bounding box center [807, 297] width 83 height 41
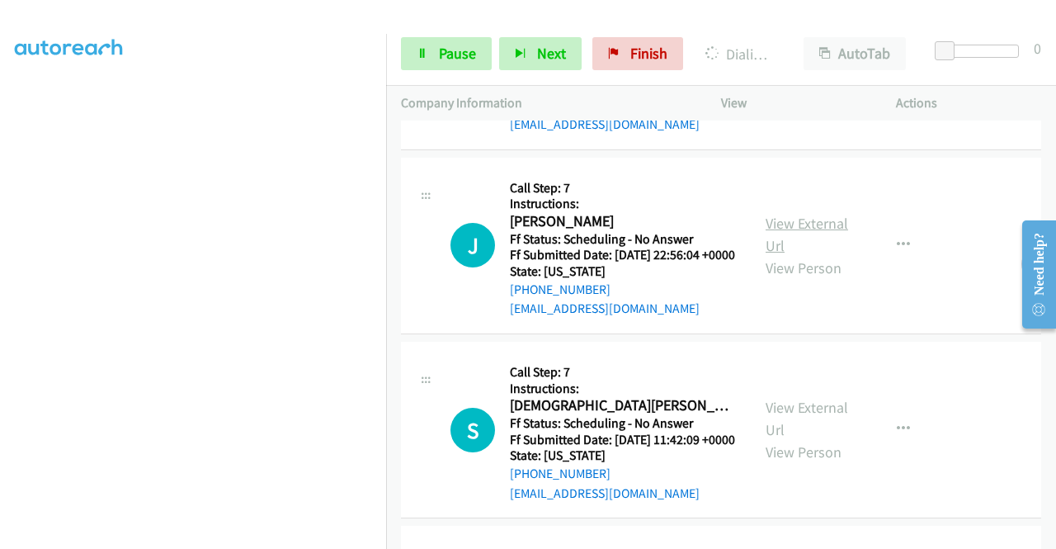
click at [776, 255] on link "View External Url" at bounding box center [807, 234] width 83 height 41
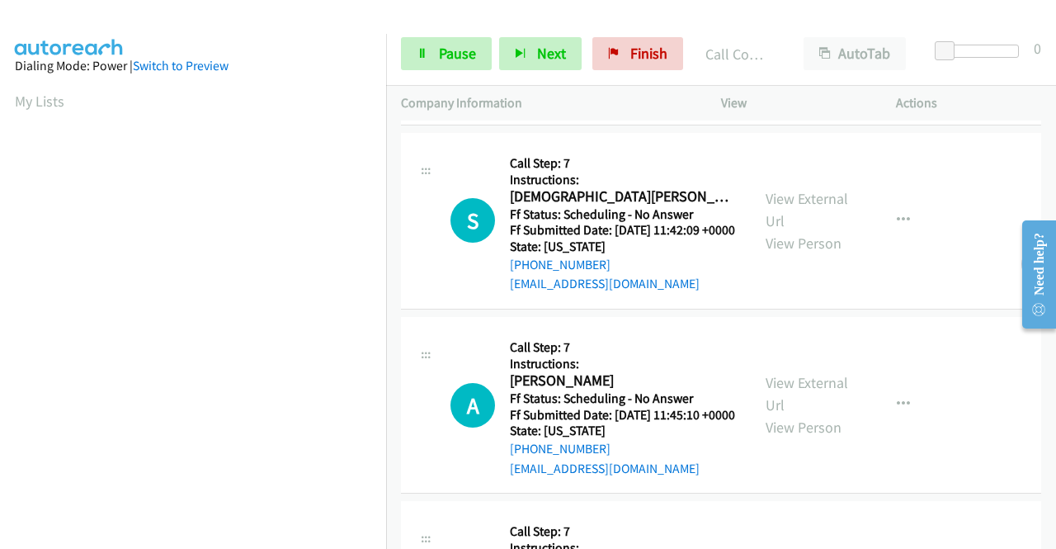
scroll to position [1898, 0]
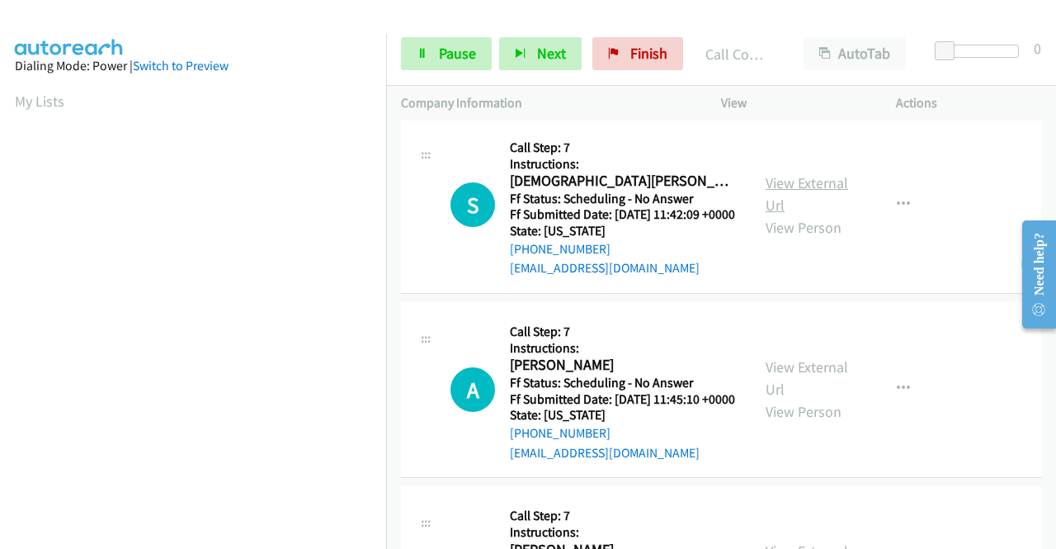
click at [805, 215] on link "View External Url" at bounding box center [807, 193] width 83 height 41
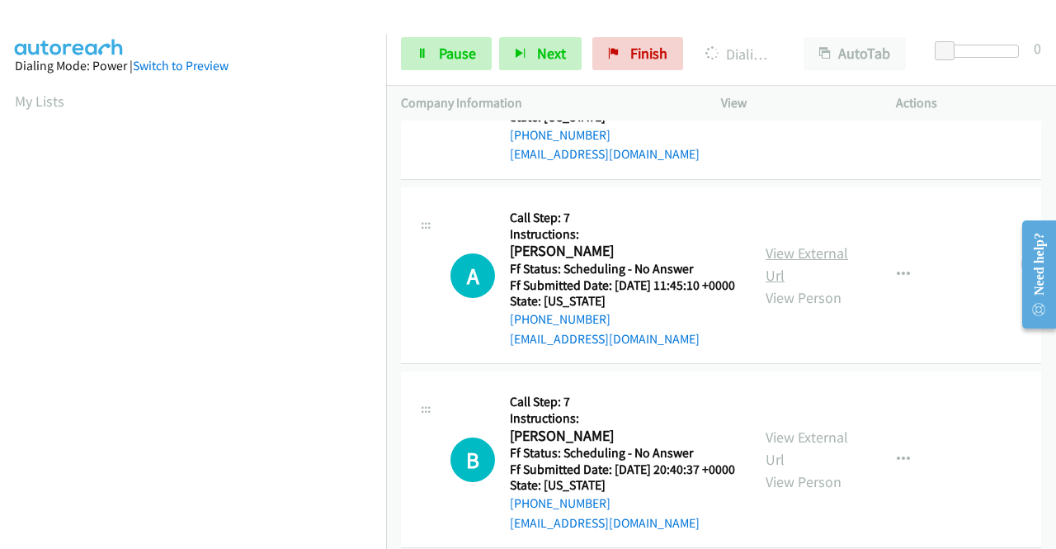
scroll to position [2145, 0]
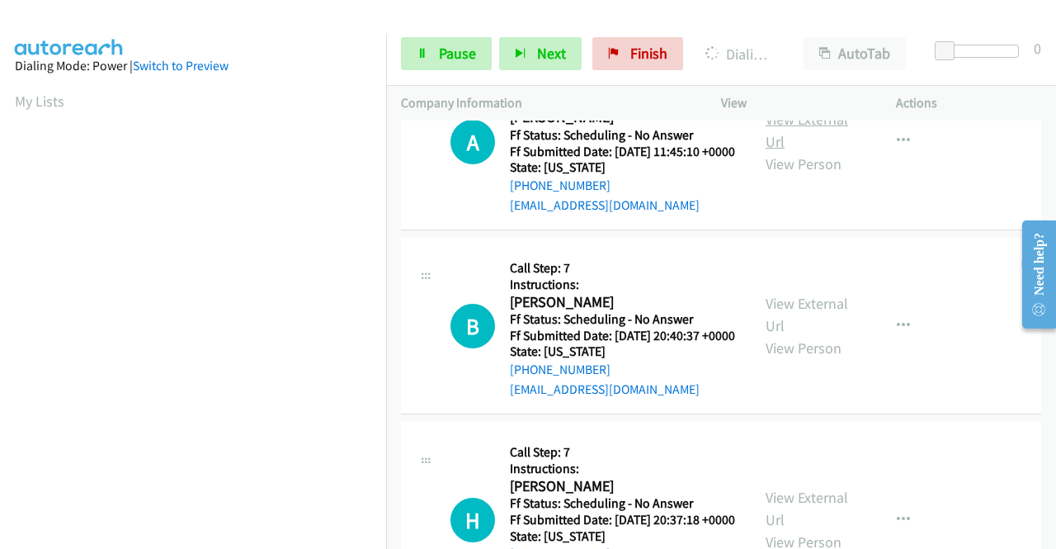
click at [810, 151] on link "View External Url" at bounding box center [807, 130] width 83 height 41
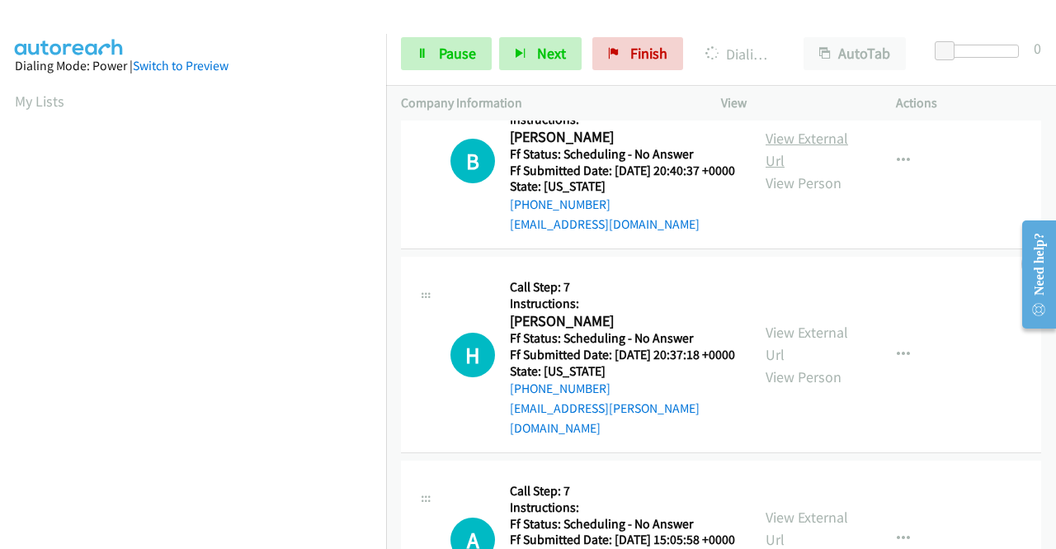
click at [808, 170] on link "View External Url" at bounding box center [807, 149] width 83 height 41
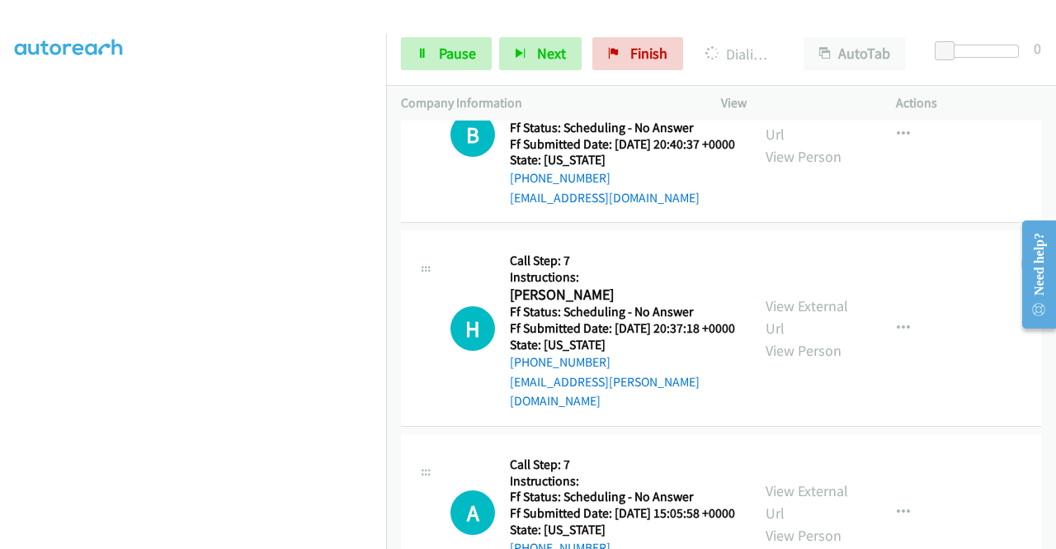
scroll to position [2558, 0]
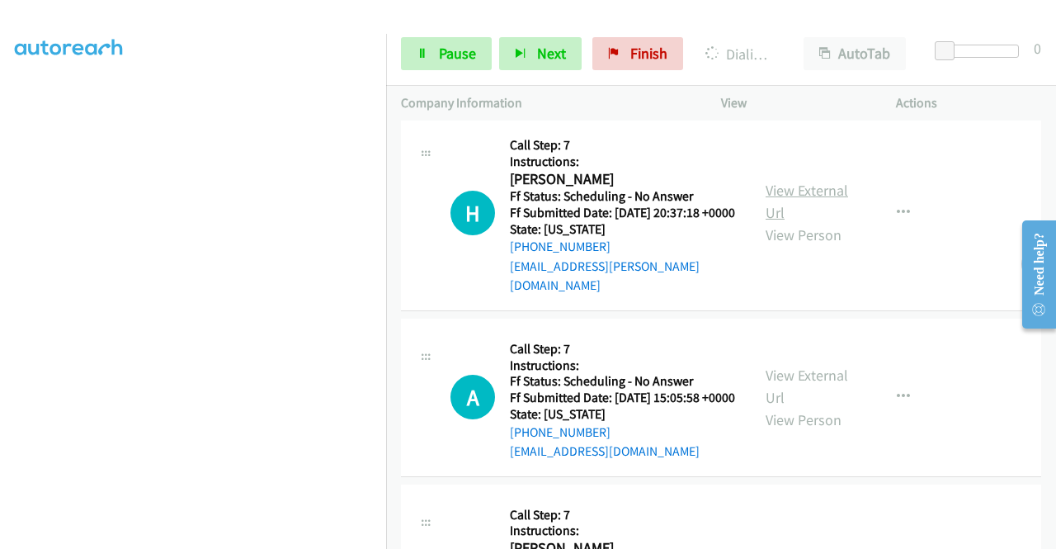
click at [792, 222] on link "View External Url" at bounding box center [807, 201] width 83 height 41
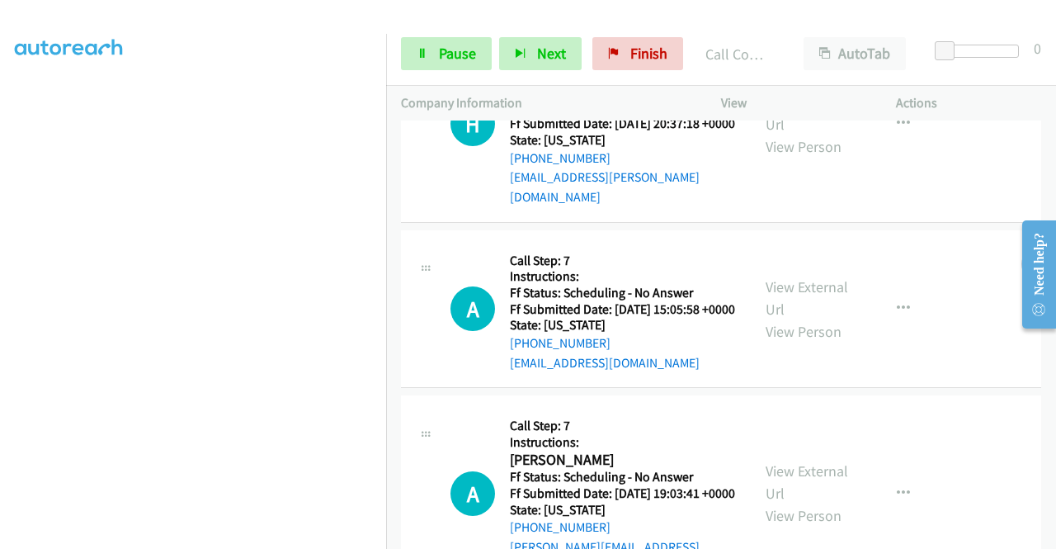
scroll to position [2758, 0]
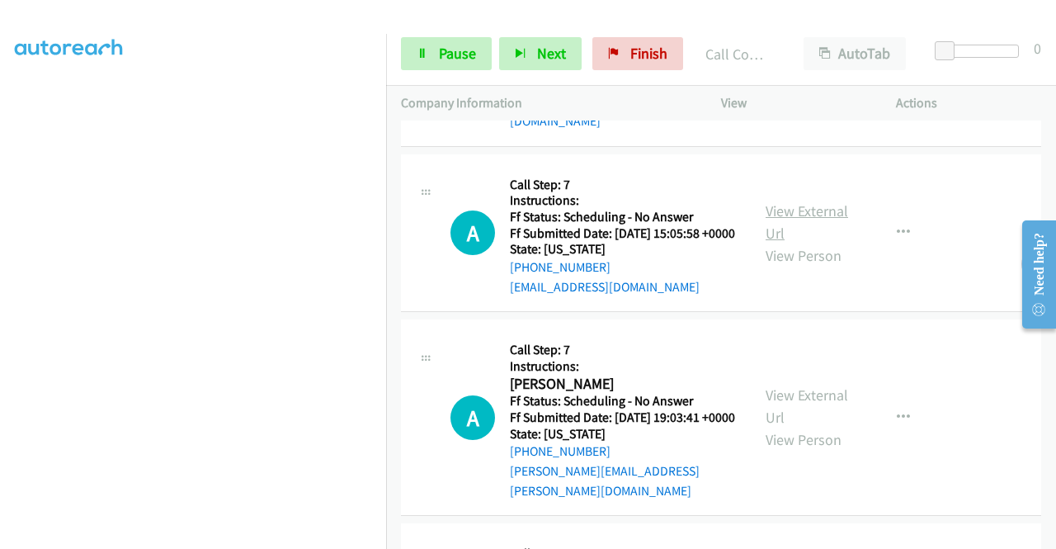
click at [780, 243] on link "View External Url" at bounding box center [807, 221] width 83 height 41
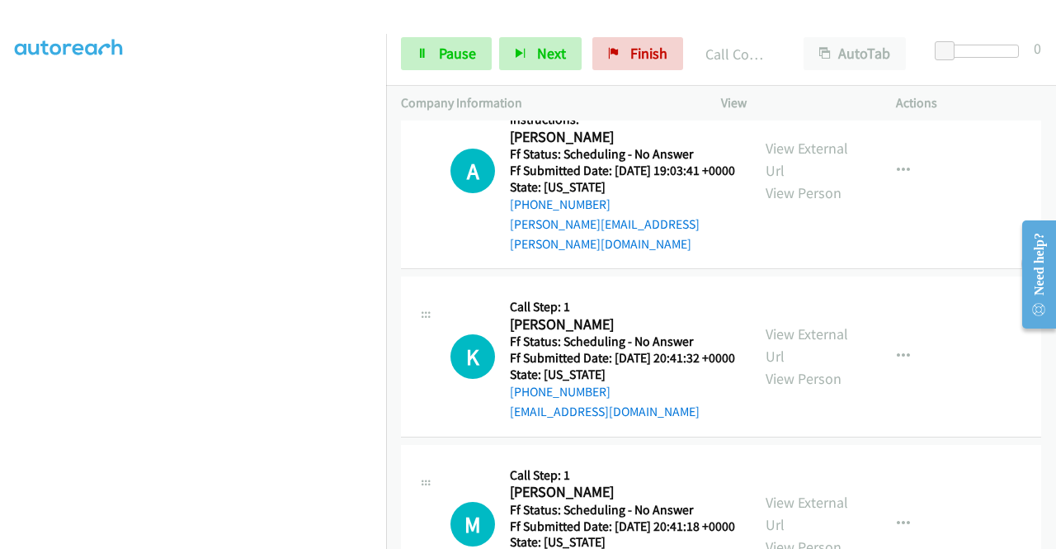
scroll to position [3005, 0]
click at [804, 179] on link "View External Url" at bounding box center [807, 158] width 83 height 41
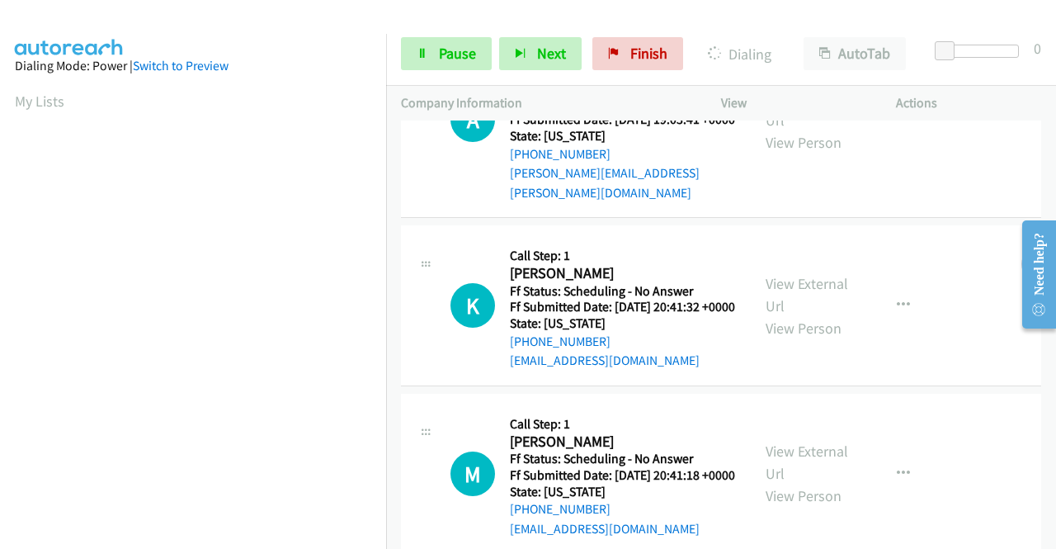
scroll to position [3253, 0]
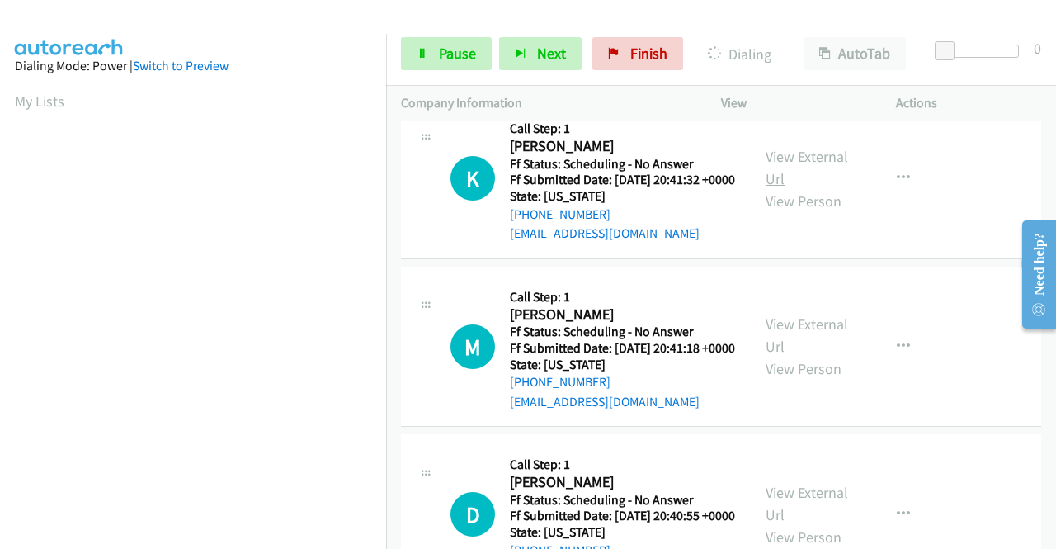
click at [785, 188] on link "View External Url" at bounding box center [807, 167] width 83 height 41
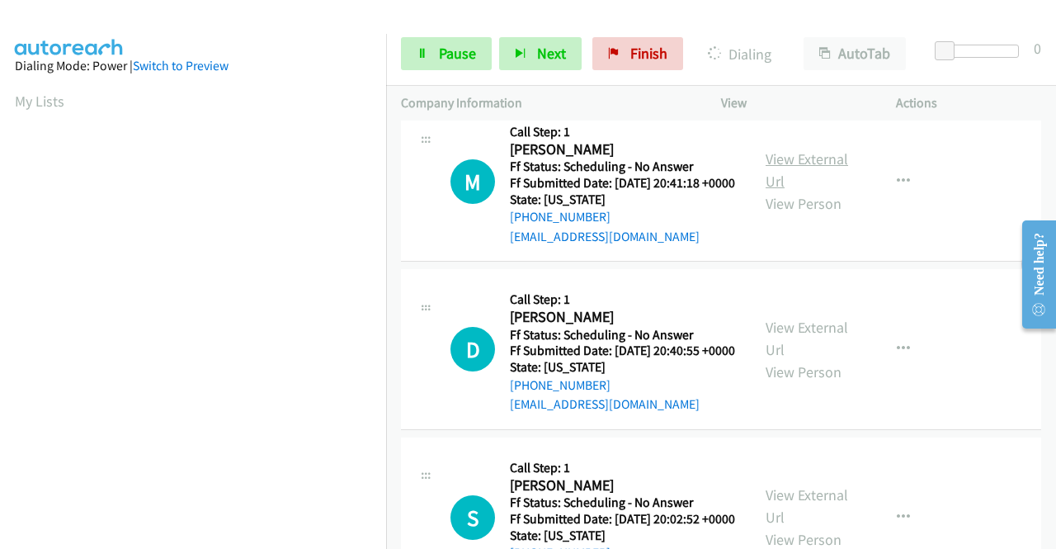
click at [767, 191] on link "View External Url" at bounding box center [807, 169] width 83 height 41
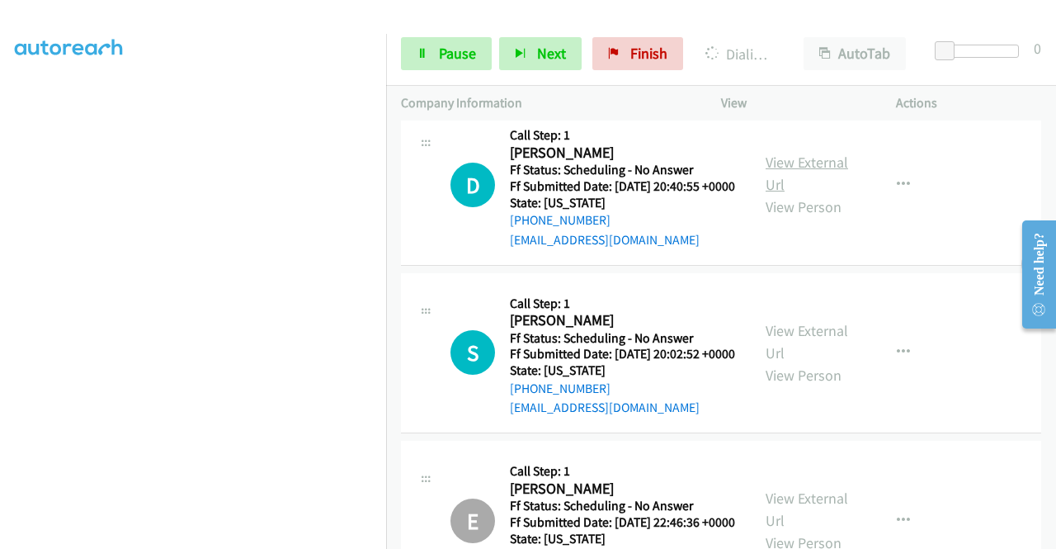
click at [800, 194] on link "View External Url" at bounding box center [807, 173] width 83 height 41
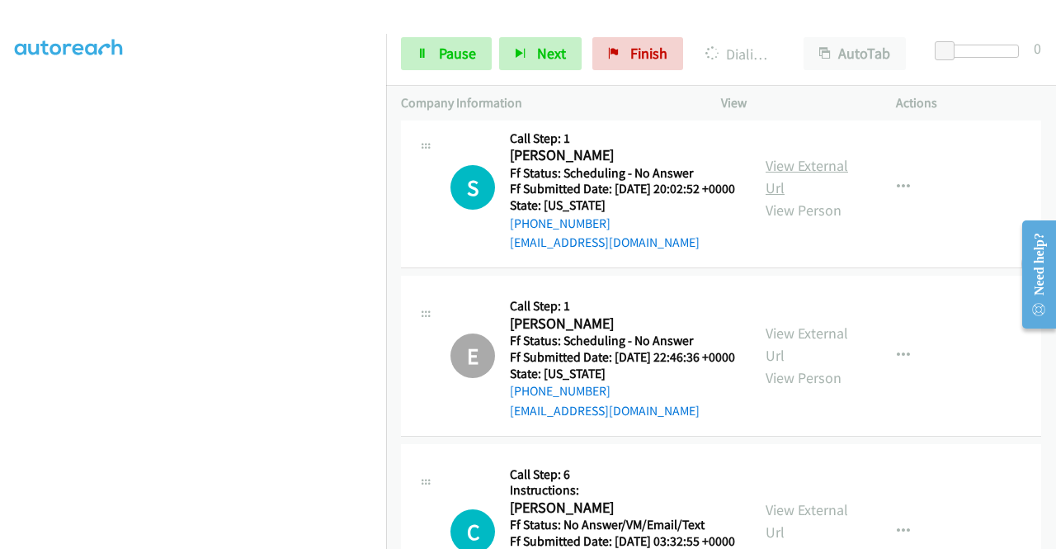
click at [795, 197] on link "View External Url" at bounding box center [807, 176] width 83 height 41
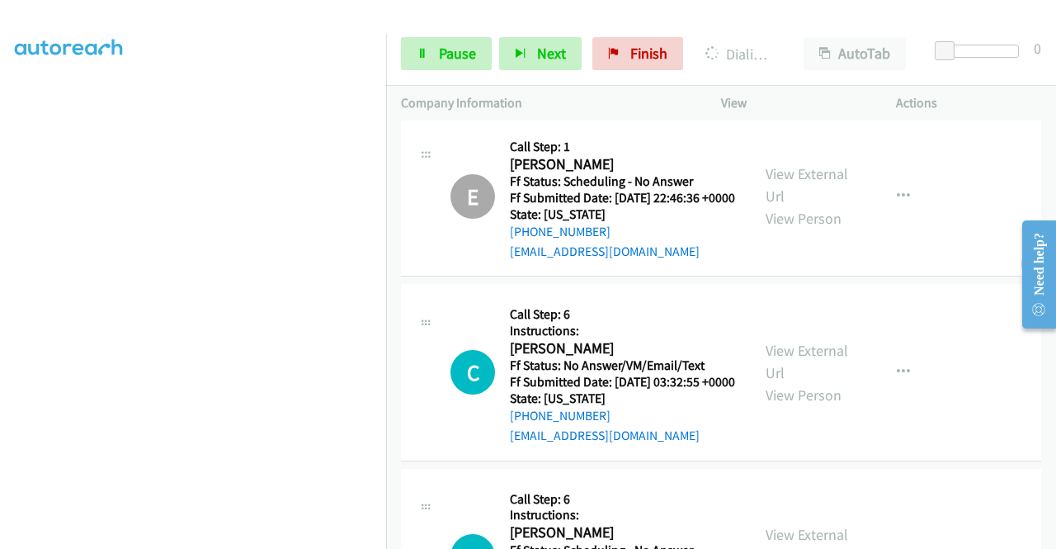
scroll to position [0, 0]
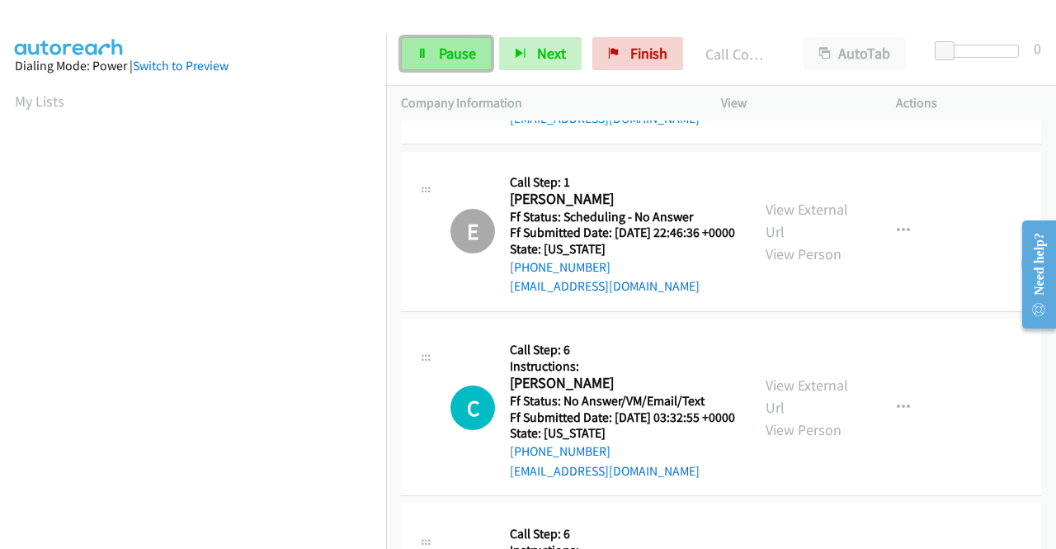
click at [448, 55] on span "Pause" at bounding box center [457, 53] width 37 height 19
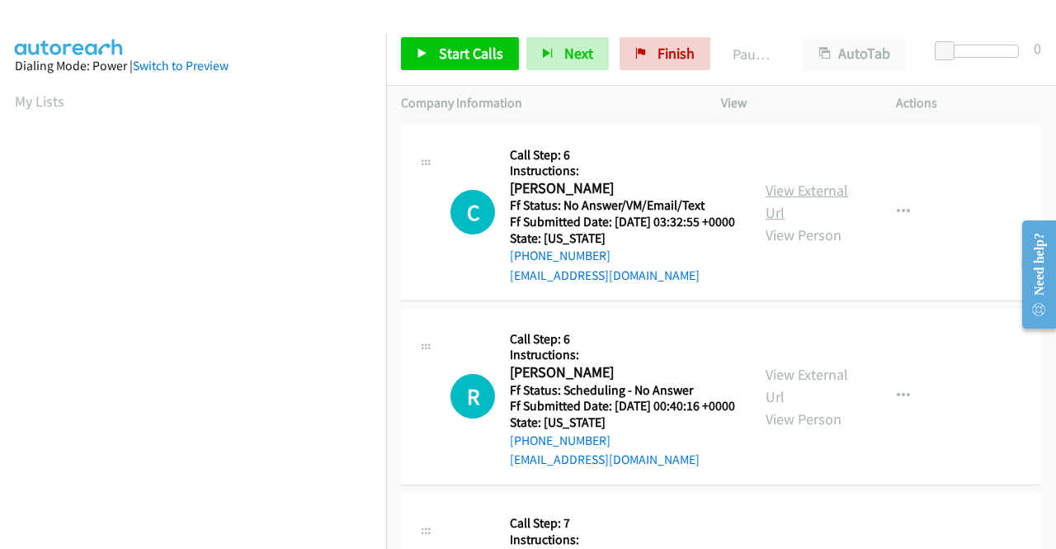
click at [784, 192] on link "View External Url" at bounding box center [807, 201] width 83 height 41
click at [821, 400] on link "View External Url" at bounding box center [807, 385] width 83 height 41
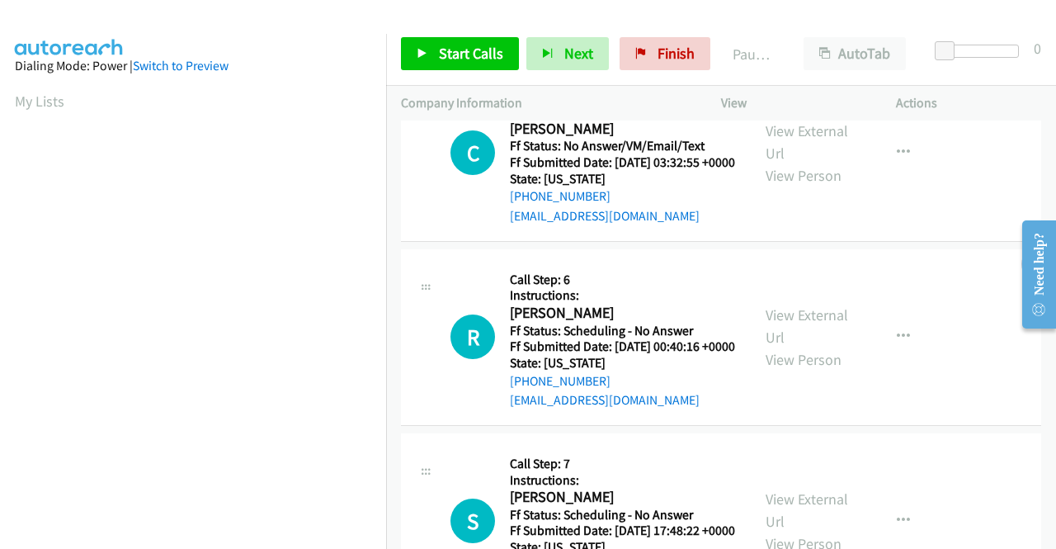
scroll to position [165, 0]
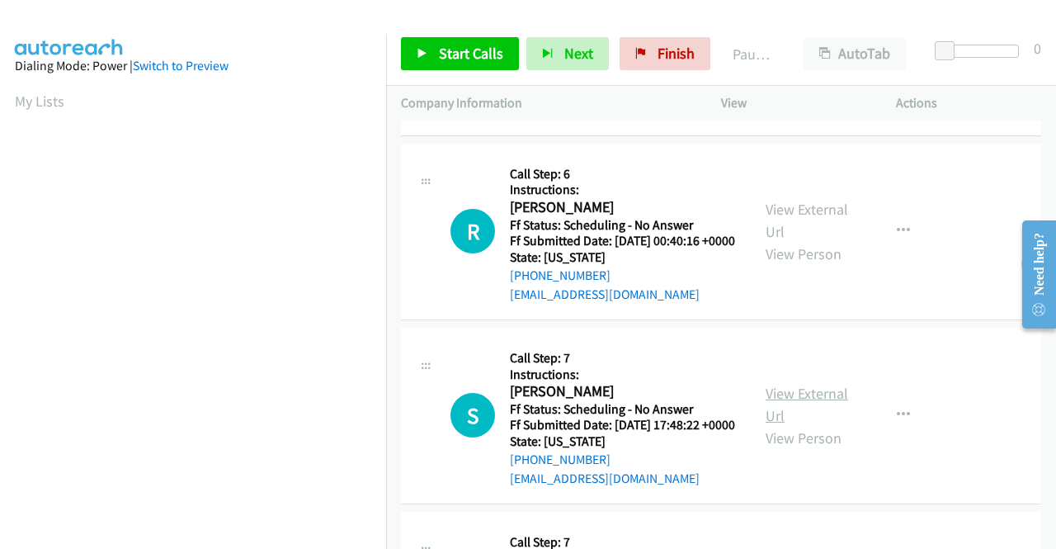
click at [814, 425] on link "View External Url" at bounding box center [807, 404] width 83 height 41
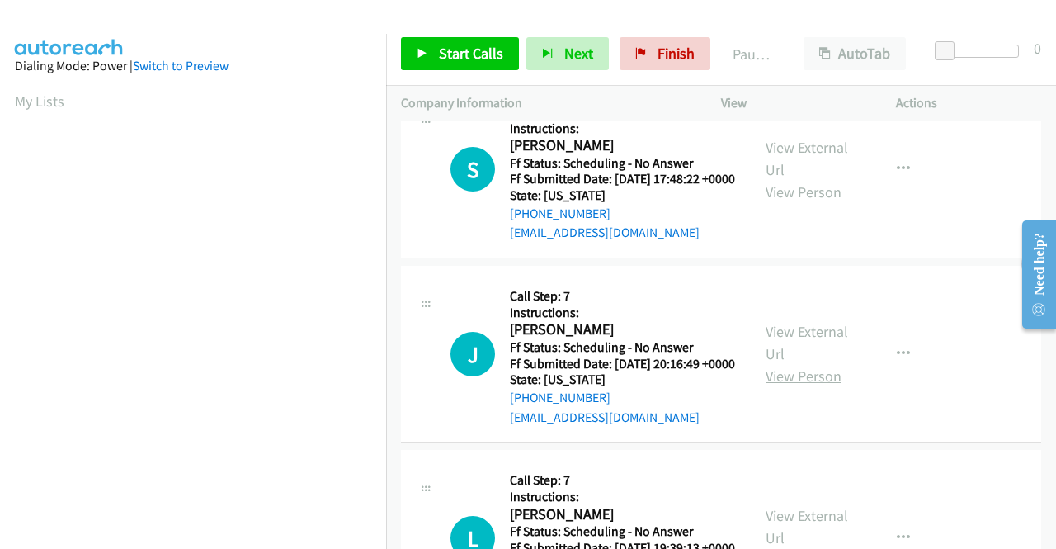
scroll to position [413, 0]
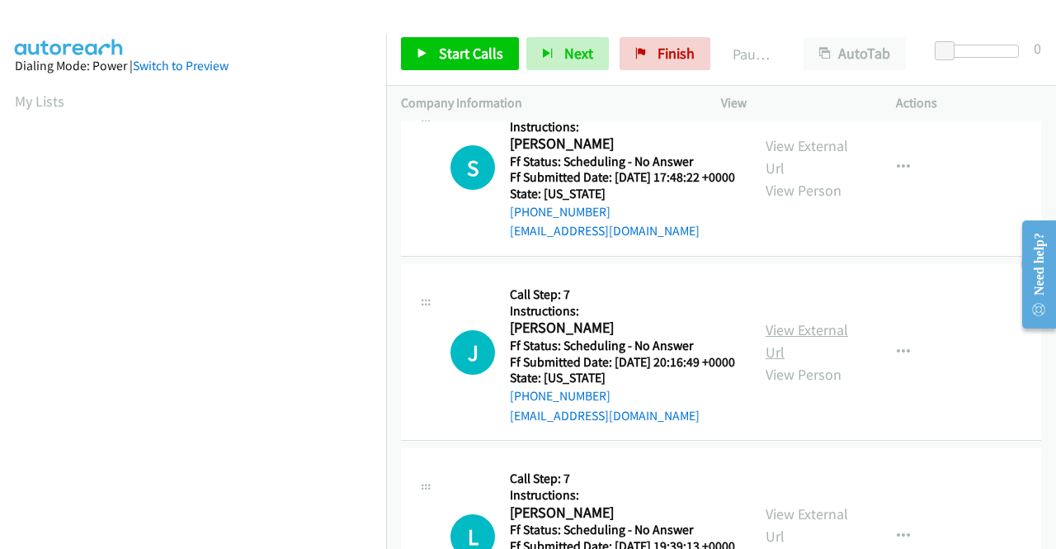
click at [808, 361] on link "View External Url" at bounding box center [807, 340] width 83 height 41
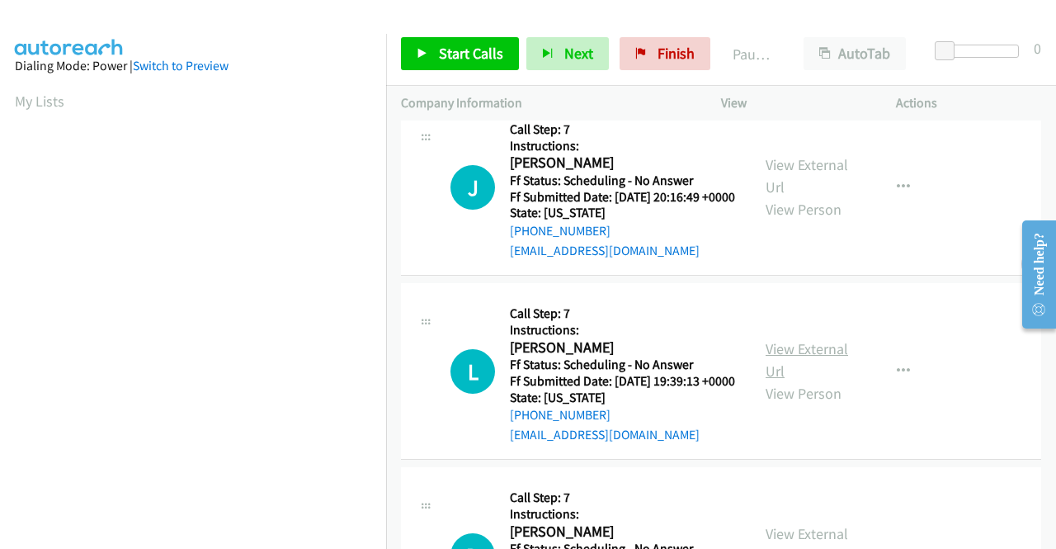
click at [817, 380] on link "View External Url" at bounding box center [807, 359] width 83 height 41
click at [424, 47] on link "Start Calls" at bounding box center [460, 53] width 118 height 33
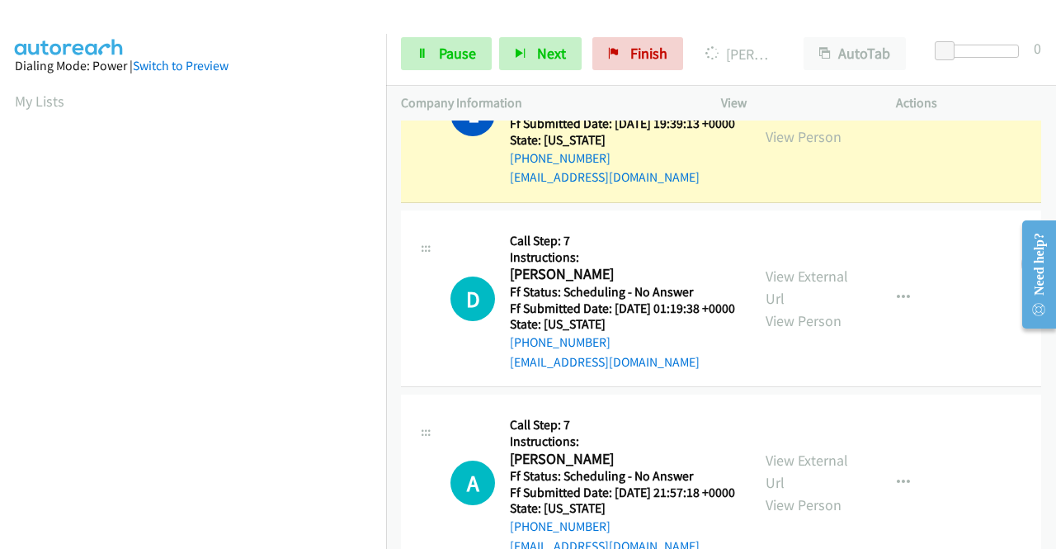
scroll to position [1073, 0]
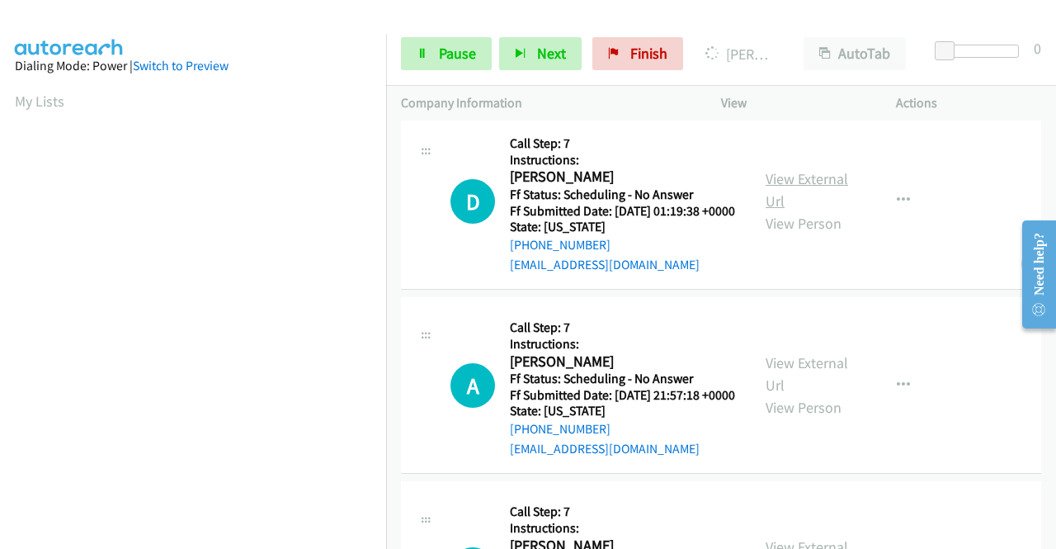
click at [823, 210] on link "View External Url" at bounding box center [807, 189] width 83 height 41
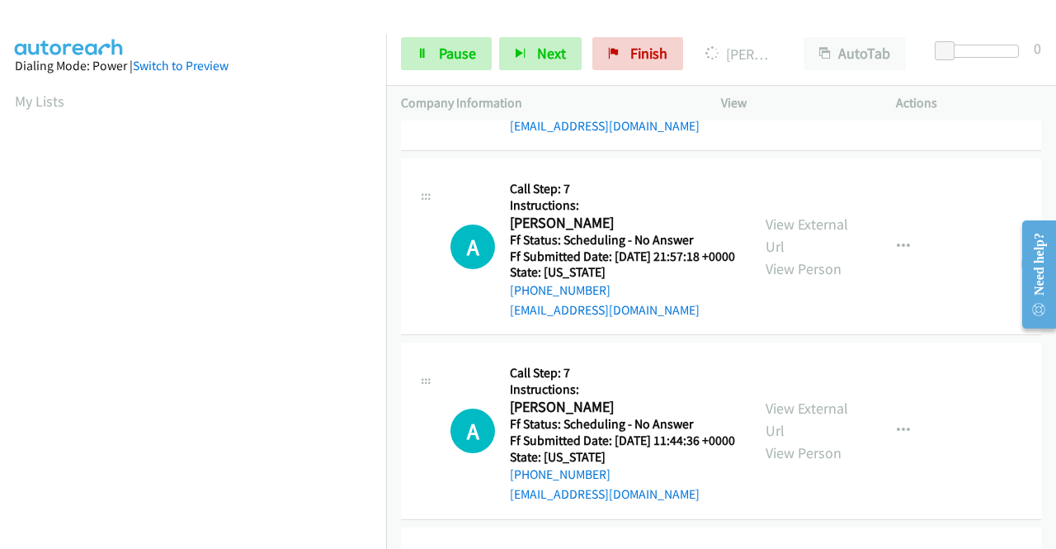
scroll to position [1238, 0]
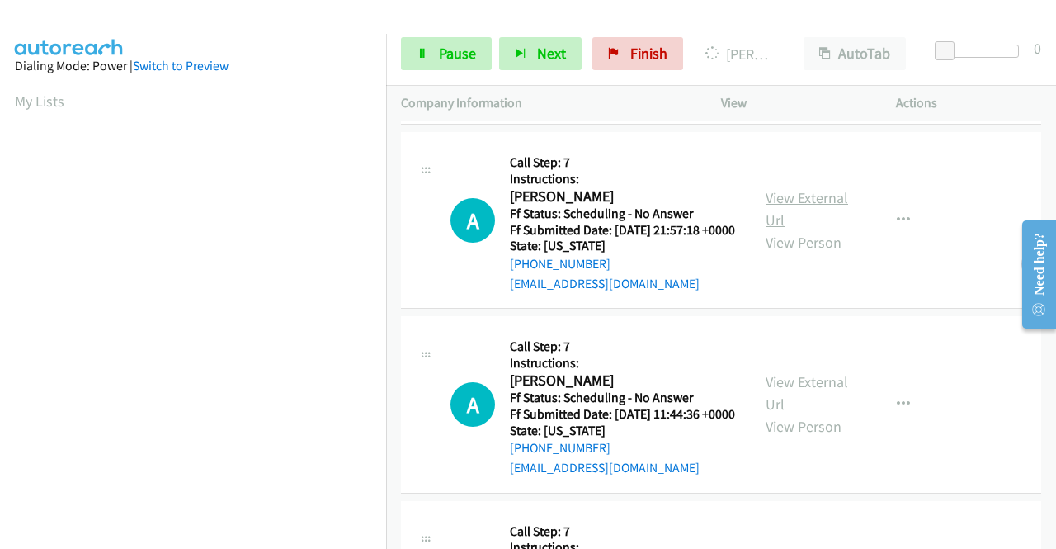
click at [776, 229] on link "View External Url" at bounding box center [807, 208] width 83 height 41
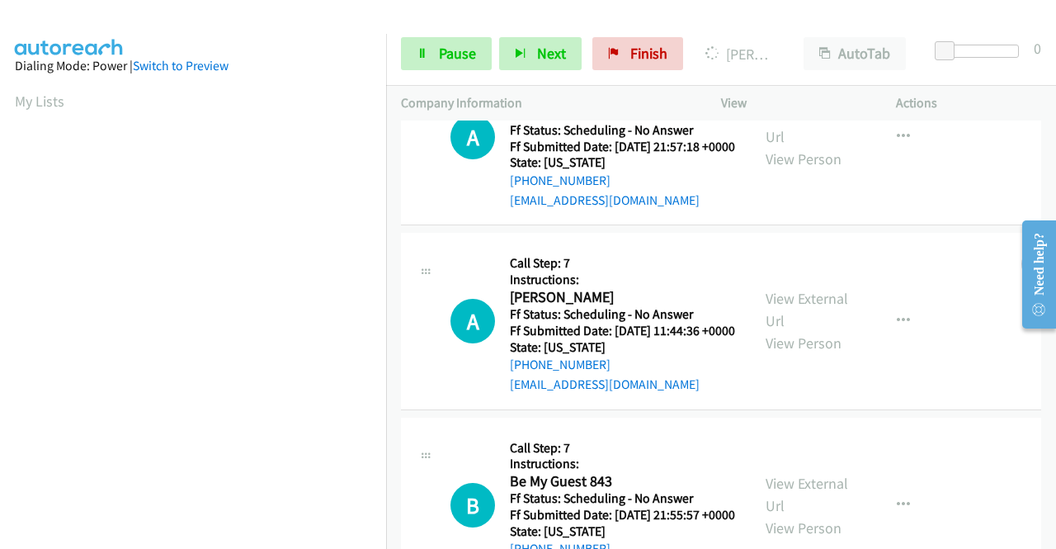
scroll to position [1403, 0]
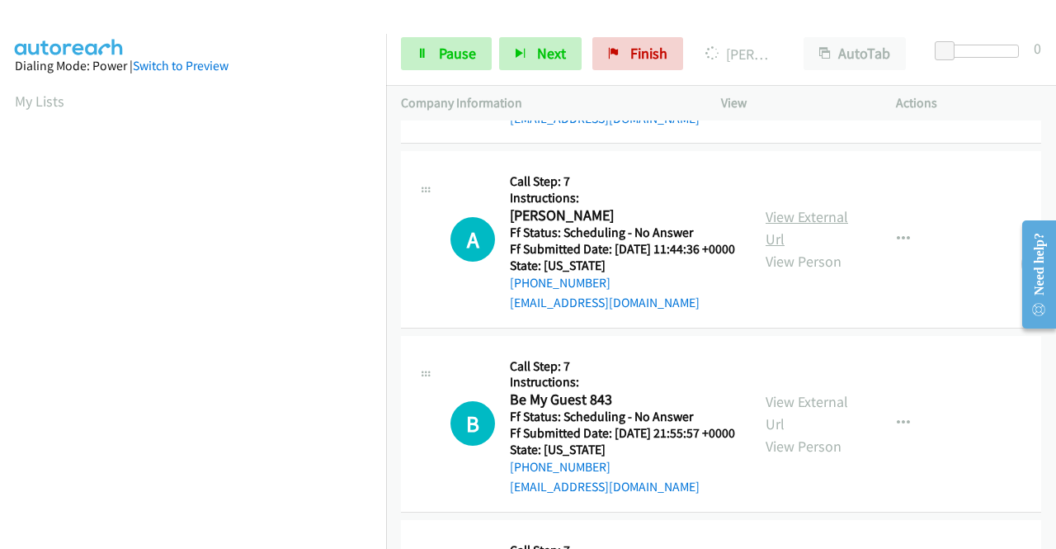
click at [786, 248] on link "View External Url" at bounding box center [807, 227] width 83 height 41
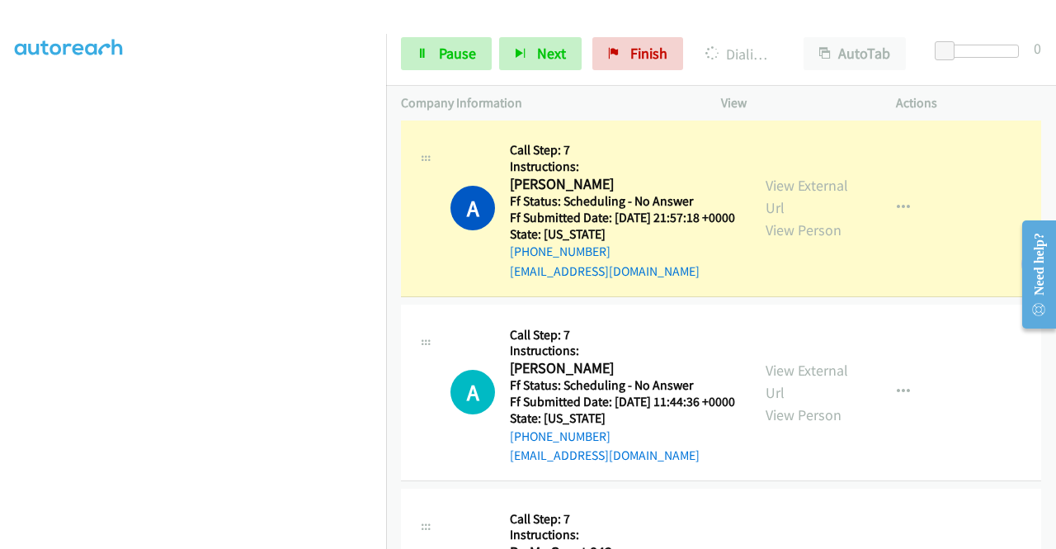
scroll to position [0, 0]
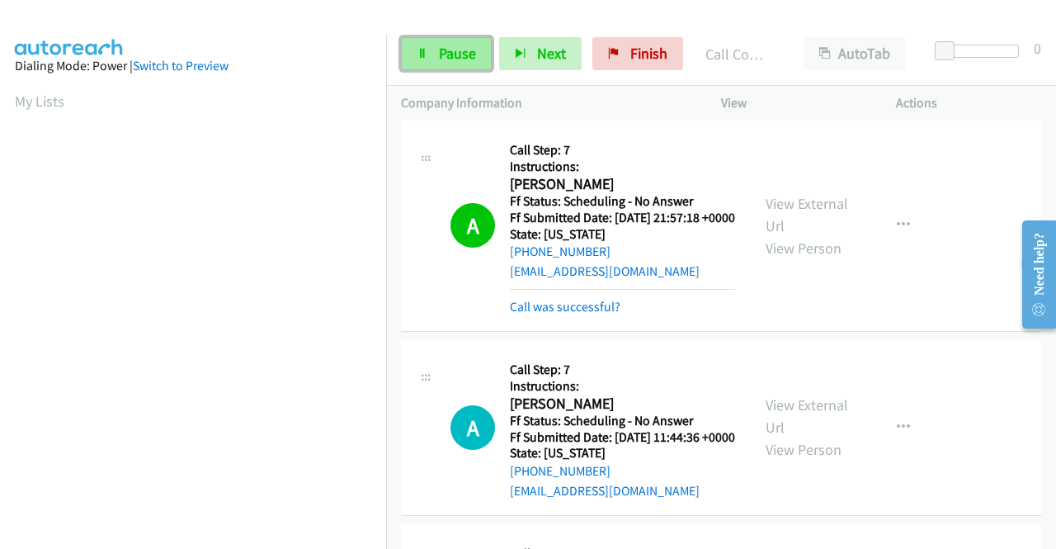
click at [459, 51] on span "Pause" at bounding box center [457, 53] width 37 height 19
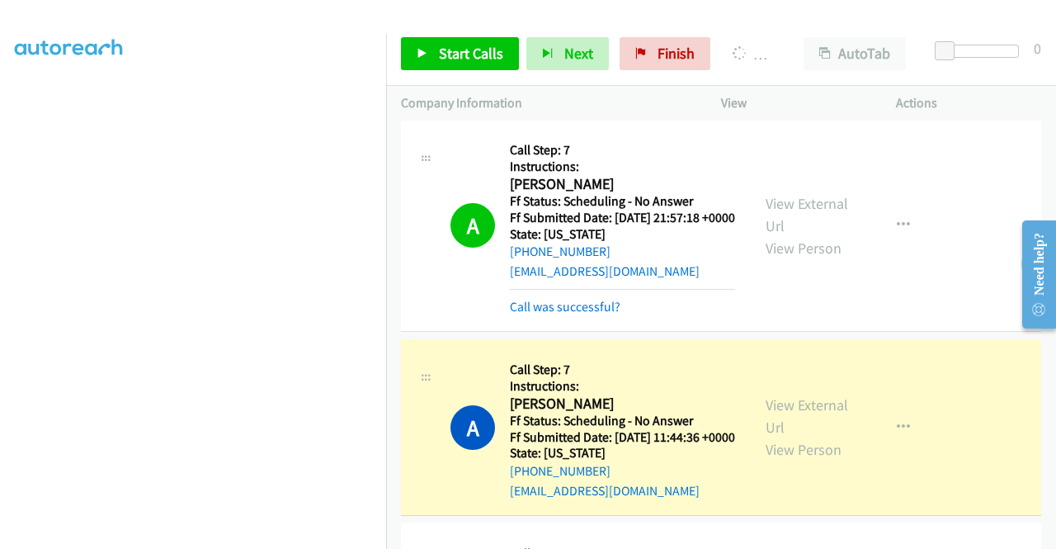
scroll to position [376, 0]
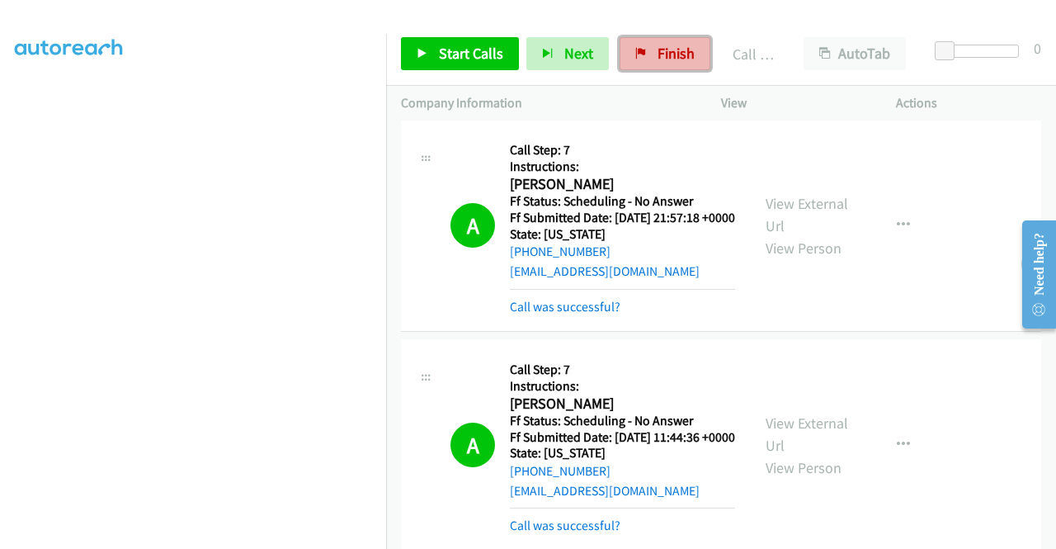
click at [675, 61] on span "Finish" at bounding box center [676, 53] width 37 height 19
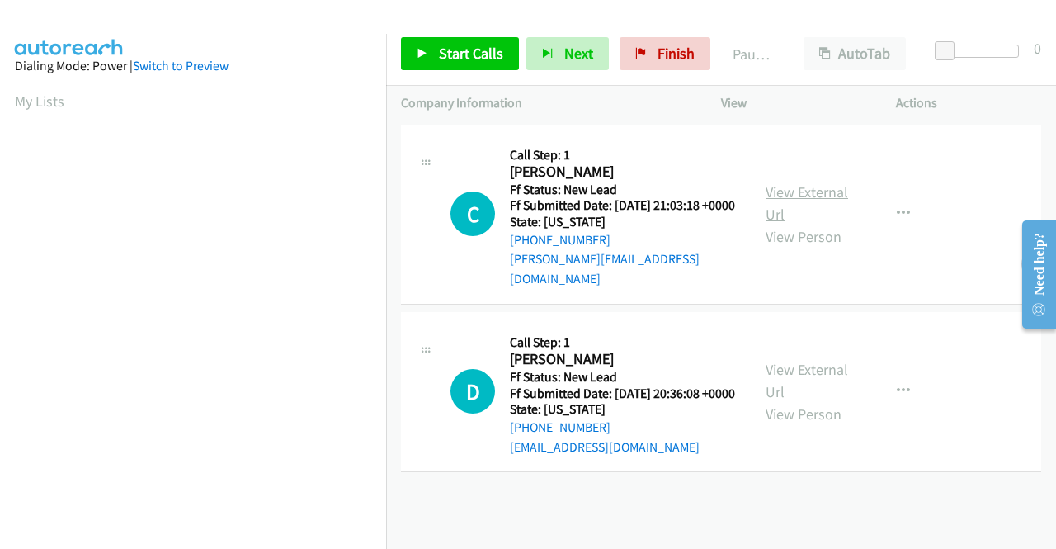
click at [819, 191] on link "View External Url" at bounding box center [807, 202] width 83 height 41
click at [819, 382] on link "View External Url" at bounding box center [807, 380] width 83 height 41
click at [447, 59] on span "Start Calls" at bounding box center [471, 53] width 64 height 19
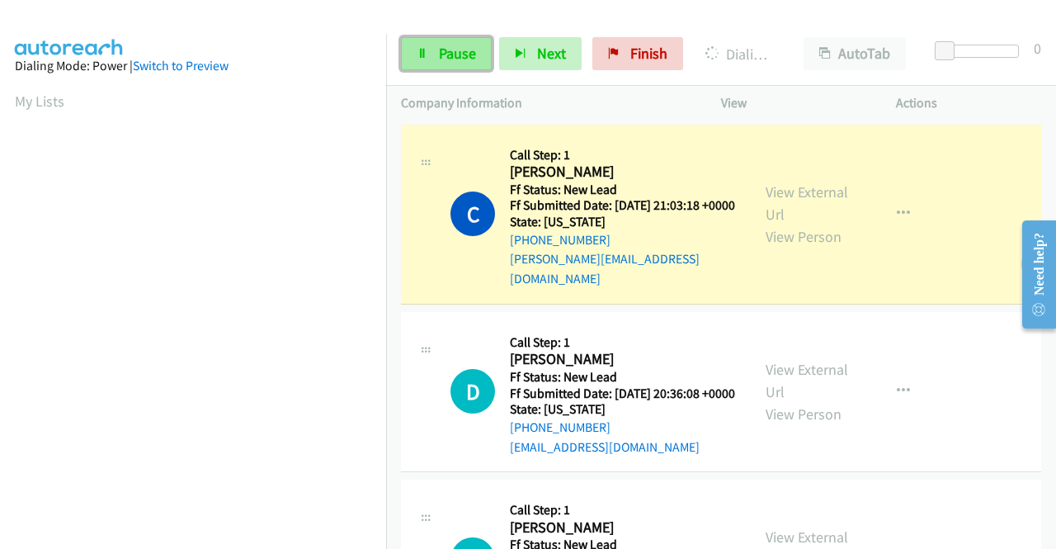
click at [447, 44] on span "Pause" at bounding box center [457, 53] width 37 height 19
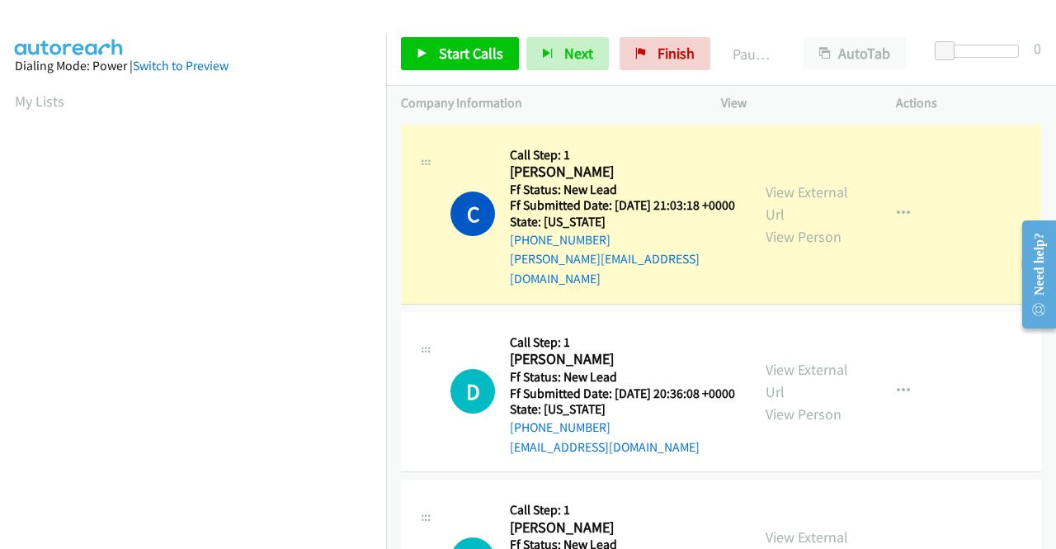
scroll to position [376, 0]
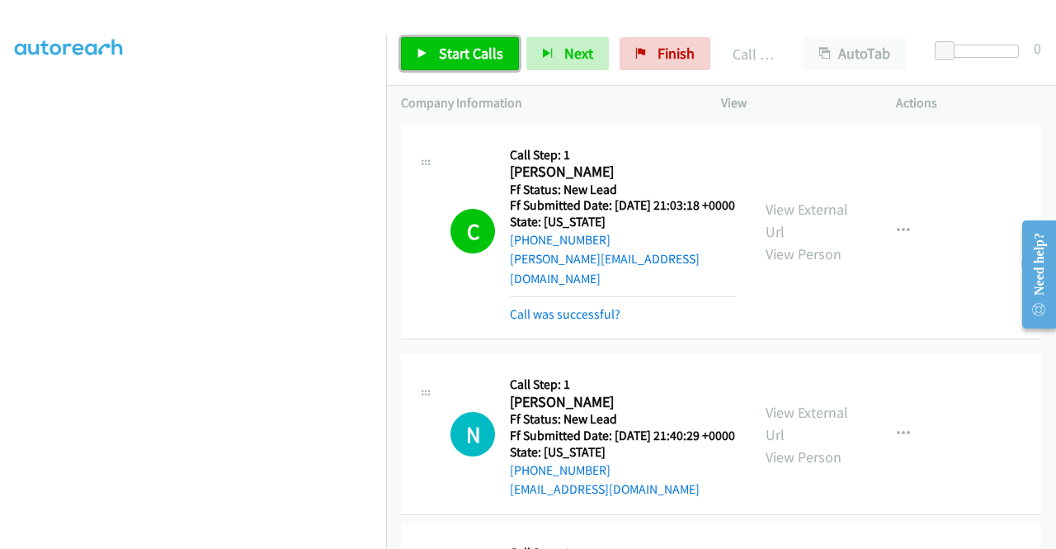
click at [454, 56] on span "Start Calls" at bounding box center [471, 53] width 64 height 19
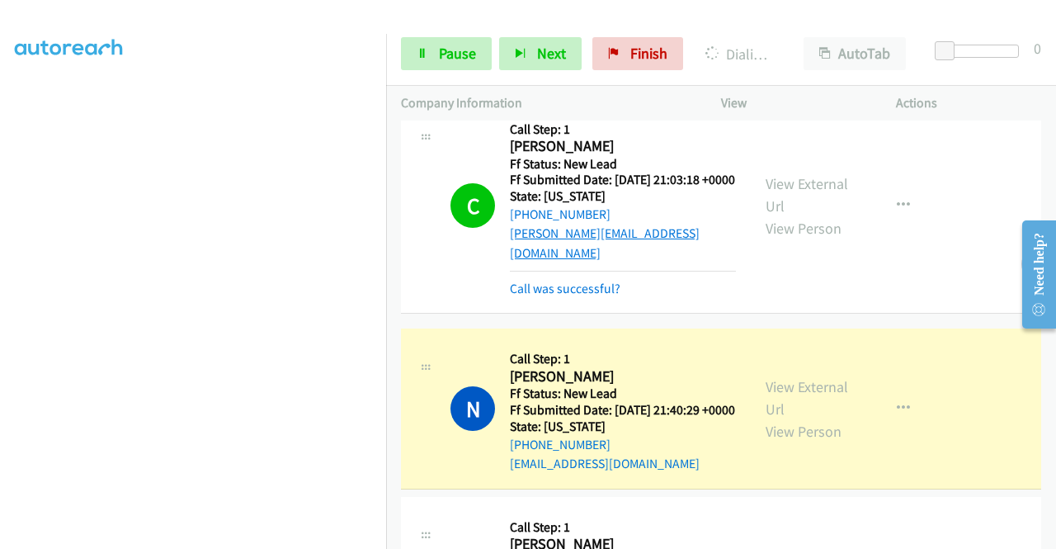
scroll to position [0, 0]
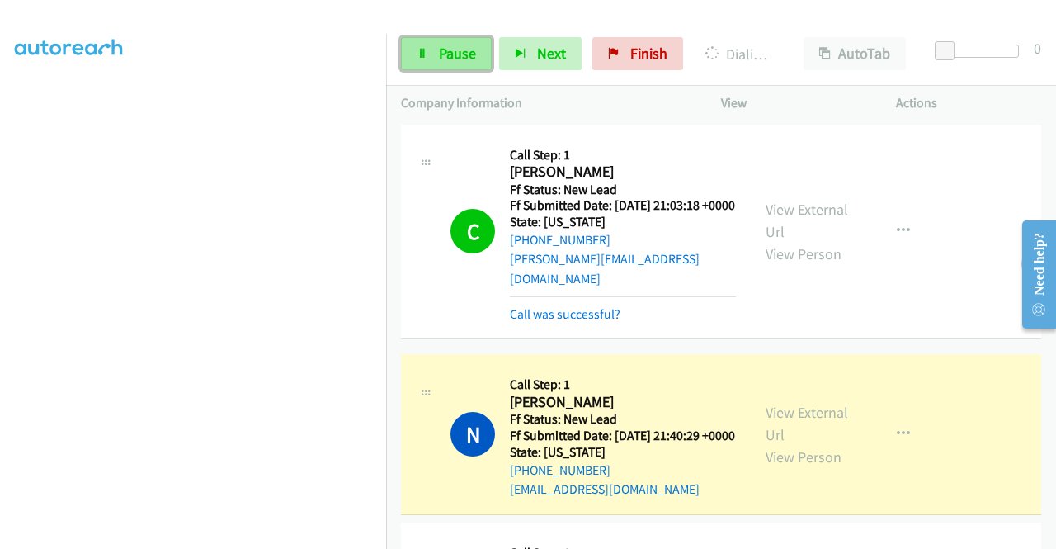
click at [446, 47] on span "Pause" at bounding box center [457, 53] width 37 height 19
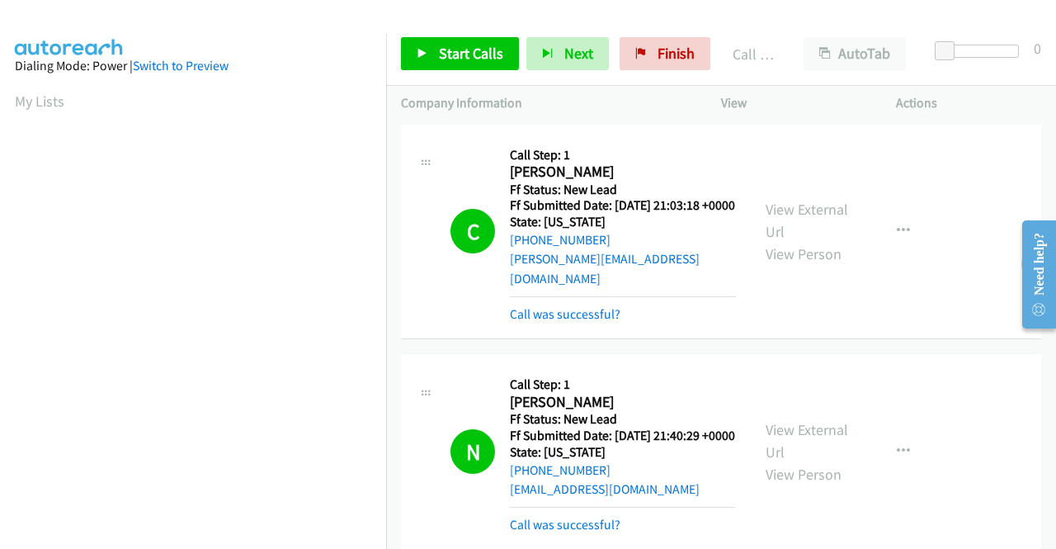
scroll to position [376, 0]
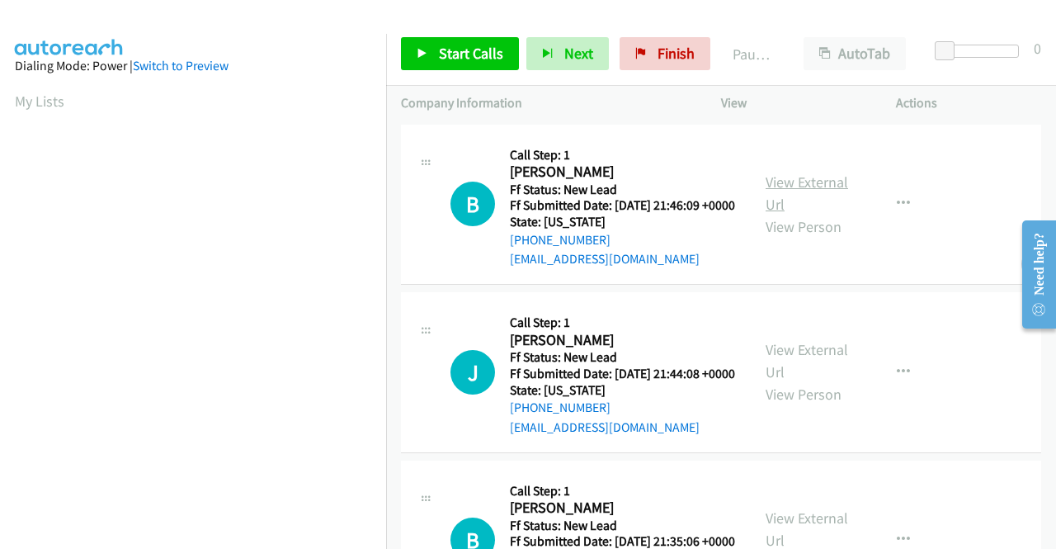
click at [795, 189] on link "View External Url" at bounding box center [807, 192] width 83 height 41
click at [791, 371] on link "View External Url" at bounding box center [807, 360] width 83 height 41
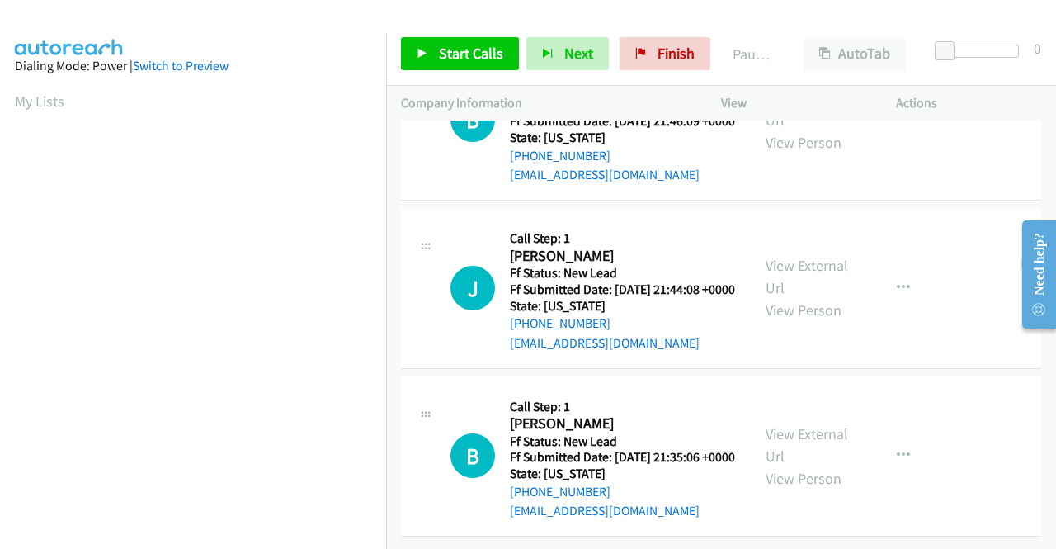
scroll to position [144, 0]
click at [786, 424] on link "View External Url" at bounding box center [807, 444] width 83 height 41
click at [455, 48] on span "Start Calls" at bounding box center [471, 53] width 64 height 19
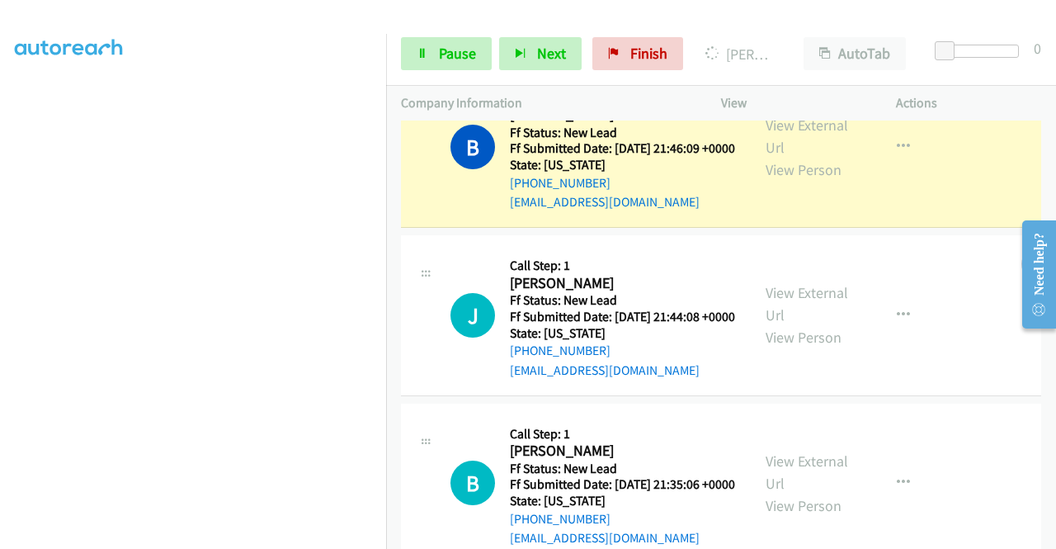
scroll to position [0, 0]
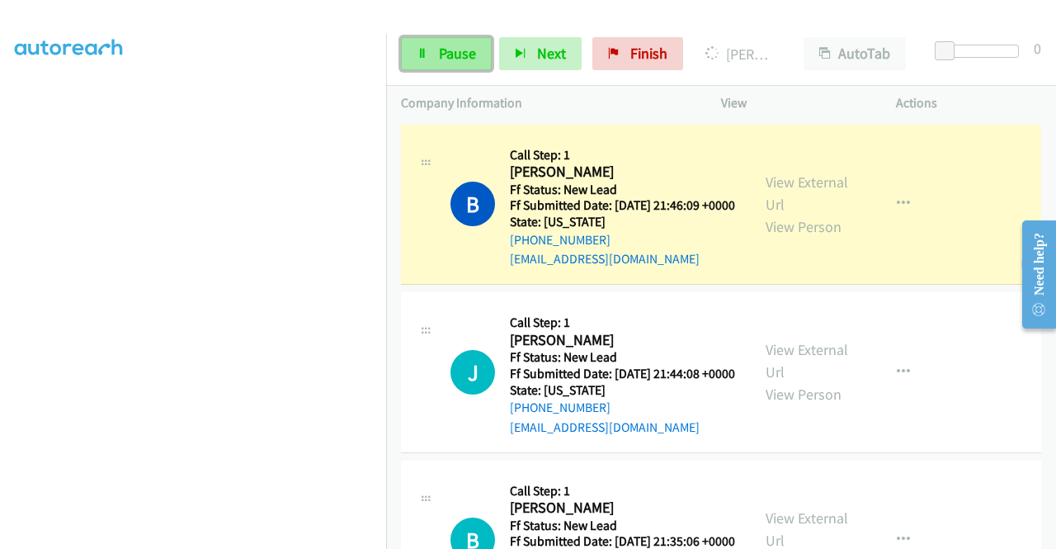
click at [449, 60] on span "Pause" at bounding box center [457, 53] width 37 height 19
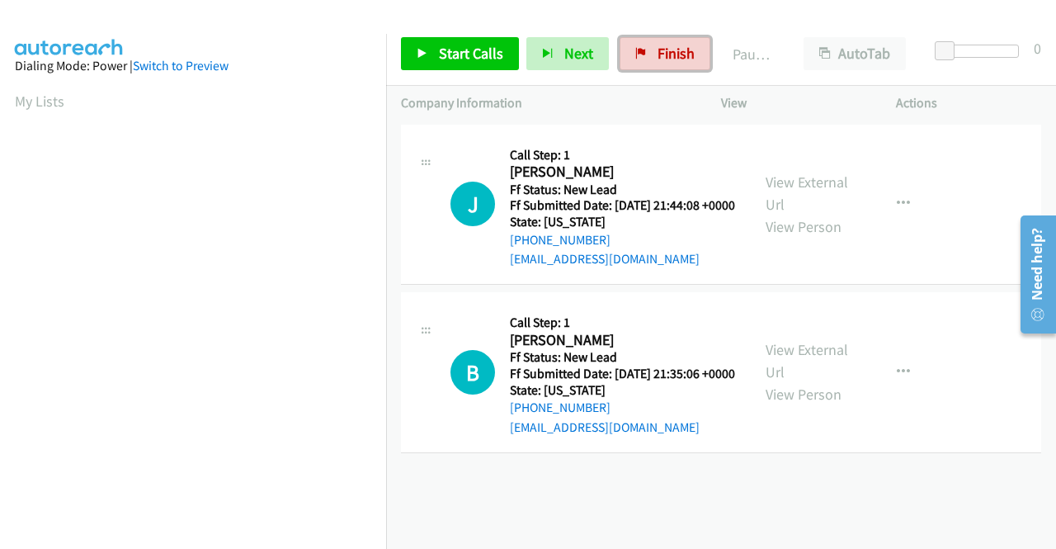
click at [635, 52] on icon at bounding box center [641, 55] width 12 height 12
